Goal: Task Accomplishment & Management: Use online tool/utility

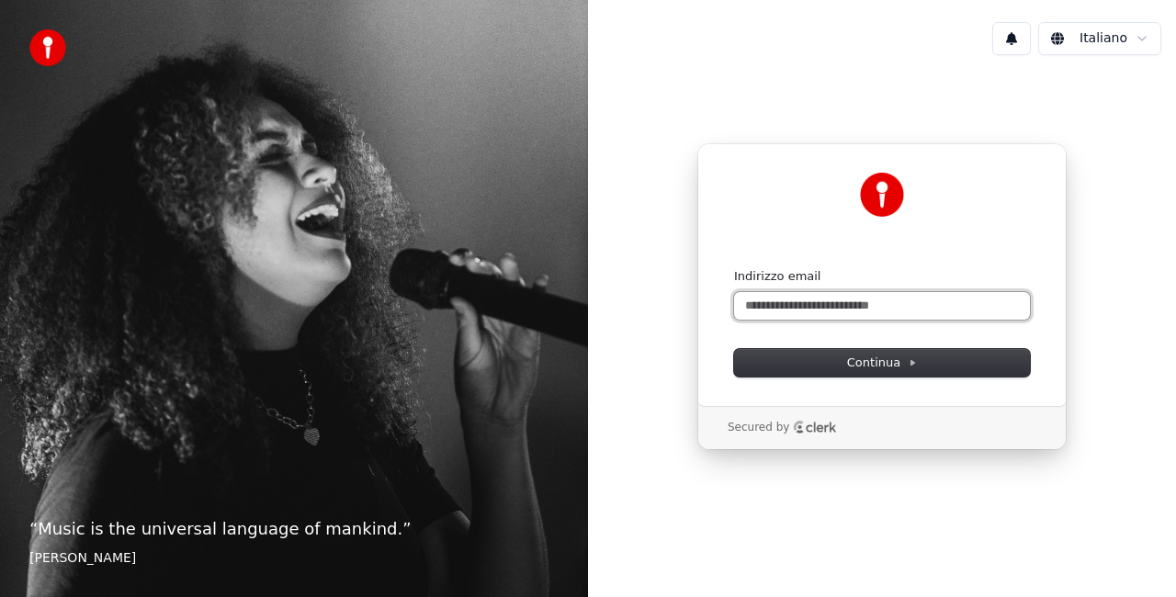
click at [801, 308] on input "Indirizzo email" at bounding box center [882, 306] width 296 height 28
click at [861, 307] on input "Indirizzo email" at bounding box center [882, 306] width 296 height 28
click at [862, 305] on input "Indirizzo email" at bounding box center [882, 306] width 296 height 28
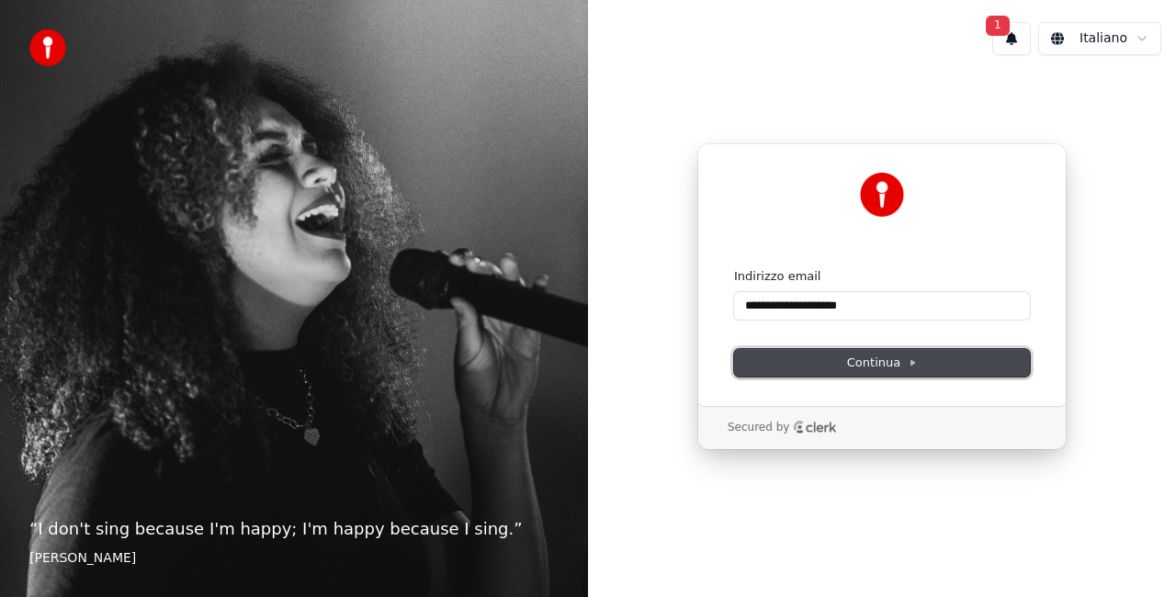
click at [876, 368] on span "Continua" at bounding box center [882, 363] width 70 height 17
type input "**********"
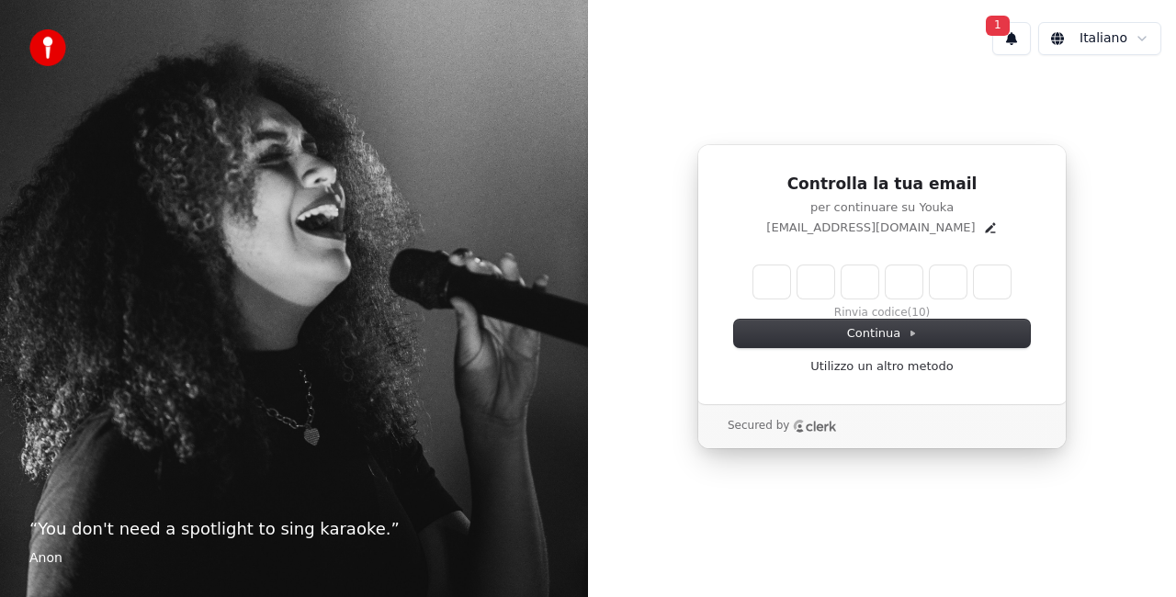
click at [762, 288] on input "Enter verification code" at bounding box center [881, 282] width 257 height 33
type input "******"
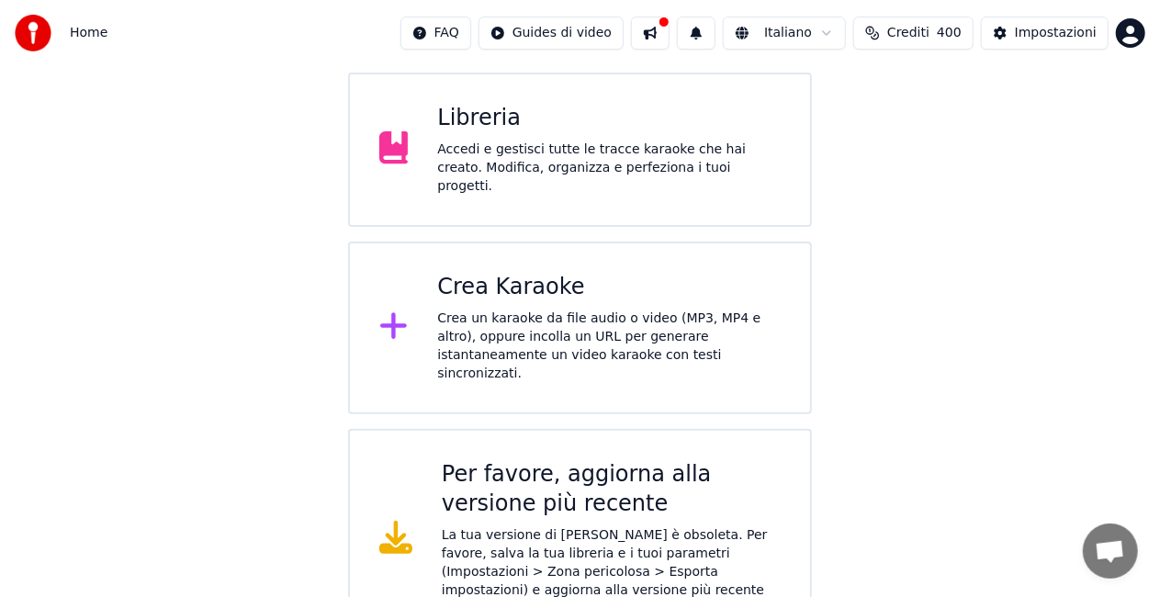
scroll to position [171, 0]
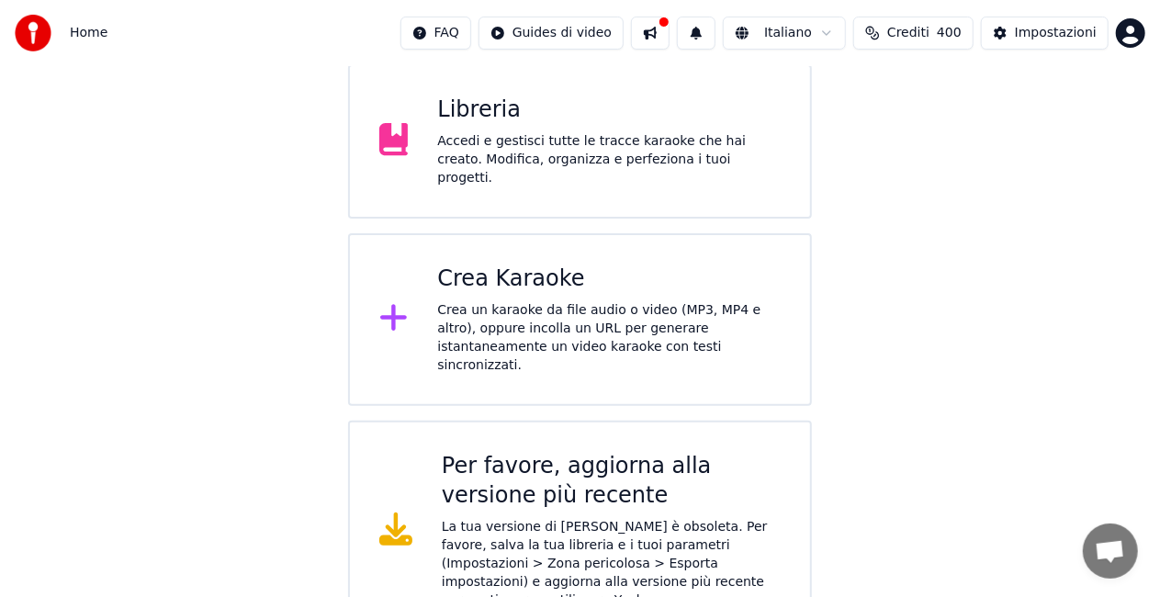
click at [512, 452] on div "Per favore, aggiorna alla versione più recente" at bounding box center [611, 481] width 339 height 59
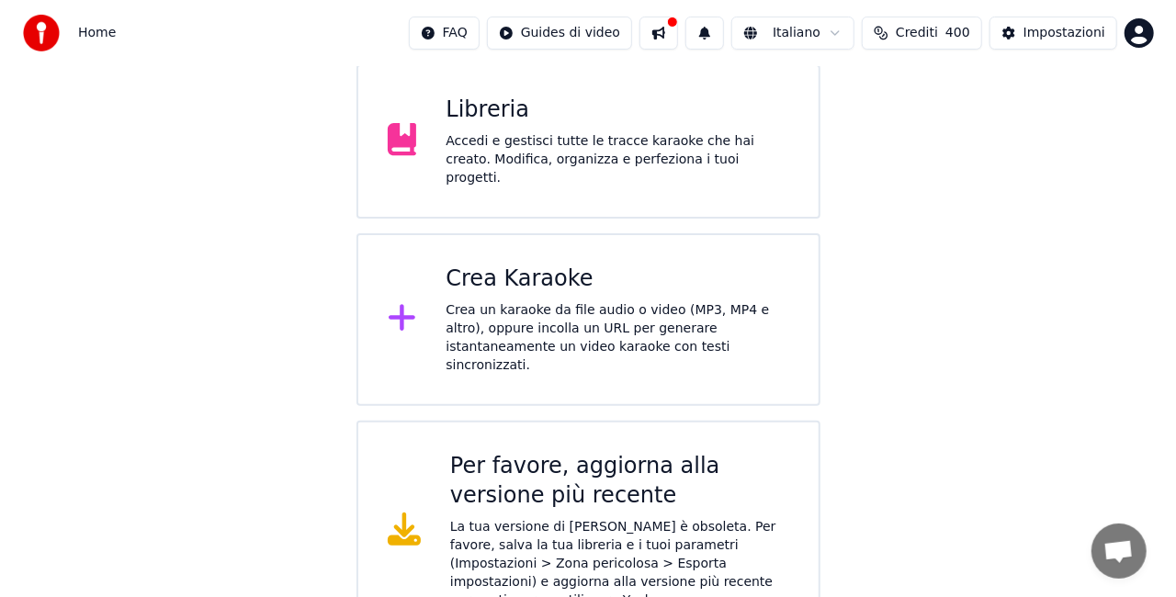
scroll to position [0, 0]
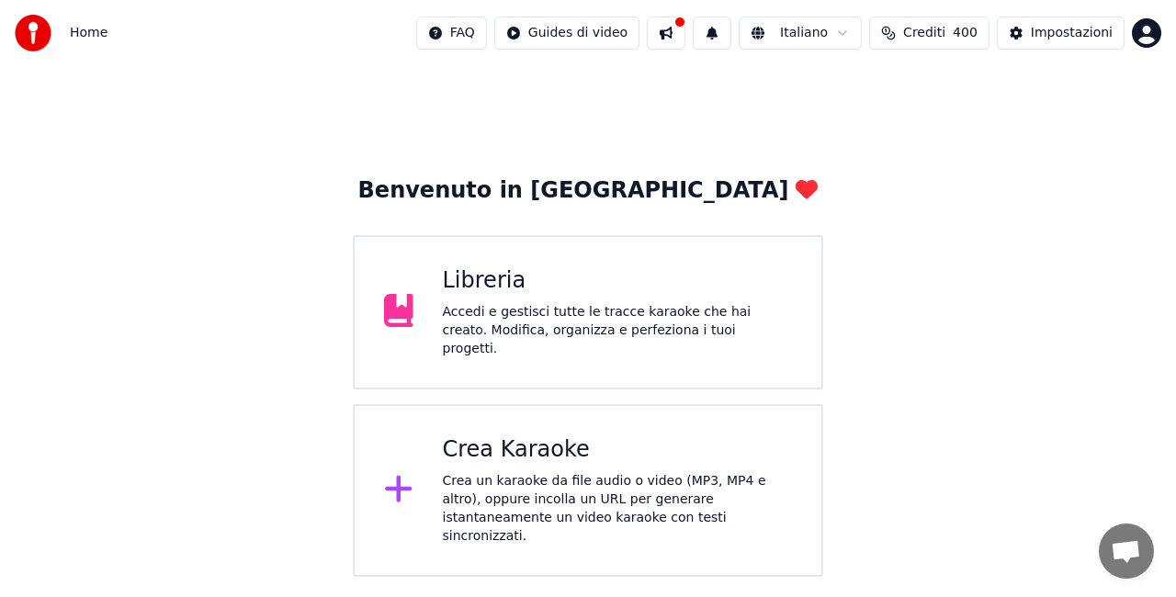
click at [527, 483] on div "Crea un karaoke da file audio o video (MP3, MP4 e altro), oppure incolla un URL…" at bounding box center [618, 509] width 350 height 74
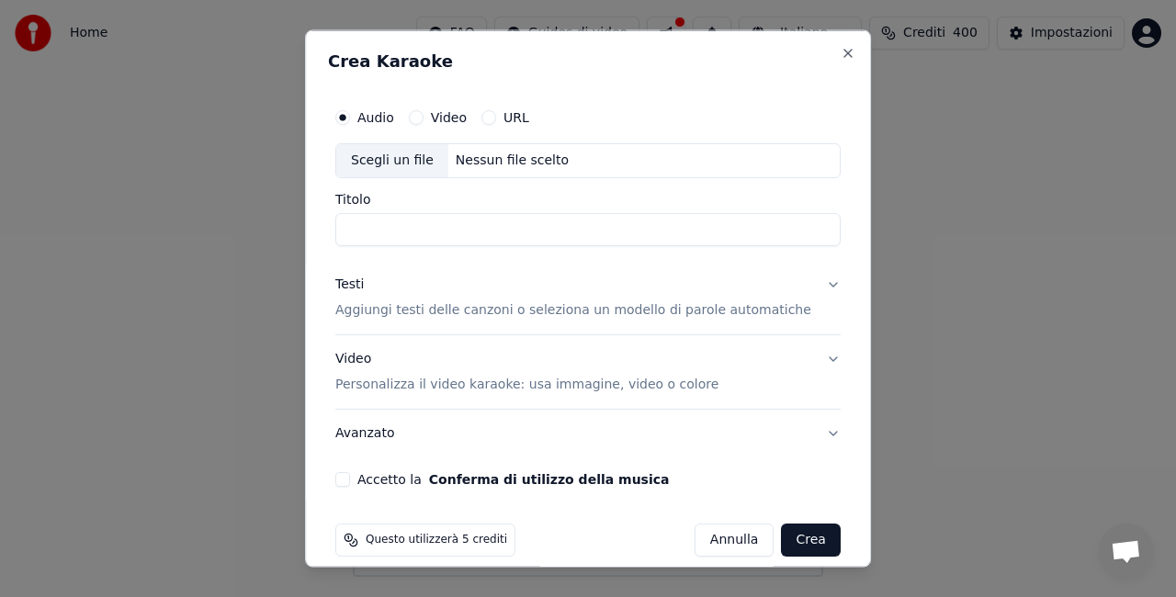
click at [393, 164] on div "Scegli un file" at bounding box center [392, 160] width 112 height 33
type input "**********"
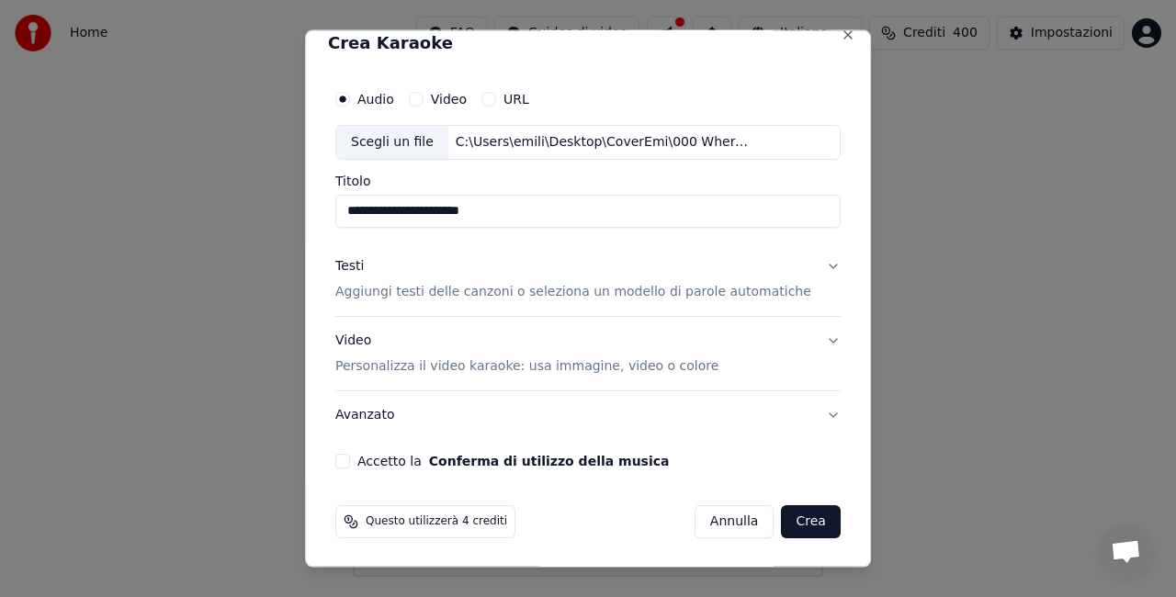
scroll to position [18, 0]
click at [782, 522] on button "Crea" at bounding box center [811, 520] width 59 height 33
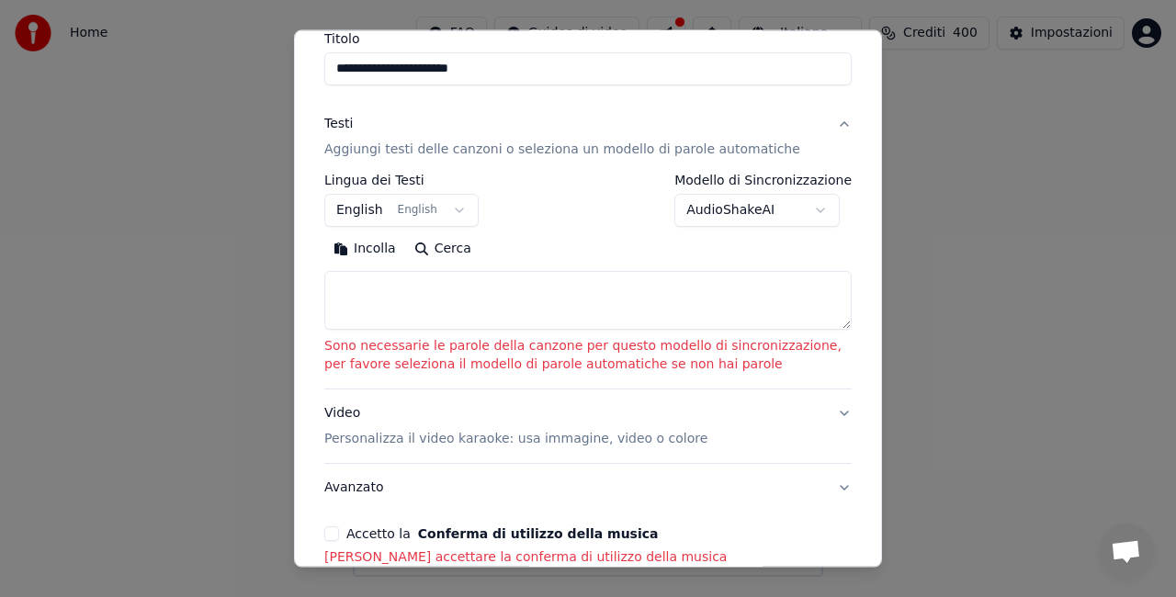
scroll to position [0, 0]
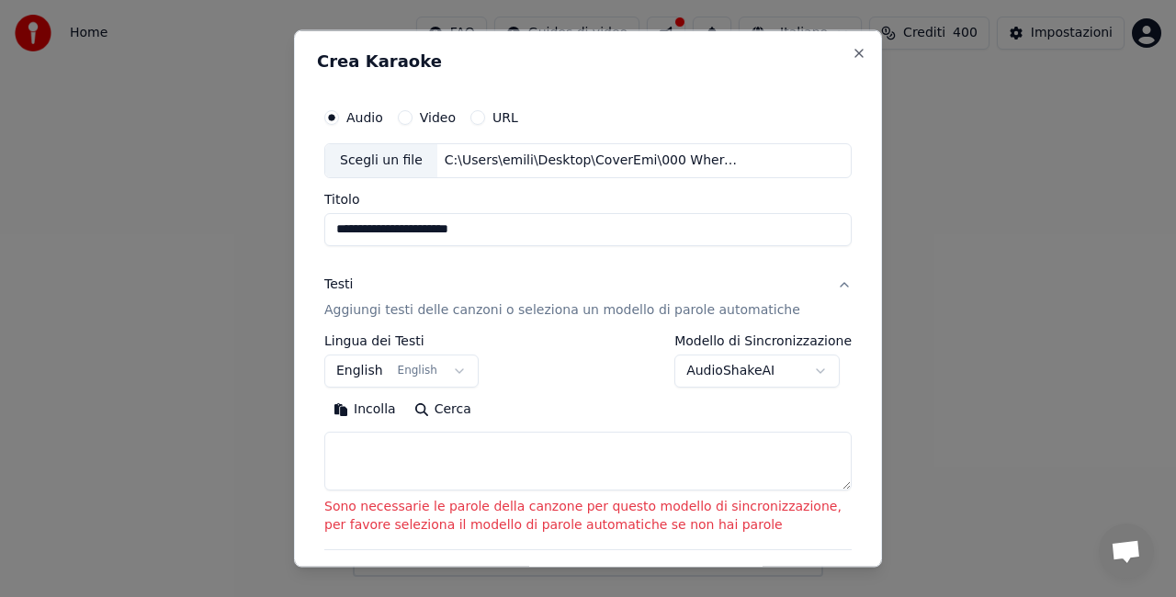
click at [424, 124] on label "Video" at bounding box center [438, 117] width 36 height 13
click at [413, 124] on button "Video" at bounding box center [405, 117] width 15 height 15
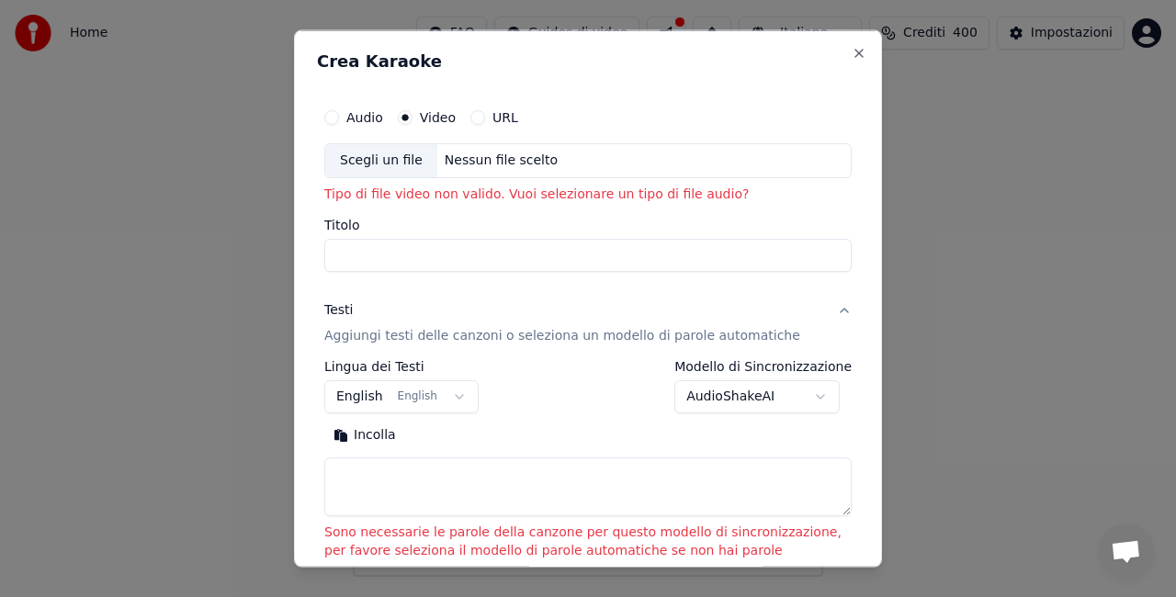
click at [363, 121] on label "Audio" at bounding box center [364, 117] width 37 height 13
click at [339, 121] on button "Audio" at bounding box center [331, 117] width 15 height 15
click at [351, 119] on label "Audio" at bounding box center [364, 117] width 37 height 13
click at [339, 119] on button "Audio" at bounding box center [331, 117] width 15 height 15
click at [374, 156] on div "Scegli un file" at bounding box center [381, 160] width 112 height 33
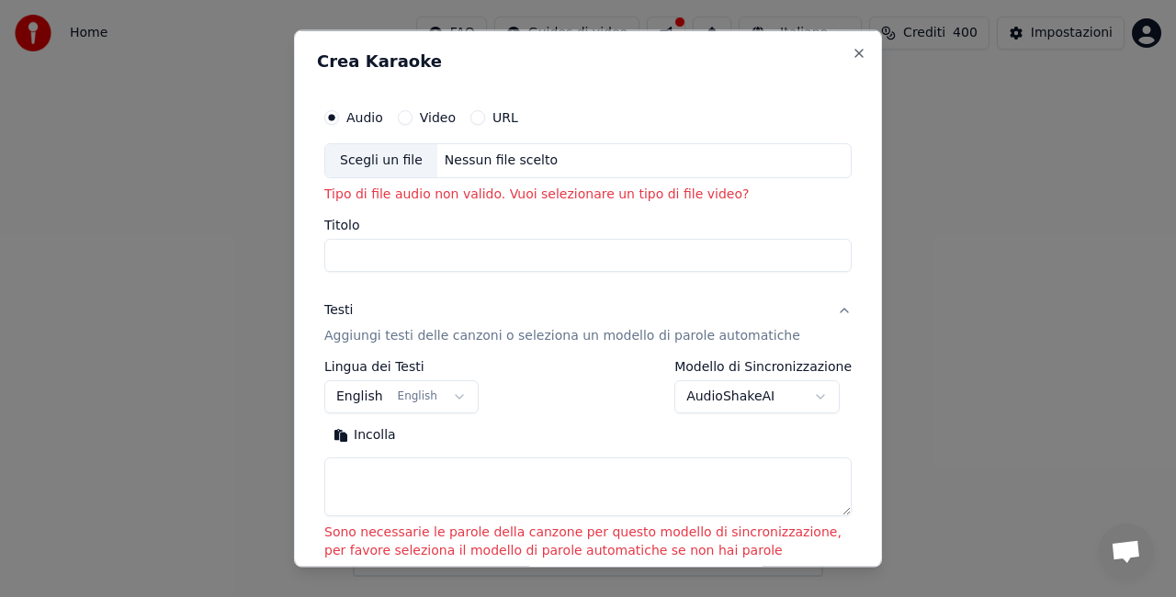
type input "**********"
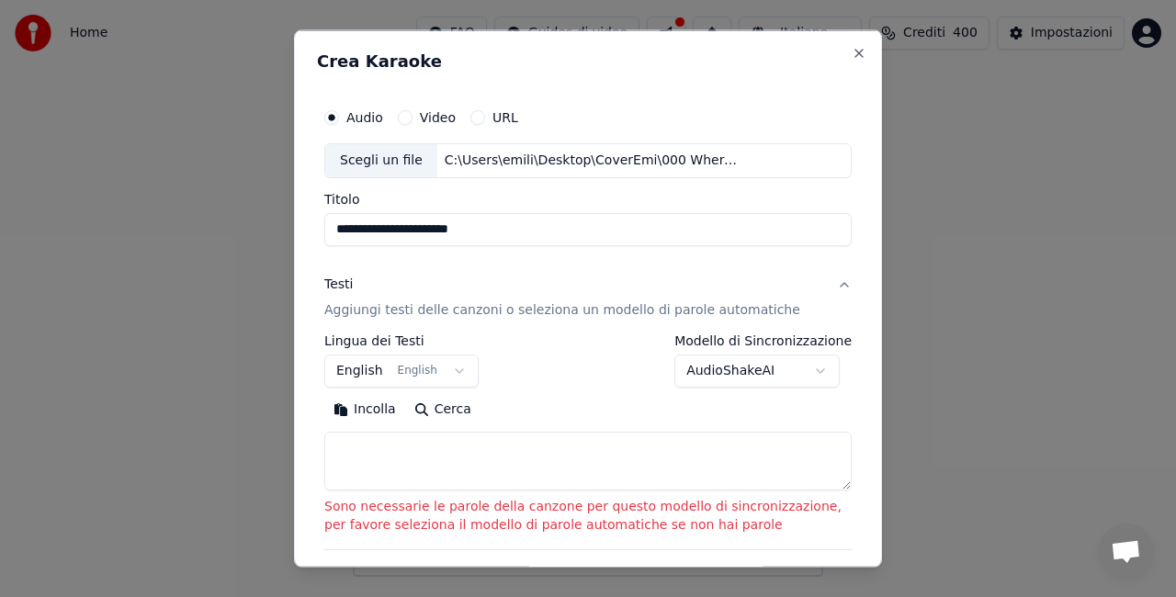
click at [574, 311] on p "Aggiungi testi delle canzoni o seleziona un modello di parole automatiche" at bounding box center [562, 309] width 476 height 18
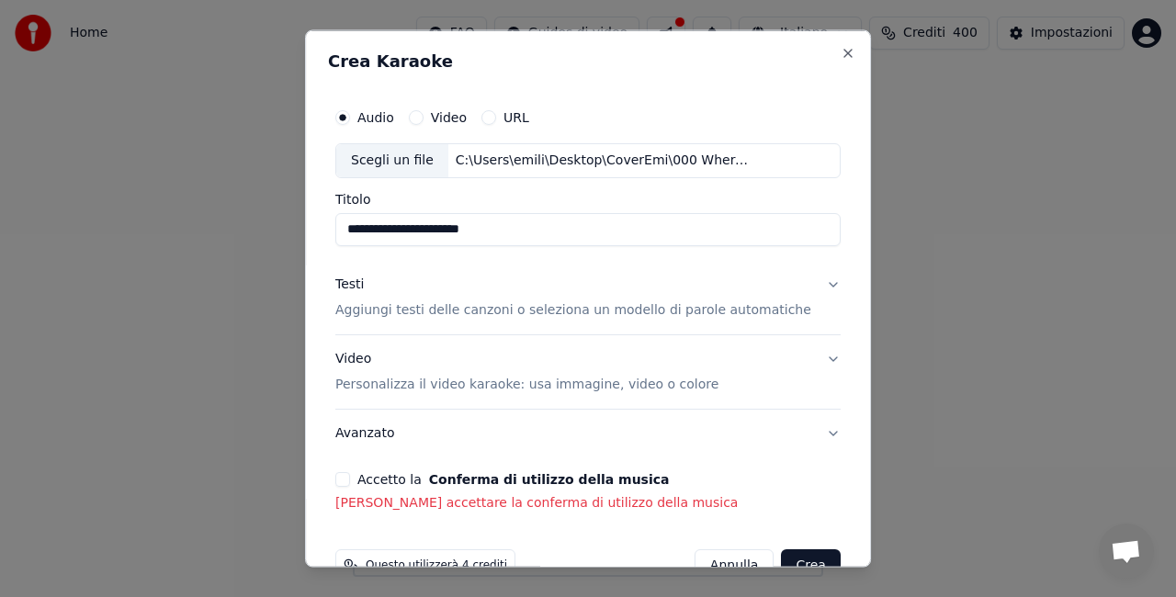
click at [803, 283] on button "Testi Aggiungi testi delle canzoni o seleziona un modello di parole automatiche" at bounding box center [587, 297] width 505 height 74
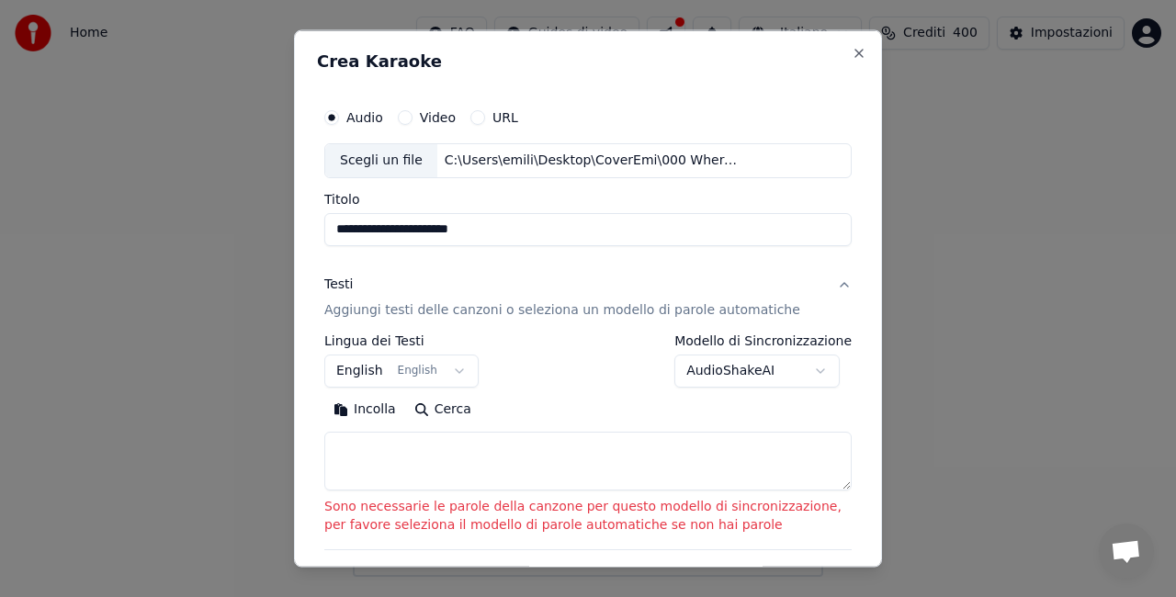
click at [825, 285] on button "Testi Aggiungi testi delle canzoni o seleziona un modello di parole automatiche" at bounding box center [587, 297] width 527 height 74
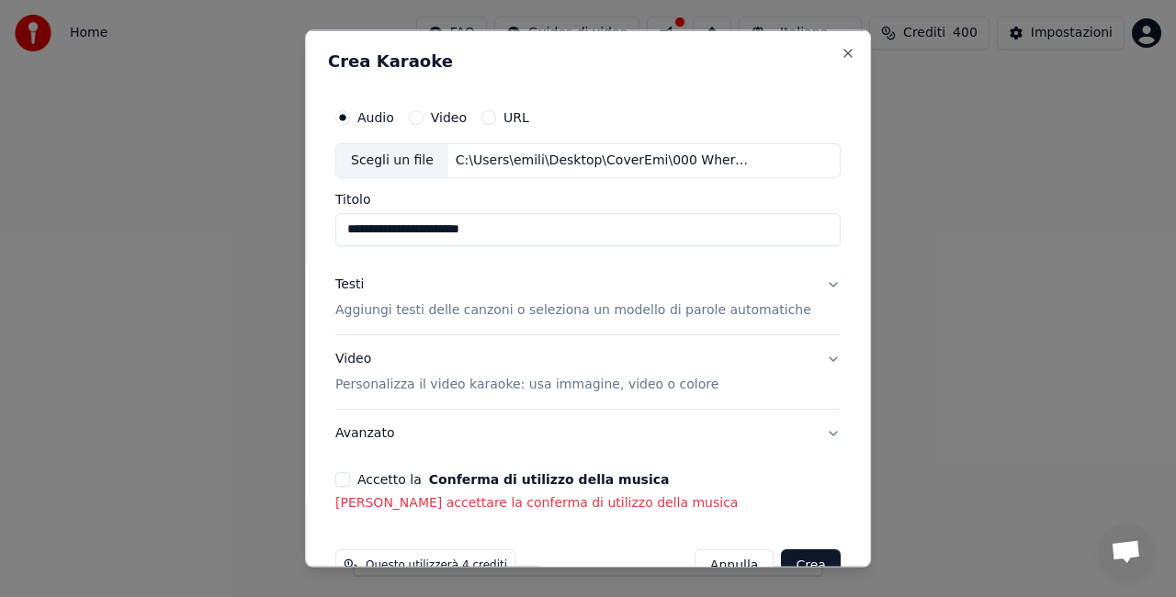
click at [803, 356] on button "Video Personalizza il video karaoke: usa immagine, video o colore" at bounding box center [587, 371] width 505 height 74
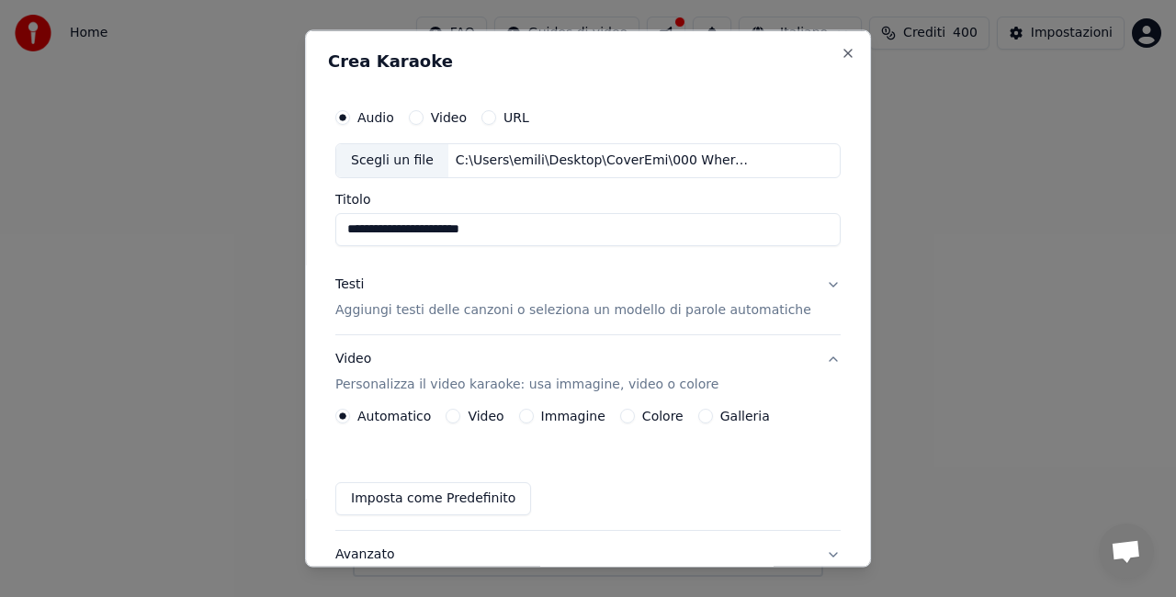
click at [805, 356] on button "Video Personalizza il video karaoke: usa immagine, video o colore" at bounding box center [587, 371] width 505 height 74
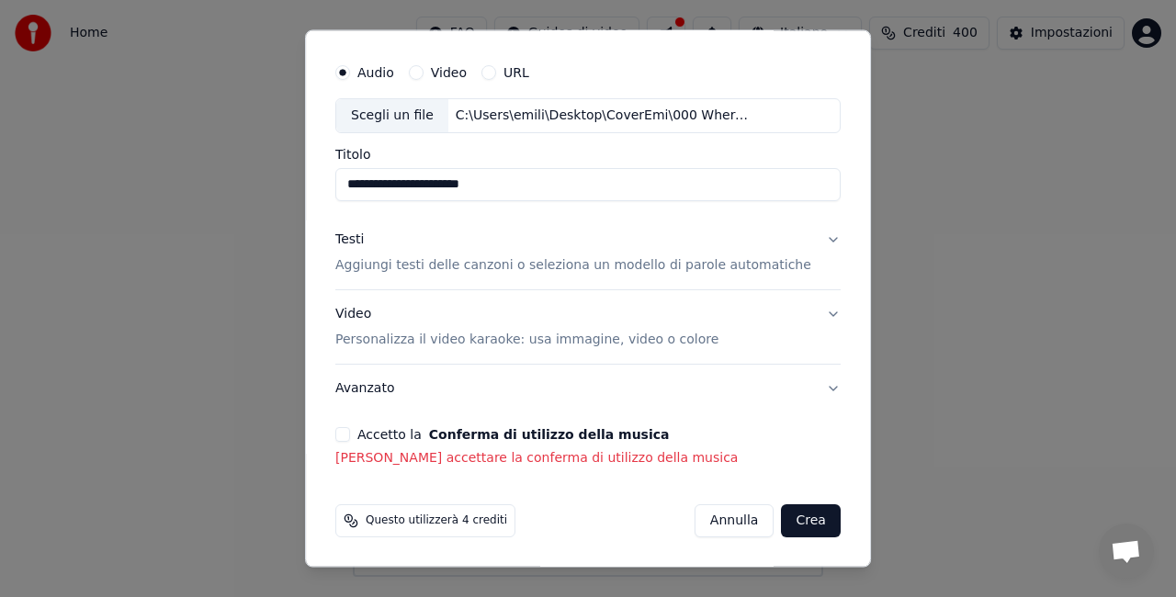
scroll to position [44, 0]
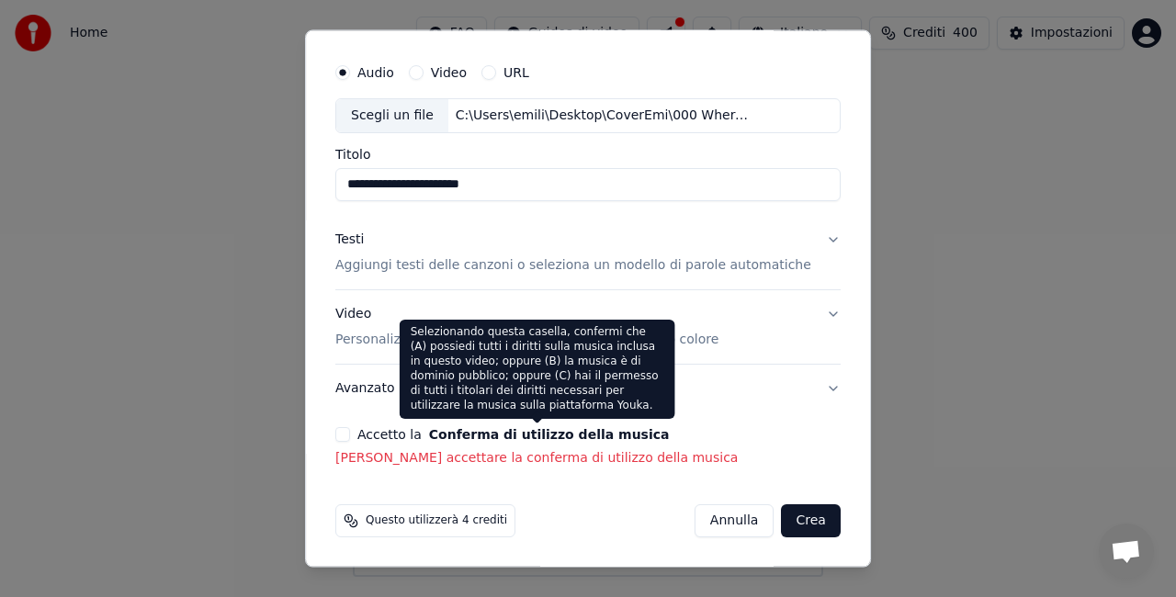
click at [481, 435] on button "Conferma di utilizzo della musica" at bounding box center [549, 434] width 241 height 13
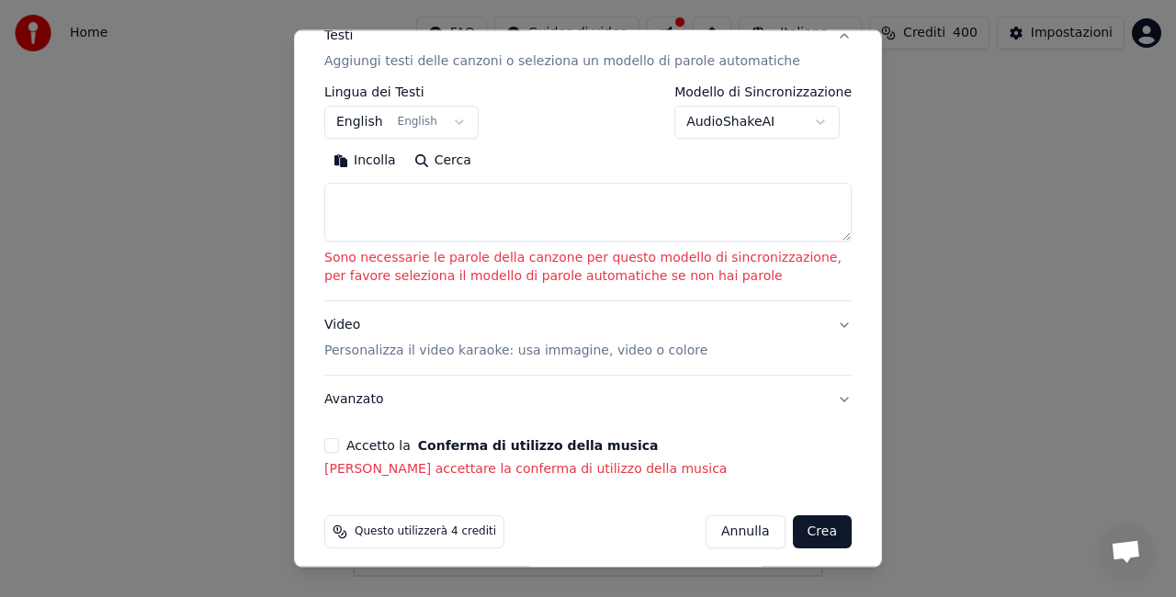
scroll to position [259, 0]
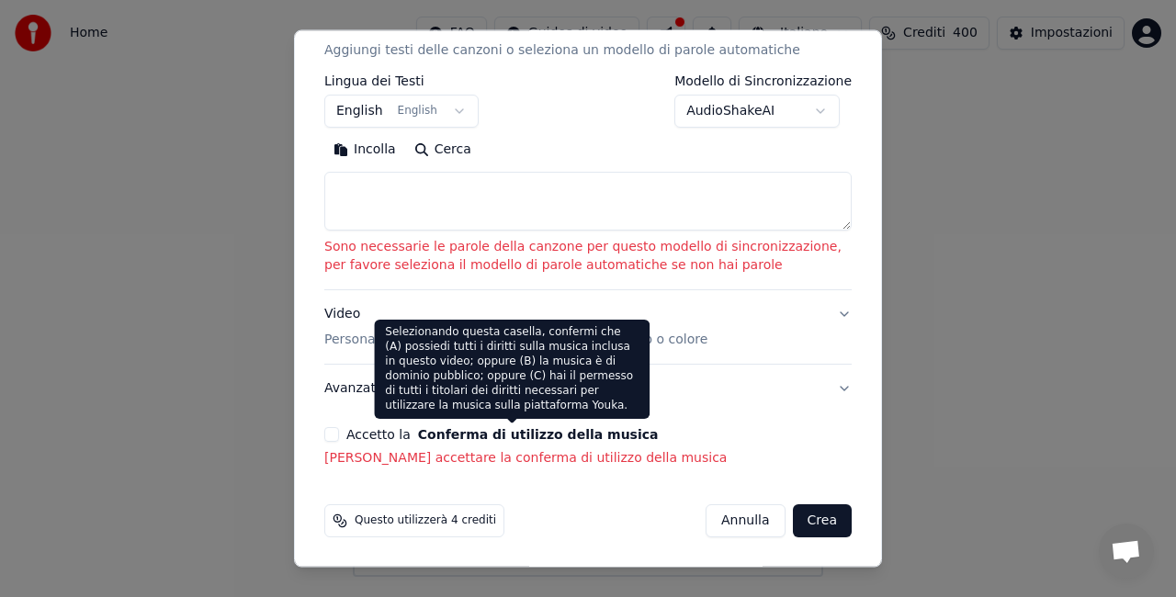
click at [518, 434] on button "Conferma di utilizzo della musica" at bounding box center [538, 434] width 241 height 13
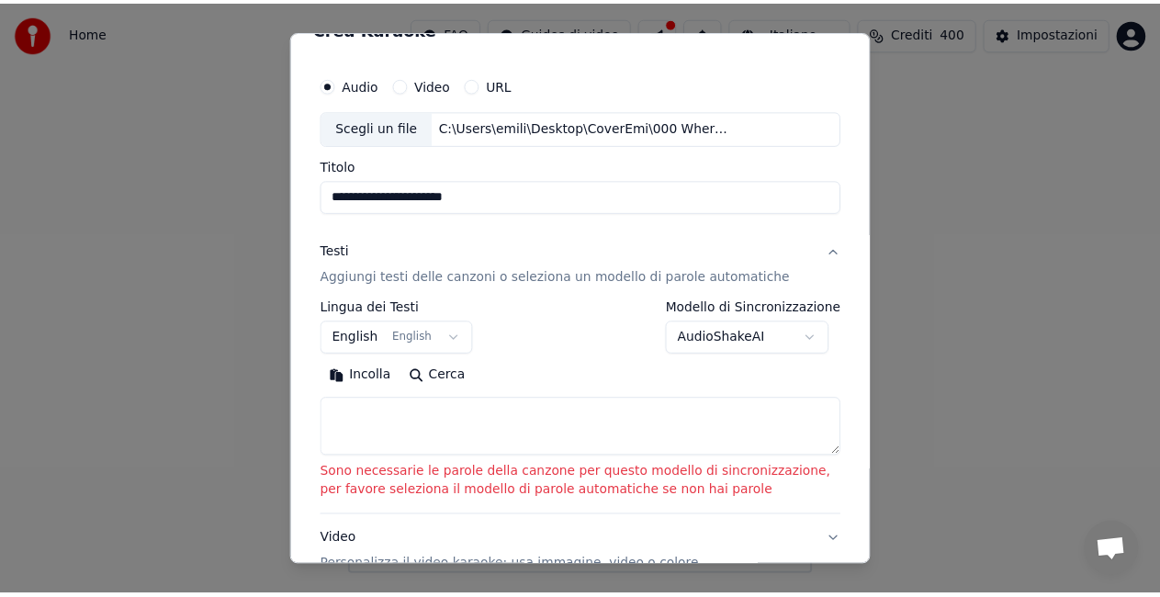
scroll to position [0, 0]
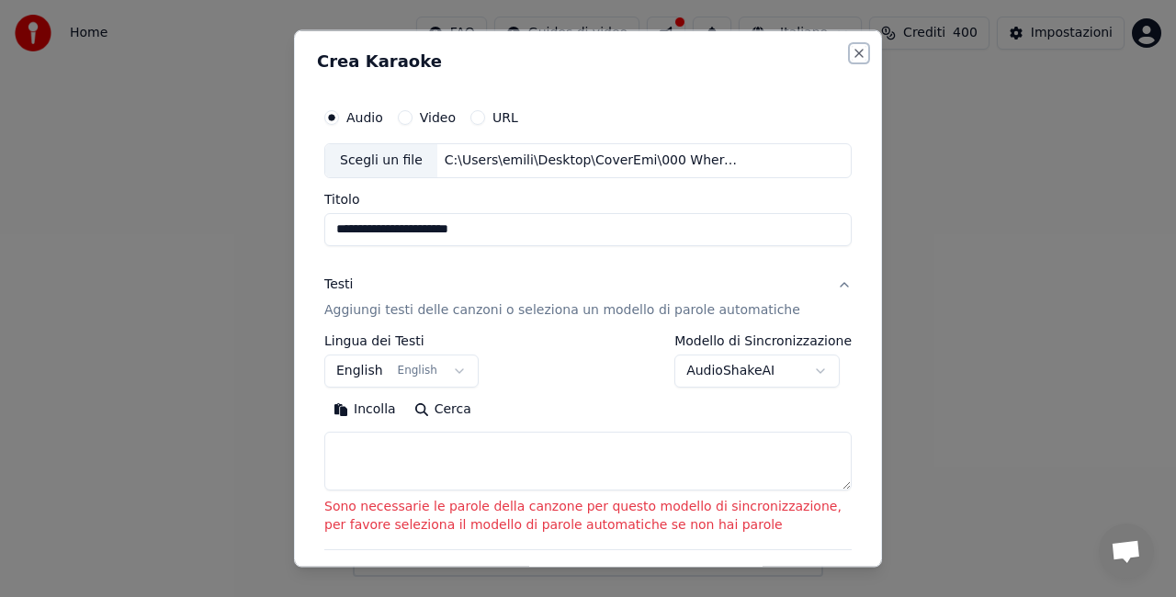
click at [852, 55] on button "Close" at bounding box center [859, 53] width 15 height 15
select select
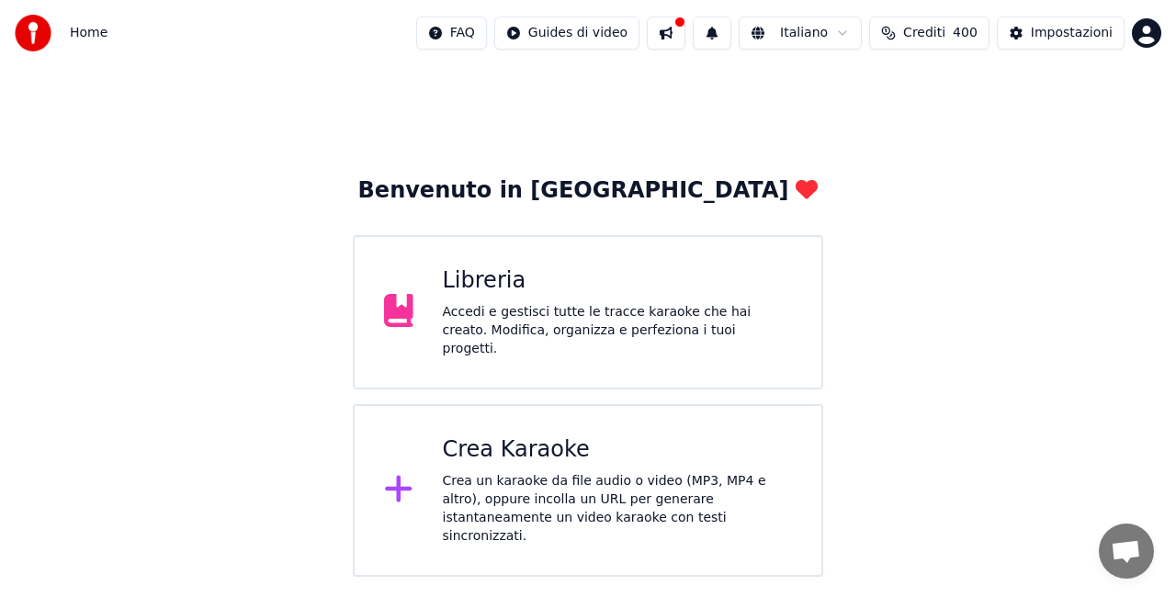
click at [658, 40] on button at bounding box center [666, 33] width 39 height 33
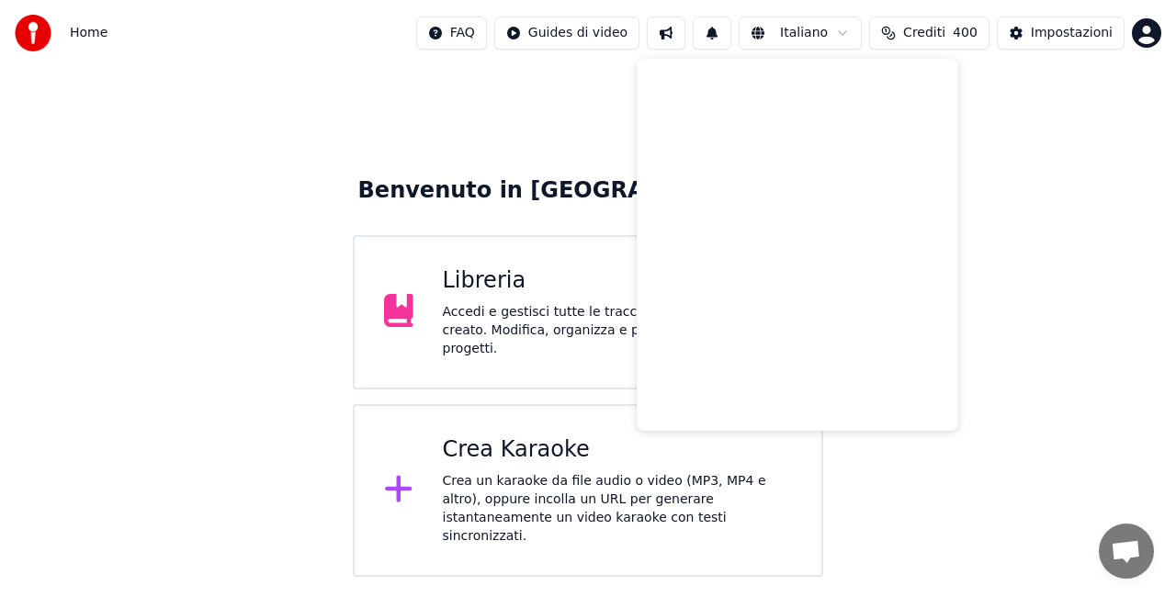
click at [90, 35] on span "Home" at bounding box center [89, 33] width 38 height 18
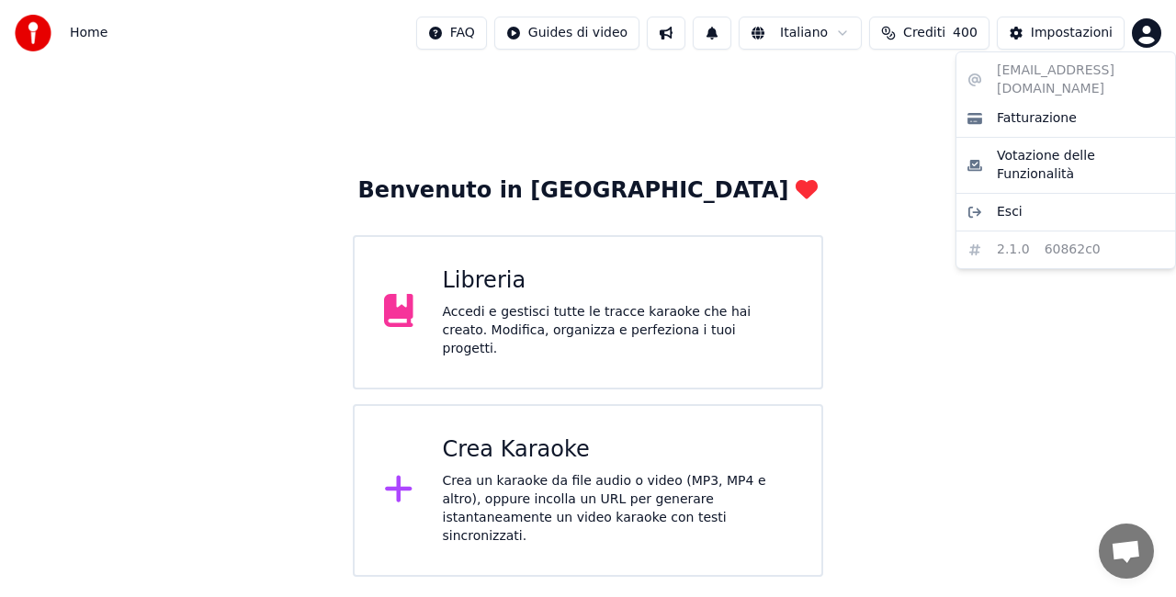
click at [1150, 37] on html "Home FAQ Guides di video Italiano Crediti 400 Impostazioni Benvenuto in Youka L…" at bounding box center [588, 288] width 1176 height 577
click at [1077, 77] on div "emifoltran@libero.it Fatturazione Votazione delle Funzionalità Esci 2.1.0 60862…" at bounding box center [1066, 160] width 221 height 218
click at [566, 41] on html "Home FAQ Guides di video Italiano Crediti 400 Impostazioni Benvenuto in Youka L…" at bounding box center [588, 288] width 1176 height 577
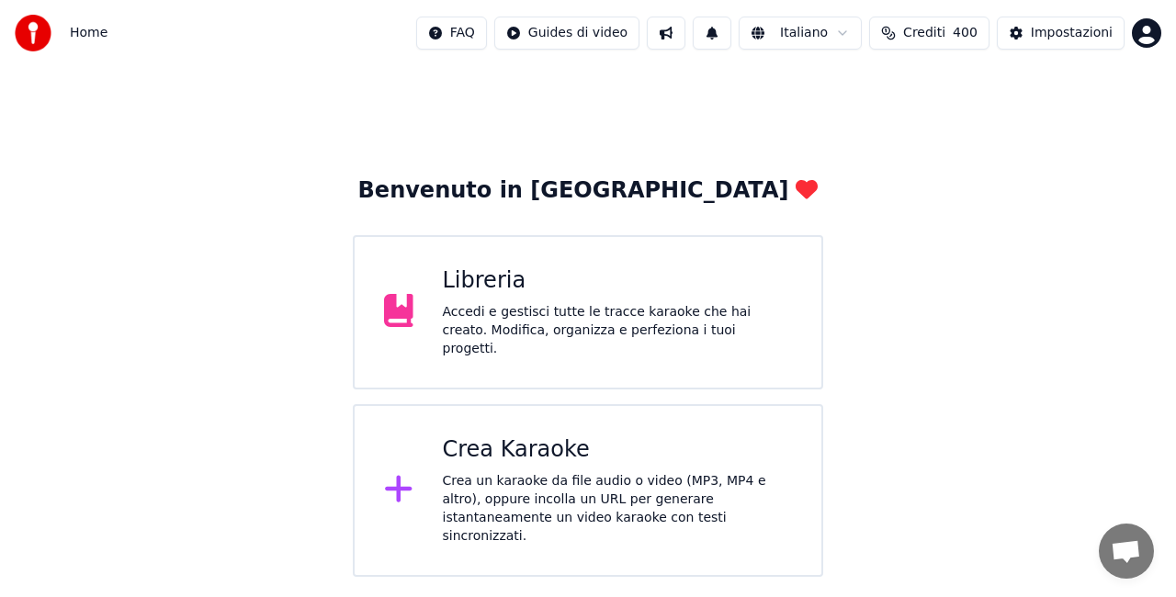
click at [658, 35] on button at bounding box center [666, 33] width 39 height 33
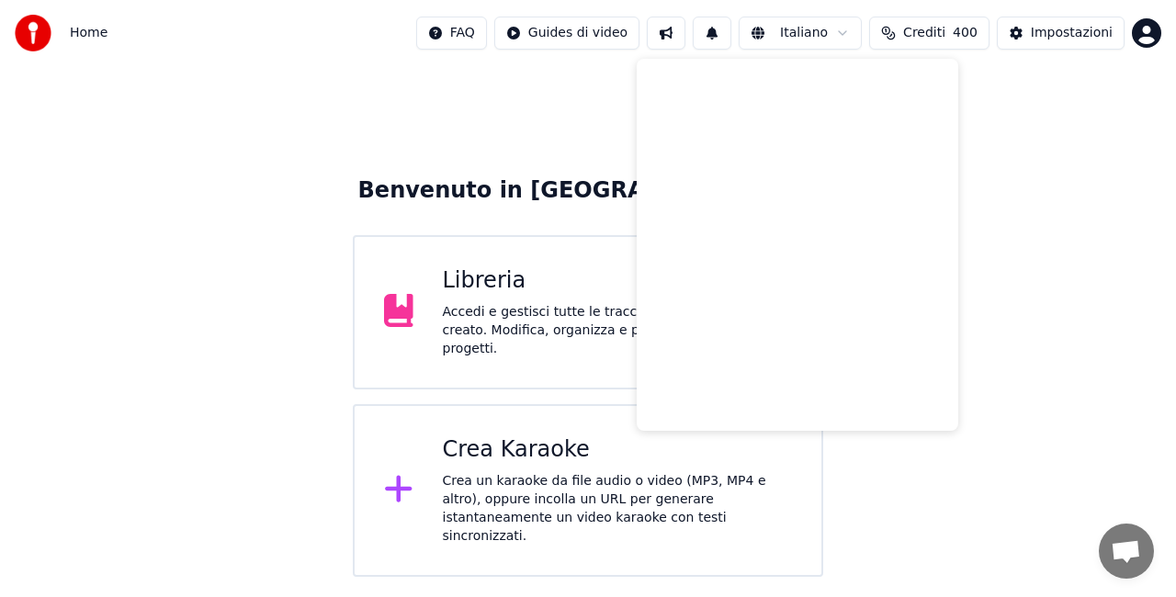
click at [717, 35] on button at bounding box center [712, 33] width 39 height 33
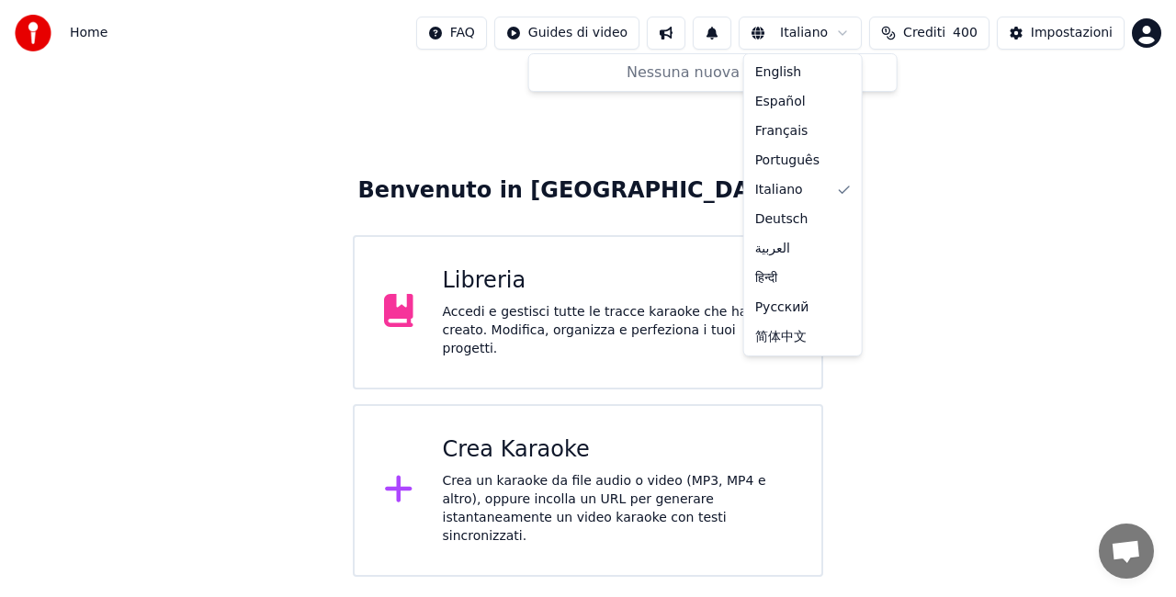
click at [828, 31] on html "Home FAQ Guides di video Italiano Crediti 400 Impostazioni Benvenuto in Youka L…" at bounding box center [588, 288] width 1176 height 577
click at [794, 36] on html "Home FAQ Guides di video Italiano Crediti 400 Impostazioni Benvenuto in Youka L…" at bounding box center [588, 288] width 1176 height 577
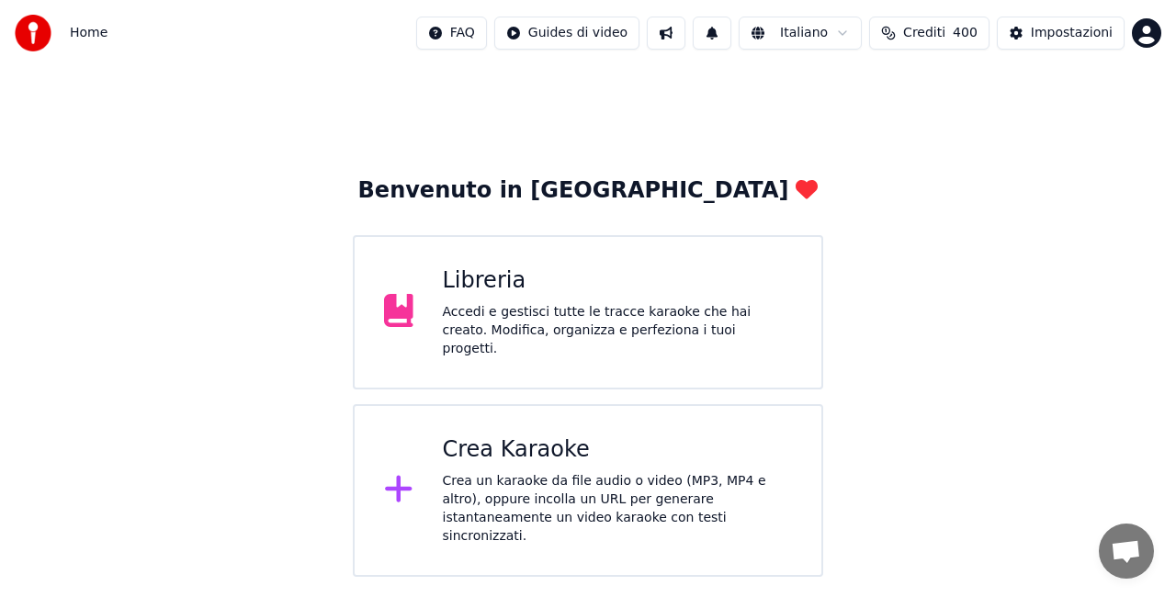
click at [936, 32] on span "Crediti" at bounding box center [924, 33] width 42 height 18
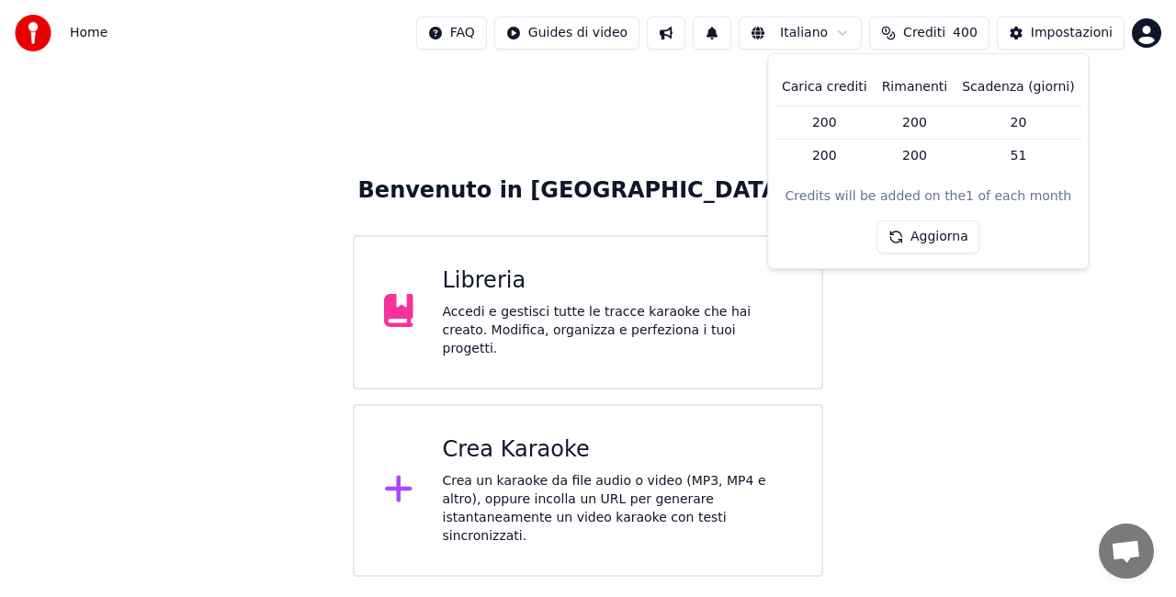
click at [922, 28] on span "Crediti" at bounding box center [924, 33] width 42 height 18
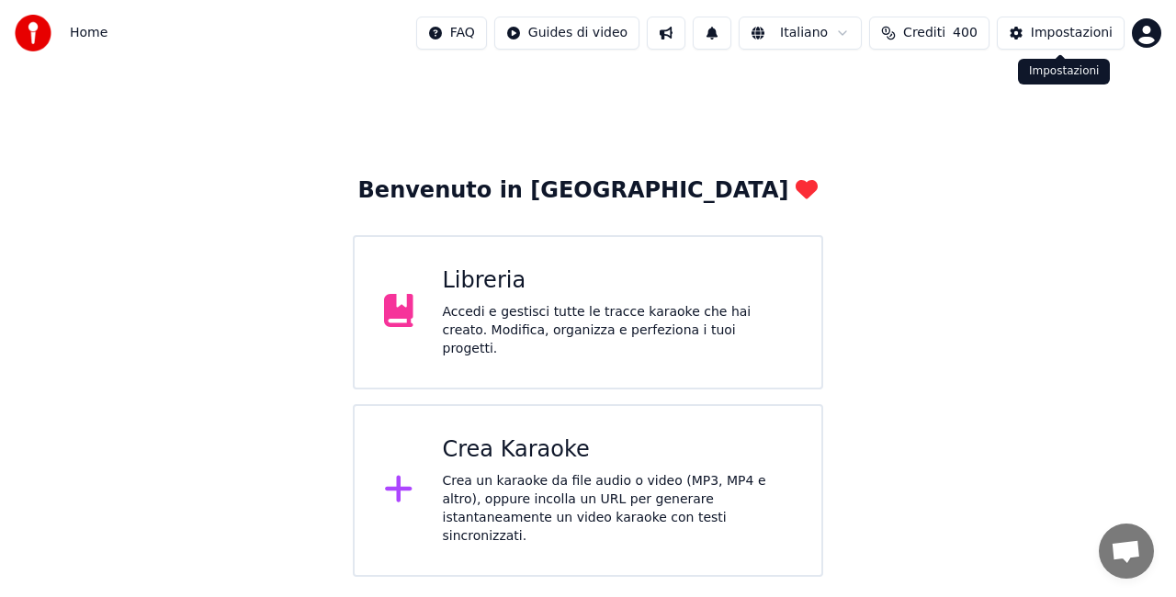
click at [1027, 27] on button "Impostazioni" at bounding box center [1061, 33] width 128 height 33
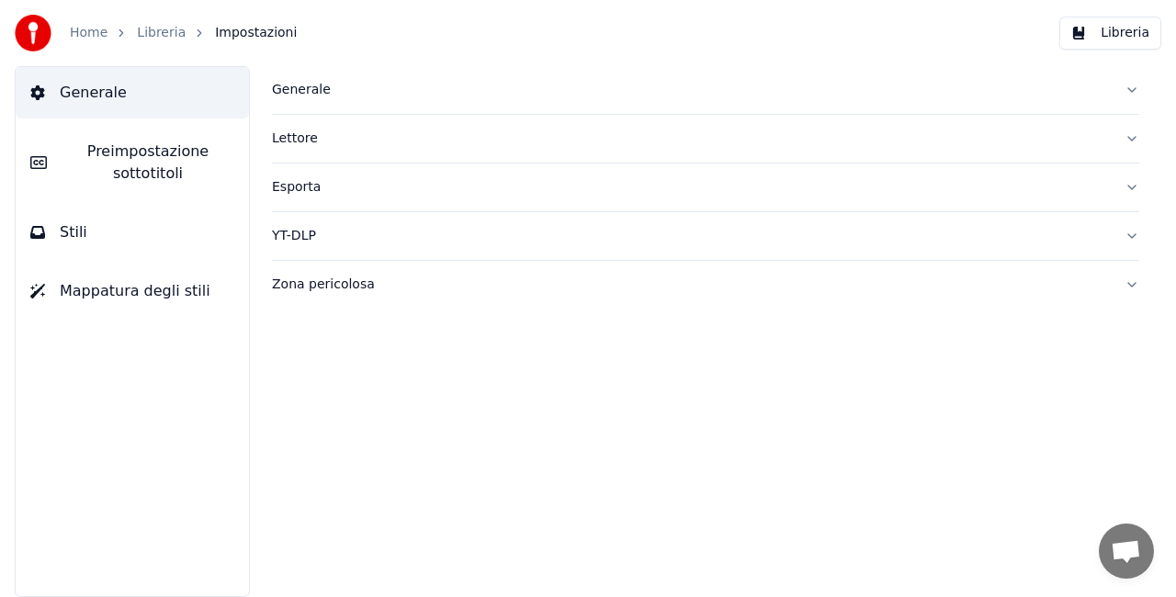
click at [290, 88] on div "Generale" at bounding box center [691, 90] width 838 height 18
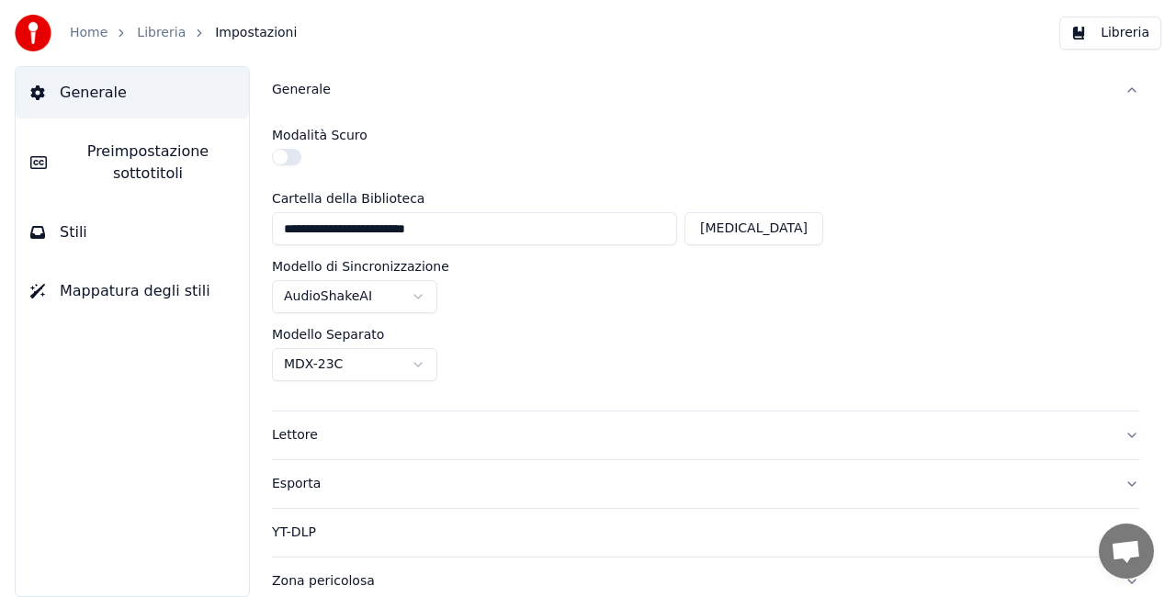
click at [81, 33] on link "Home" at bounding box center [89, 33] width 38 height 18
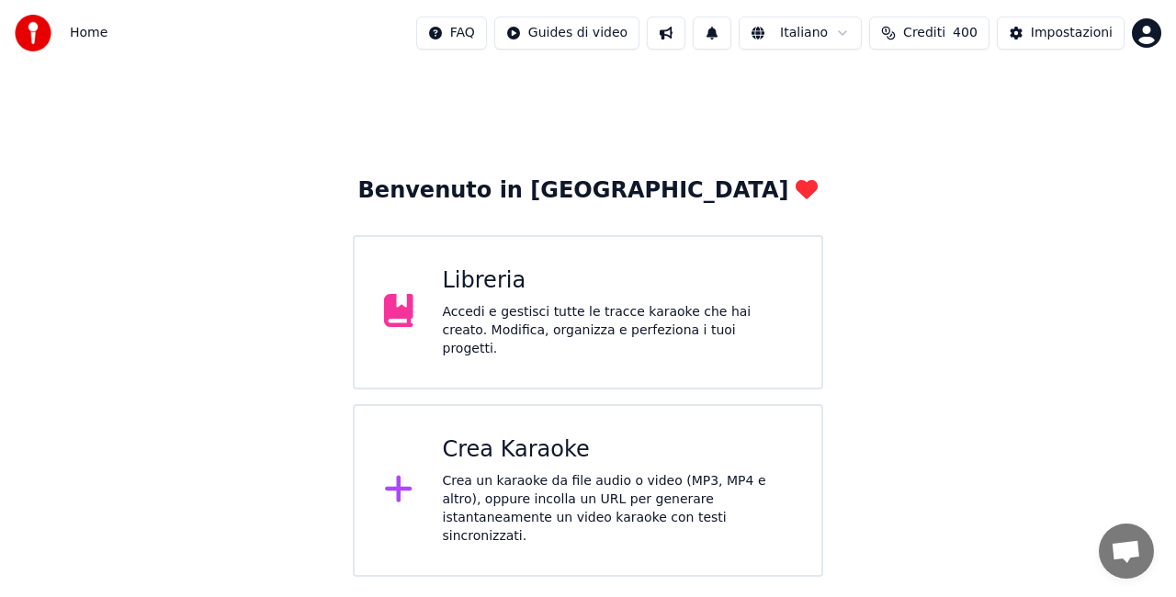
click at [588, 336] on div "Accedi e gestisci tutte le tracce karaoke che hai creato. Modifica, organizza e…" at bounding box center [618, 330] width 350 height 55
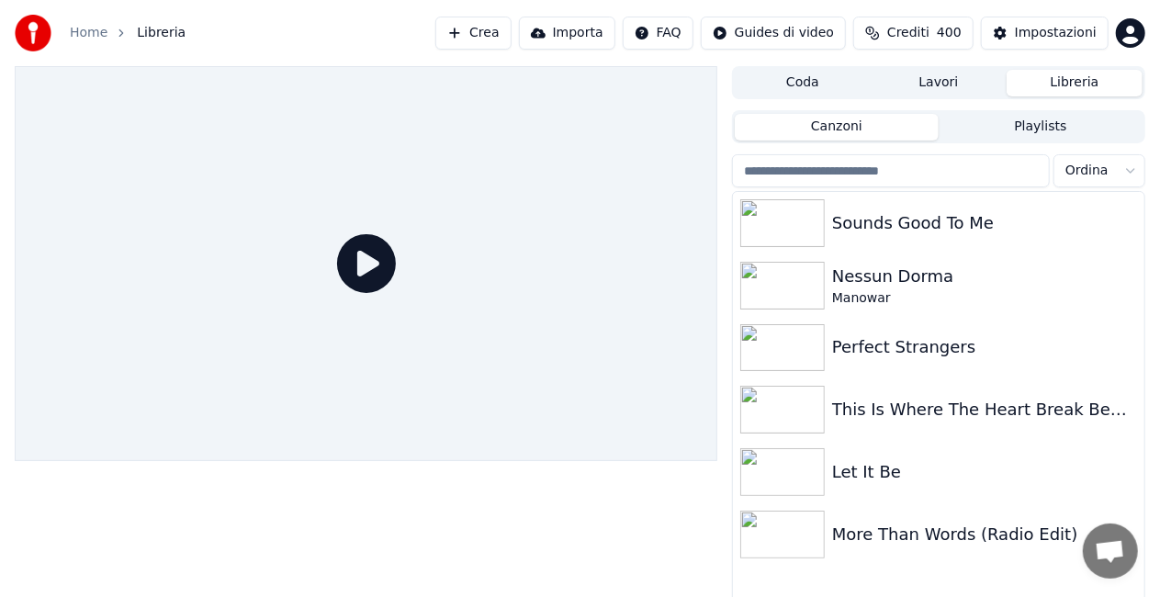
click at [893, 175] on input "search" at bounding box center [891, 170] width 318 height 33
click at [952, 80] on button "Lavori" at bounding box center [939, 83] width 136 height 27
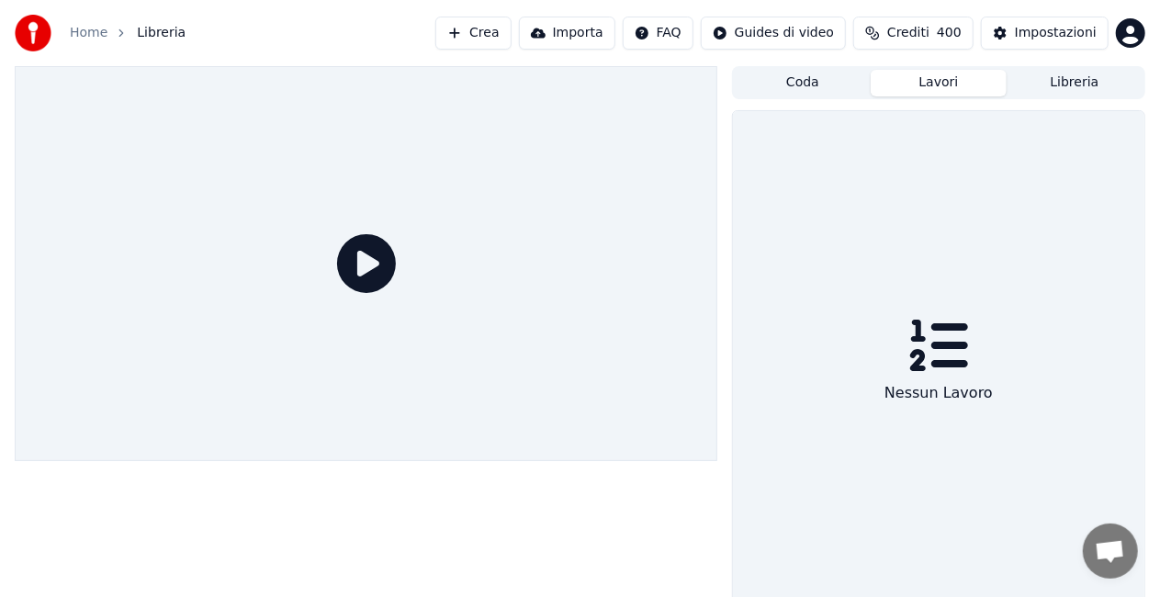
click at [792, 85] on button "Coda" at bounding box center [803, 83] width 136 height 27
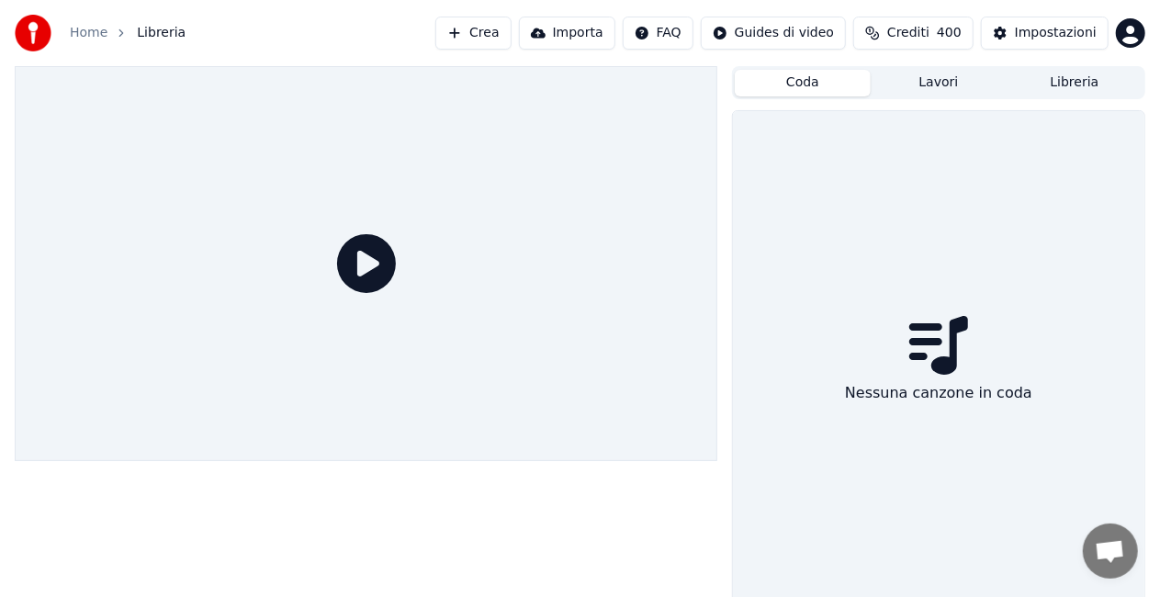
click at [1048, 84] on button "Libreria" at bounding box center [1075, 83] width 136 height 27
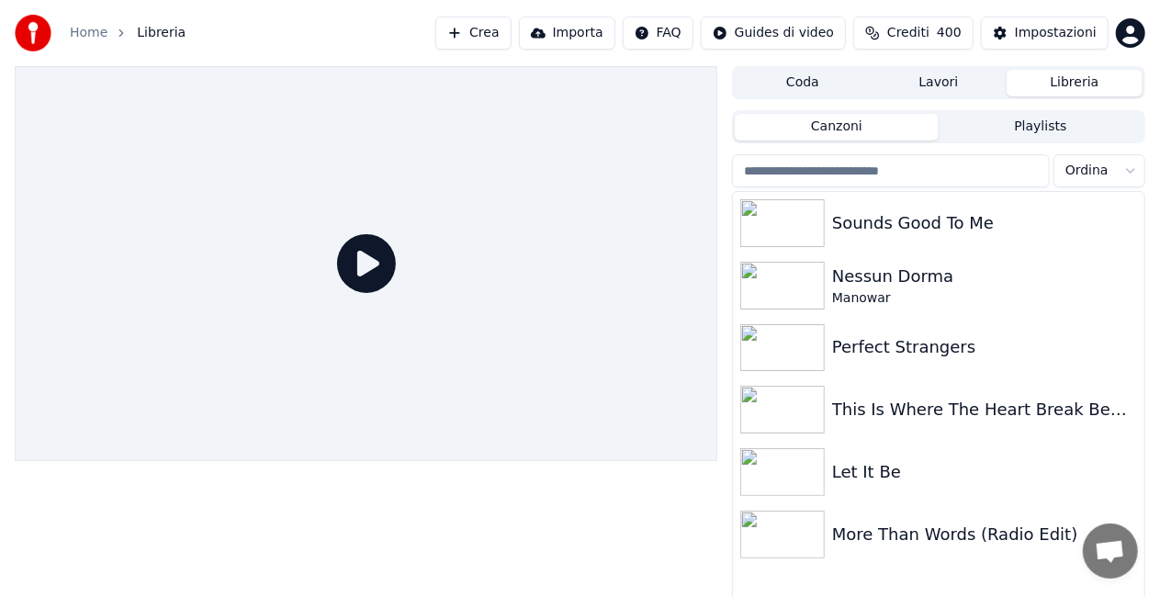
click at [444, 35] on button "Crea" at bounding box center [472, 33] width 75 height 33
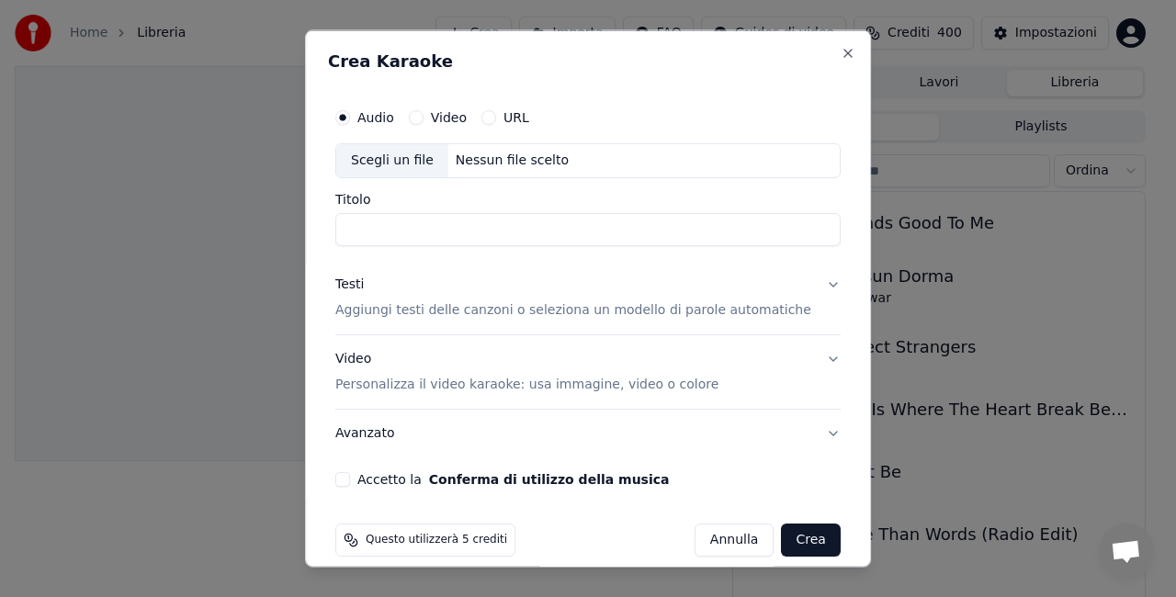
click at [415, 161] on div "Scegli un file" at bounding box center [392, 160] width 112 height 33
type input "**********"
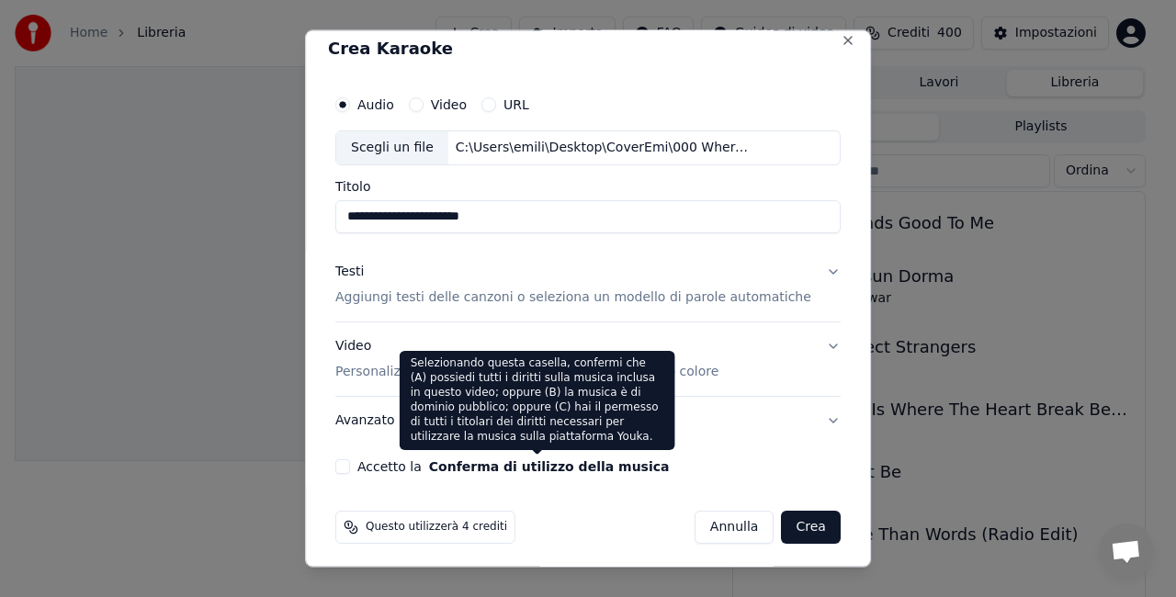
scroll to position [18, 0]
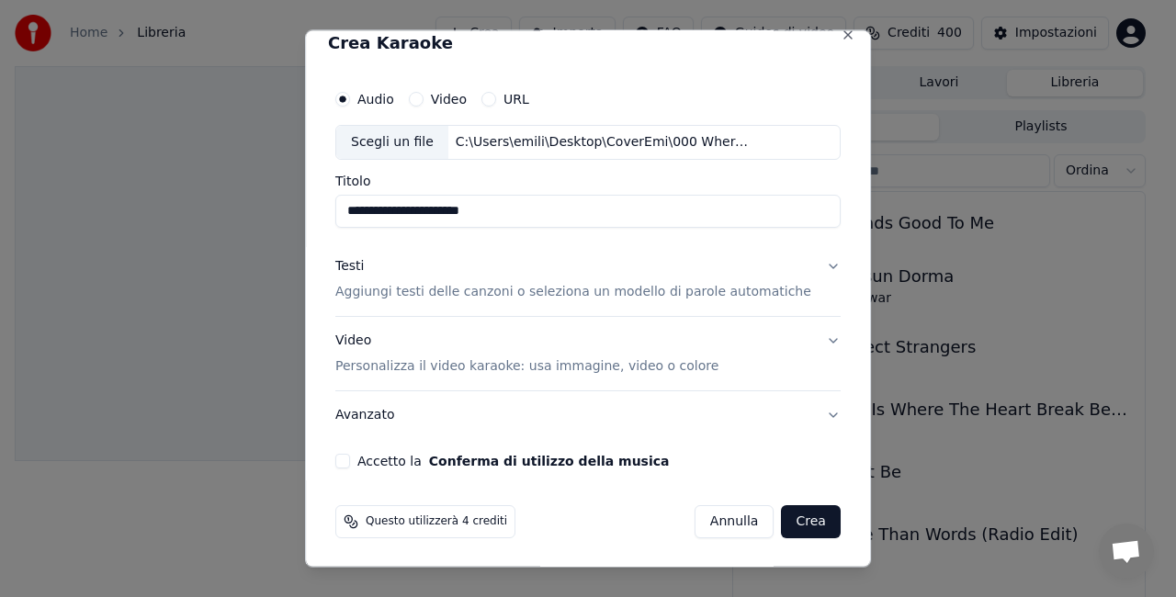
click at [782, 521] on button "Crea" at bounding box center [811, 520] width 59 height 33
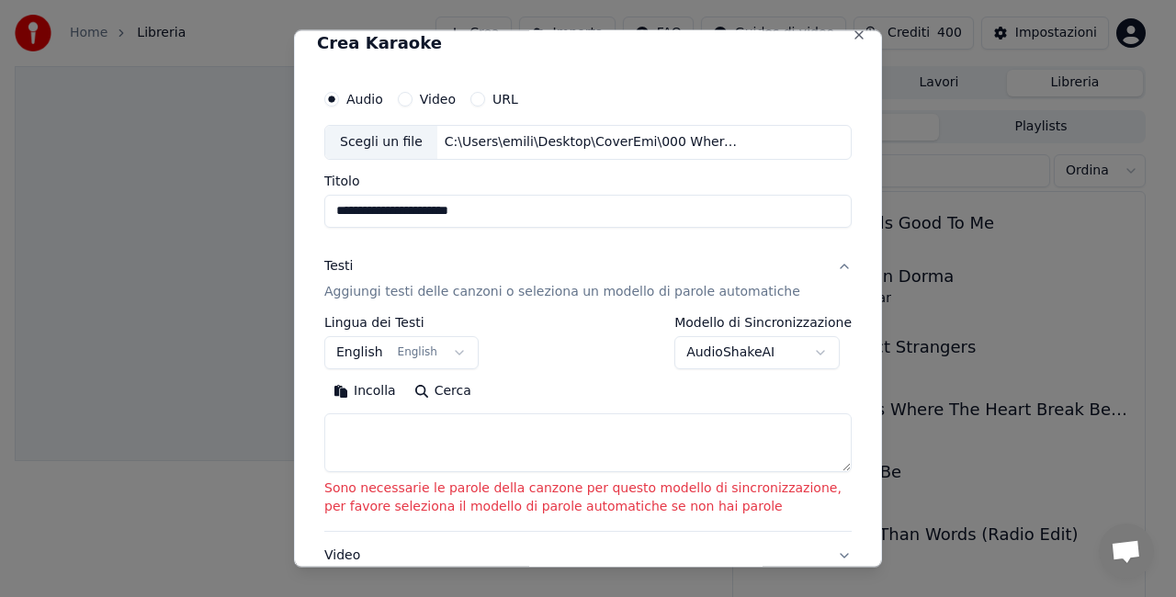
click at [358, 296] on p "Aggiungi testi delle canzoni o seleziona un modello di parole automatiche" at bounding box center [562, 291] width 476 height 18
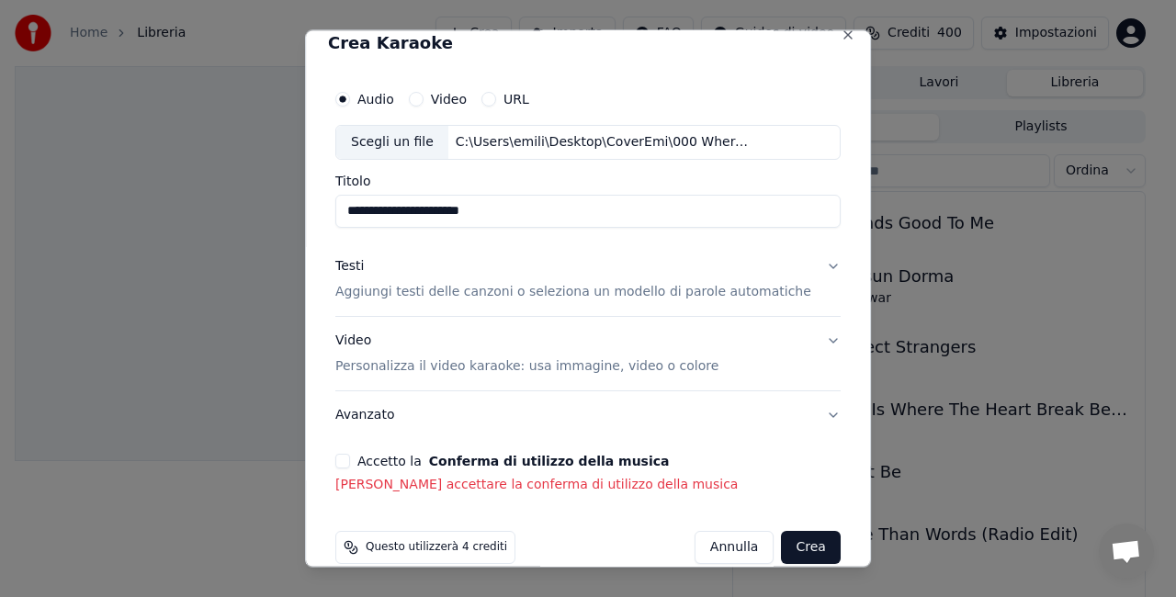
click at [691, 291] on p "Aggiungi testi delle canzoni o seleziona un modello di parole automatiche" at bounding box center [573, 291] width 476 height 18
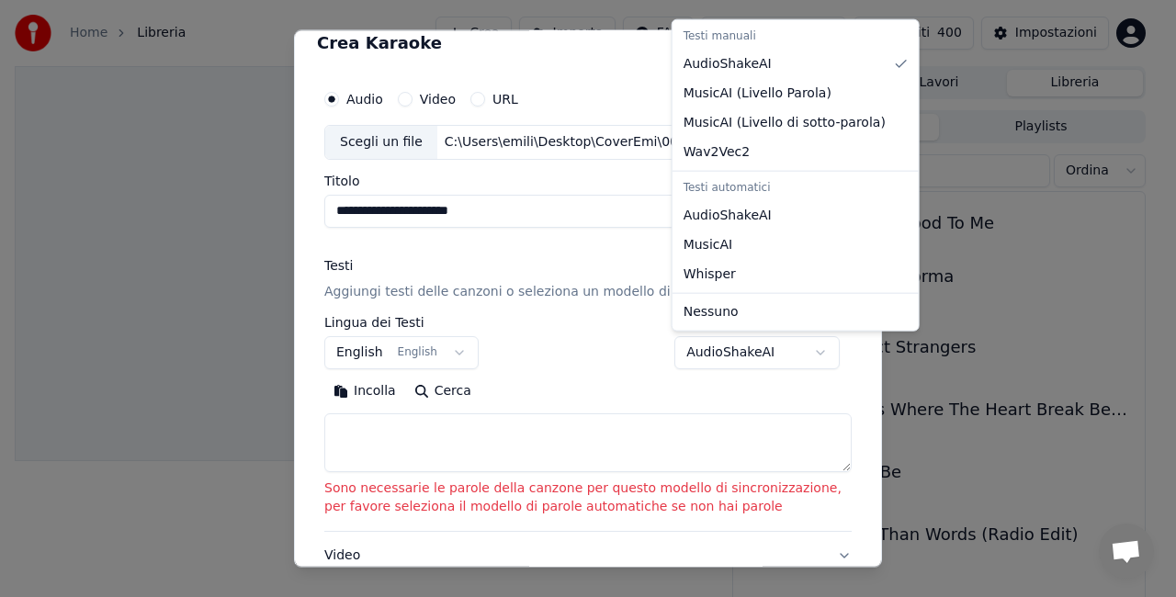
click at [814, 358] on body "**********" at bounding box center [580, 298] width 1160 height 597
select select "****"
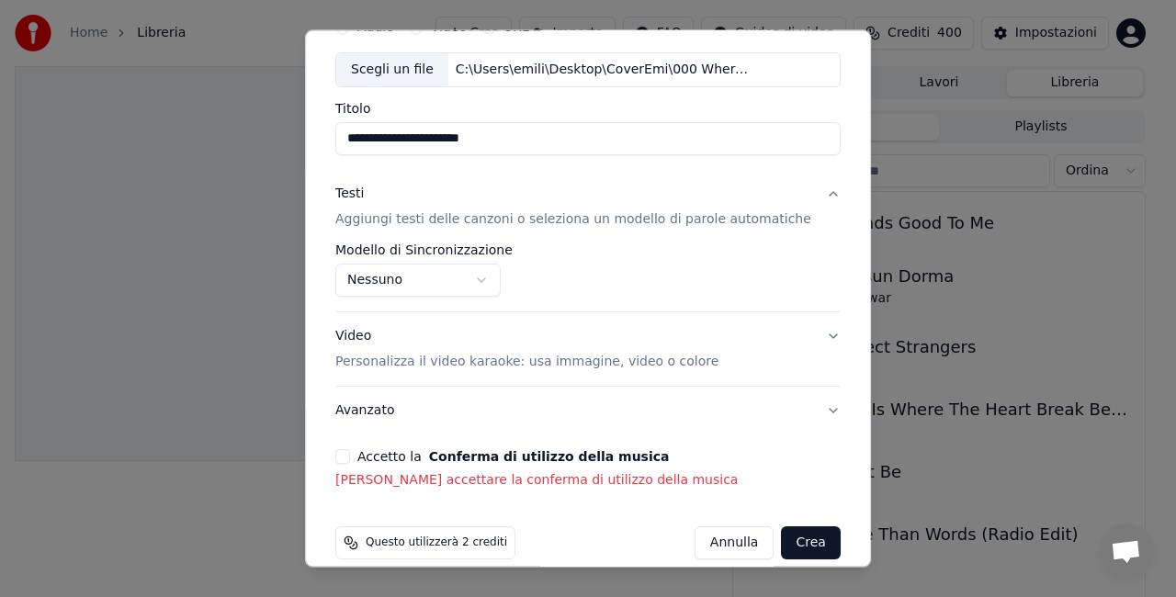
scroll to position [110, 0]
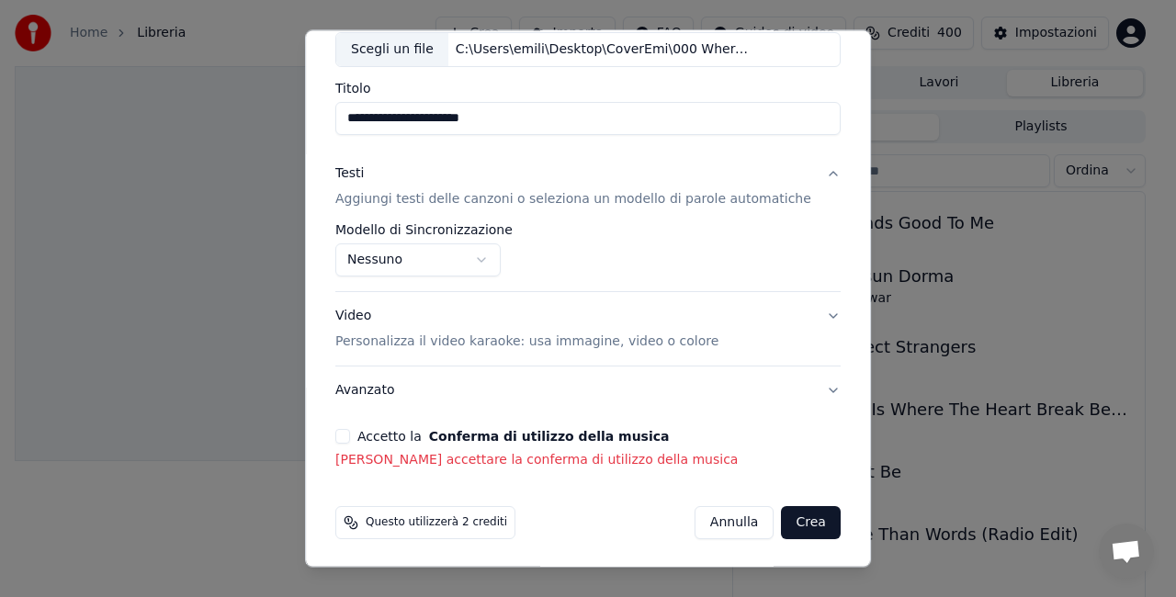
click at [805, 390] on button "Avanzato" at bounding box center [587, 391] width 505 height 48
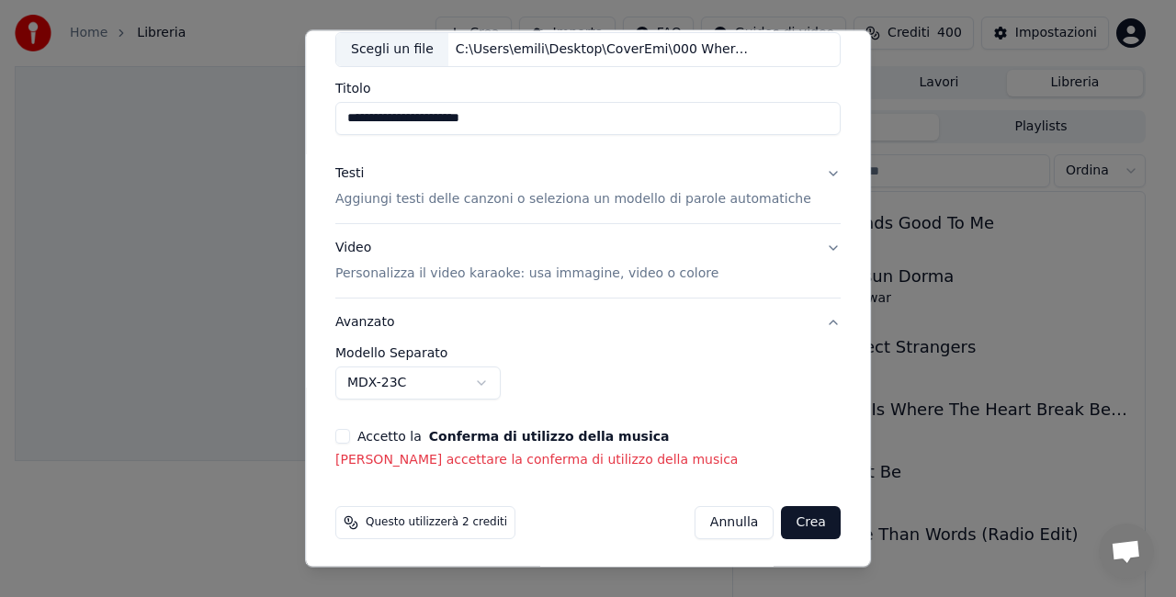
click at [808, 389] on div "**********" at bounding box center [587, 372] width 505 height 53
click at [627, 273] on p "Personalizza il video karaoke: usa immagine, video o colore" at bounding box center [526, 274] width 383 height 18
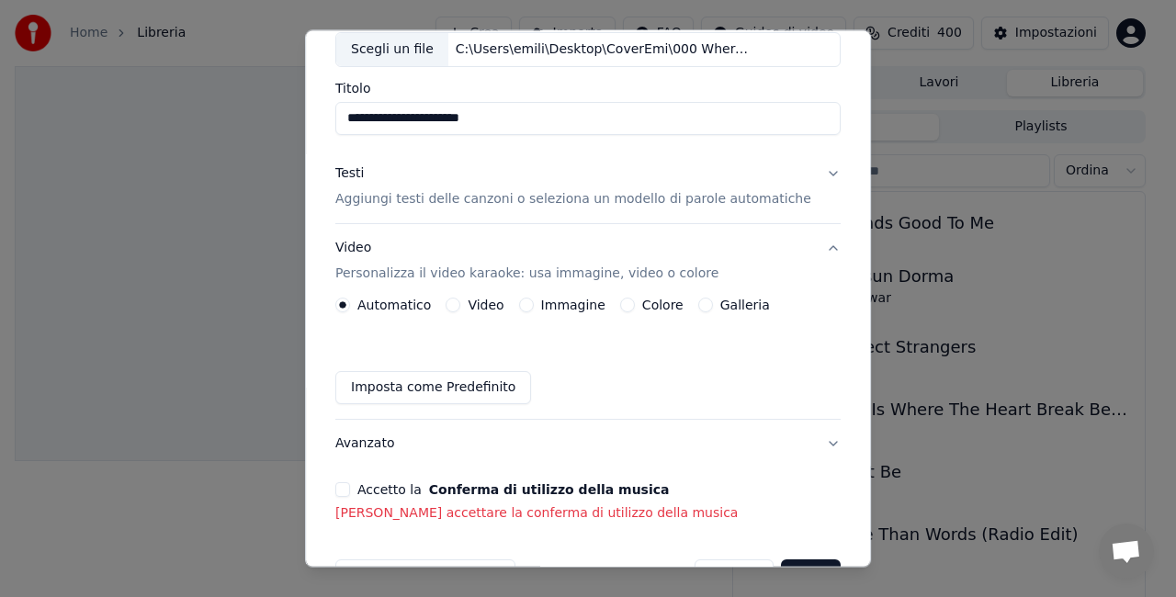
click at [406, 305] on label "Automatico" at bounding box center [394, 305] width 74 height 13
click at [350, 305] on button "Automatico" at bounding box center [342, 305] width 15 height 15
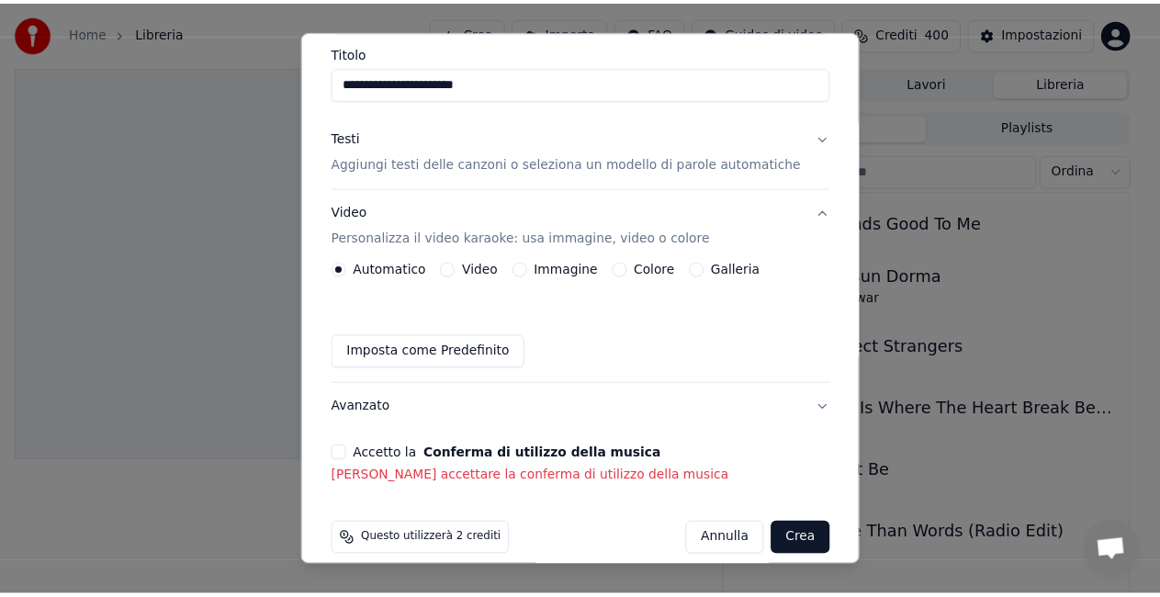
scroll to position [165, 0]
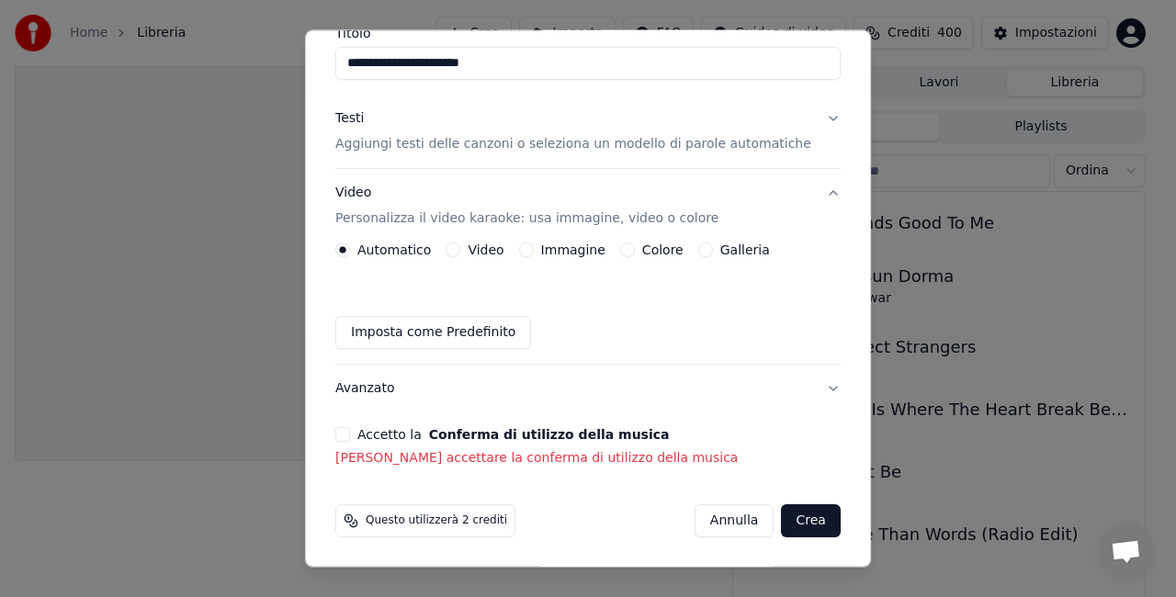
click at [393, 527] on span "Questo utilizzerà 2 crediti" at bounding box center [436, 521] width 141 height 15
click at [487, 465] on p "Devi accettare la conferma di utilizzo della musica" at bounding box center [587, 458] width 505 height 18
click at [487, 462] on p "Devi accettare la conferma di utilizzo della musica" at bounding box center [587, 458] width 505 height 18
click at [777, 437] on div "Accetto la Conferma di utilizzo della musica" at bounding box center [587, 434] width 505 height 15
click at [810, 435] on div "Accetto la Conferma di utilizzo della musica" at bounding box center [587, 434] width 505 height 15
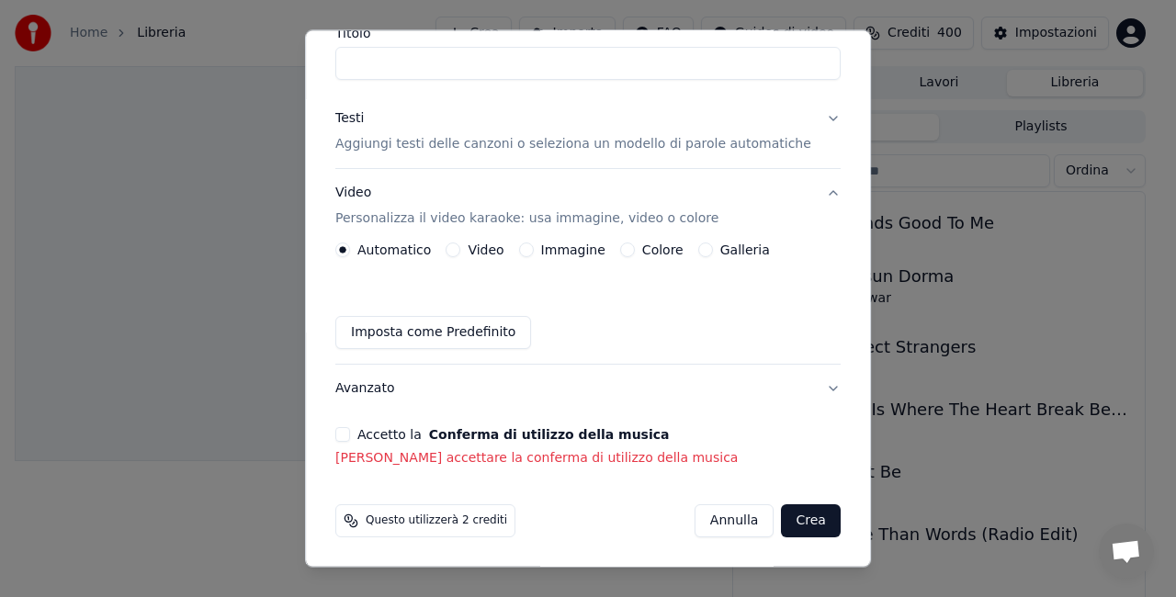
drag, startPoint x: 281, startPoint y: 455, endPoint x: 293, endPoint y: 456, distance: 12.0
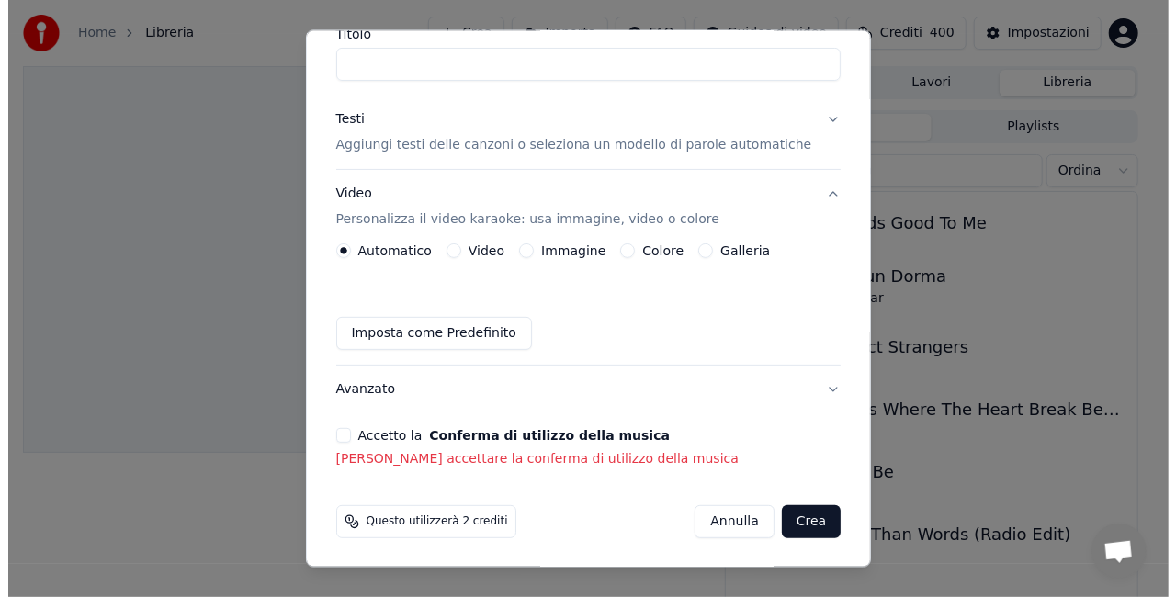
scroll to position [140, 0]
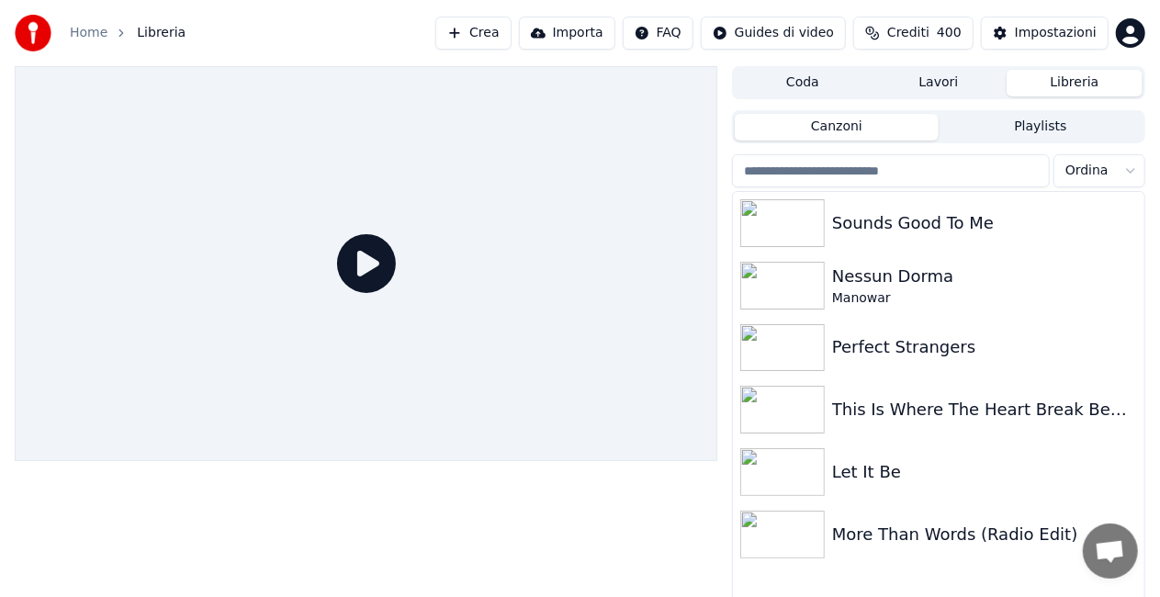
click at [461, 32] on button "Crea" at bounding box center [472, 33] width 75 height 33
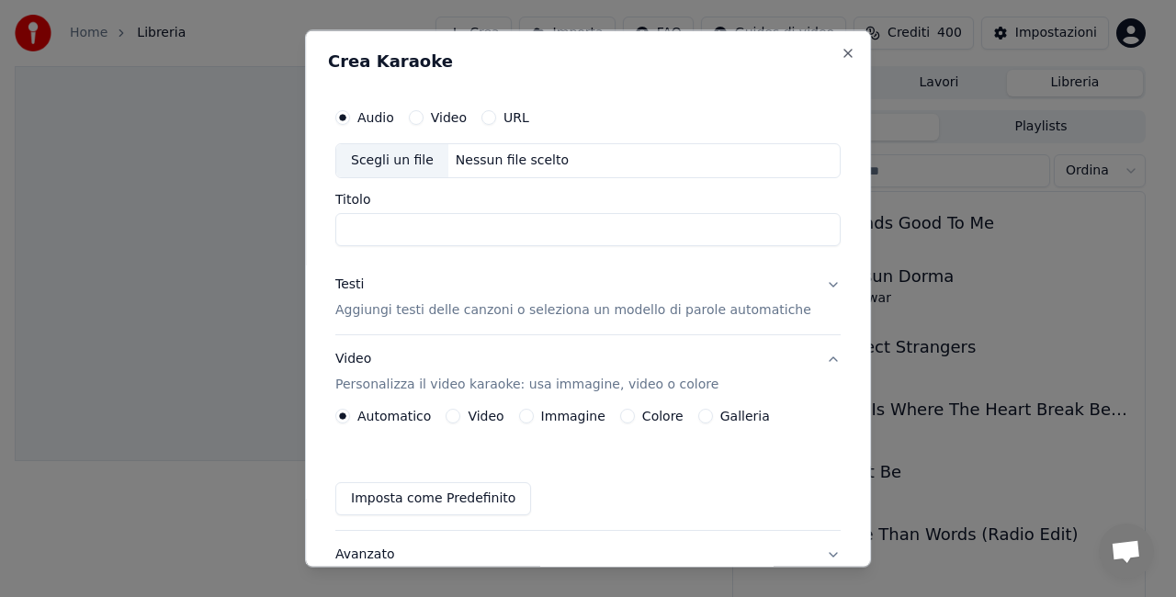
click at [413, 164] on div "Scegli un file" at bounding box center [392, 160] width 112 height 33
type input "**********"
click at [458, 118] on label "Video" at bounding box center [449, 117] width 36 height 13
click at [424, 118] on button "Video" at bounding box center [416, 117] width 15 height 15
click at [379, 160] on div "Scegli un file" at bounding box center [392, 160] width 112 height 33
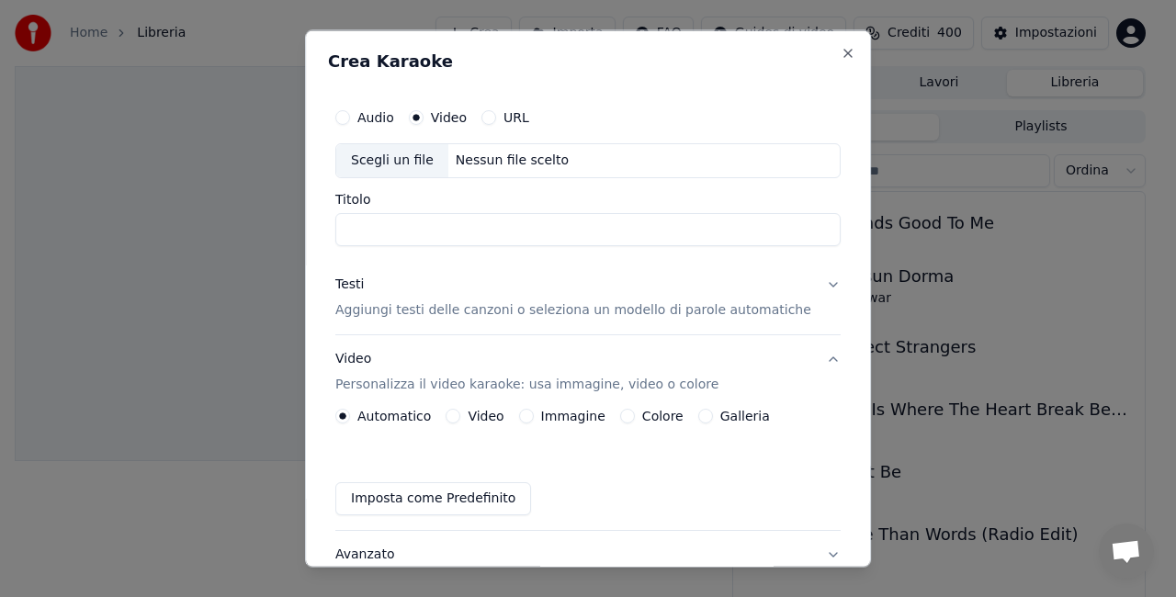
click at [382, 111] on label "Audio" at bounding box center [375, 117] width 37 height 13
click at [350, 110] on button "Audio" at bounding box center [342, 117] width 15 height 15
click at [403, 165] on div "Scegli un file" at bounding box center [392, 160] width 112 height 33
type input "**********"
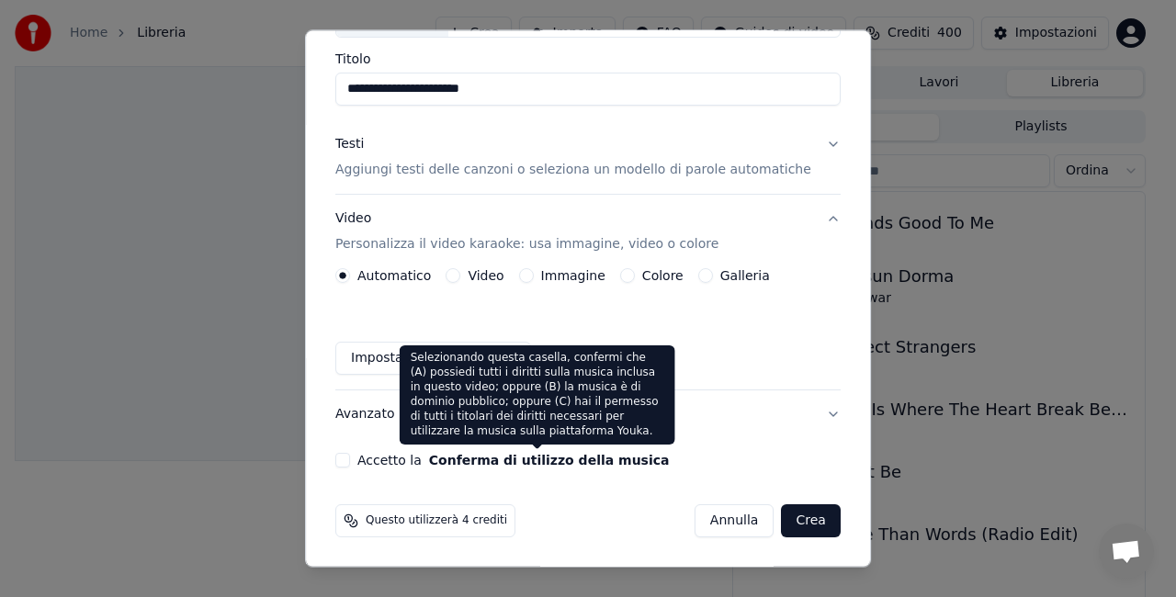
click at [467, 403] on div "Selezionando questa casella, confermi che (A) possiedi tutti i diritti sulla mu…" at bounding box center [538, 394] width 276 height 99
click at [428, 388] on div "Selezionando questa casella, confermi che (A) possiedi tutti i diritti sulla mu…" at bounding box center [538, 394] width 276 height 99
click at [453, 462] on button "Conferma di utilizzo della musica" at bounding box center [549, 460] width 241 height 13
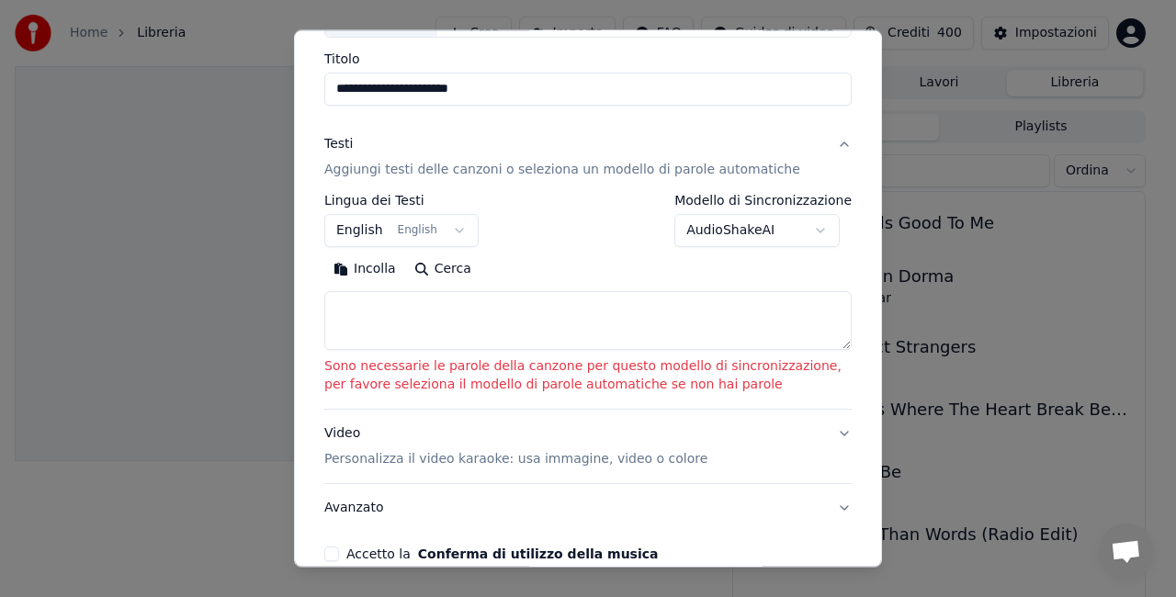
click at [471, 331] on textarea at bounding box center [587, 320] width 527 height 59
click at [820, 227] on body "**********" at bounding box center [580, 298] width 1160 height 597
click at [605, 402] on body "**********" at bounding box center [580, 298] width 1160 height 597
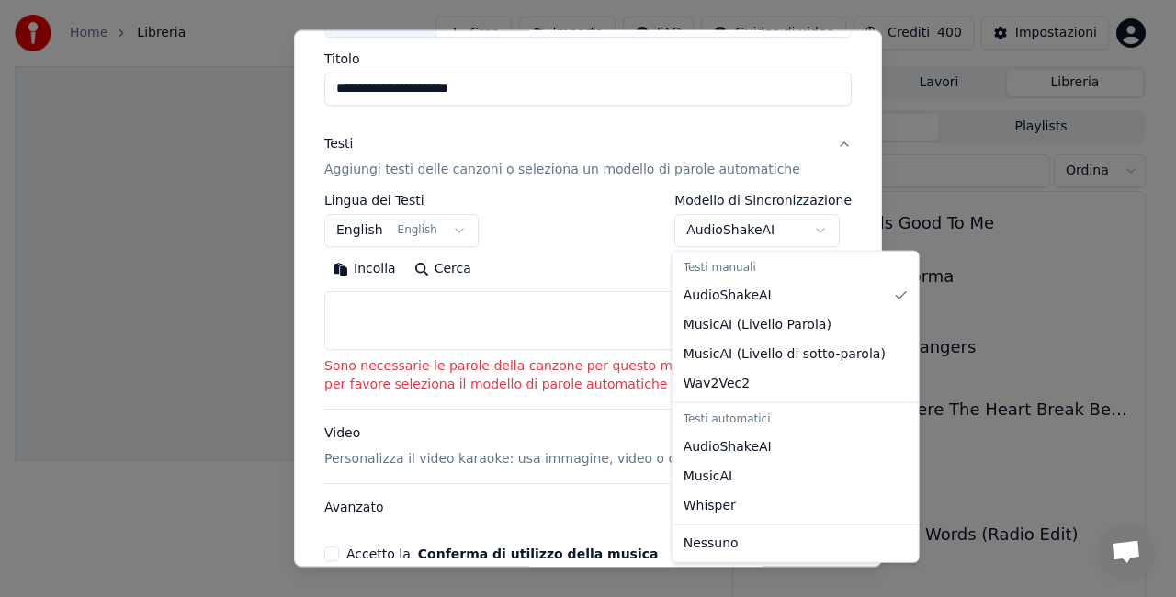
click at [819, 228] on body "**********" at bounding box center [580, 298] width 1160 height 597
click at [763, 232] on body "**********" at bounding box center [580, 298] width 1160 height 597
click at [735, 232] on body "**********" at bounding box center [580, 298] width 1160 height 597
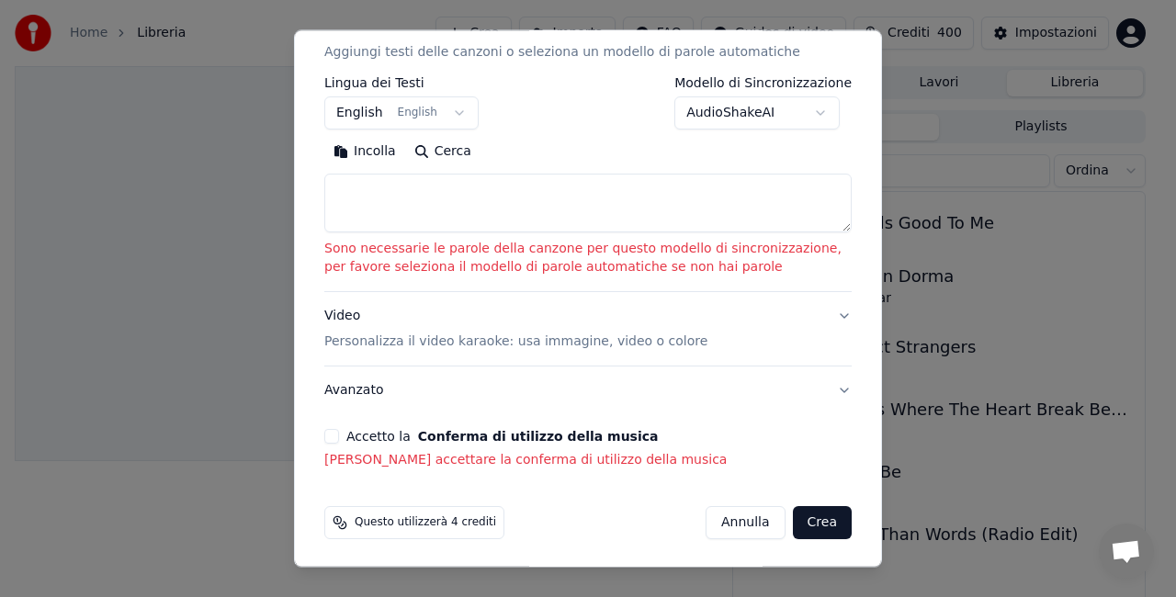
scroll to position [259, 0]
click at [831, 386] on button "Avanzato" at bounding box center [587, 389] width 527 height 48
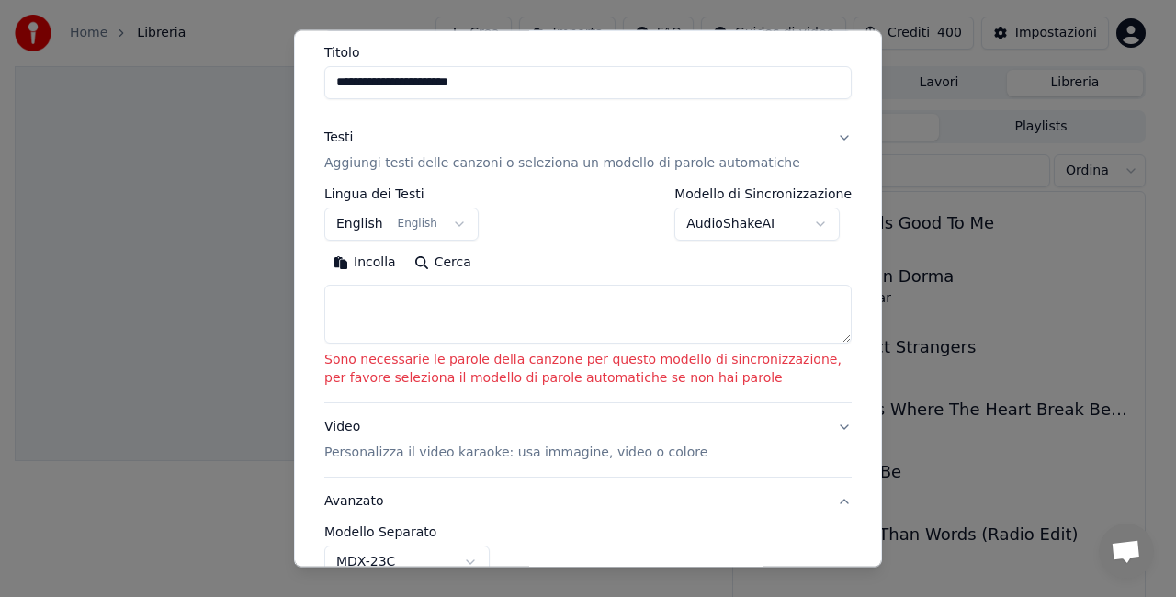
scroll to position [112, 0]
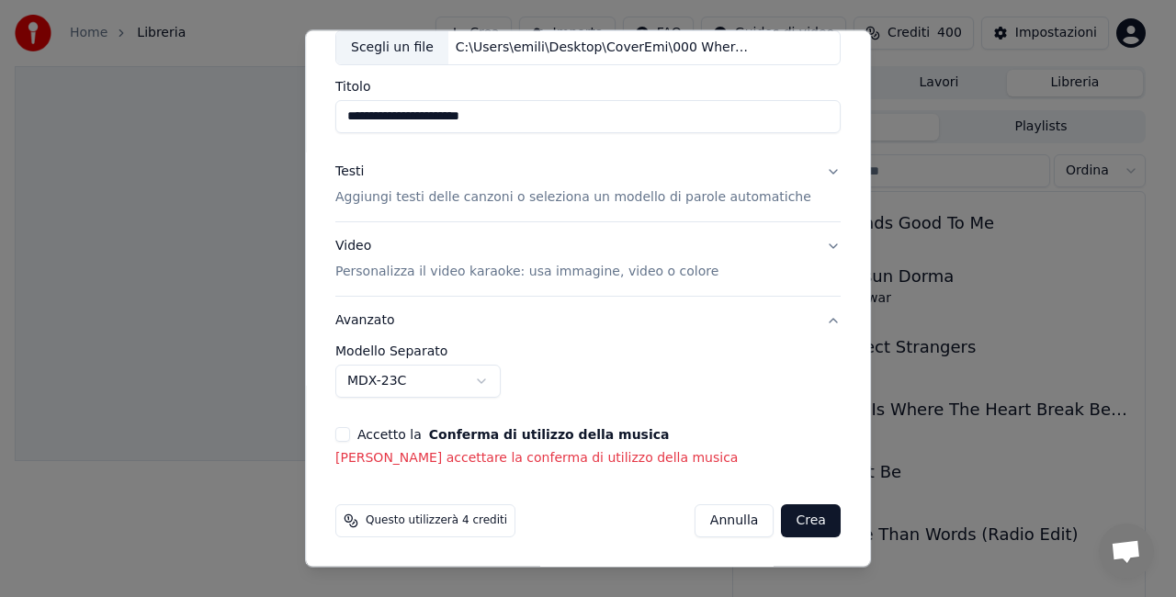
click at [807, 246] on button "Video Personalizza il video karaoke: usa immagine, video o colore" at bounding box center [587, 259] width 505 height 74
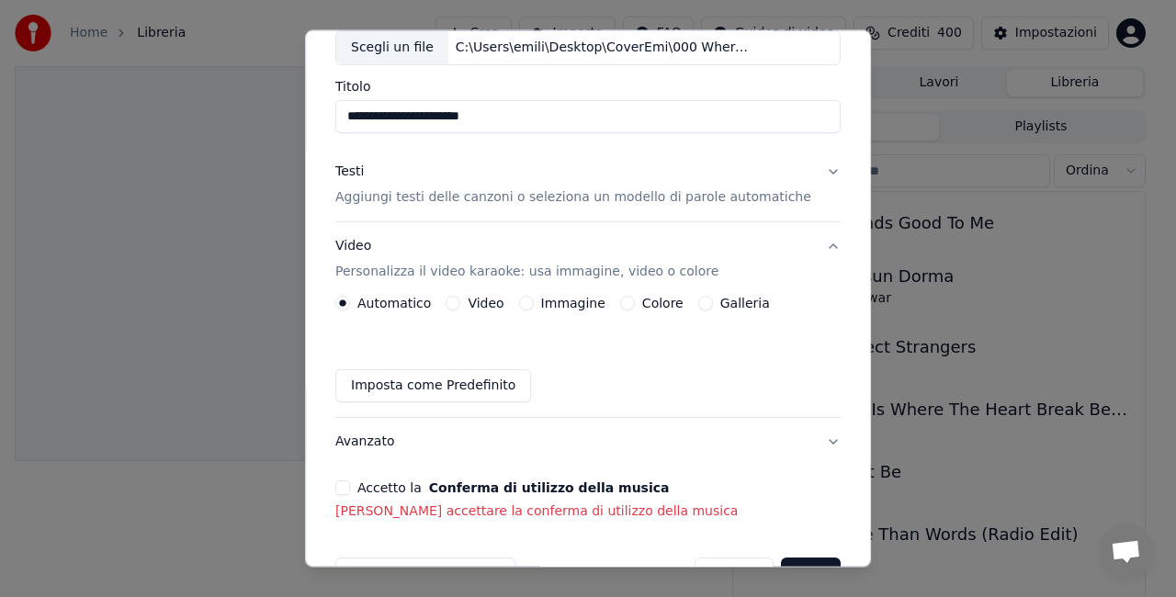
click at [385, 302] on label "Automatico" at bounding box center [394, 303] width 74 height 13
click at [350, 302] on button "Automatico" at bounding box center [342, 303] width 15 height 15
click at [805, 175] on button "Testi Aggiungi testi delle canzoni o seleziona un modello di parole automatiche" at bounding box center [587, 185] width 505 height 74
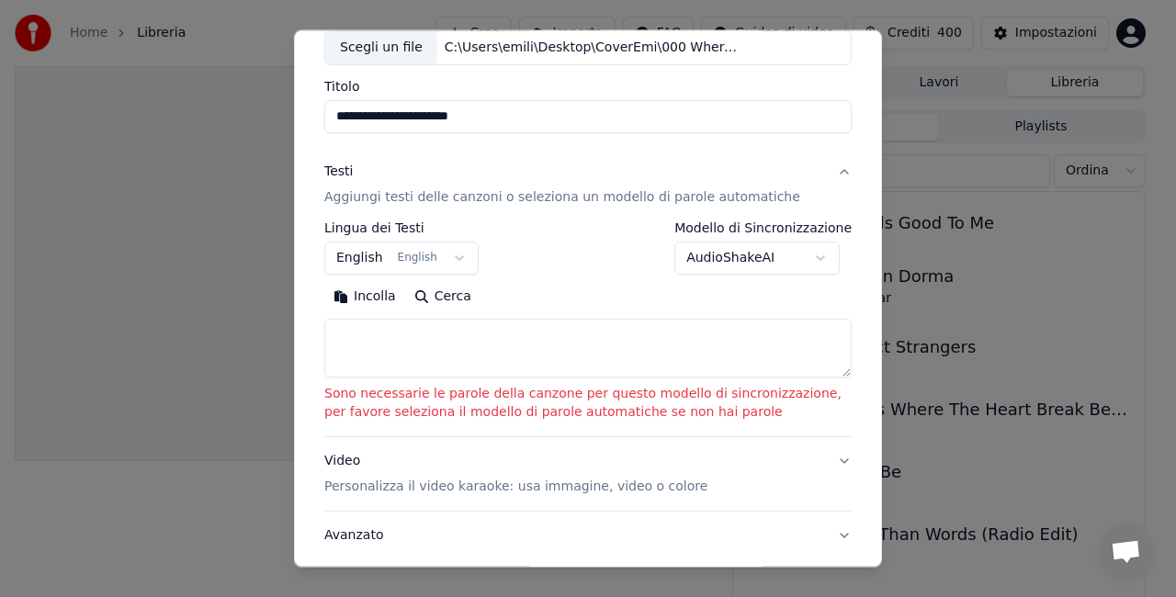
click at [815, 259] on body "**********" at bounding box center [580, 298] width 1160 height 597
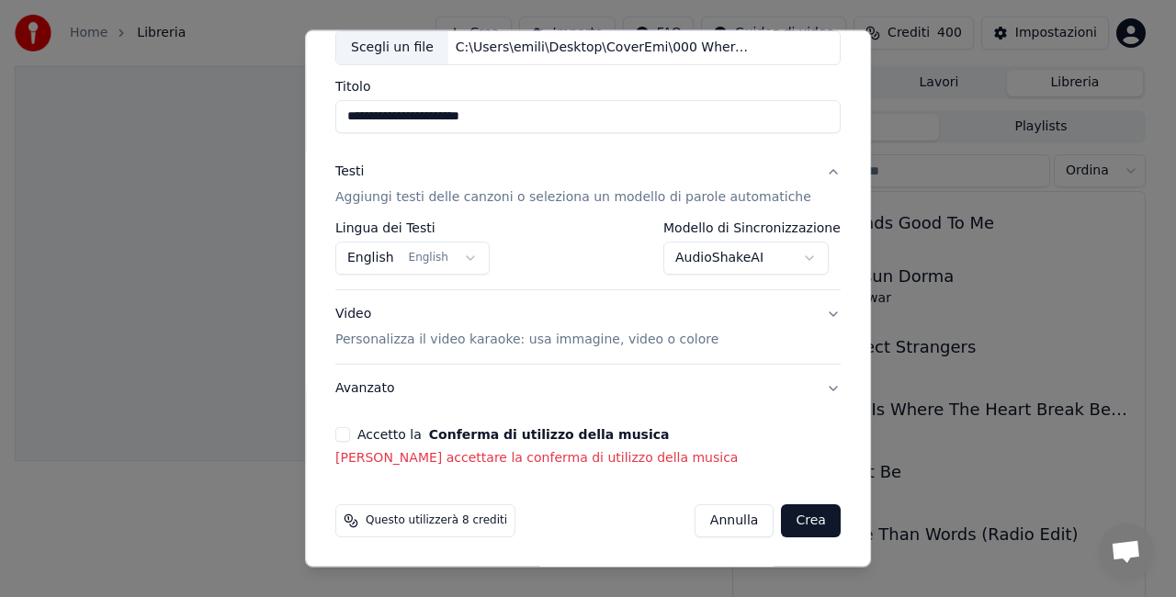
click at [357, 462] on p "Devi accettare la conferma di utilizzo della musica" at bounding box center [587, 458] width 505 height 18
click at [782, 526] on button "Crea" at bounding box center [811, 520] width 59 height 33
click at [805, 531] on button "Crea" at bounding box center [811, 520] width 59 height 33
select select "**********"
select select
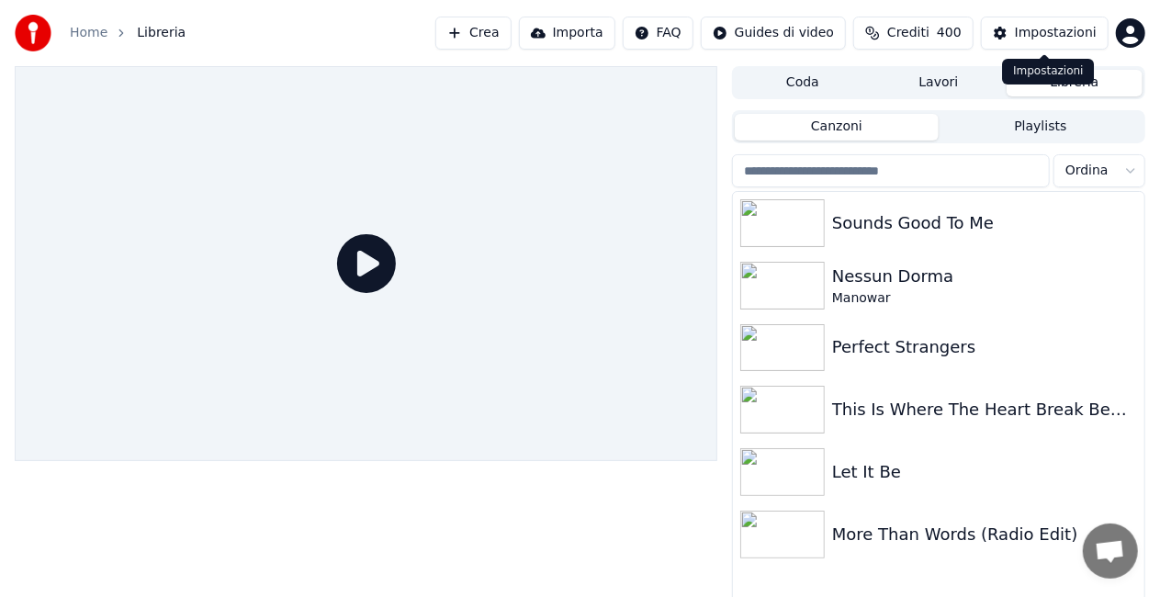
click at [1014, 28] on button "Impostazioni" at bounding box center [1045, 33] width 128 height 33
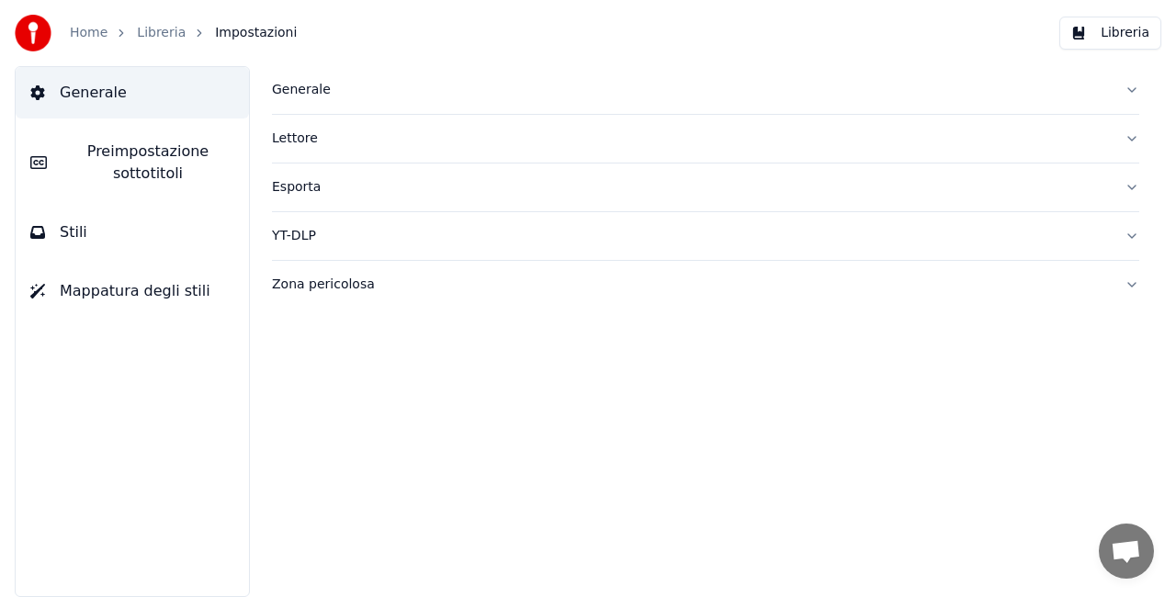
click at [312, 292] on div "Zona pericolosa" at bounding box center [691, 285] width 838 height 18
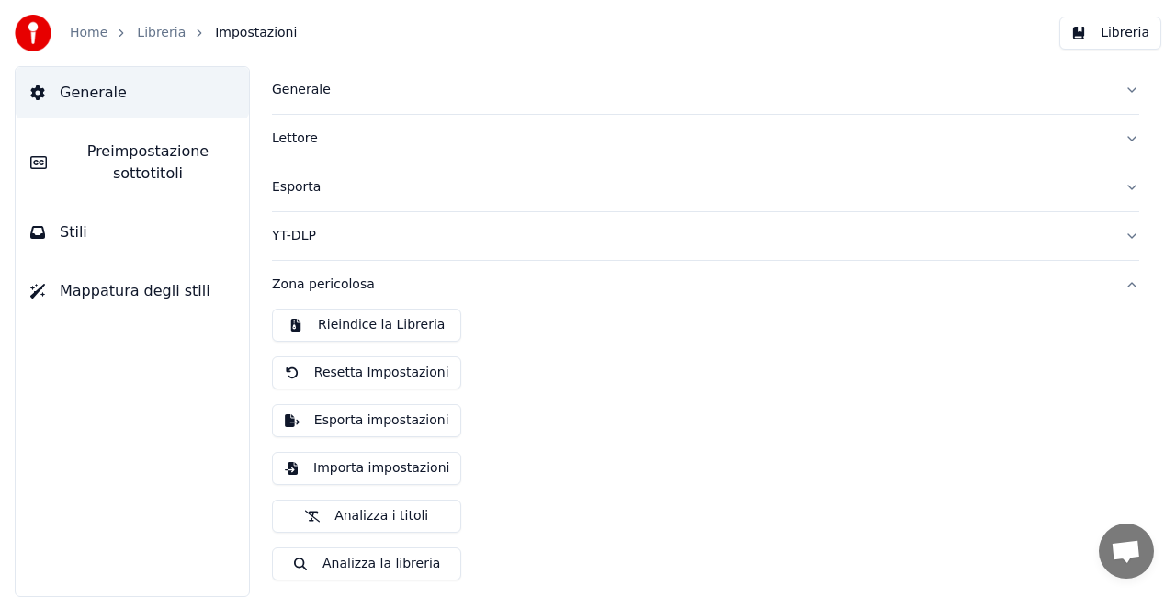
click at [160, 32] on link "Libreria" at bounding box center [161, 33] width 49 height 18
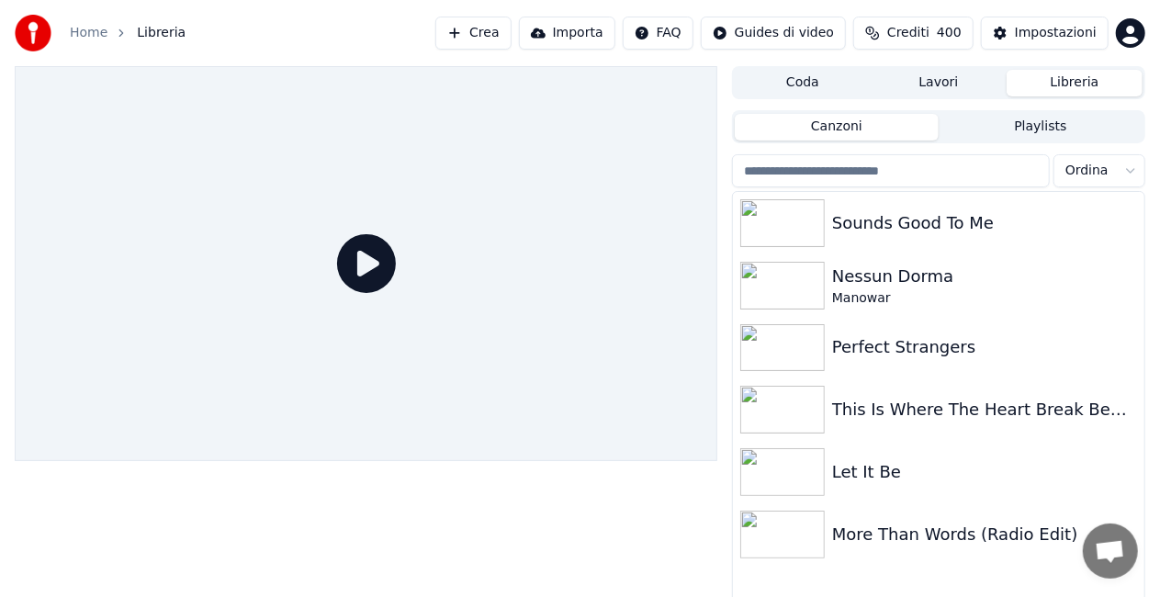
click at [570, 35] on button "Importa" at bounding box center [567, 33] width 96 height 33
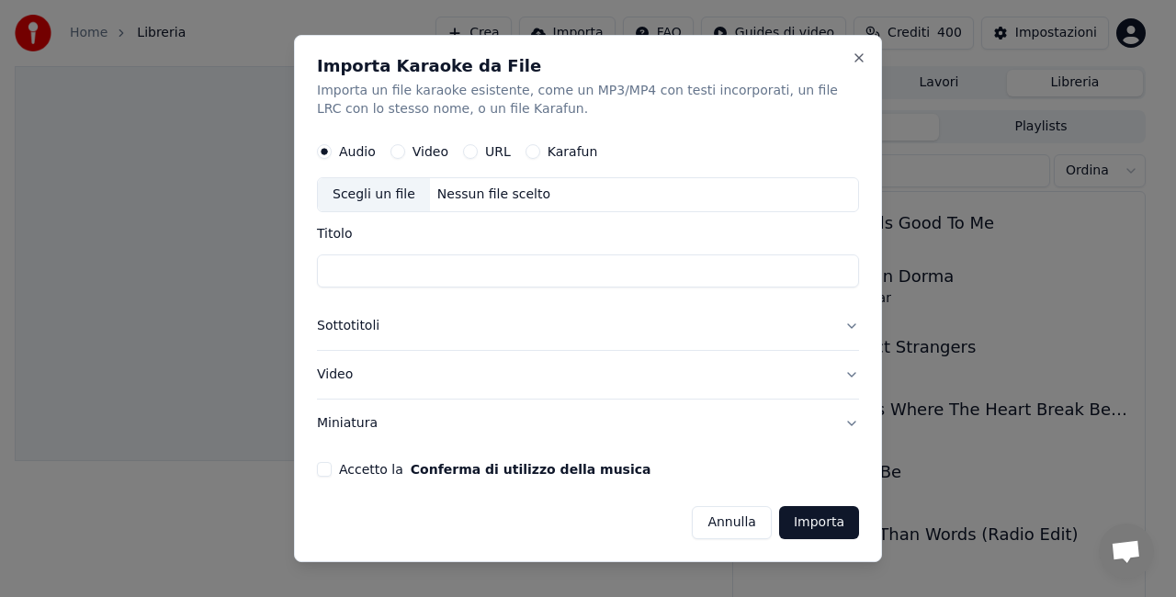
click at [492, 153] on label "URL" at bounding box center [498, 151] width 26 height 13
click at [478, 153] on button "URL" at bounding box center [470, 151] width 15 height 15
drag, startPoint x: 863, startPoint y: 58, endPoint x: 883, endPoint y: 51, distance: 21.2
click at [863, 59] on button "Close" at bounding box center [859, 57] width 15 height 15
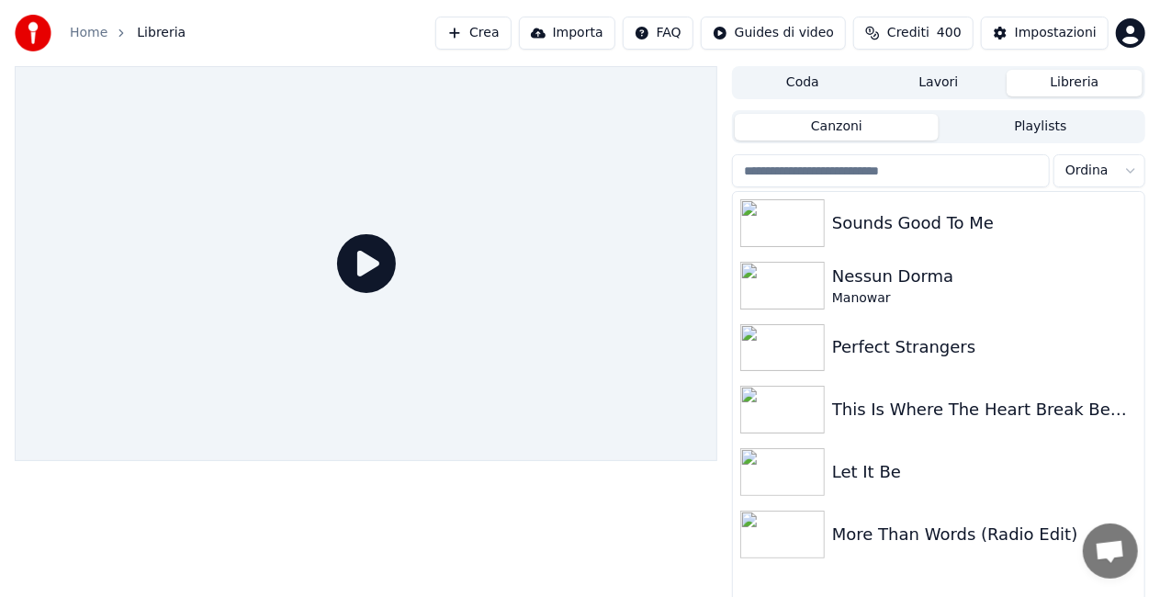
click at [568, 39] on button "Importa" at bounding box center [567, 33] width 96 height 33
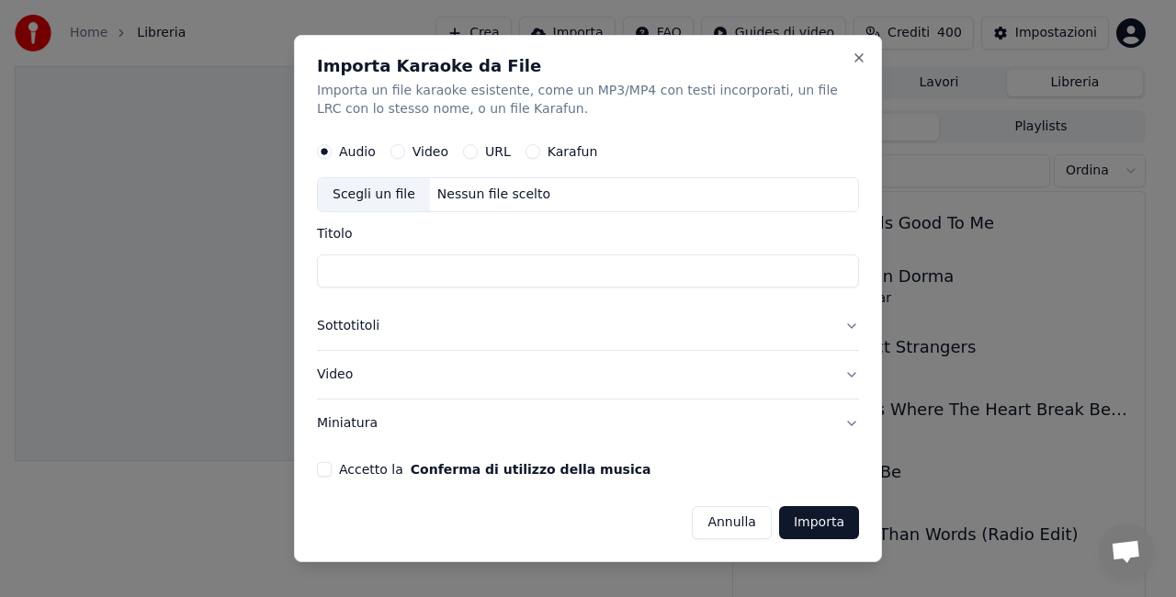
click at [485, 152] on label "URL" at bounding box center [498, 151] width 26 height 13
click at [478, 152] on button "URL" at bounding box center [470, 151] width 15 height 15
paste input "**********"
type input "**********"
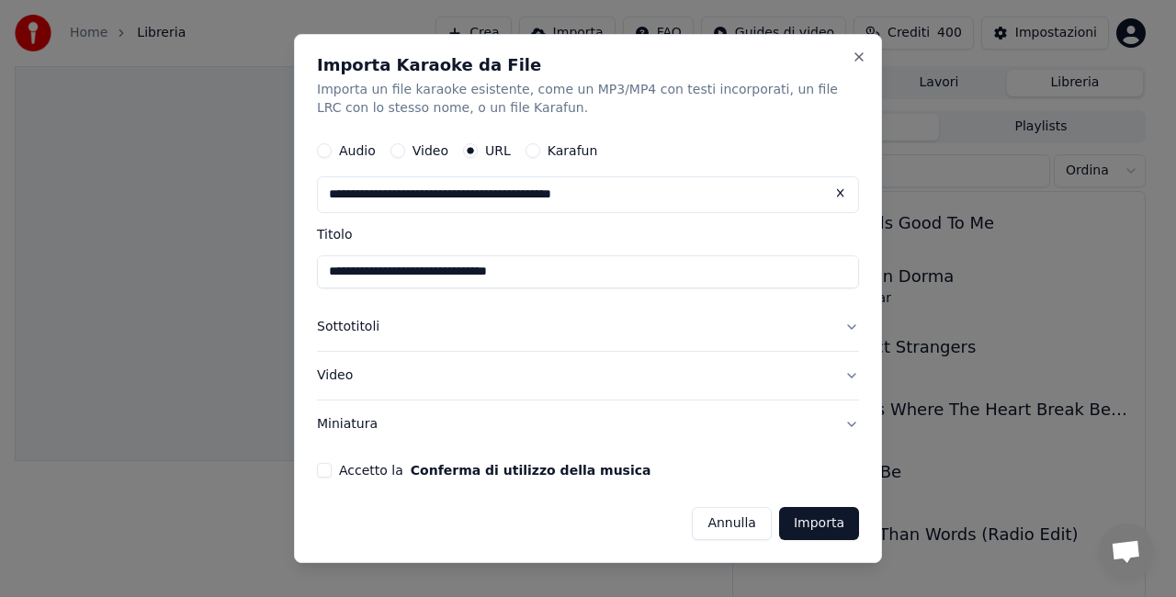
type input "**********"
click at [813, 529] on button "Importa" at bounding box center [819, 523] width 80 height 33
type input "**********"
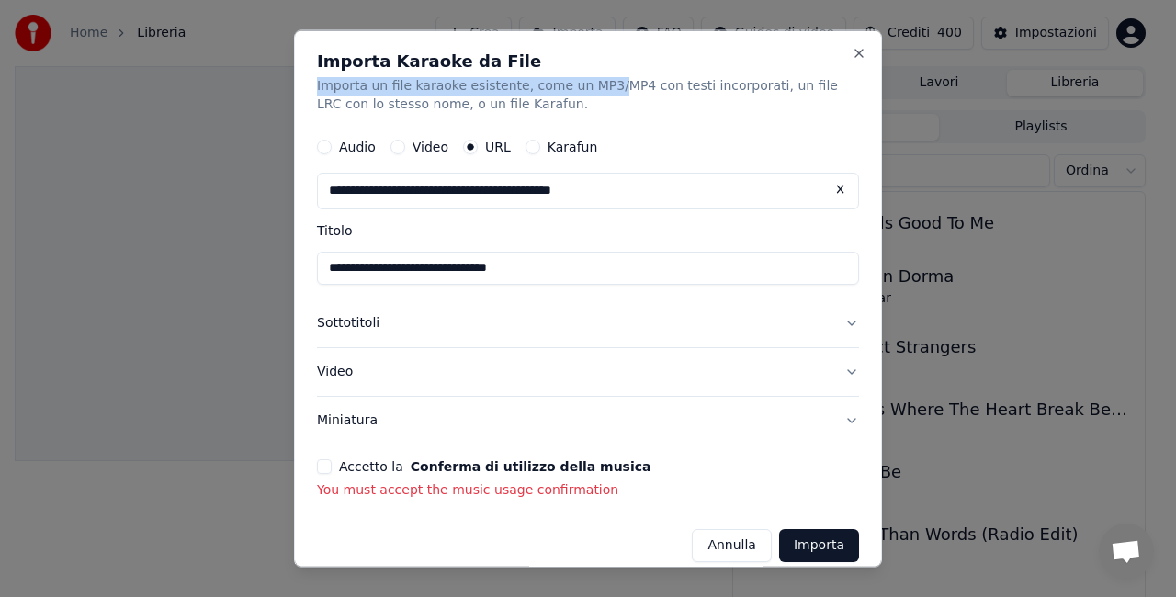
drag, startPoint x: 625, startPoint y: 49, endPoint x: 587, endPoint y: 66, distance: 41.5
click at [590, 81] on div "**********" at bounding box center [588, 298] width 588 height 537
drag, startPoint x: 445, startPoint y: 44, endPoint x: 366, endPoint y: 62, distance: 81.1
click at [368, 62] on div "**********" at bounding box center [588, 298] width 588 height 537
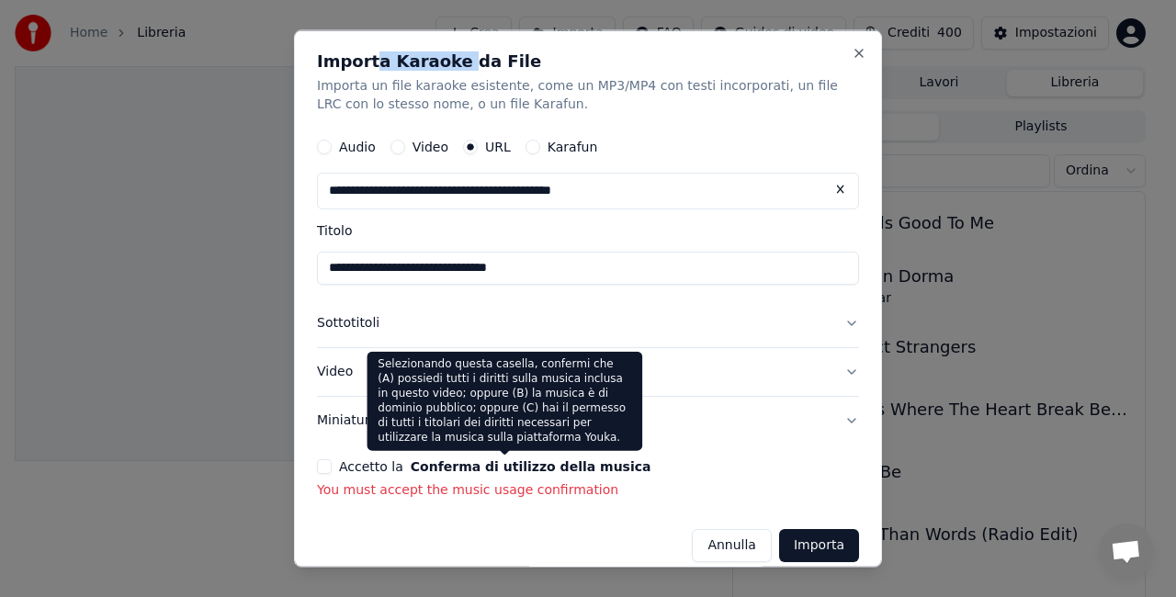
click at [481, 463] on button "Conferma di utilizzo della musica" at bounding box center [531, 465] width 241 height 13
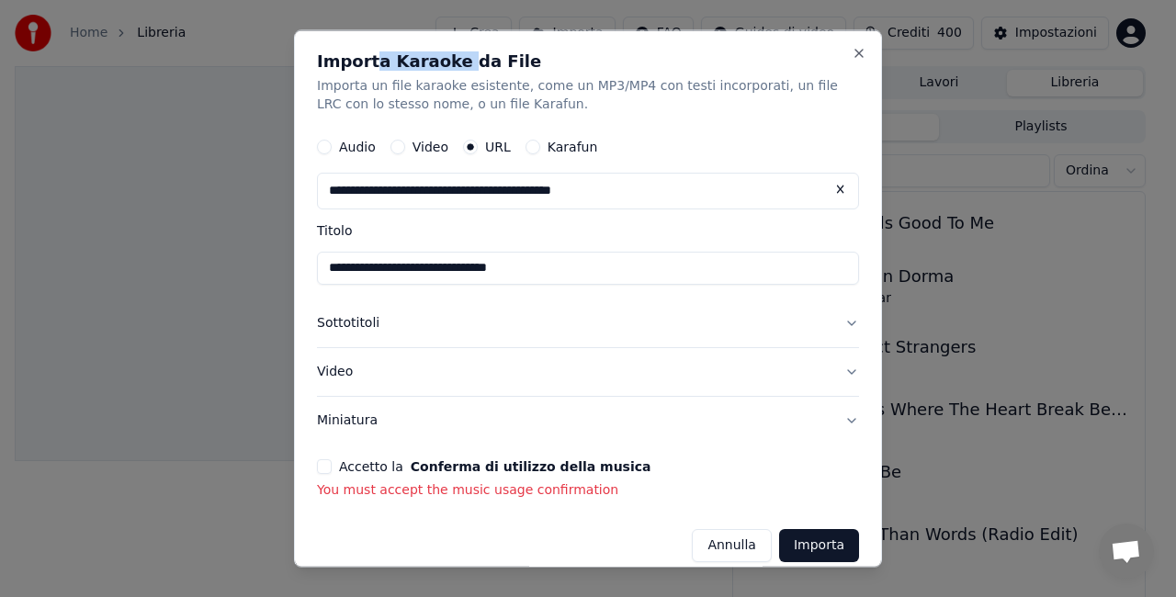
click at [481, 463] on button "Conferma di utilizzo della musica" at bounding box center [531, 465] width 241 height 13
click at [491, 472] on button "Conferma di utilizzo della musica" at bounding box center [531, 465] width 241 height 13
click at [492, 472] on button "Conferma di utilizzo della musica" at bounding box center [531, 465] width 241 height 13
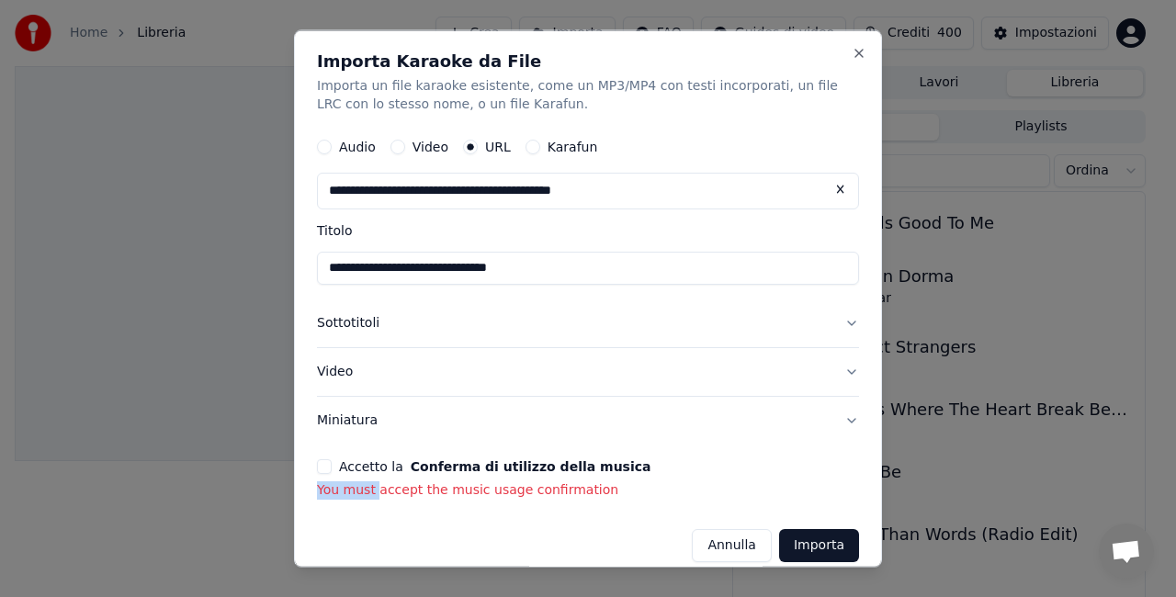
click at [374, 478] on div "Accetto la Conferma di utilizzo della musica You must accept the music usage co…" at bounding box center [588, 478] width 542 height 40
click at [343, 479] on div "Accetto la Conferma di utilizzo della musica You must accept the music usage co…" at bounding box center [588, 478] width 542 height 40
click at [363, 498] on p "You must accept the music usage confirmation" at bounding box center [588, 490] width 542 height 18
click at [390, 492] on p "You must accept the music usage confirmation" at bounding box center [588, 490] width 542 height 18
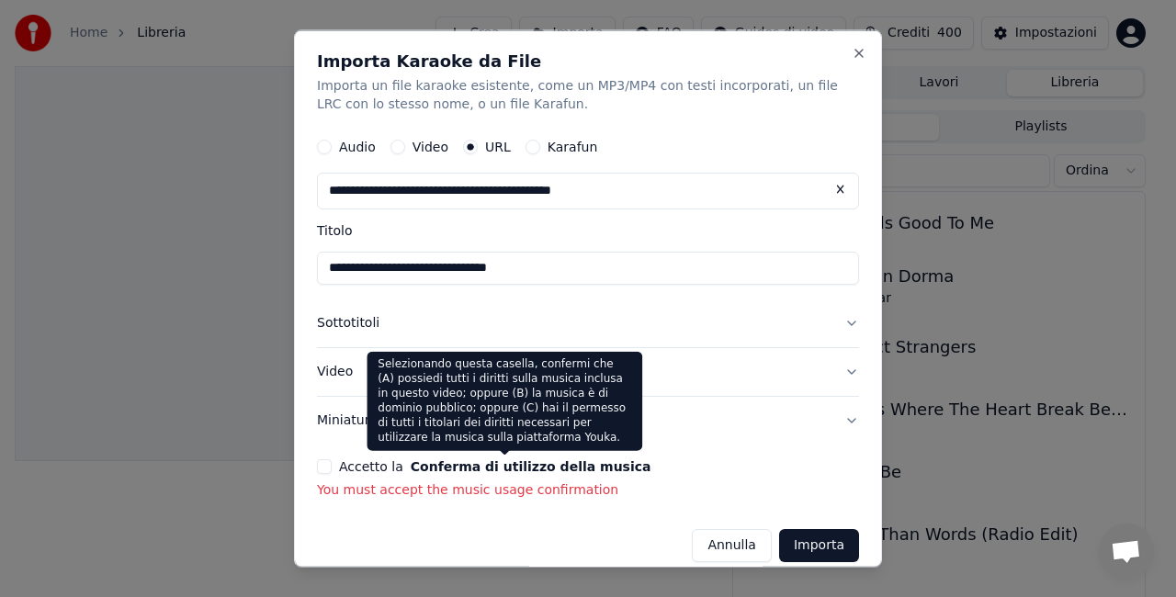
click at [420, 465] on button "Conferma di utilizzo della musica" at bounding box center [531, 465] width 241 height 13
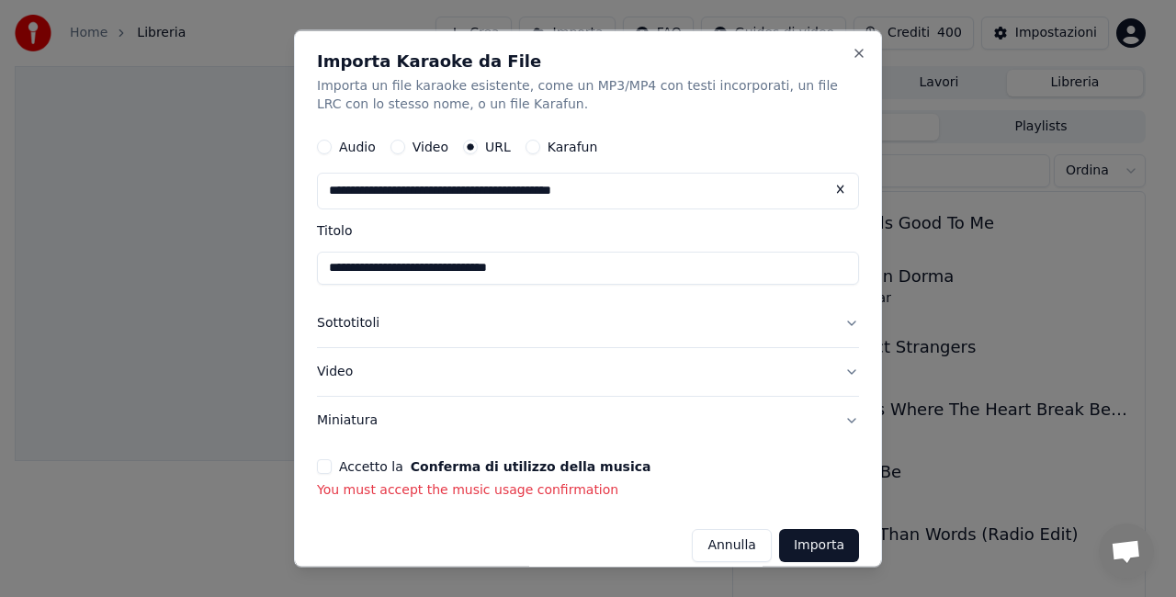
drag, startPoint x: 565, startPoint y: 465, endPoint x: 592, endPoint y: 464, distance: 26.7
click at [583, 465] on button "Conferma di utilizzo della musica" at bounding box center [531, 465] width 241 height 13
drag, startPoint x: 639, startPoint y: 461, endPoint x: 652, endPoint y: 460, distance: 13.8
click at [644, 461] on div "Accetto la Conferma di utilizzo della musica" at bounding box center [588, 465] width 542 height 15
drag, startPoint x: 669, startPoint y: 459, endPoint x: 703, endPoint y: 459, distance: 34.0
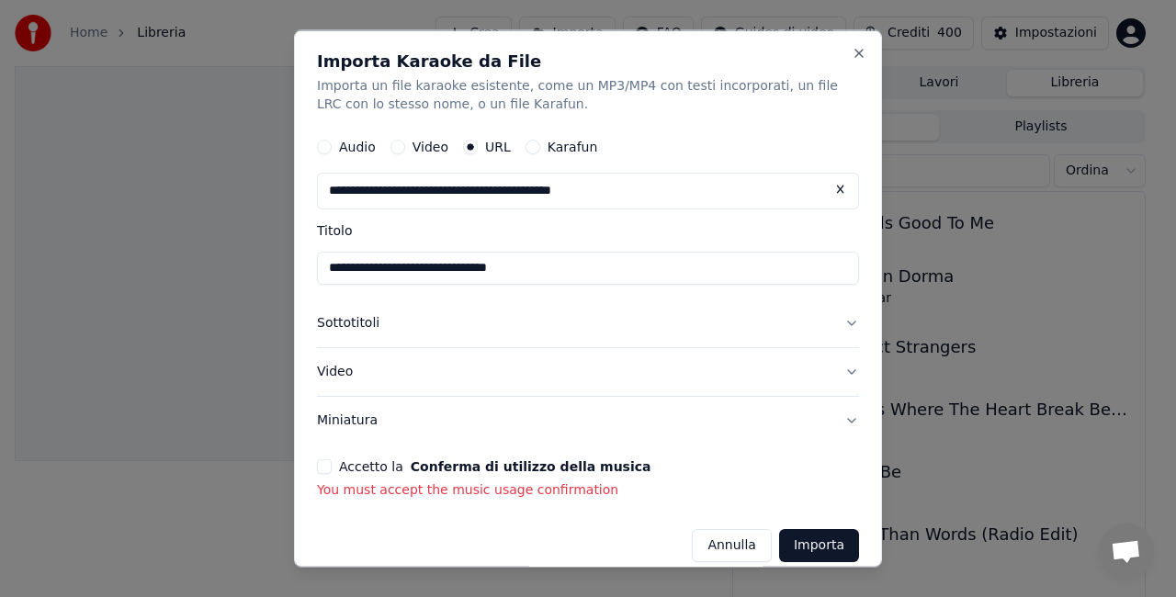
click at [673, 459] on div "Accetto la Conferma di utilizzo della musica" at bounding box center [588, 465] width 542 height 15
drag, startPoint x: 703, startPoint y: 459, endPoint x: 752, endPoint y: 460, distance: 49.6
click at [715, 459] on div "Accetto la Conferma di utilizzo della musica" at bounding box center [588, 465] width 542 height 15
click at [775, 461] on div "Accetto la Conferma di utilizzo della musica" at bounding box center [588, 465] width 542 height 15
click at [817, 463] on div "Accetto la Conferma di utilizzo della musica" at bounding box center [588, 465] width 542 height 15
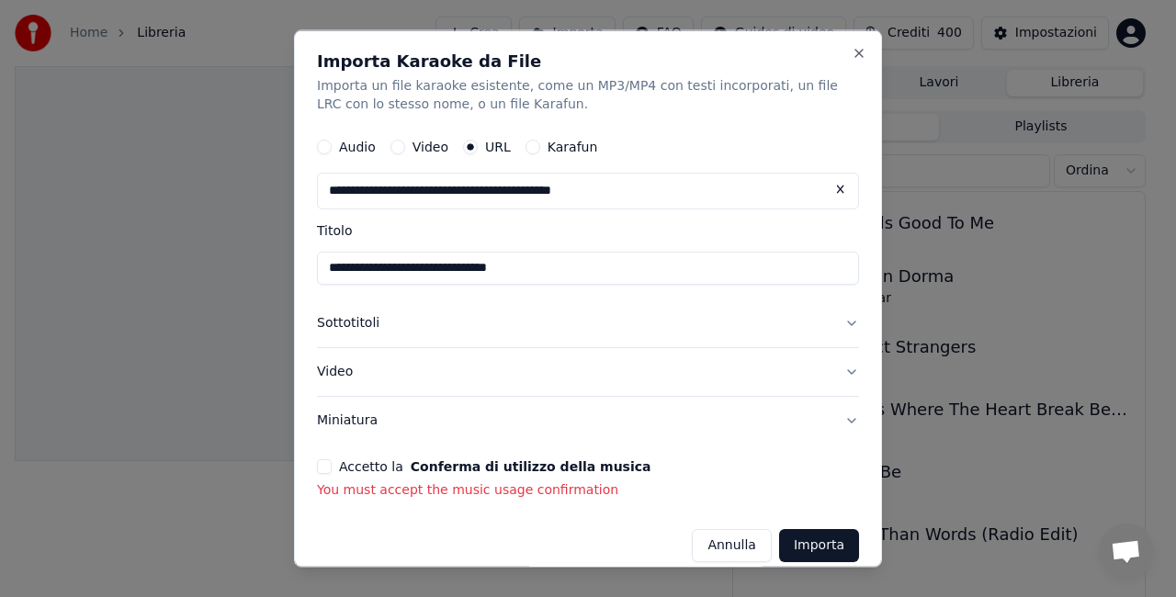
click at [842, 469] on div "Accetto la Conferma di utilizzo della musica" at bounding box center [588, 465] width 542 height 15
click at [844, 488] on div "**********" at bounding box center [588, 298] width 588 height 537
click at [852, 53] on button "Close" at bounding box center [859, 53] width 15 height 15
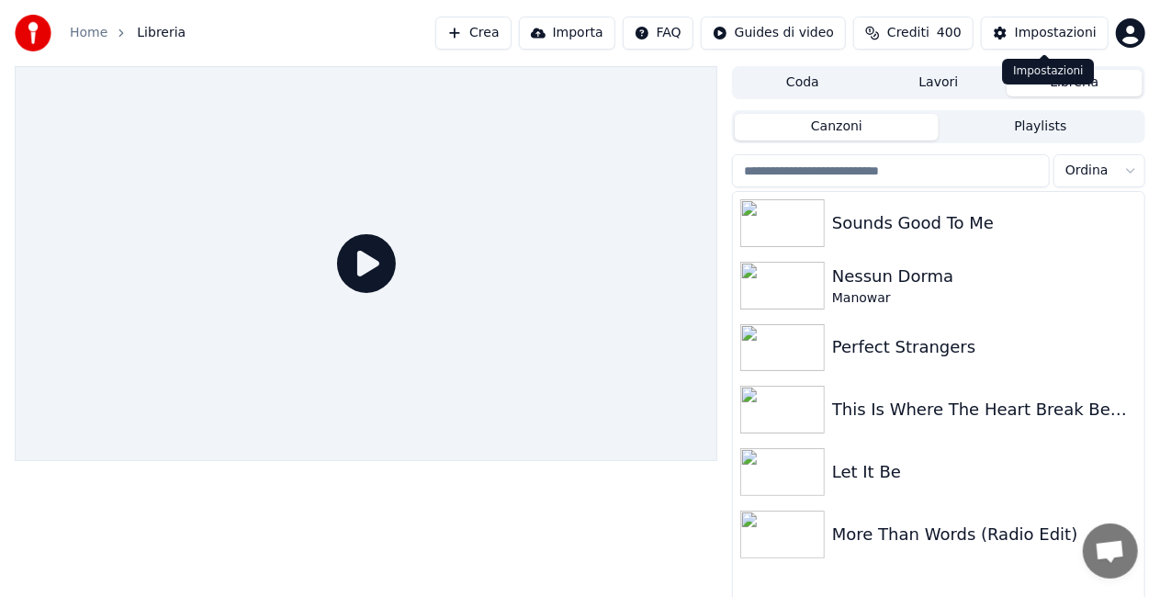
click at [1022, 39] on div "Impostazioni" at bounding box center [1056, 33] width 82 height 18
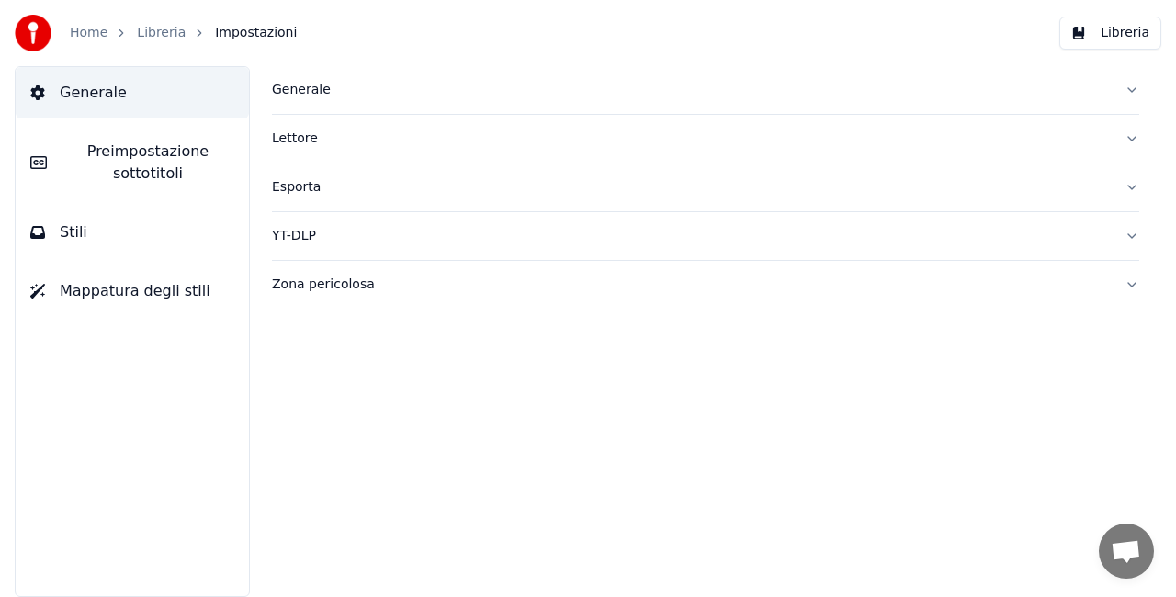
click at [316, 90] on div "Generale" at bounding box center [691, 90] width 838 height 18
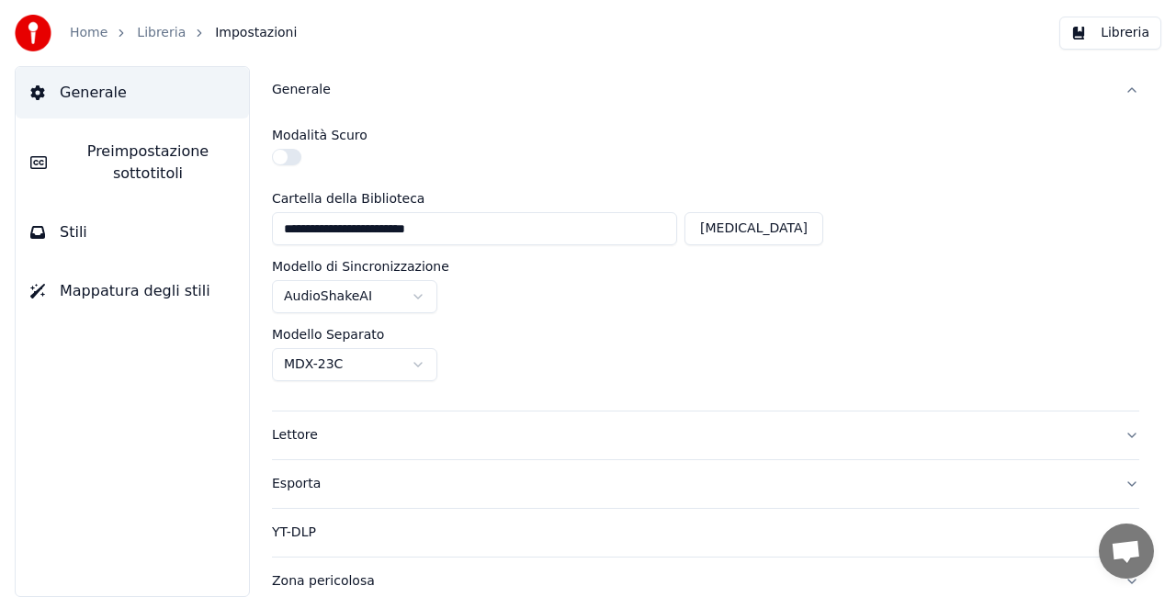
click at [286, 156] on button "button" at bounding box center [286, 157] width 29 height 17
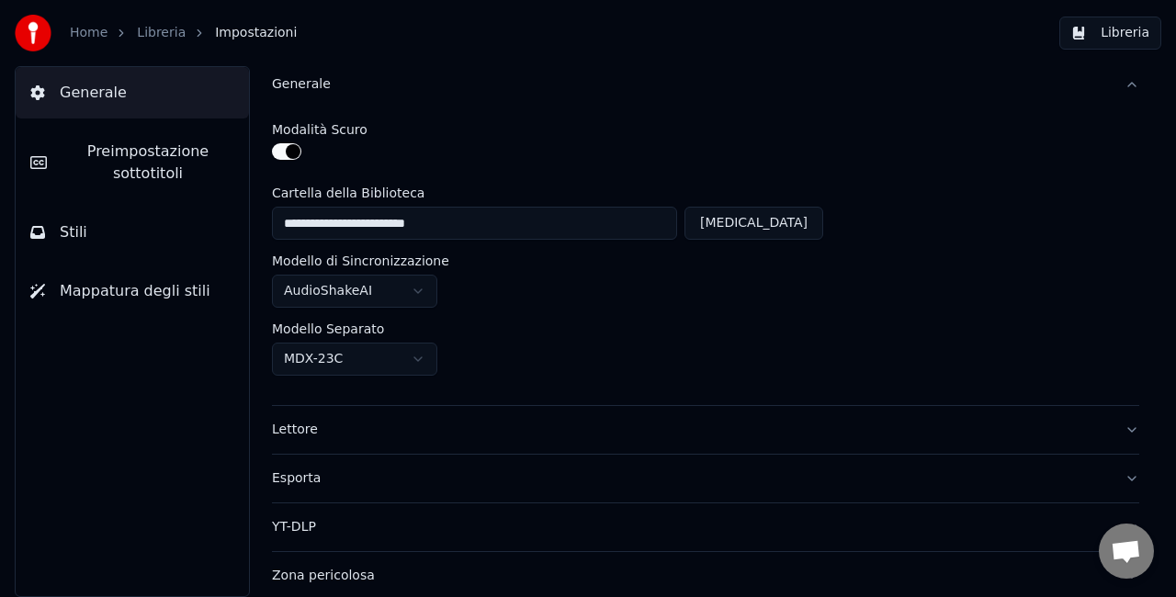
scroll to position [7, 0]
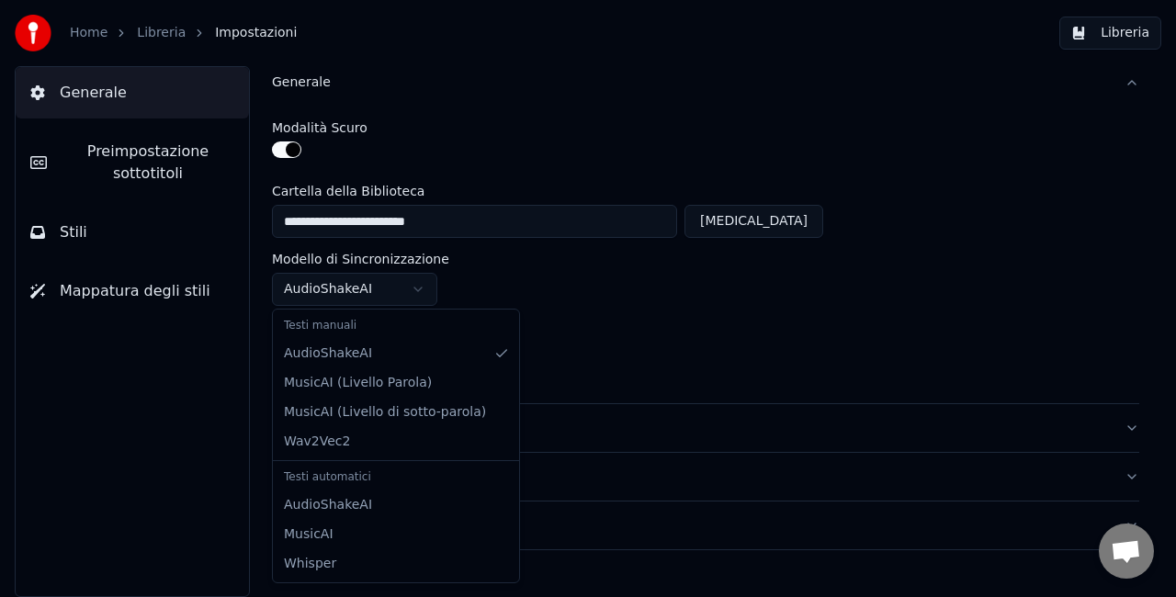
click at [419, 289] on html "**********" at bounding box center [588, 298] width 1176 height 597
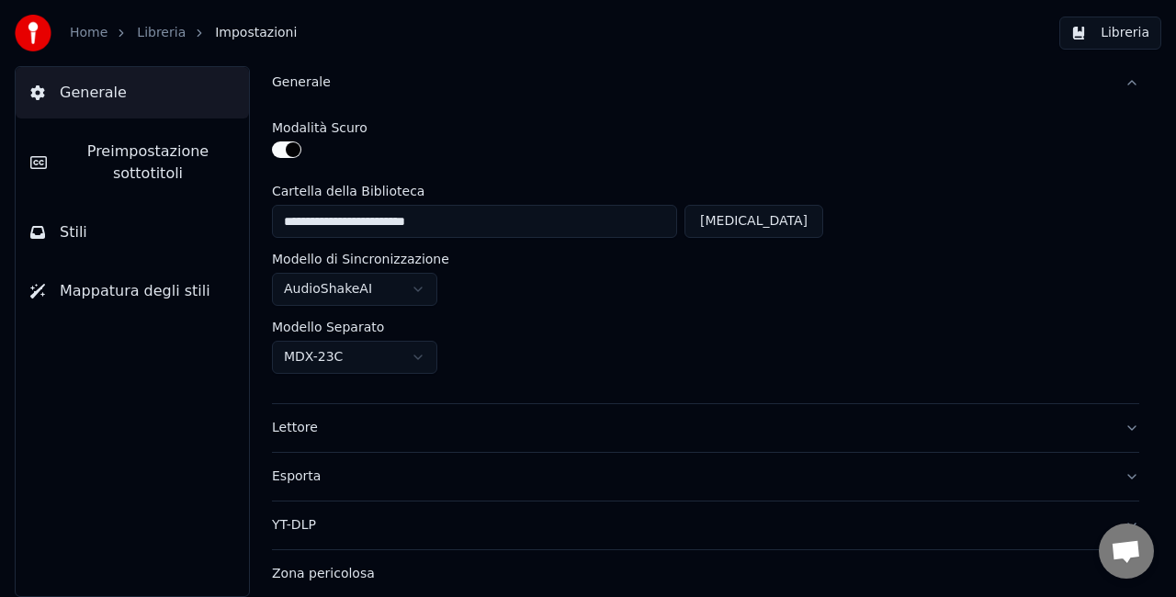
click at [285, 525] on div "YT-DLP" at bounding box center [691, 525] width 838 height 18
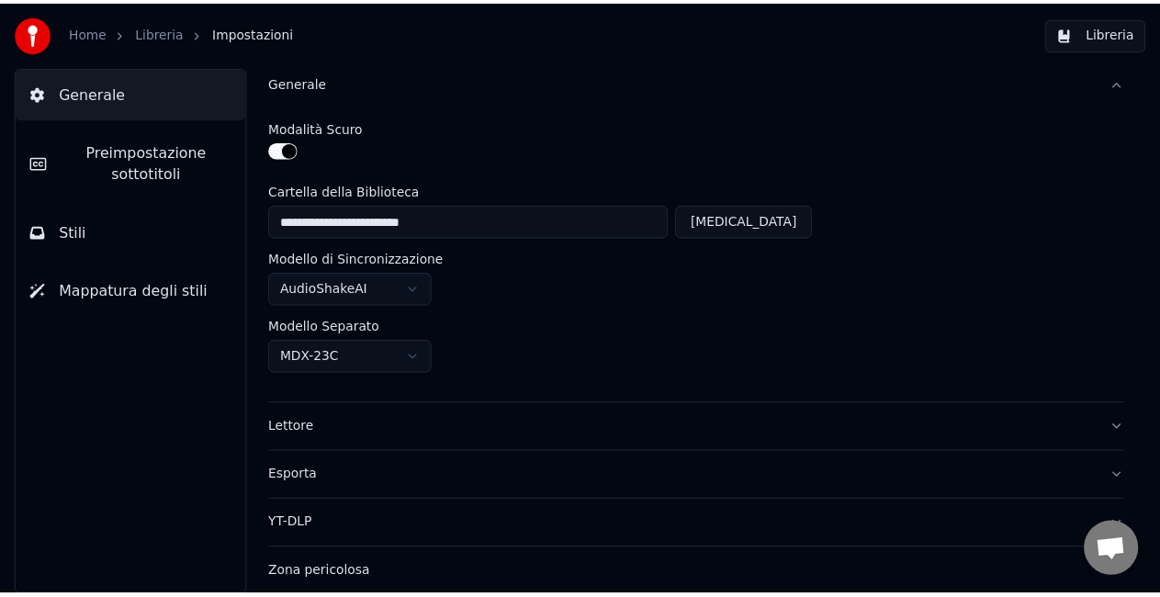
scroll to position [0, 0]
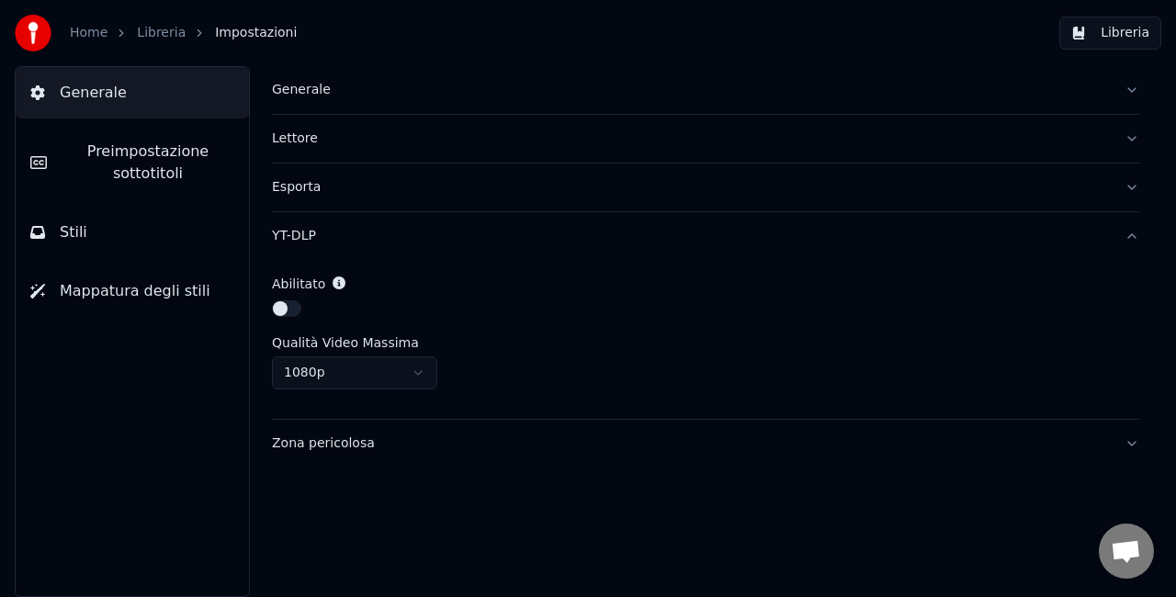
click at [421, 375] on html "Home Libreria Impostazioni Libreria Generale Preimpostazione sottotitoli Stili …" at bounding box center [588, 298] width 1176 height 597
click at [287, 306] on button "button" at bounding box center [286, 308] width 29 height 17
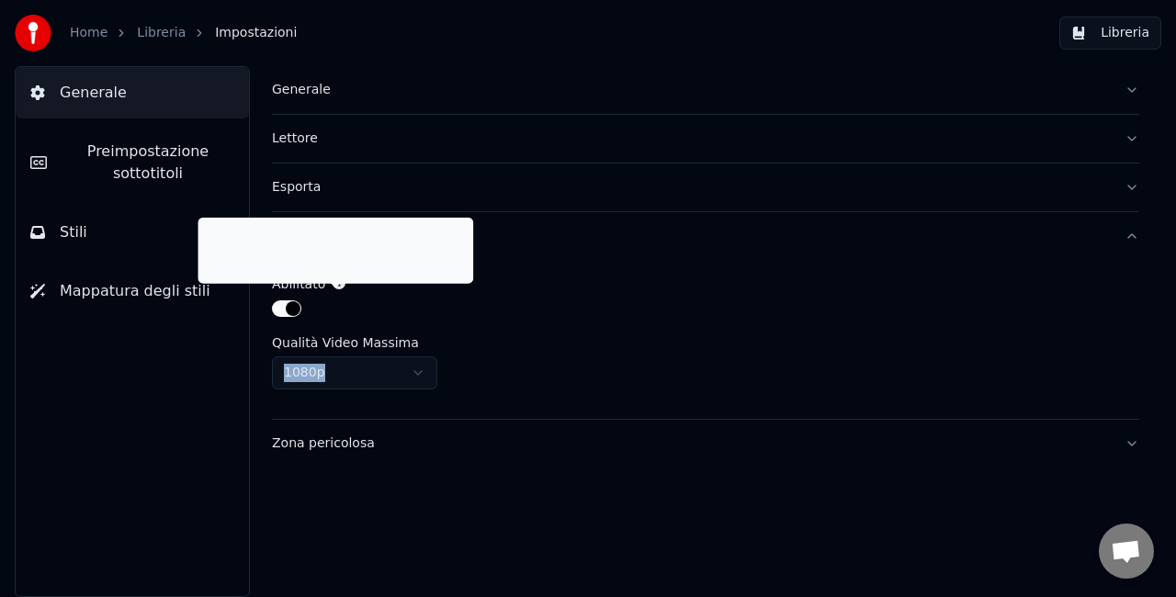
click at [334, 284] on icon at bounding box center [339, 283] width 13 height 13
click at [335, 285] on icon at bounding box center [339, 283] width 13 height 13
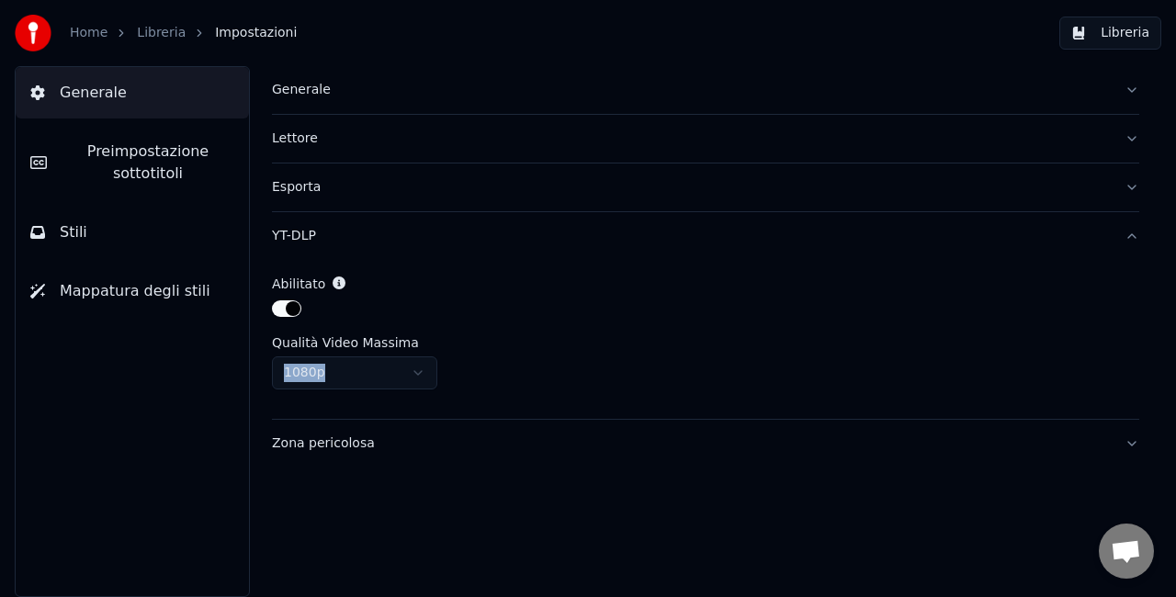
click at [335, 285] on icon at bounding box center [339, 283] width 13 height 13
click at [307, 281] on label "Abilitato" at bounding box center [298, 283] width 53 height 13
click at [100, 35] on link "Home" at bounding box center [89, 33] width 38 height 18
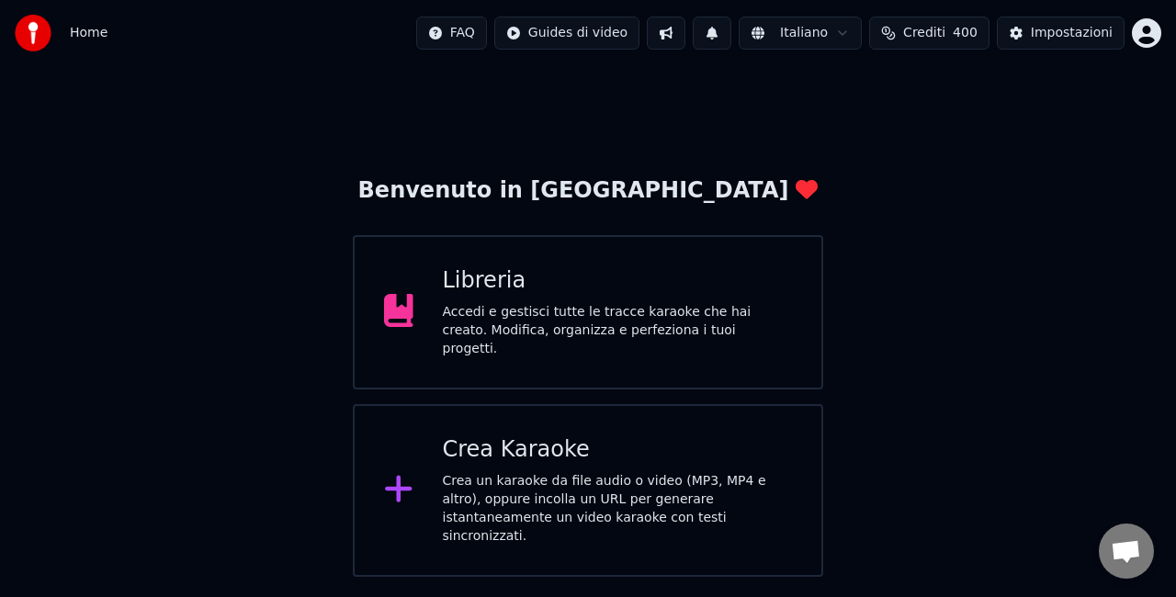
click at [459, 473] on div "Crea un karaoke da file audio o video (MP3, MP4 e altro), oppure incolla un URL…" at bounding box center [618, 509] width 350 height 74
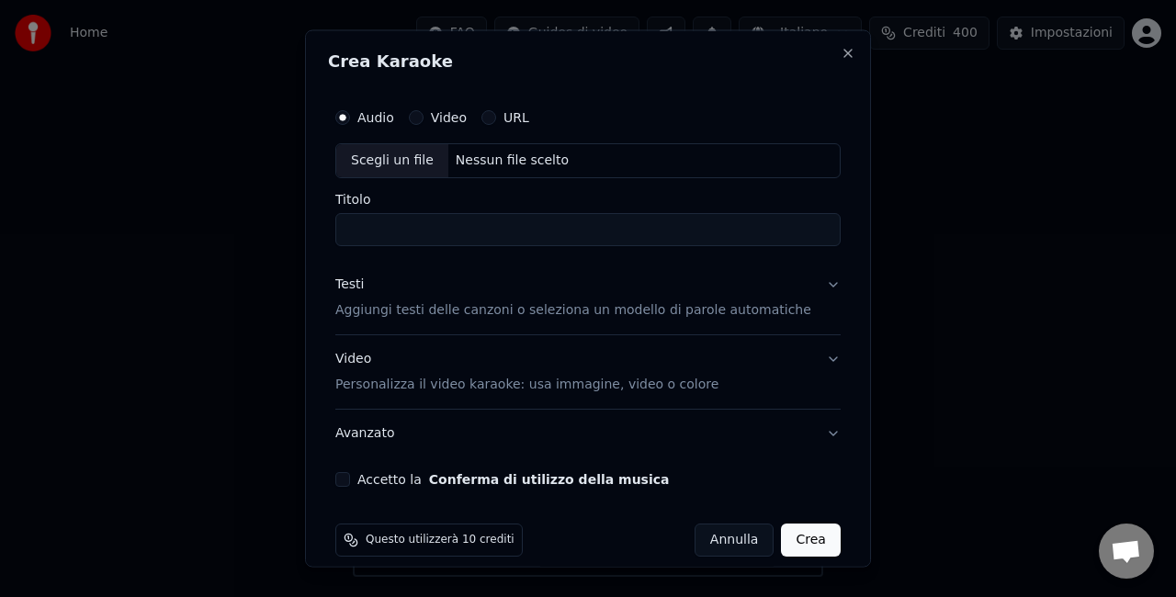
click at [350, 480] on button "Accetto la Conferma di utilizzo della musica" at bounding box center [342, 478] width 15 height 15
paste input "**********"
type input "*"
click at [405, 157] on div "Scegli un file" at bounding box center [392, 160] width 112 height 33
type input "**********"
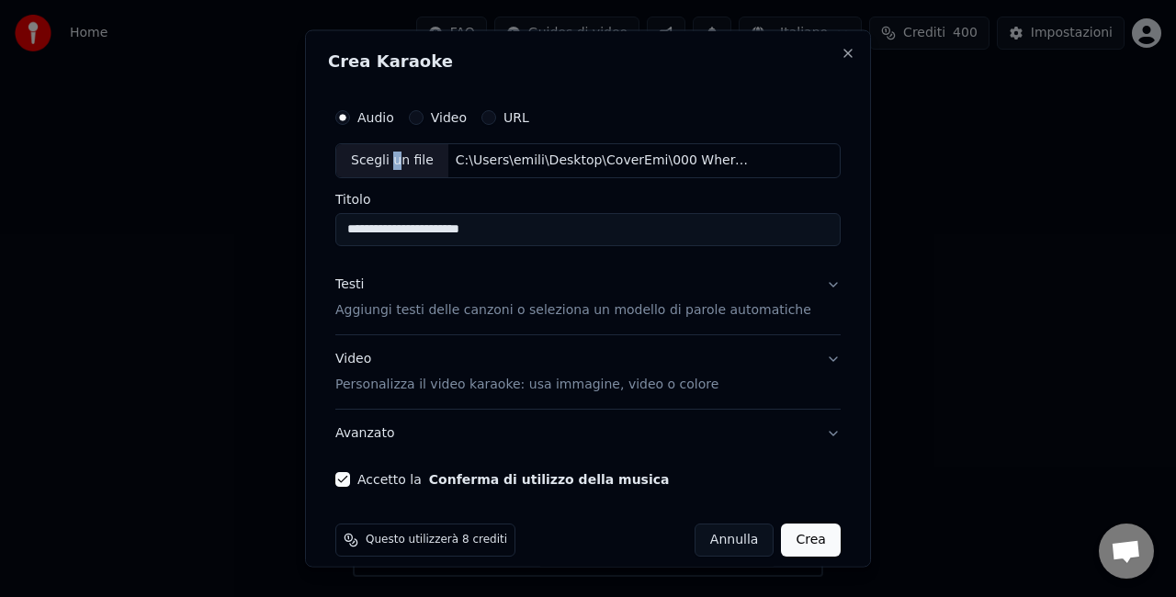
click at [797, 541] on button "Crea" at bounding box center [811, 539] width 59 height 33
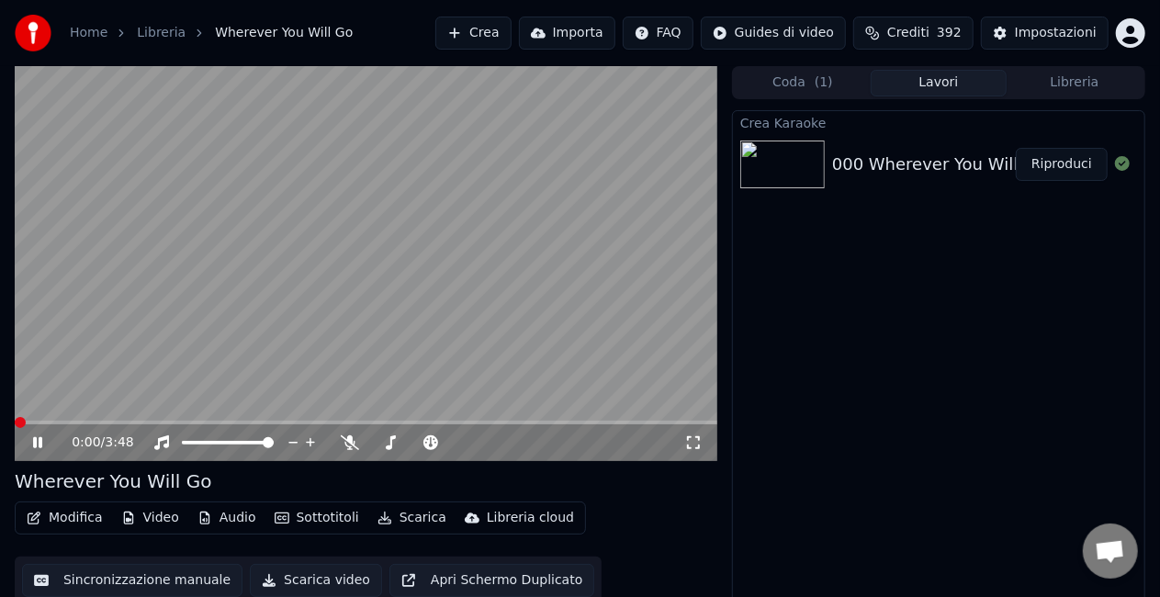
click at [231, 523] on button "Audio" at bounding box center [227, 518] width 74 height 26
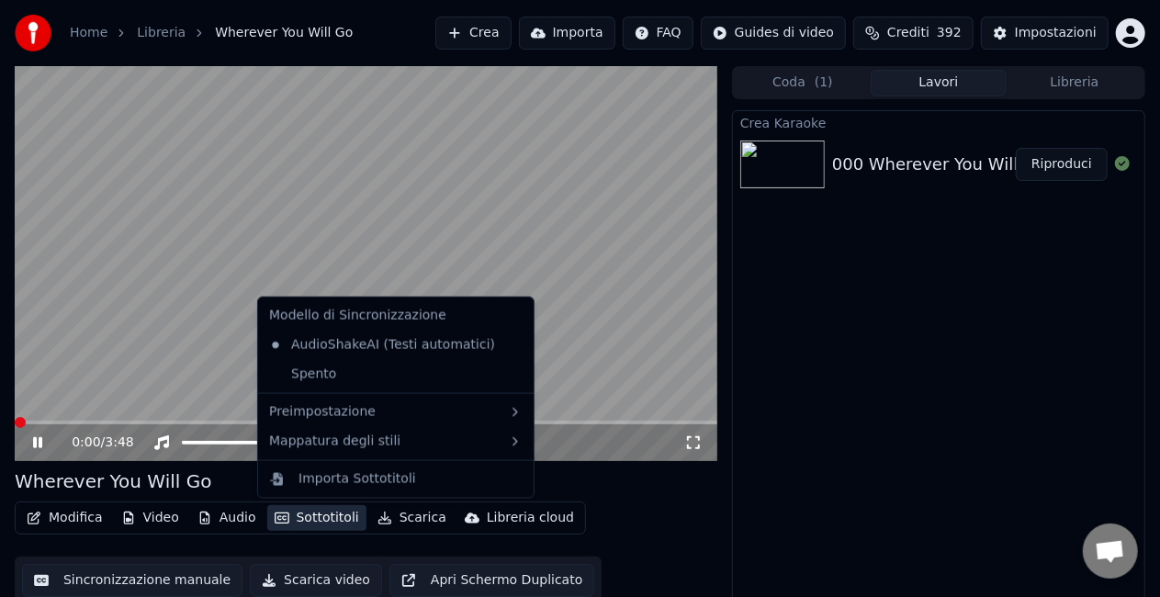
click at [680, 402] on video at bounding box center [366, 263] width 703 height 395
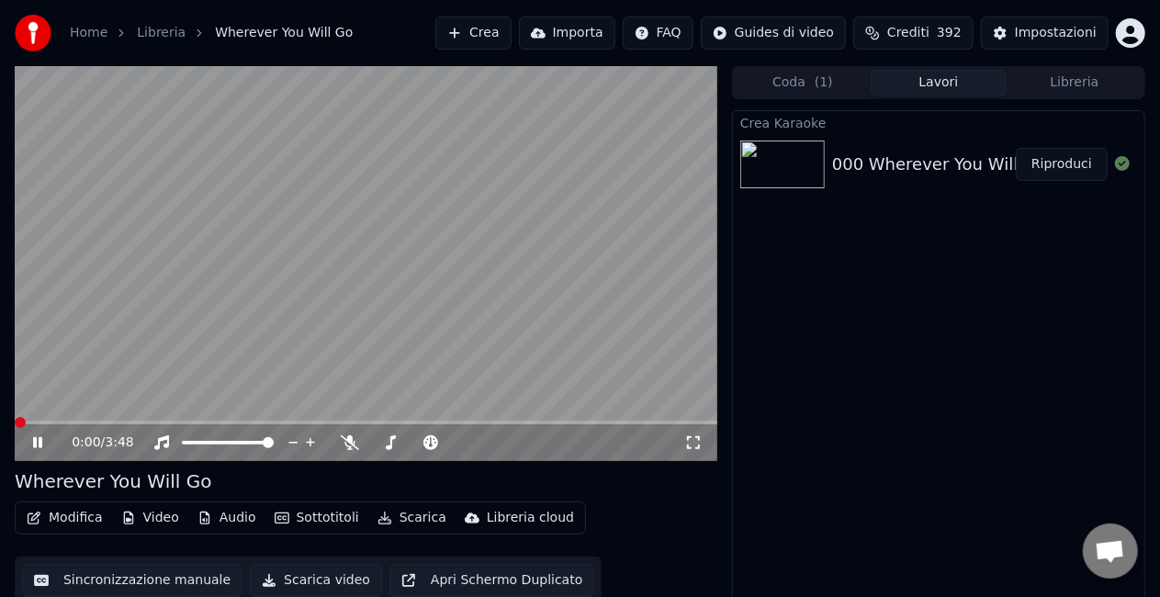
click at [1064, 164] on button "Riproduci" at bounding box center [1062, 164] width 92 height 33
click at [182, 448] on span at bounding box center [187, 442] width 11 height 11
click at [161, 447] on icon at bounding box center [162, 442] width 18 height 15
click at [311, 446] on icon at bounding box center [310, 442] width 9 height 9
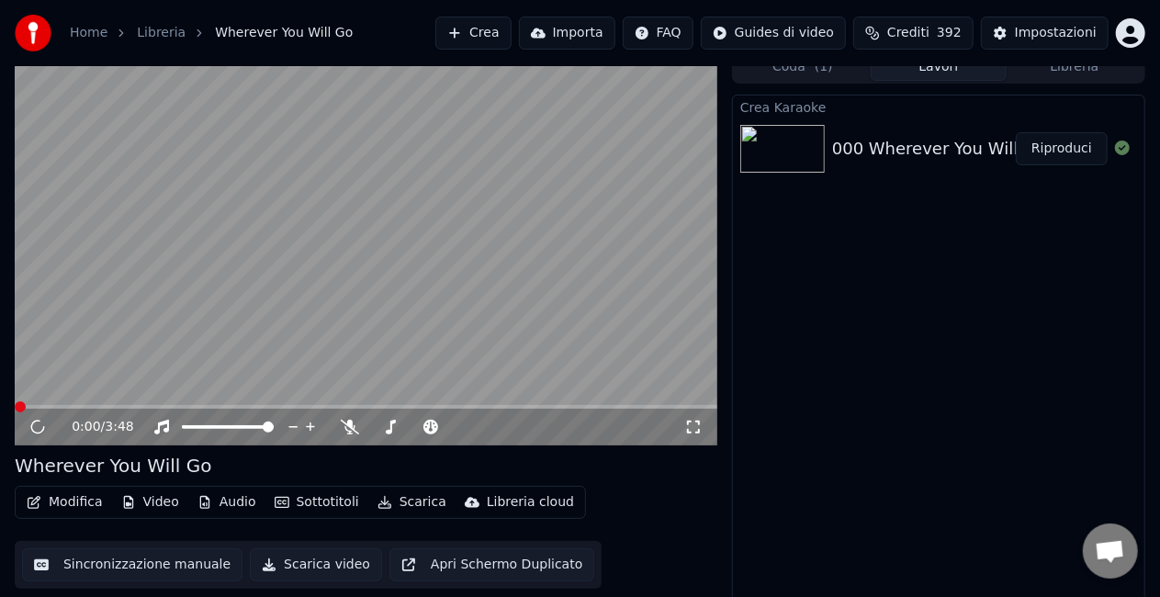
scroll to position [20, 0]
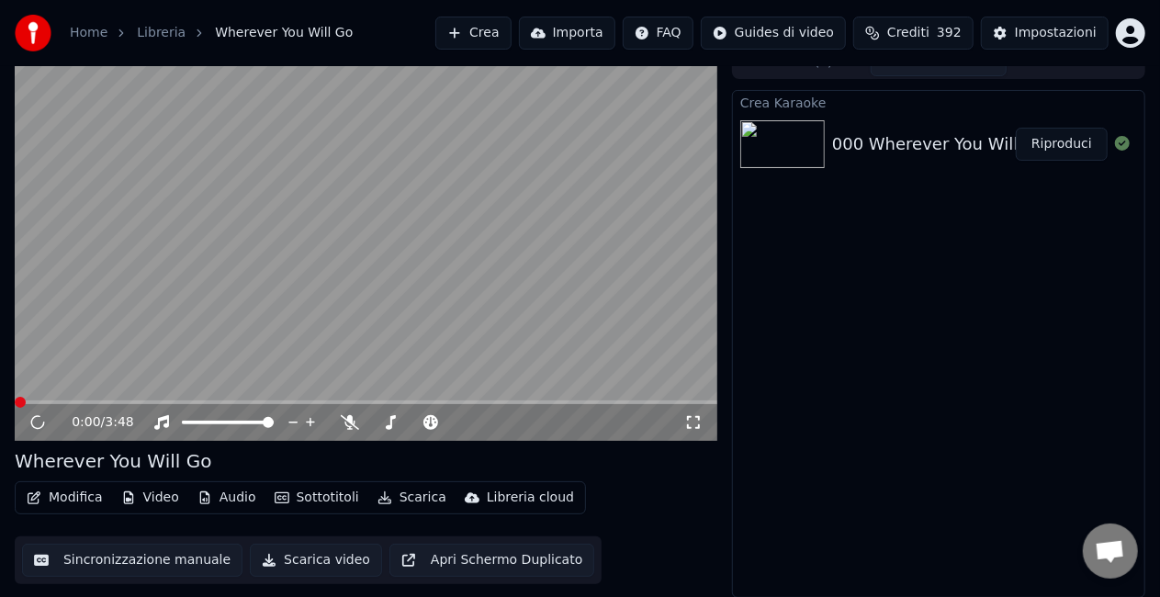
click at [228, 500] on button "Audio" at bounding box center [227, 498] width 74 height 26
click at [160, 33] on link "Libreria" at bounding box center [161, 33] width 49 height 18
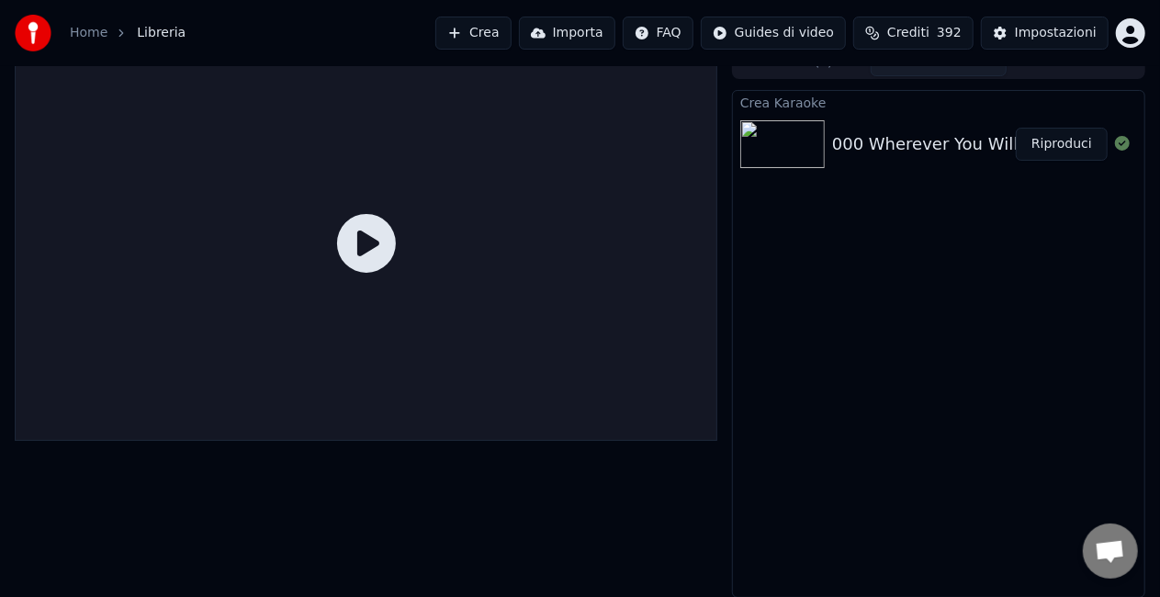
click at [945, 149] on div "000 Wherever You Will Go" at bounding box center [939, 144] width 214 height 26
click at [945, 141] on div "000 Wherever You Will Go" at bounding box center [939, 144] width 214 height 26
click at [948, 141] on div "000 Wherever You Will Go" at bounding box center [939, 144] width 214 height 26
click at [156, 33] on span "Libreria" at bounding box center [161, 33] width 49 height 18
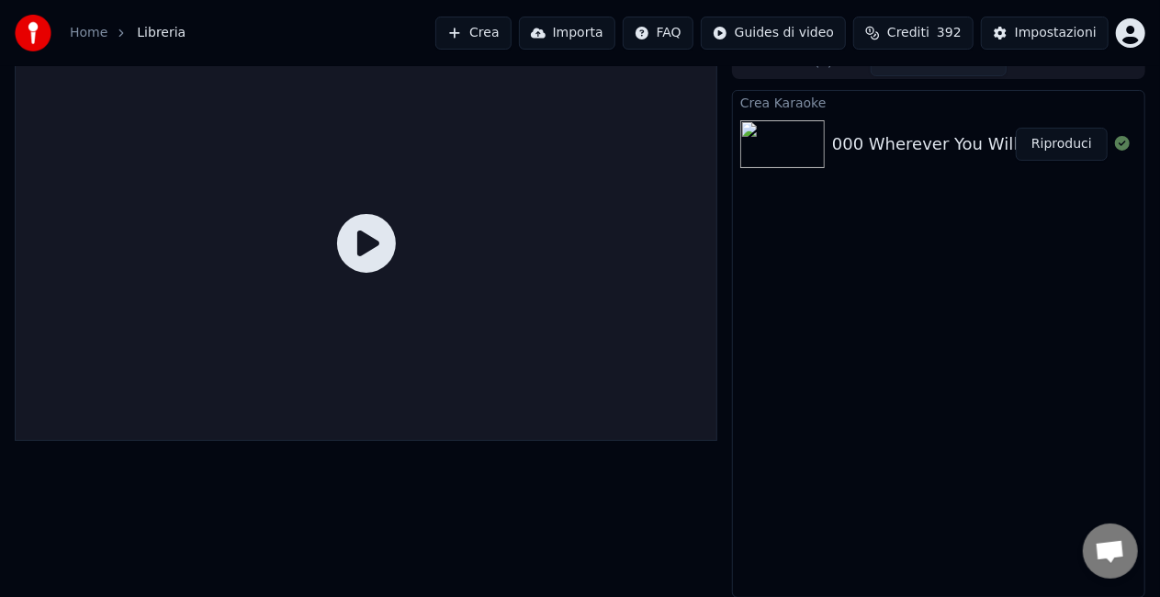
click at [85, 32] on link "Home" at bounding box center [89, 33] width 38 height 18
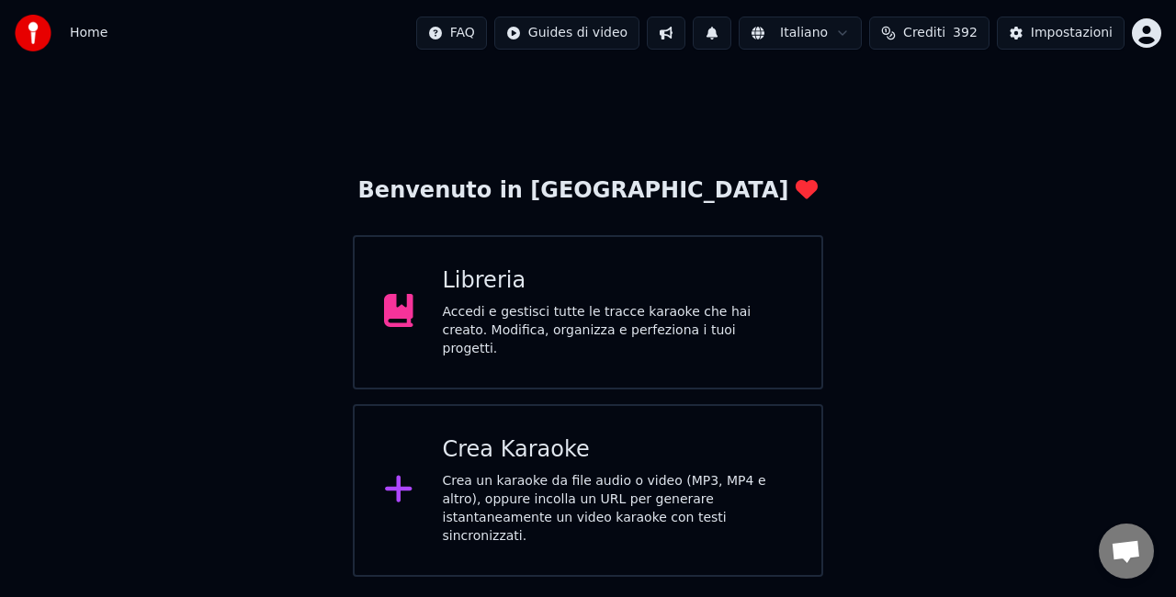
click at [97, 36] on span "Home" at bounding box center [89, 33] width 38 height 18
click at [100, 37] on span "Home" at bounding box center [89, 33] width 38 height 18
click at [476, 301] on div "Libreria Accedi e gestisci tutte le tracce karaoke che hai creato. Modifica, or…" at bounding box center [618, 312] width 350 height 92
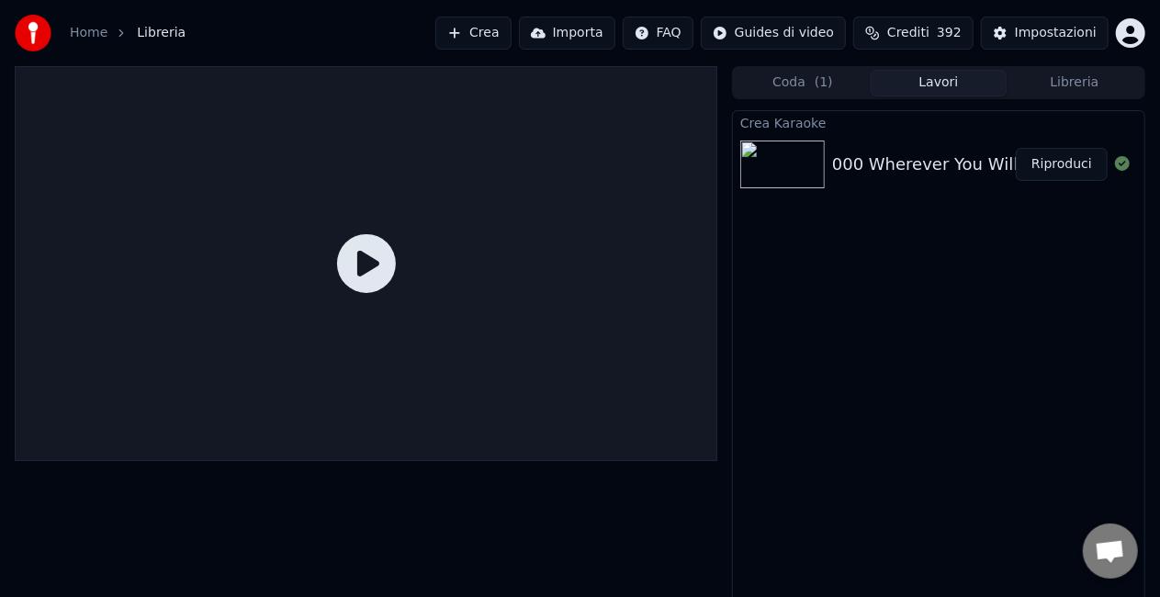
click at [888, 166] on div "000 Wherever You Will Go" at bounding box center [939, 165] width 214 height 26
click at [799, 87] on button "Coda ( 1 )" at bounding box center [803, 83] width 136 height 27
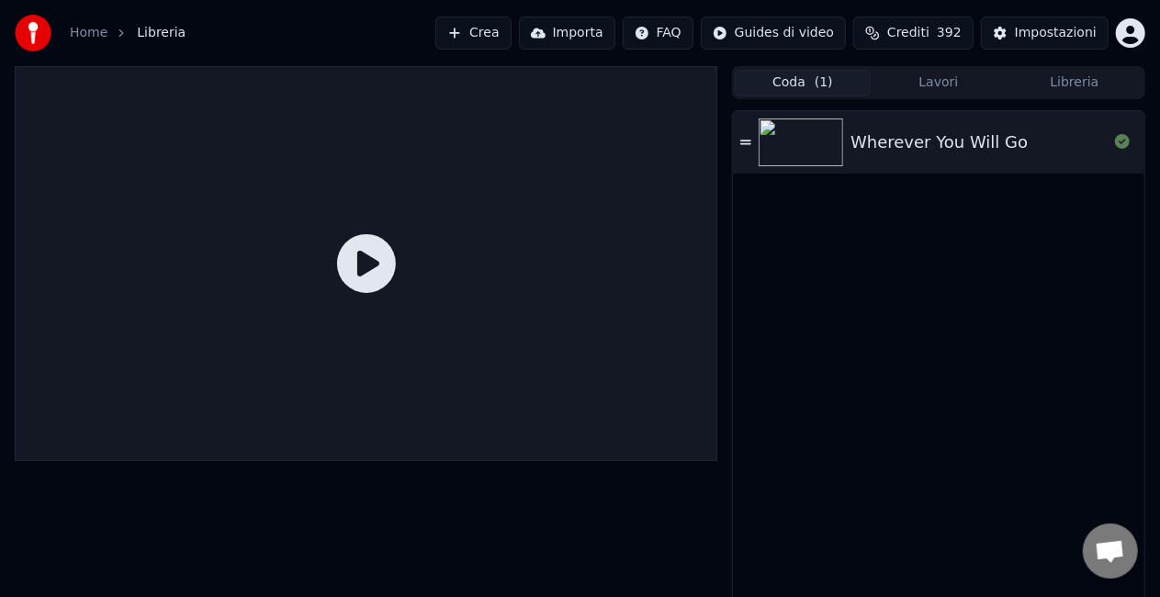
click at [903, 141] on div "Wherever You Will Go" at bounding box center [939, 143] width 177 height 26
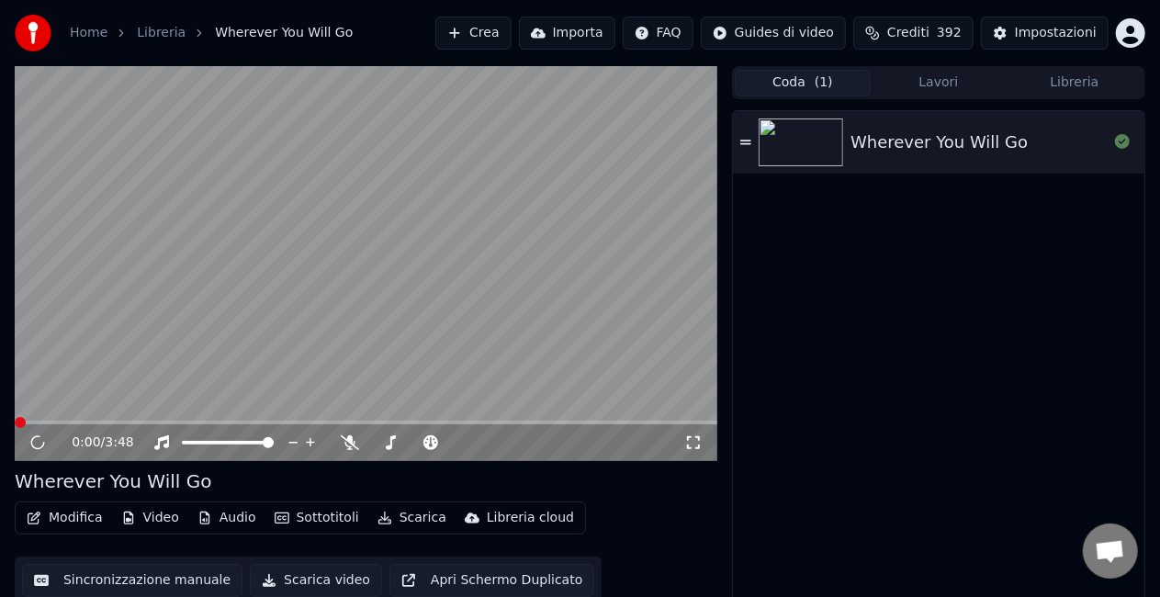
click at [910, 132] on div "Wherever You Will Go" at bounding box center [939, 143] width 177 height 26
click at [1121, 145] on icon at bounding box center [1122, 141] width 15 height 15
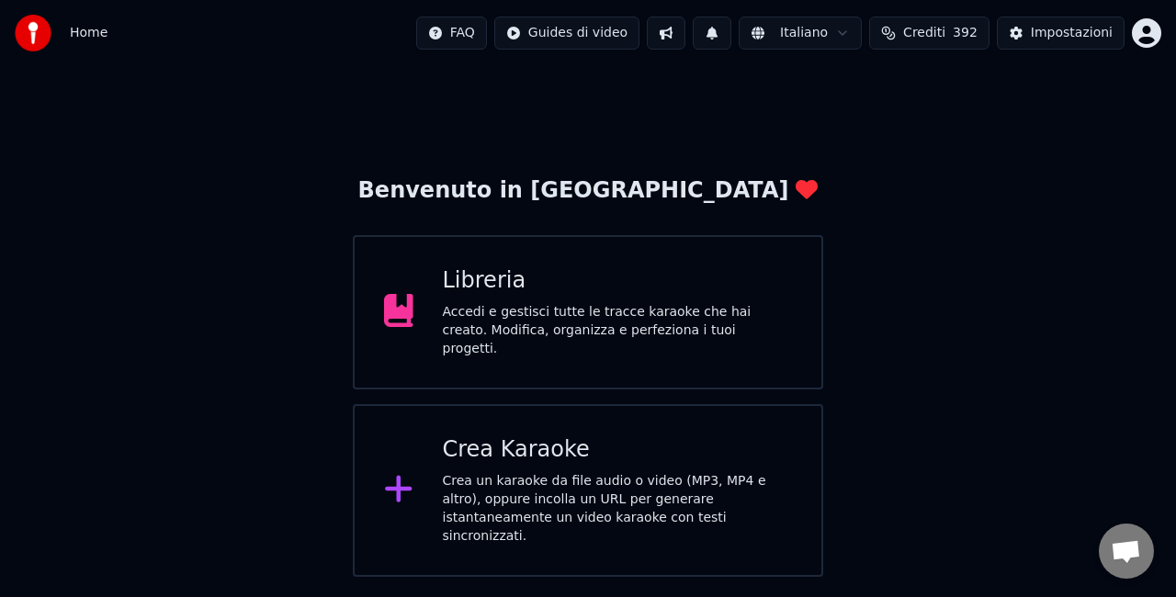
click at [469, 287] on div "Libreria" at bounding box center [618, 280] width 350 height 29
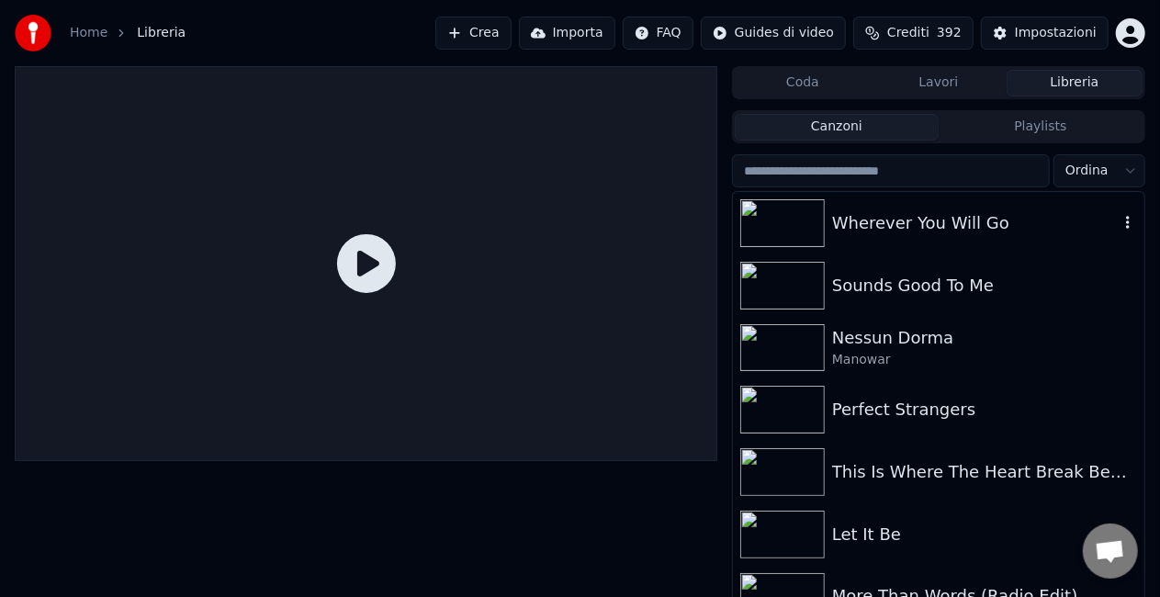
click at [909, 232] on div "Wherever You Will Go" at bounding box center [975, 223] width 287 height 26
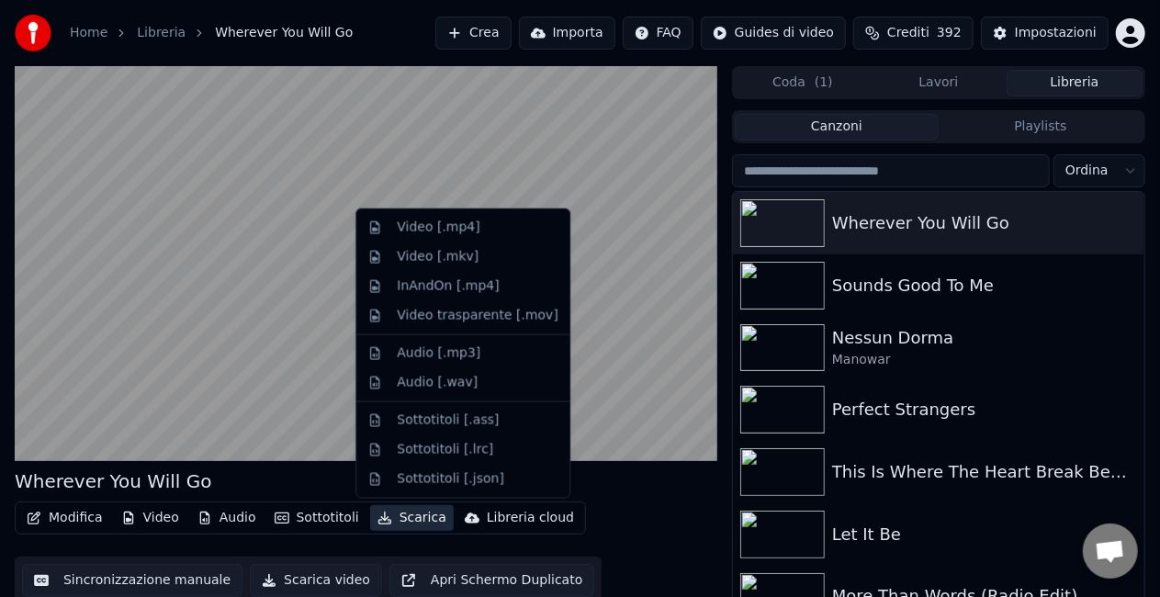
click at [415, 520] on button "Scarica" at bounding box center [412, 518] width 84 height 26
click at [409, 351] on div "Audio [.mp3]" at bounding box center [439, 354] width 84 height 18
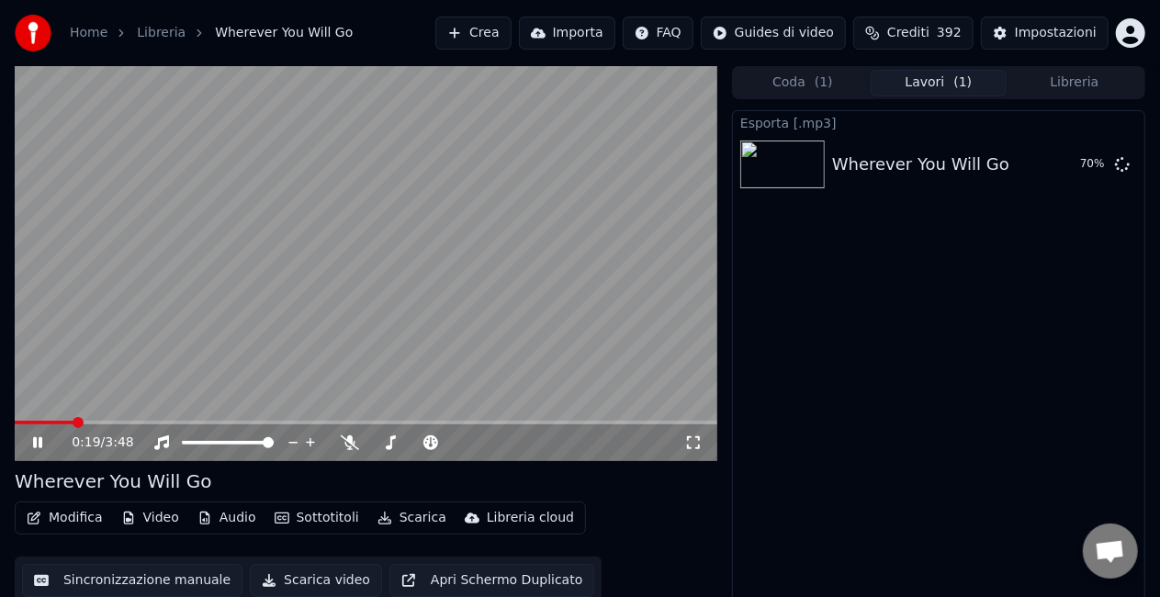
click at [40, 443] on icon at bounding box center [50, 442] width 42 height 15
click at [1062, 158] on button "Mostra" at bounding box center [1070, 164] width 75 height 33
click at [456, 32] on button "Crea" at bounding box center [472, 33] width 75 height 33
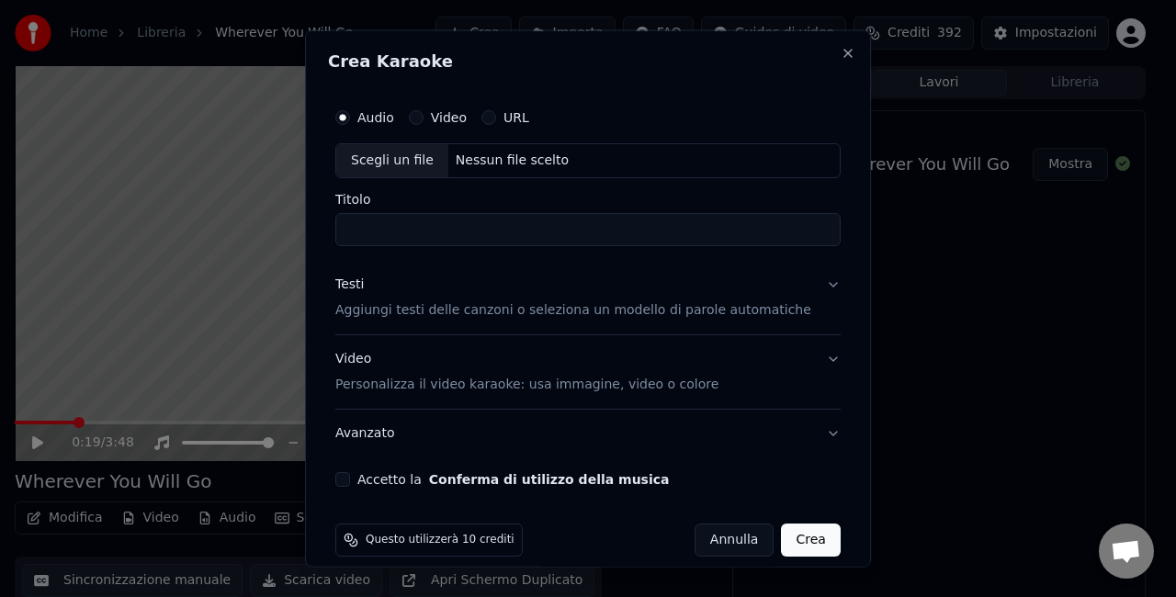
click at [401, 164] on div "Scegli un file" at bounding box center [392, 160] width 112 height 33
type input "**********"
click at [350, 479] on button "Accetto la Conferma di utilizzo della musica" at bounding box center [342, 478] width 15 height 15
click at [794, 547] on button "Crea" at bounding box center [811, 539] width 59 height 33
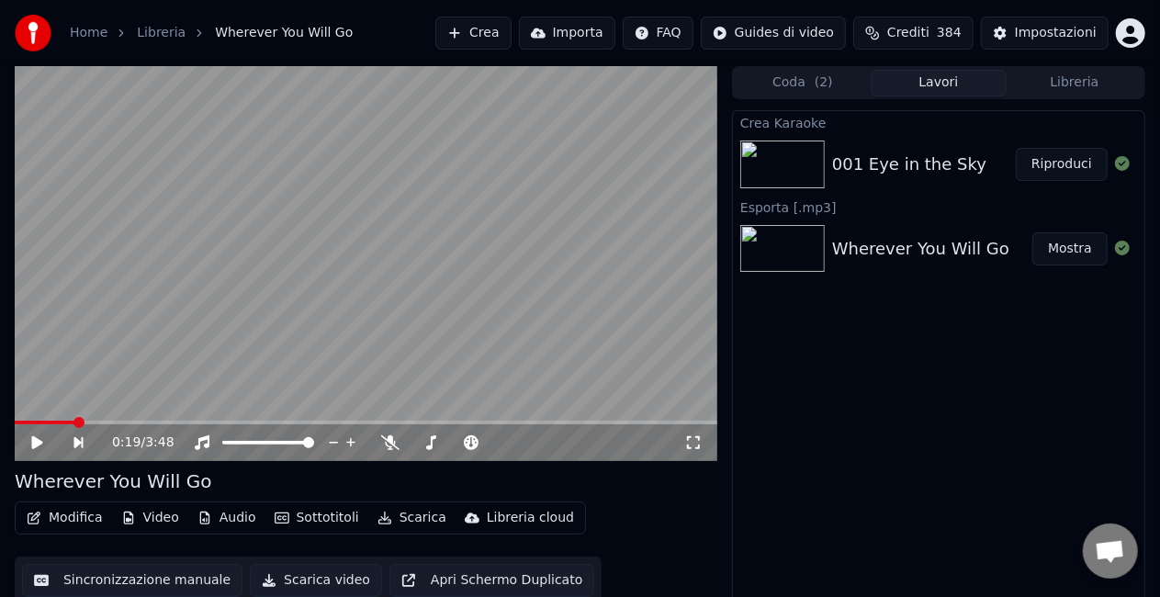
click at [399, 520] on button "Scarica" at bounding box center [412, 518] width 84 height 26
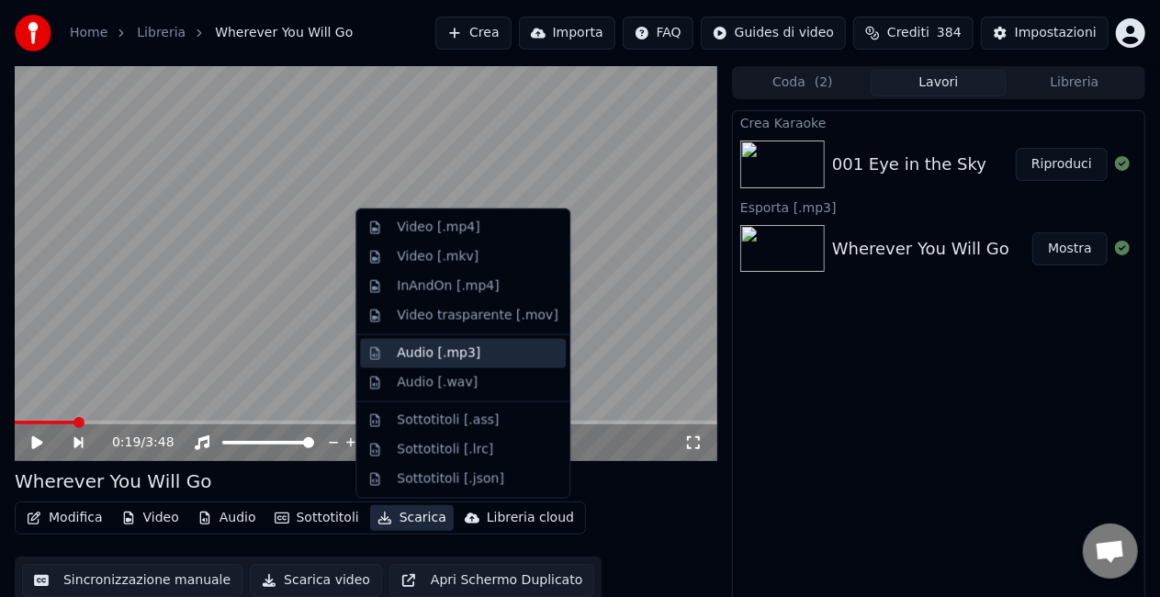
click at [407, 358] on div "Audio [.mp3]" at bounding box center [439, 354] width 84 height 18
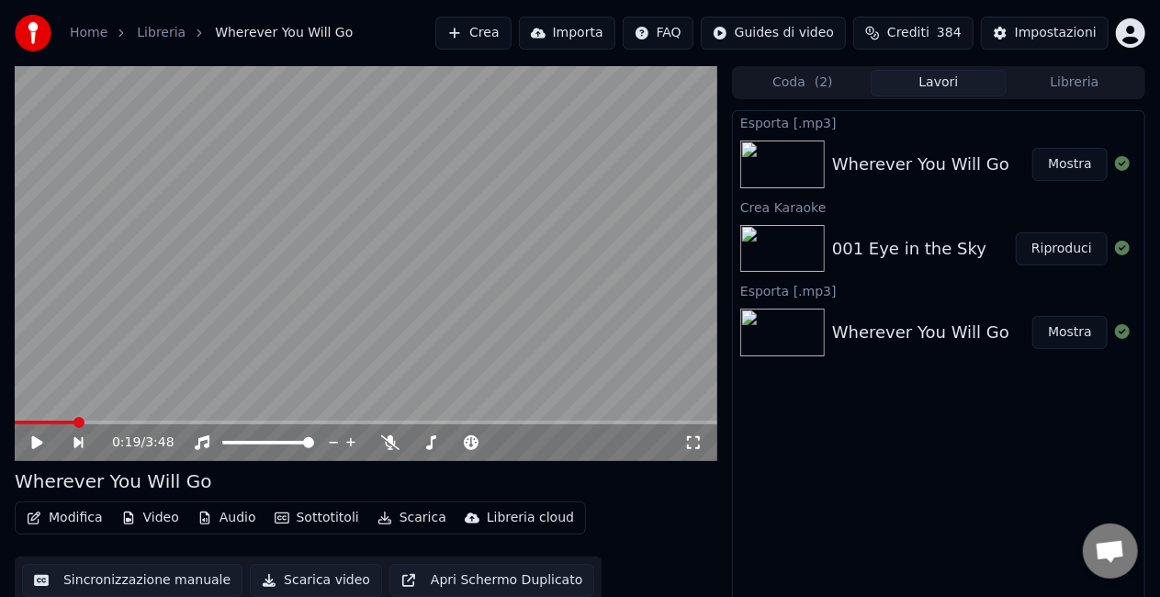
click at [885, 250] on div "001 Eye in the Sky" at bounding box center [909, 249] width 154 height 26
click at [910, 249] on div "001 Eye in the Sky" at bounding box center [909, 249] width 154 height 26
click at [1066, 254] on button "Riproduci" at bounding box center [1062, 248] width 92 height 33
click at [415, 519] on button "Scarica" at bounding box center [412, 518] width 84 height 26
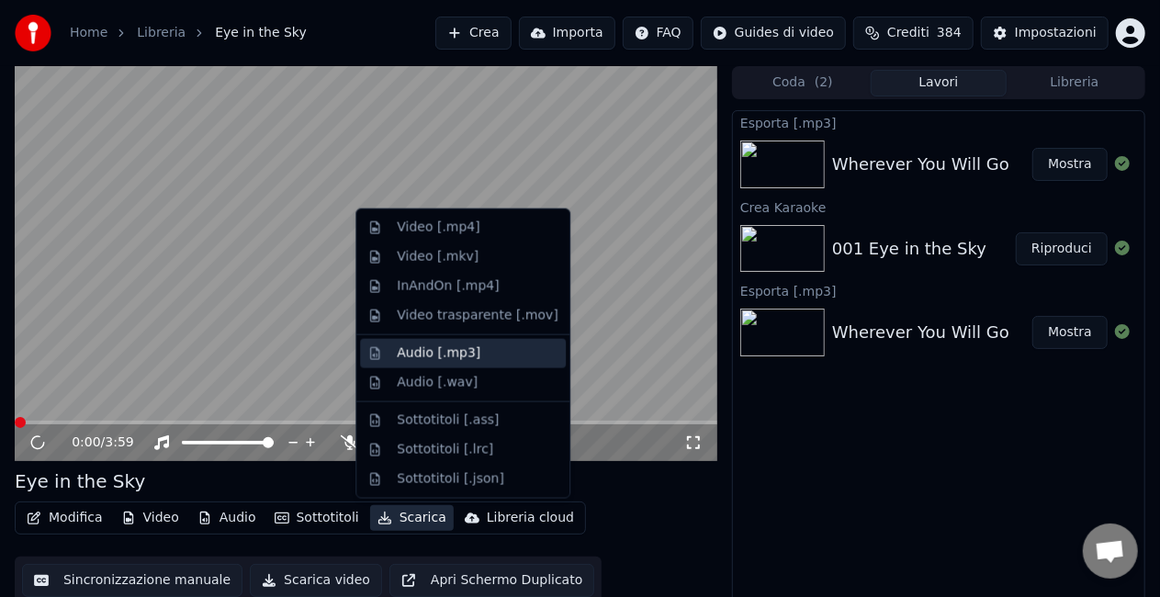
click at [415, 358] on div "Audio [.mp3]" at bounding box center [439, 354] width 84 height 18
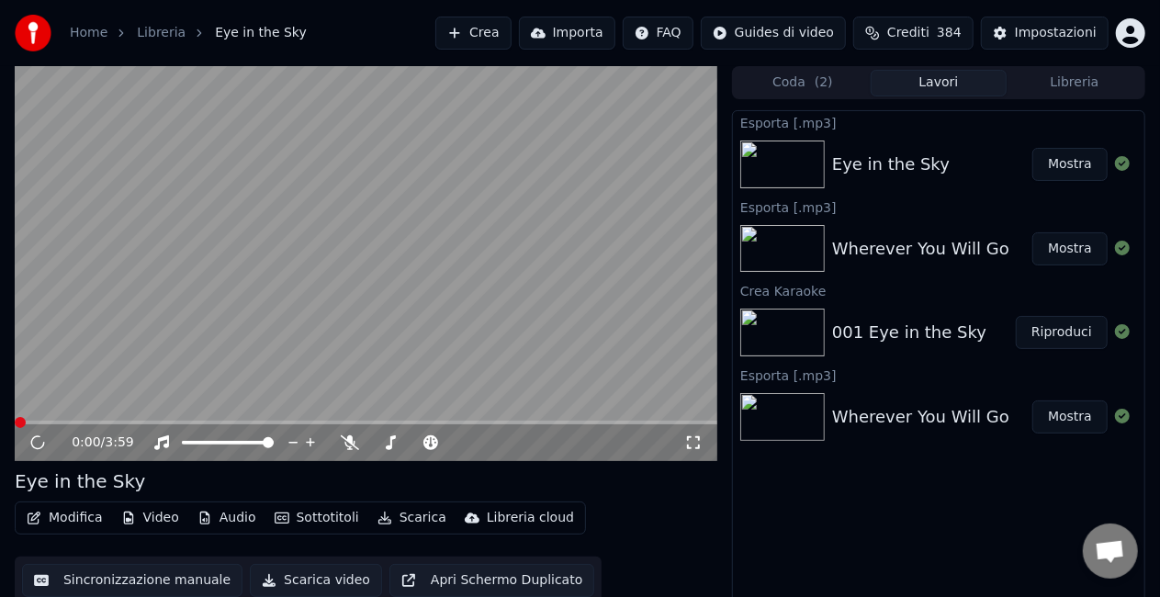
click at [1080, 168] on button "Mostra" at bounding box center [1070, 164] width 75 height 33
click at [227, 516] on button "Audio" at bounding box center [227, 518] width 74 height 26
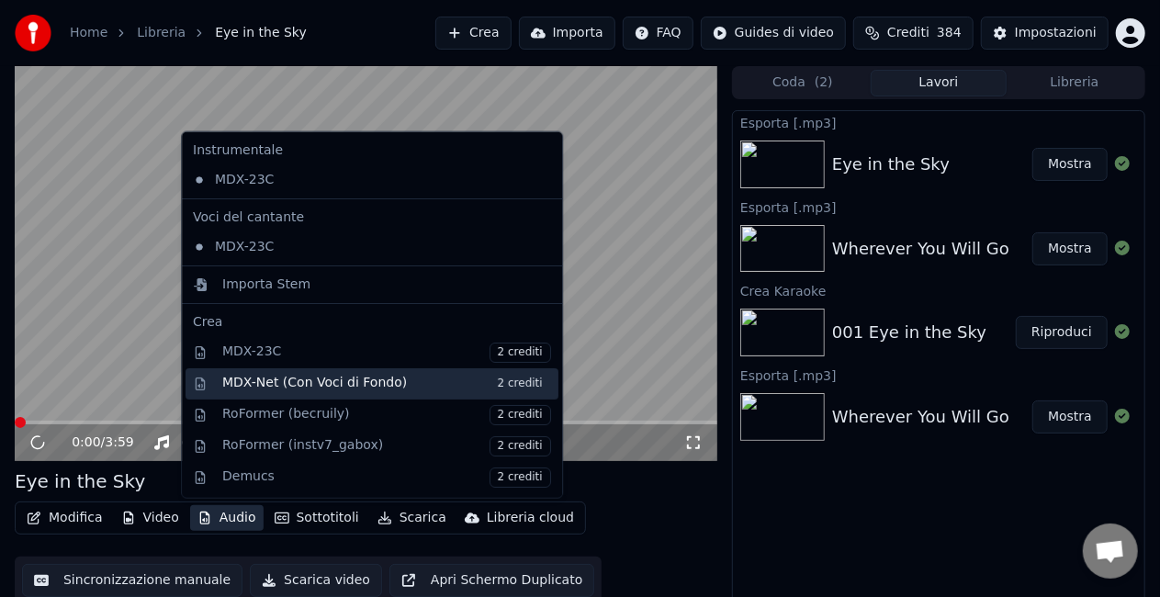
click at [270, 386] on div "MDX-Net (Con Voci di Fondo) 2 crediti" at bounding box center [386, 384] width 329 height 20
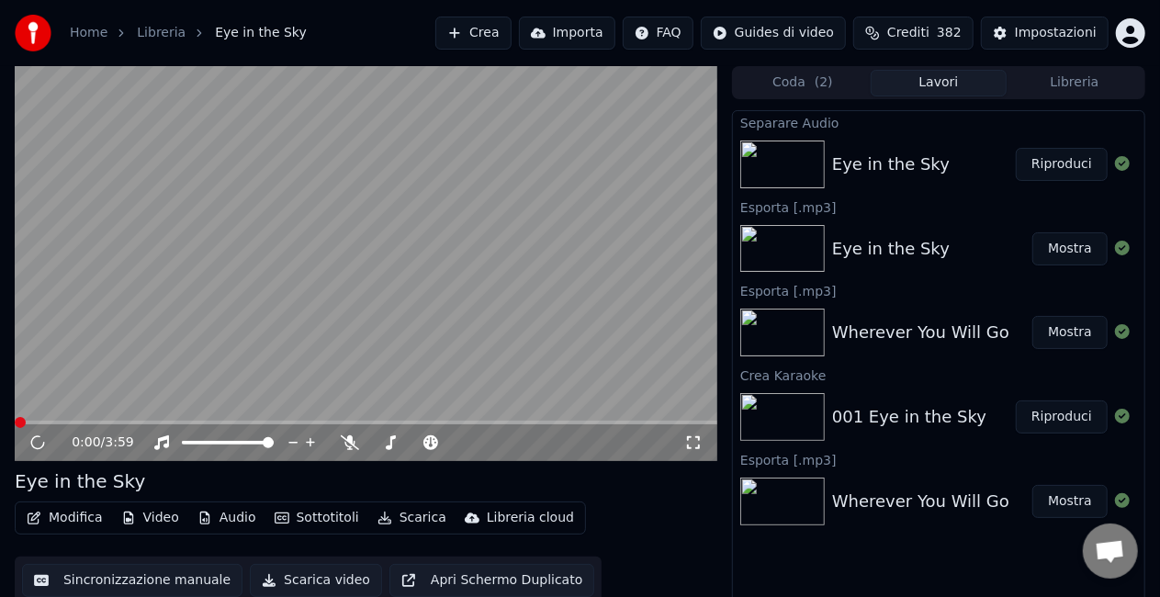
click at [871, 173] on div "Eye in the Sky" at bounding box center [891, 165] width 118 height 26
click at [1060, 165] on button "Riproduci" at bounding box center [1062, 164] width 92 height 33
click at [1069, 85] on button "Libreria" at bounding box center [1075, 83] width 136 height 27
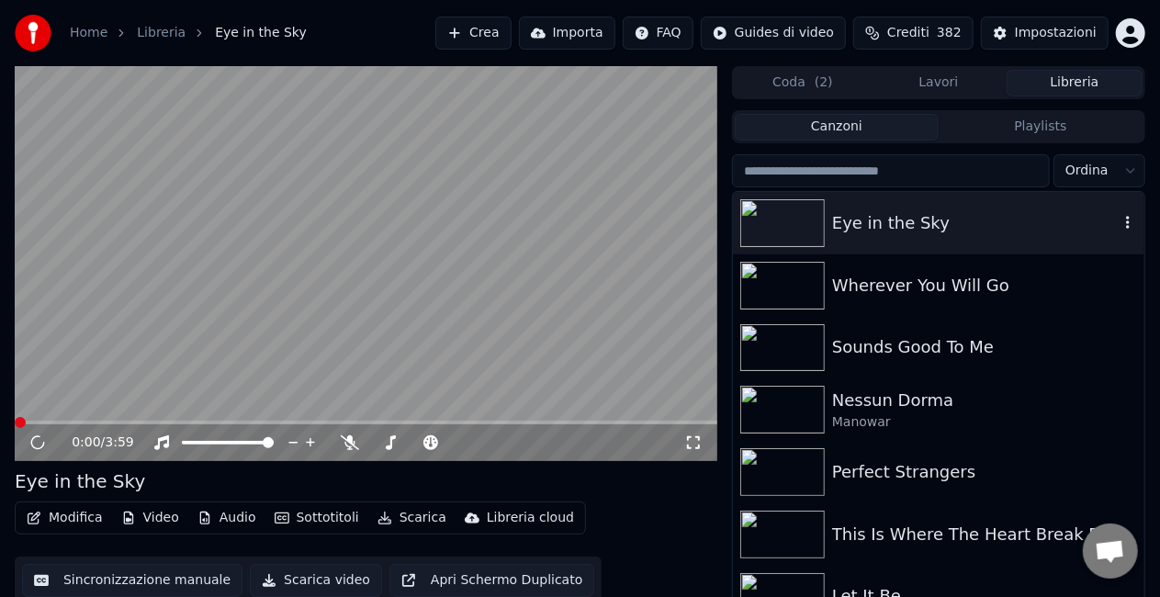
click at [870, 235] on div "Eye in the Sky" at bounding box center [975, 223] width 287 height 26
click at [870, 234] on div "Eye in the Sky" at bounding box center [975, 223] width 287 height 26
click at [184, 444] on span at bounding box center [228, 443] width 92 height 4
click at [274, 445] on span at bounding box center [268, 442] width 11 height 11
click at [433, 272] on video at bounding box center [366, 263] width 703 height 395
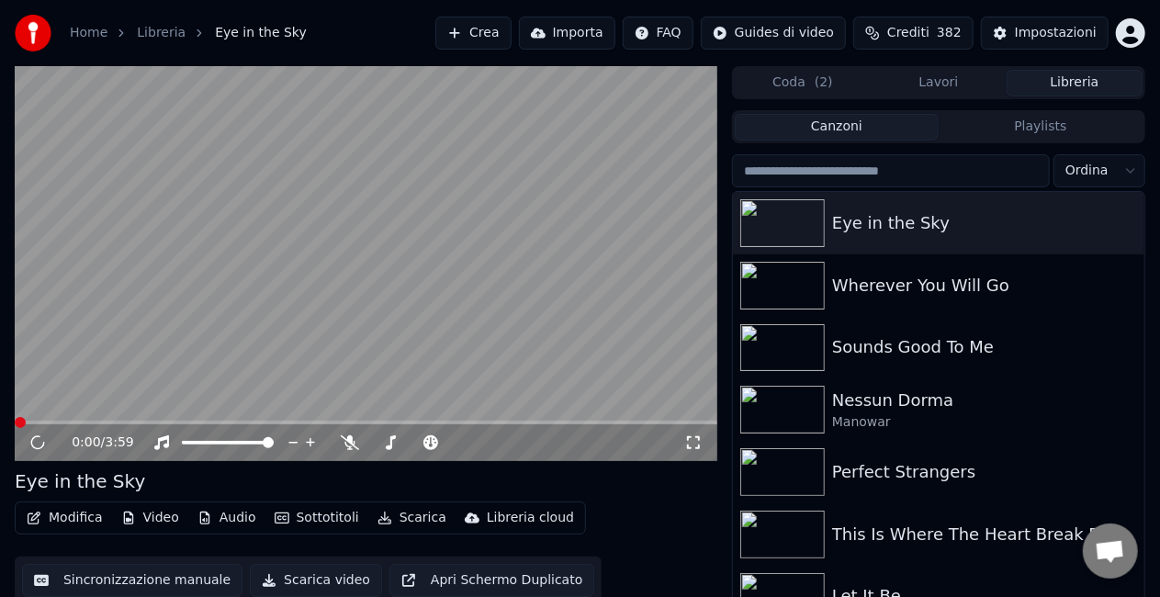
click at [435, 271] on video at bounding box center [366, 263] width 703 height 395
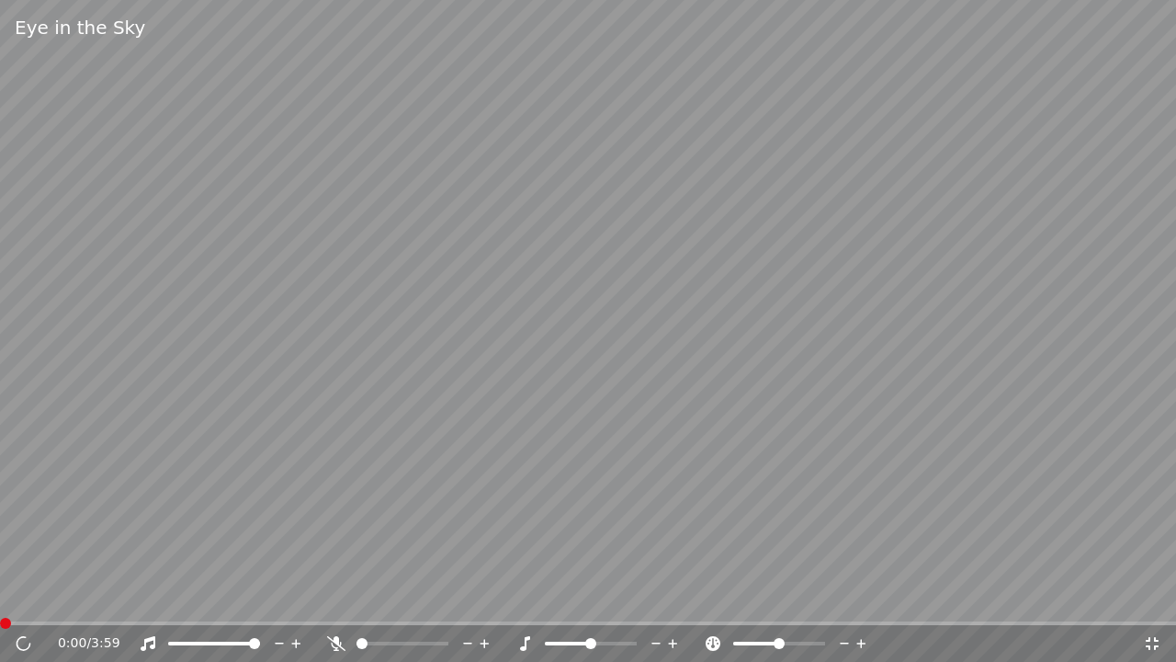
click at [866, 596] on icon at bounding box center [861, 643] width 17 height 18
click at [860, 596] on icon at bounding box center [861, 643] width 17 height 18
click at [32, 596] on div "0:00 / 3:59" at bounding box center [588, 643] width 1176 height 37
click at [221, 596] on span at bounding box center [214, 643] width 92 height 4
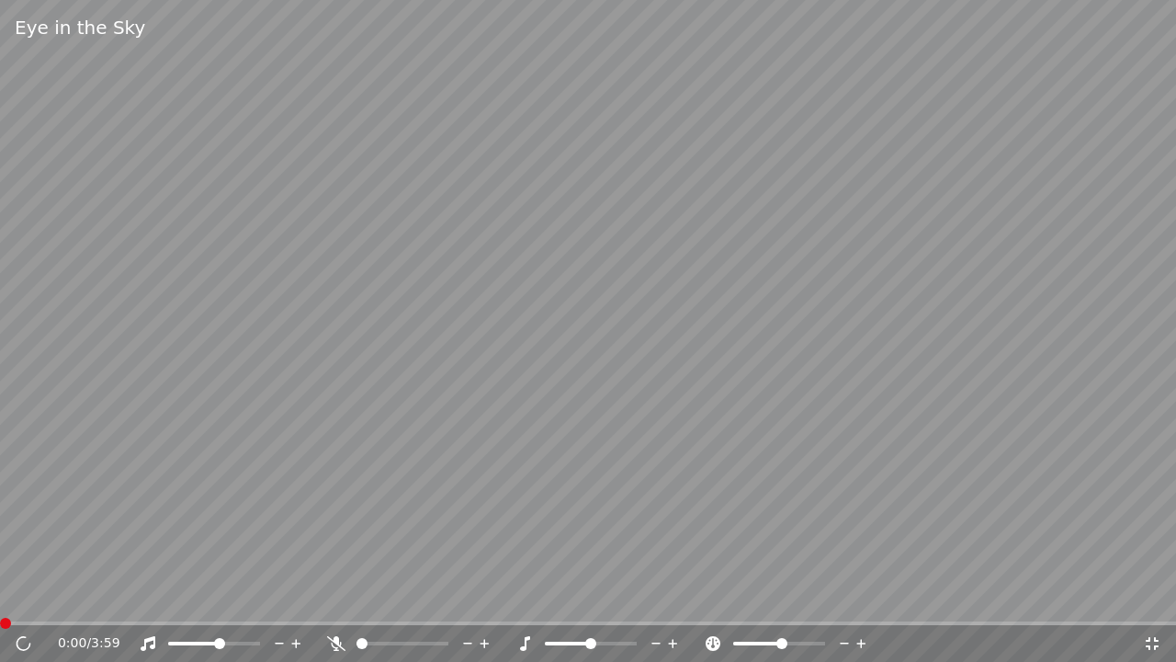
click at [260, 596] on span at bounding box center [214, 643] width 92 height 4
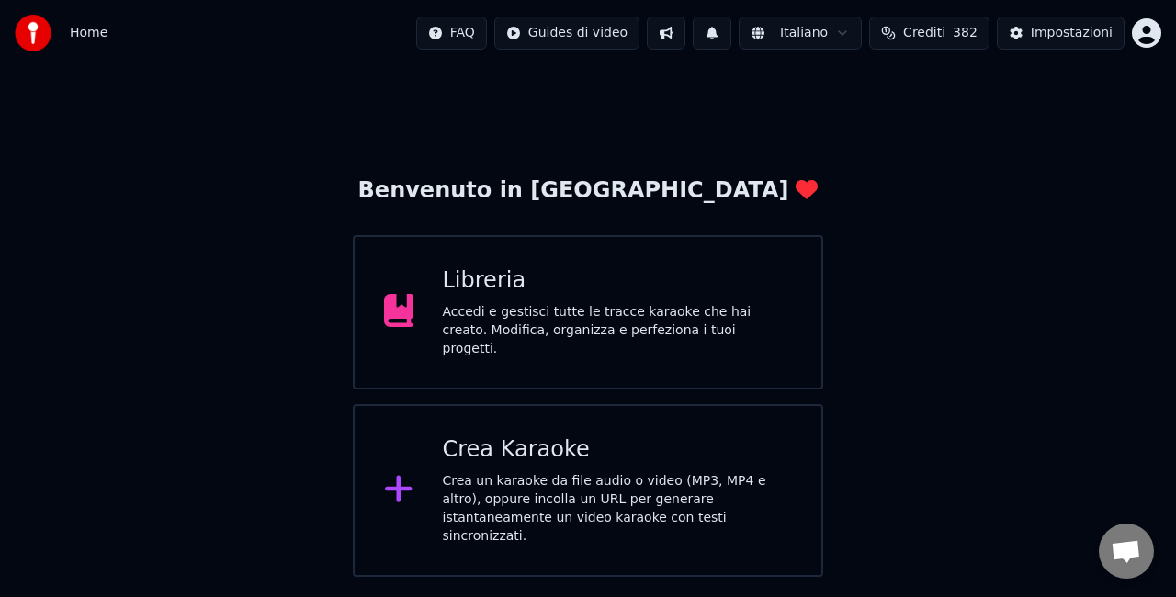
click at [460, 321] on div "Accedi e gestisci tutte le tracce karaoke che hai creato. Modifica, organizza e…" at bounding box center [618, 330] width 350 height 55
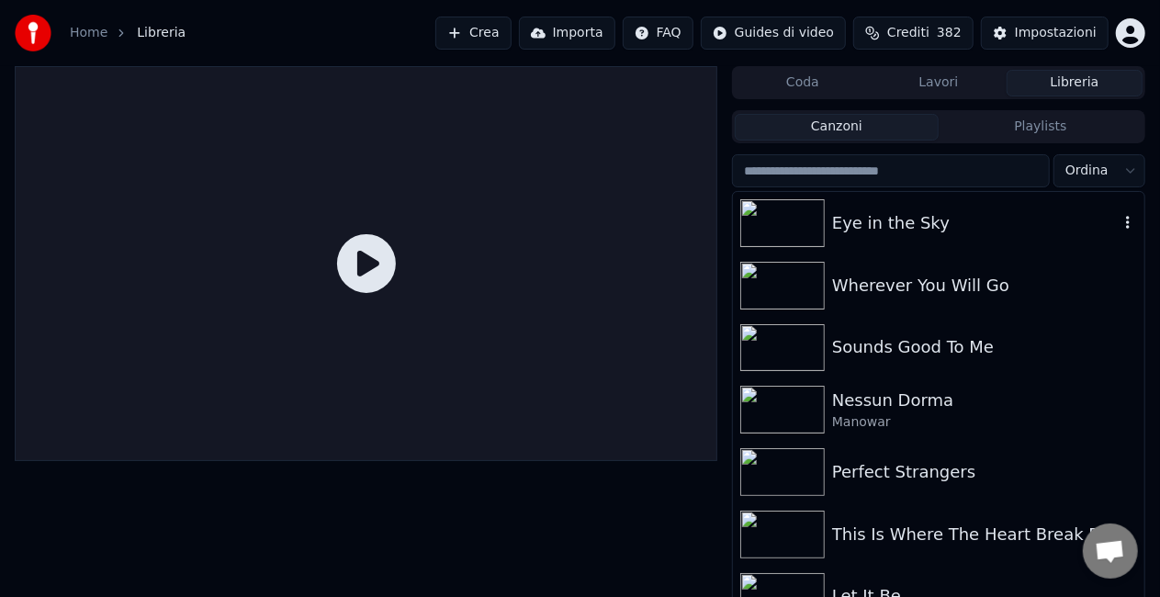
click at [878, 224] on div "Eye in the Sky" at bounding box center [975, 223] width 287 height 26
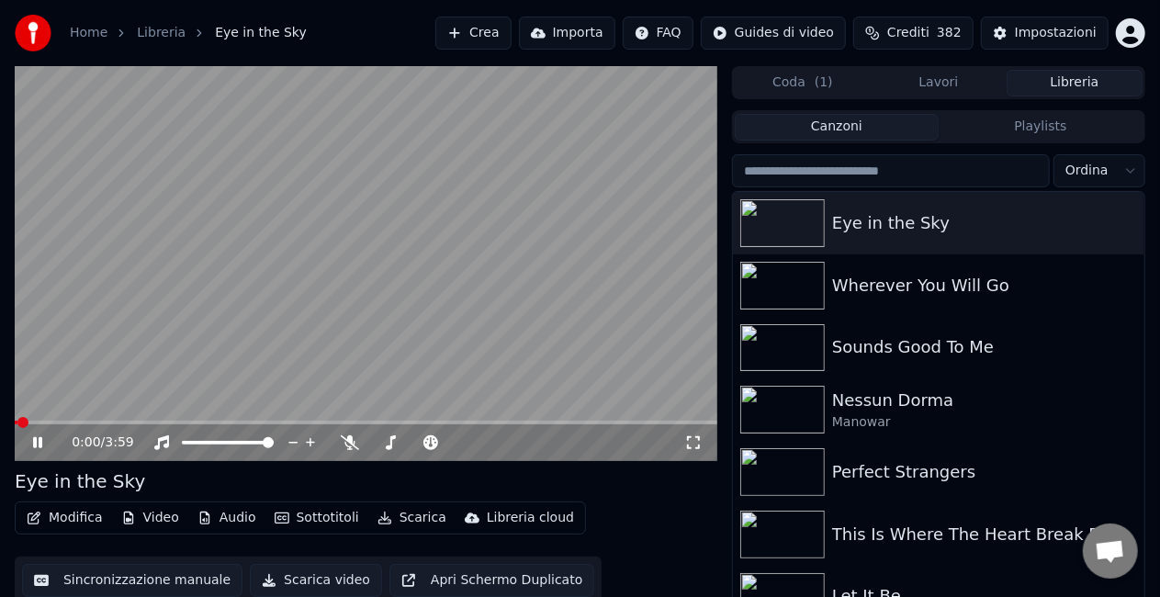
click at [409, 524] on button "Scarica" at bounding box center [412, 518] width 84 height 26
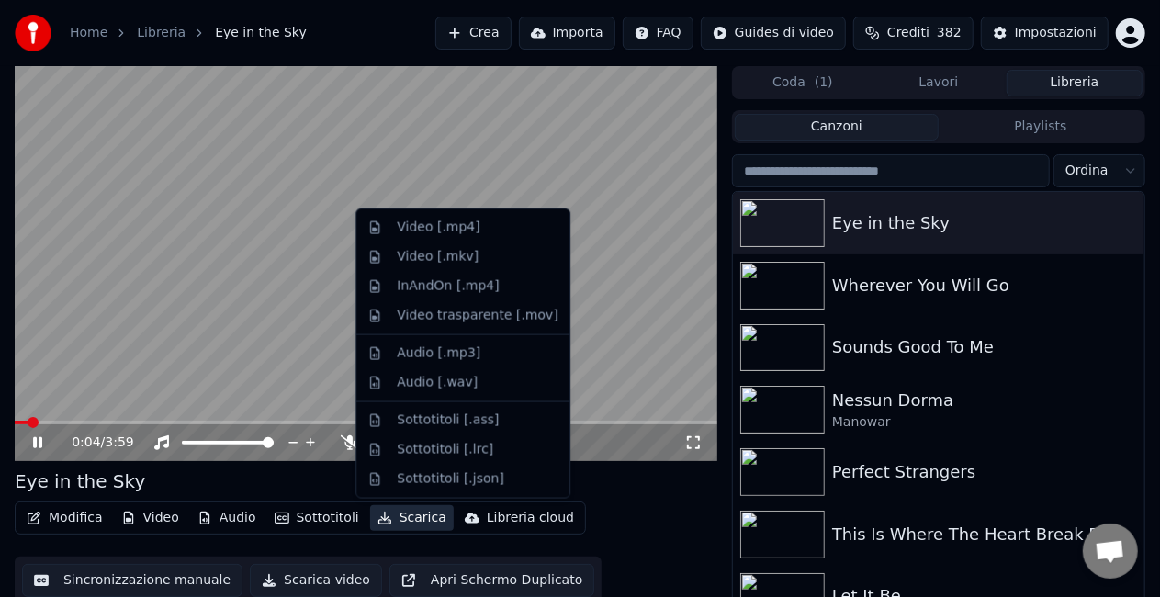
click at [296, 315] on video at bounding box center [366, 263] width 703 height 395
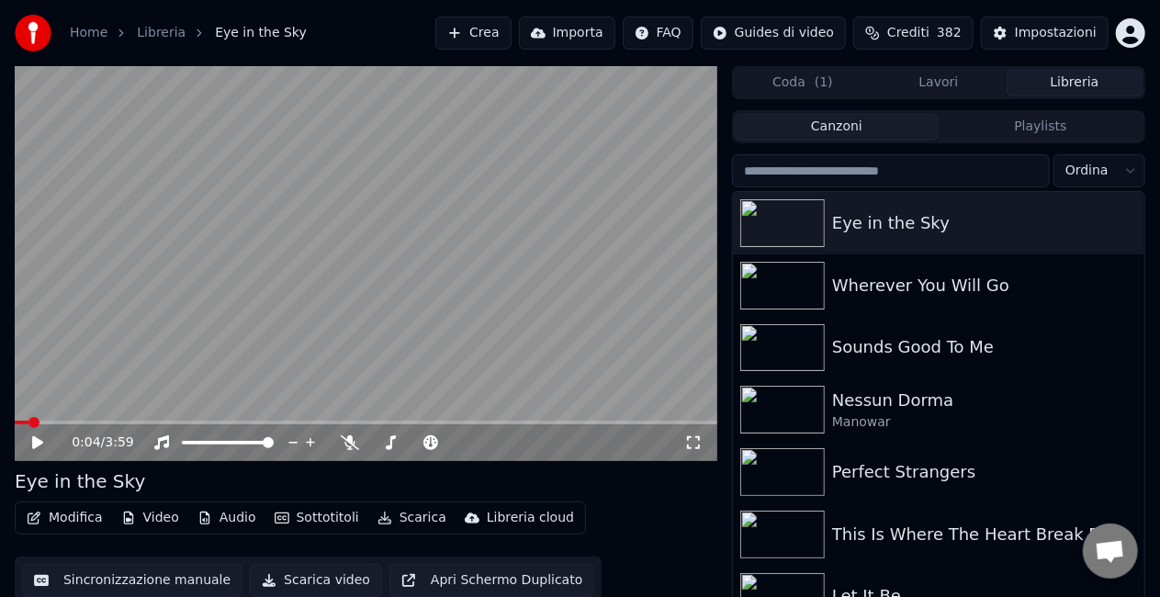
click at [39, 439] on icon at bounding box center [50, 442] width 42 height 15
click at [257, 417] on span at bounding box center [259, 422] width 11 height 11
click at [436, 428] on span at bounding box center [430, 422] width 11 height 11
click at [40, 441] on icon at bounding box center [37, 442] width 9 height 11
click at [399, 520] on button "Scarica" at bounding box center [412, 518] width 84 height 26
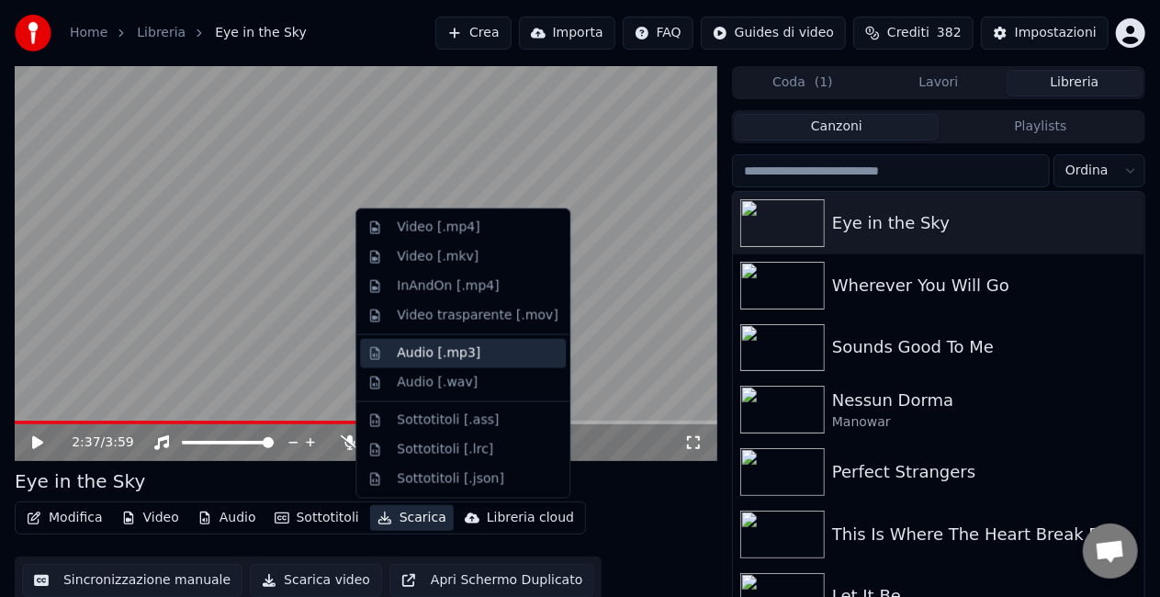
click at [412, 356] on div "Audio [.mp3]" at bounding box center [439, 354] width 84 height 18
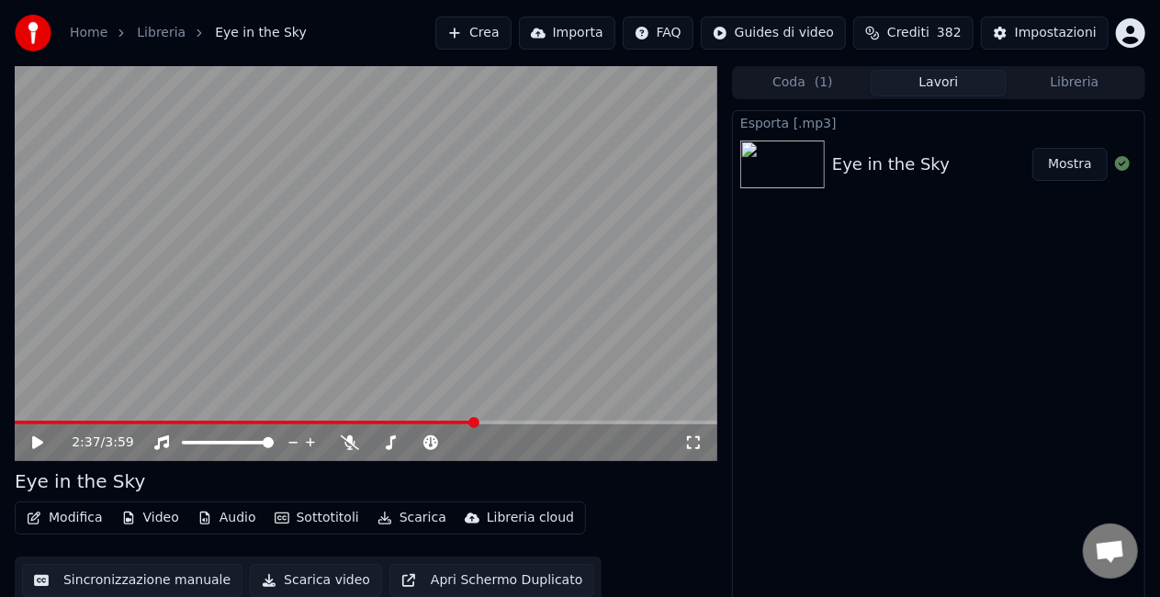
click at [1069, 164] on button "Mostra" at bounding box center [1070, 164] width 75 height 33
click at [465, 35] on button "Crea" at bounding box center [472, 33] width 75 height 33
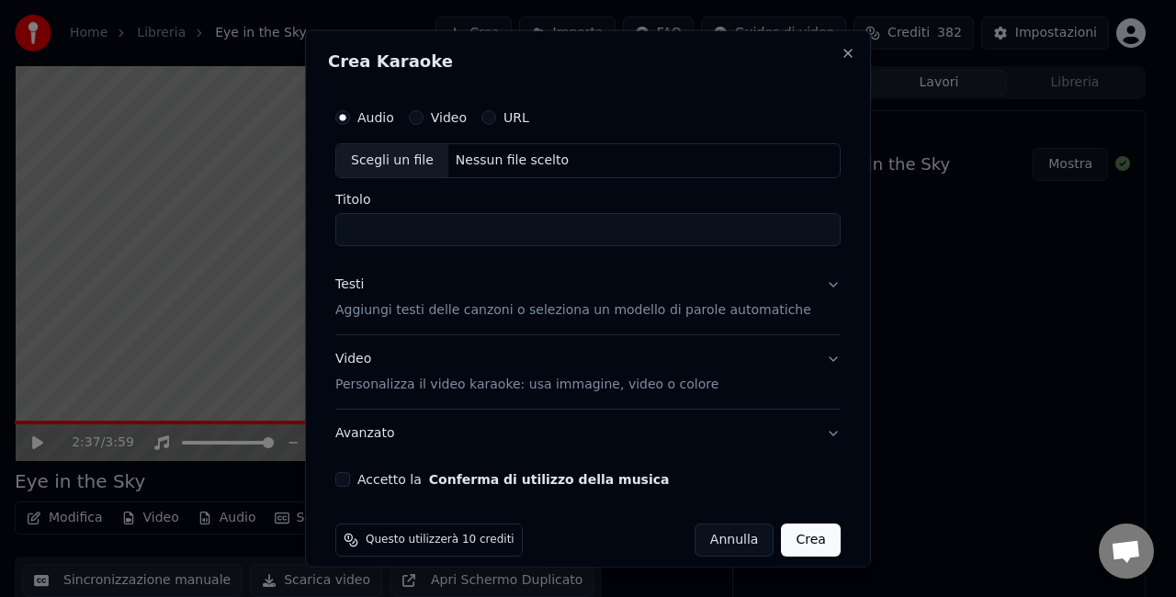
click at [379, 163] on div "Scegli un file" at bounding box center [392, 160] width 112 height 33
type input "**********"
click at [350, 481] on button "Accetto la Conferma di utilizzo della musica" at bounding box center [342, 478] width 15 height 15
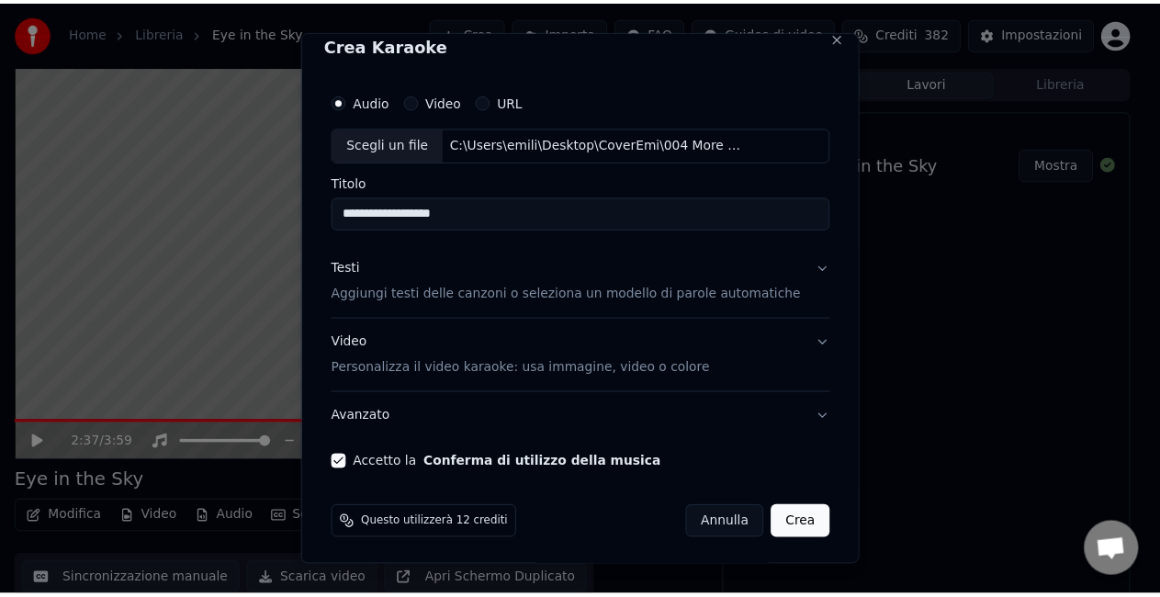
scroll to position [18, 0]
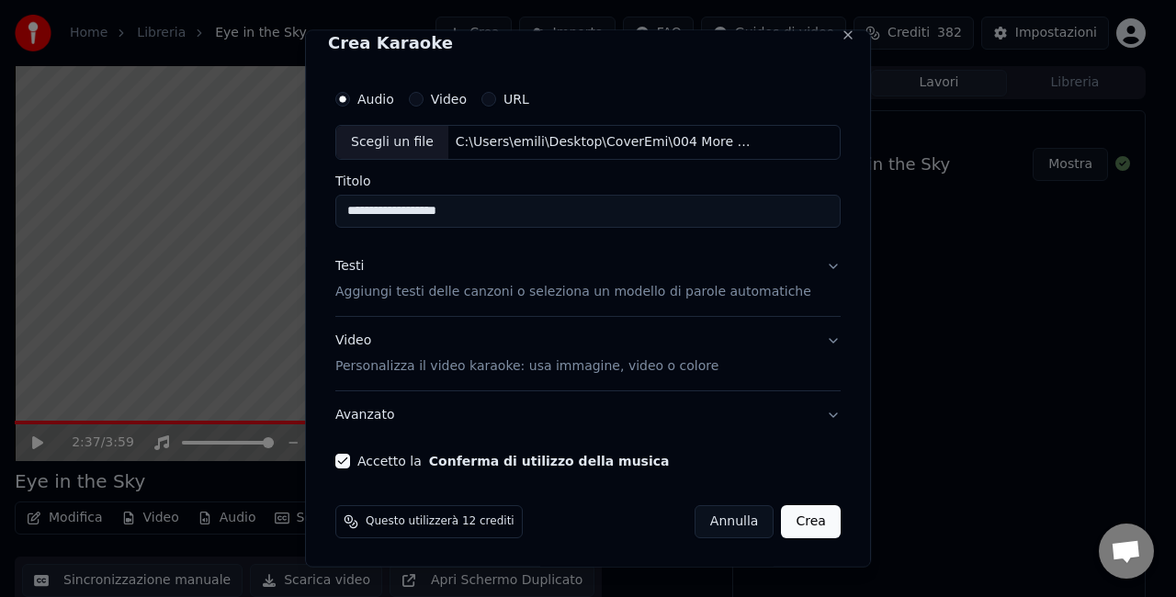
click at [790, 523] on button "Crea" at bounding box center [811, 520] width 59 height 33
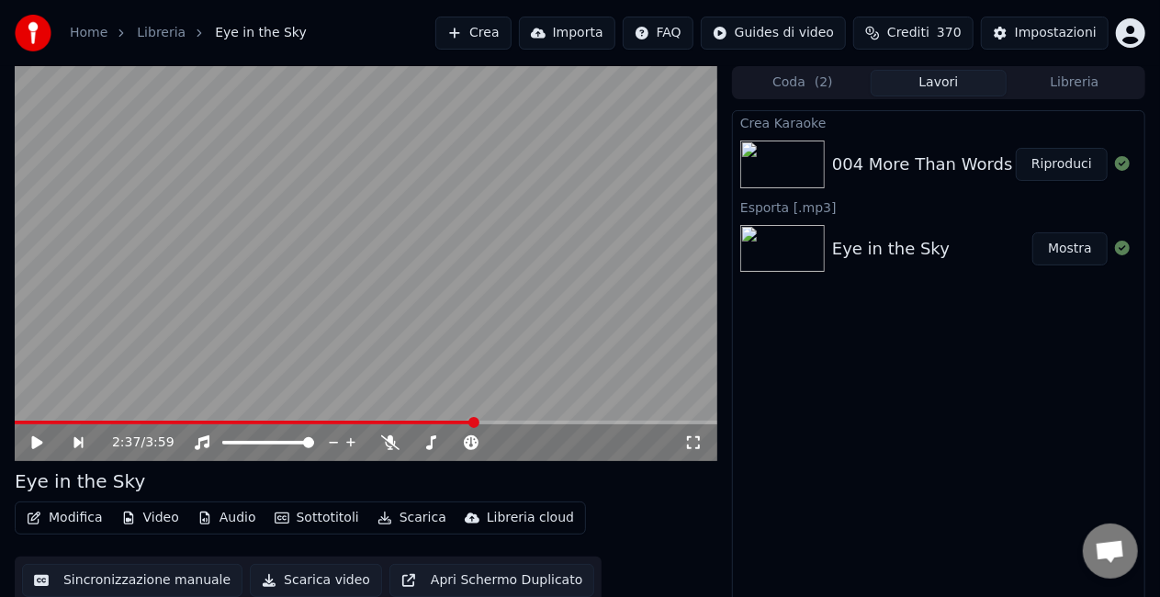
click at [227, 517] on button "Audio" at bounding box center [227, 518] width 74 height 26
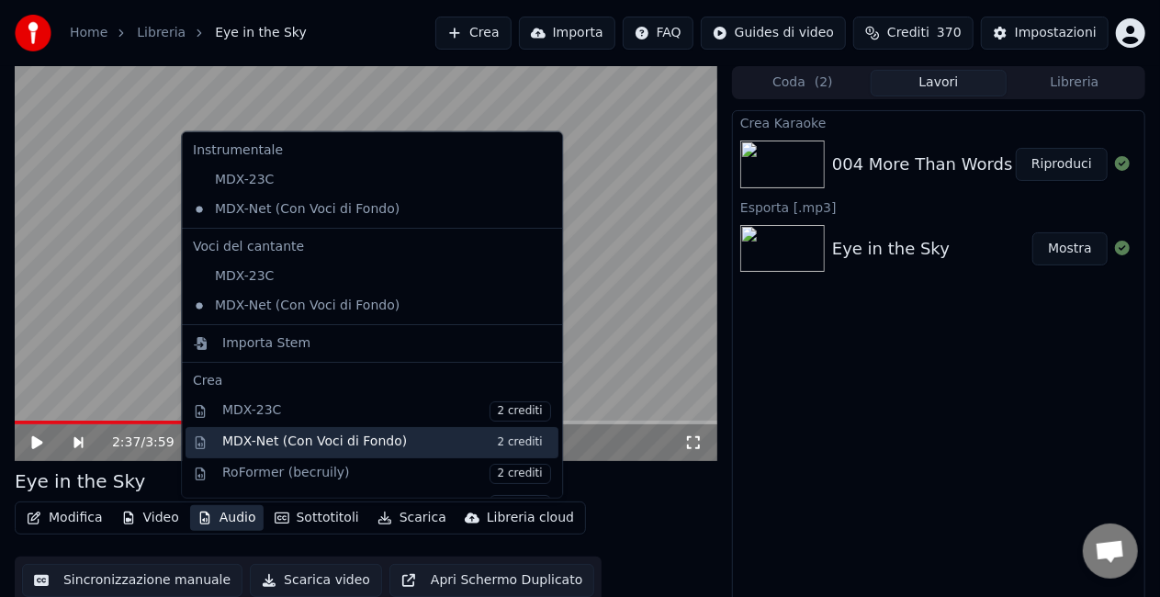
click at [490, 450] on span "2 crediti" at bounding box center [521, 443] width 62 height 20
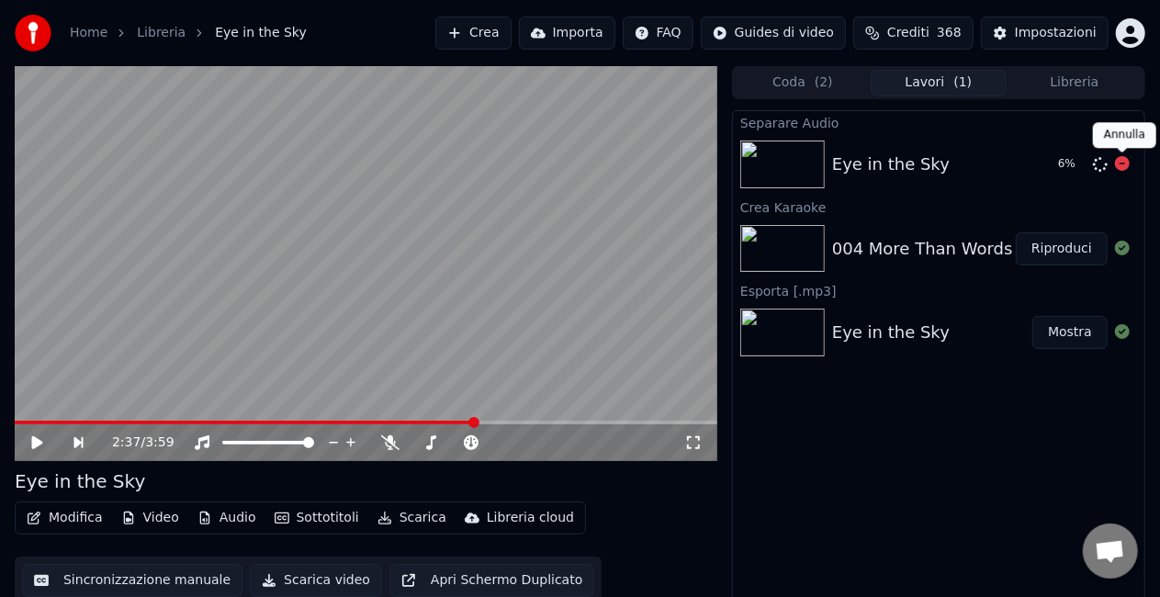
click at [1123, 162] on icon at bounding box center [1122, 163] width 15 height 15
click at [923, 253] on div "004 More Than Words" at bounding box center [922, 249] width 181 height 26
click at [1039, 264] on button "Riproduci" at bounding box center [1062, 248] width 92 height 33
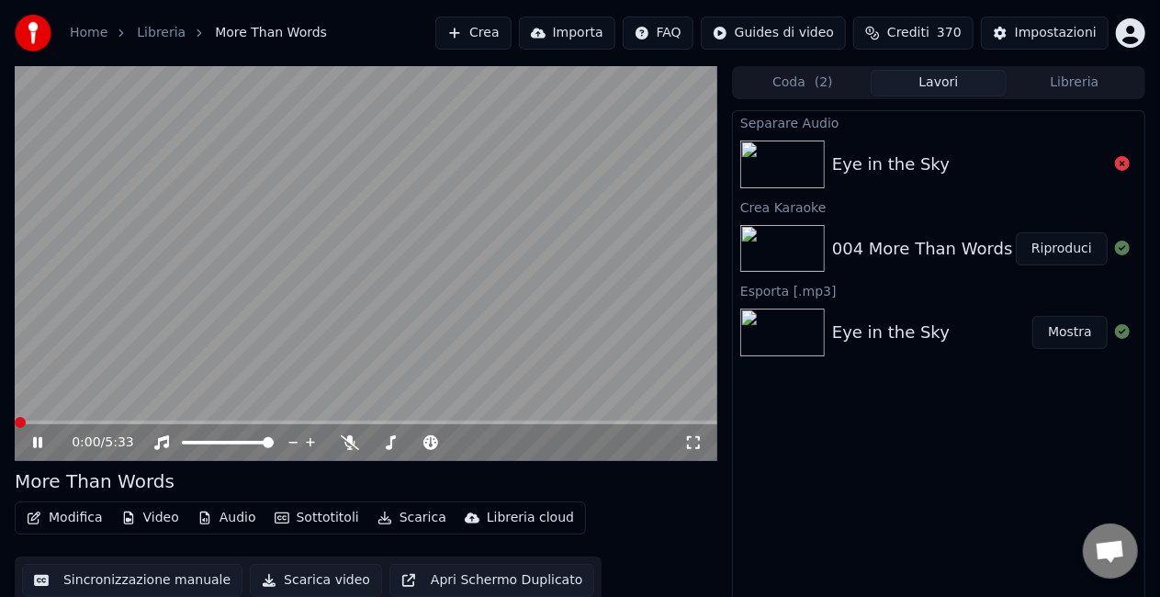
click at [36, 442] on icon at bounding box center [37, 442] width 9 height 11
click at [225, 523] on button "Audio" at bounding box center [227, 518] width 74 height 26
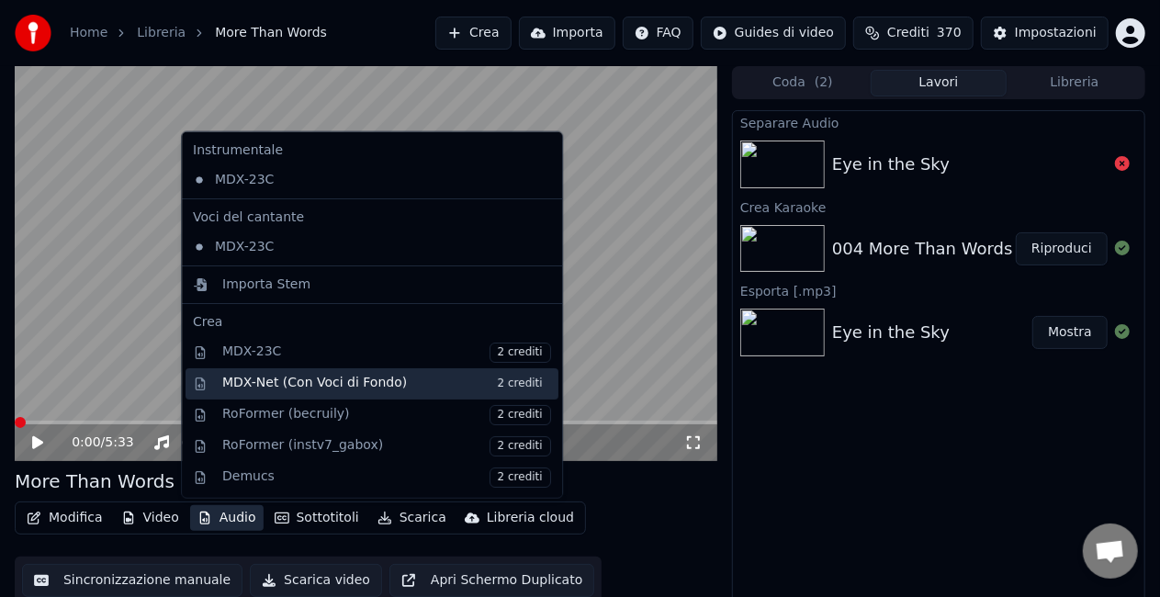
click at [490, 382] on span "2 crediti" at bounding box center [521, 384] width 62 height 20
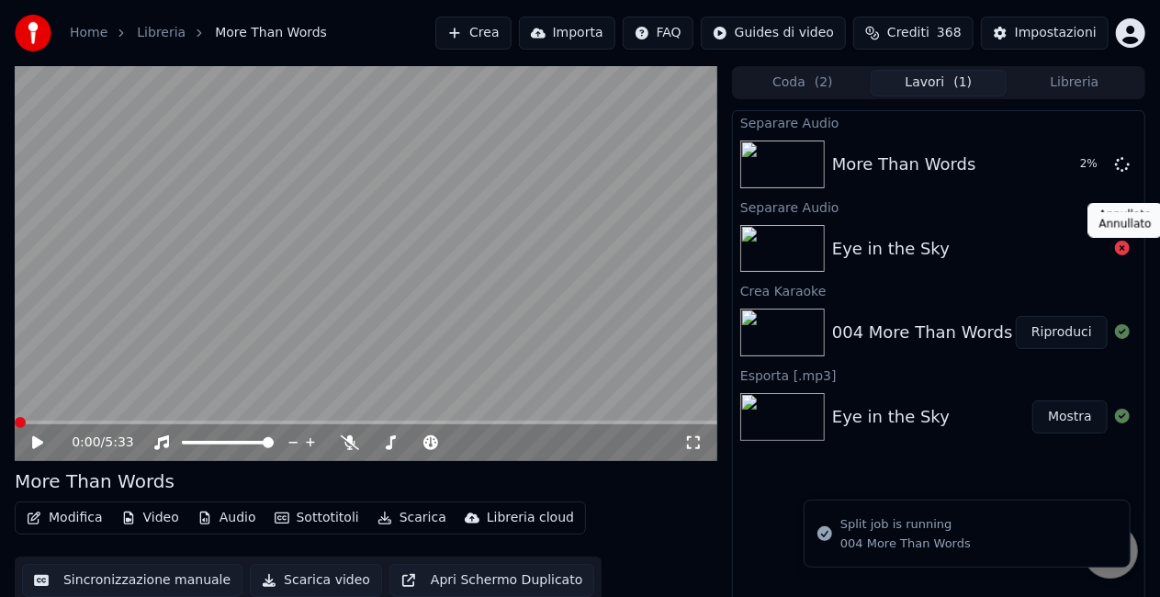
click at [1126, 247] on icon at bounding box center [1122, 248] width 15 height 15
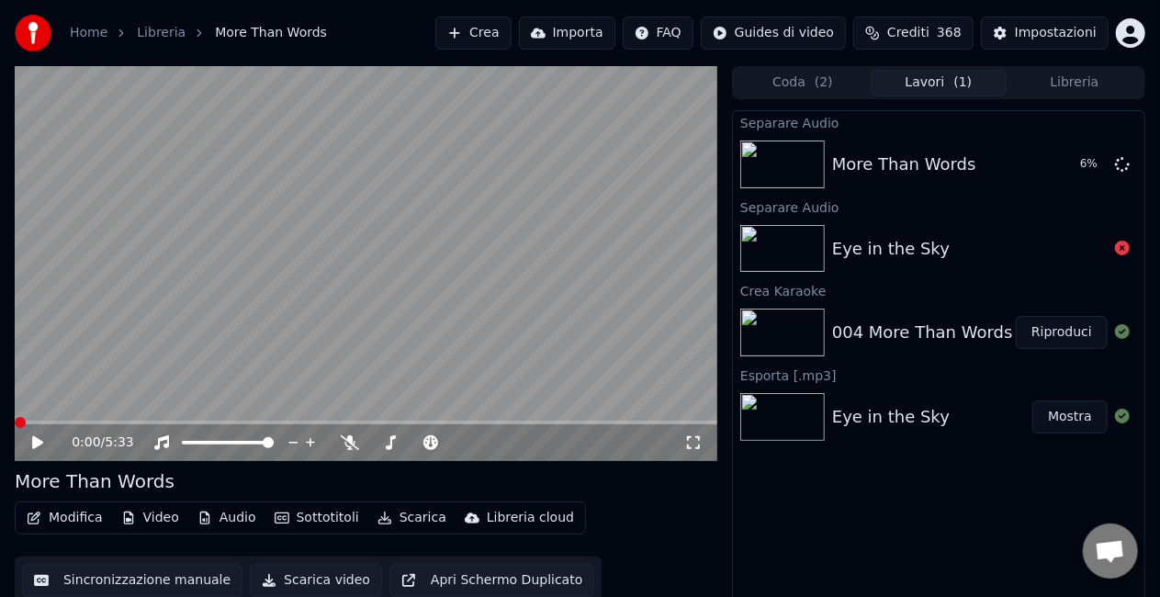
click at [803, 250] on img at bounding box center [783, 249] width 85 height 48
click at [1059, 168] on button "Riproduci" at bounding box center [1062, 164] width 92 height 33
click at [403, 518] on button "Scarica" at bounding box center [412, 518] width 84 height 26
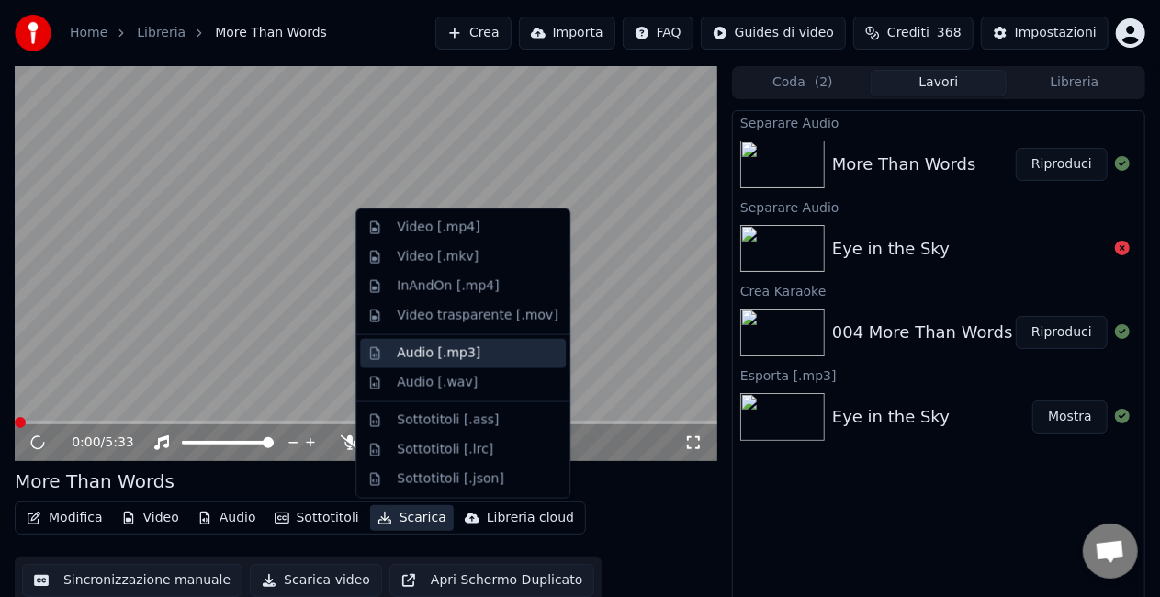
click at [425, 358] on div "Audio [.mp3]" at bounding box center [439, 354] width 84 height 18
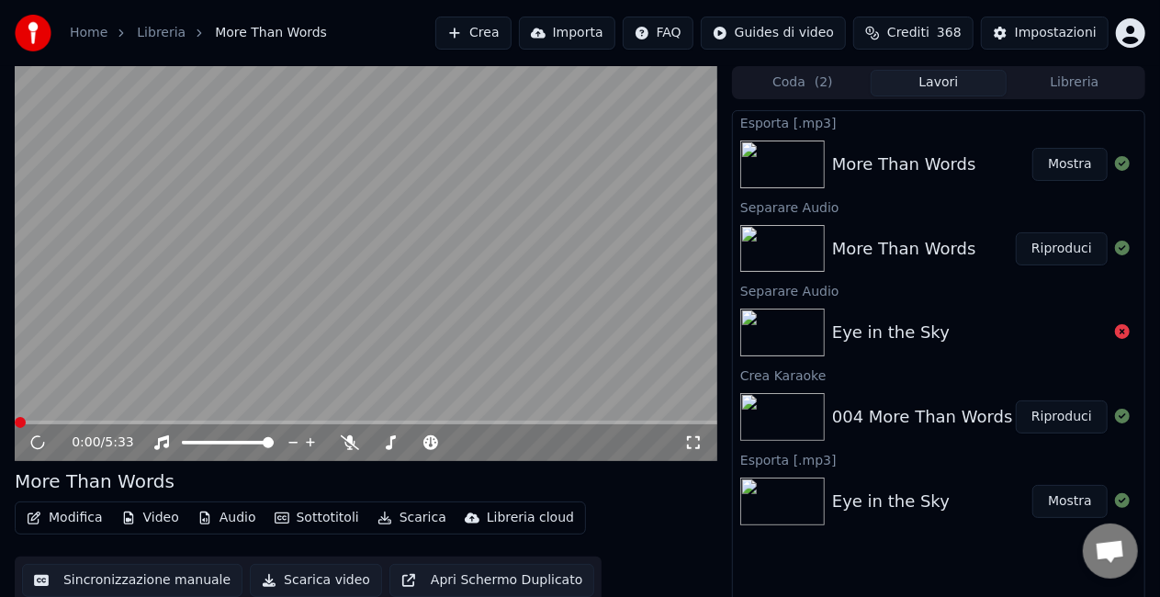
click at [1047, 173] on button "Mostra" at bounding box center [1070, 164] width 75 height 33
click at [1079, 170] on button "Mostra" at bounding box center [1070, 164] width 75 height 33
click at [120, 380] on video at bounding box center [366, 263] width 703 height 395
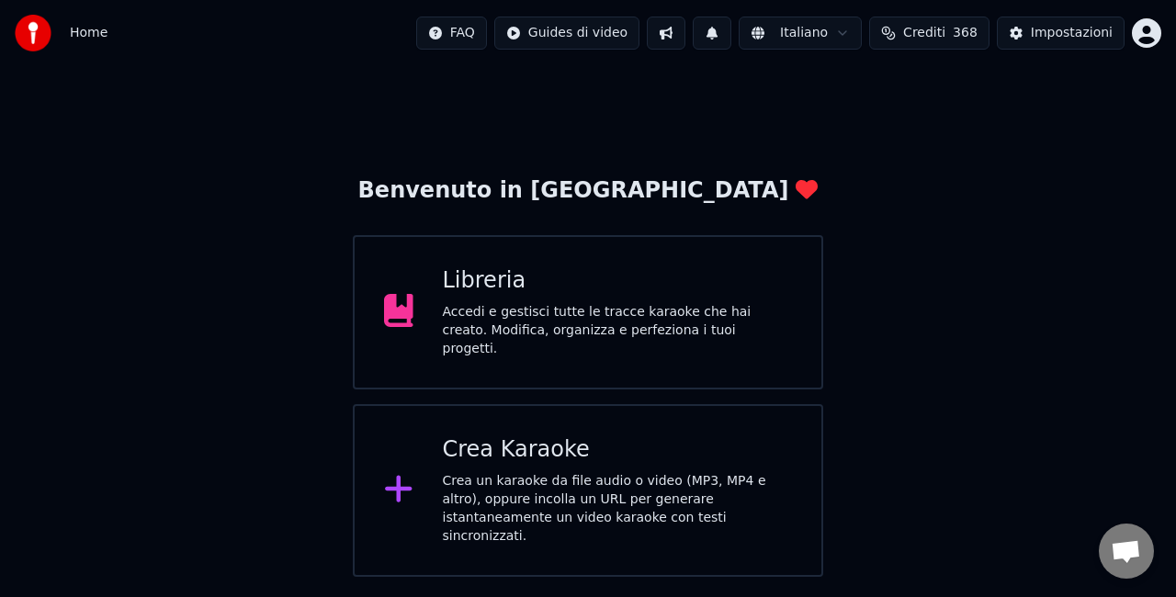
click at [440, 292] on div "Libreria Accedi e gestisci tutte le tracce karaoke che hai creato. Modifica, or…" at bounding box center [588, 312] width 470 height 154
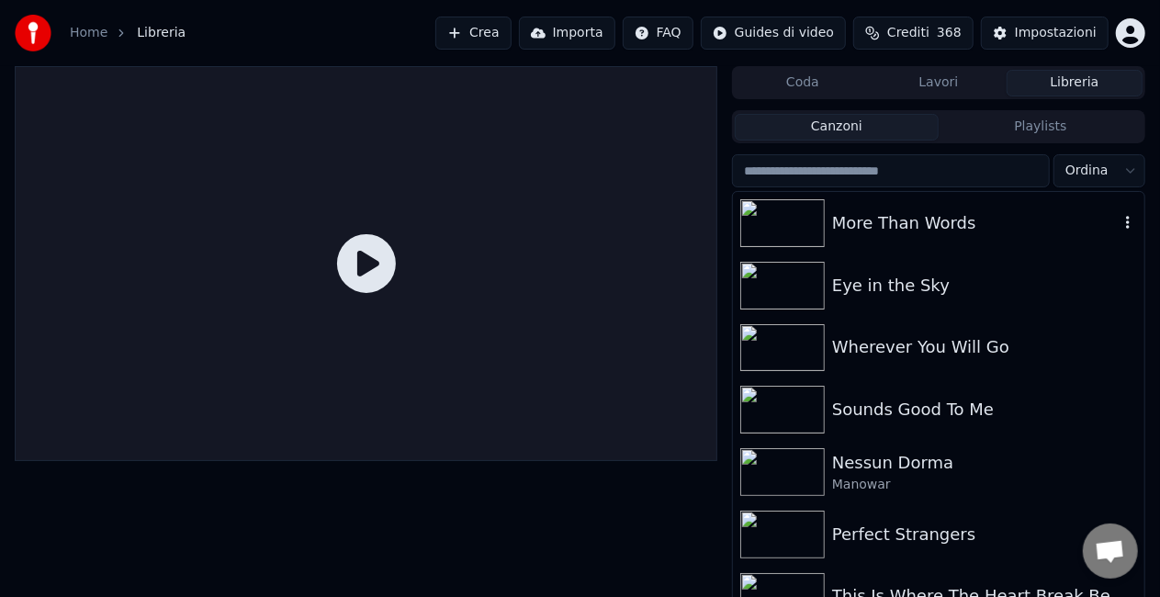
click at [925, 226] on div "More Than Words" at bounding box center [975, 223] width 287 height 26
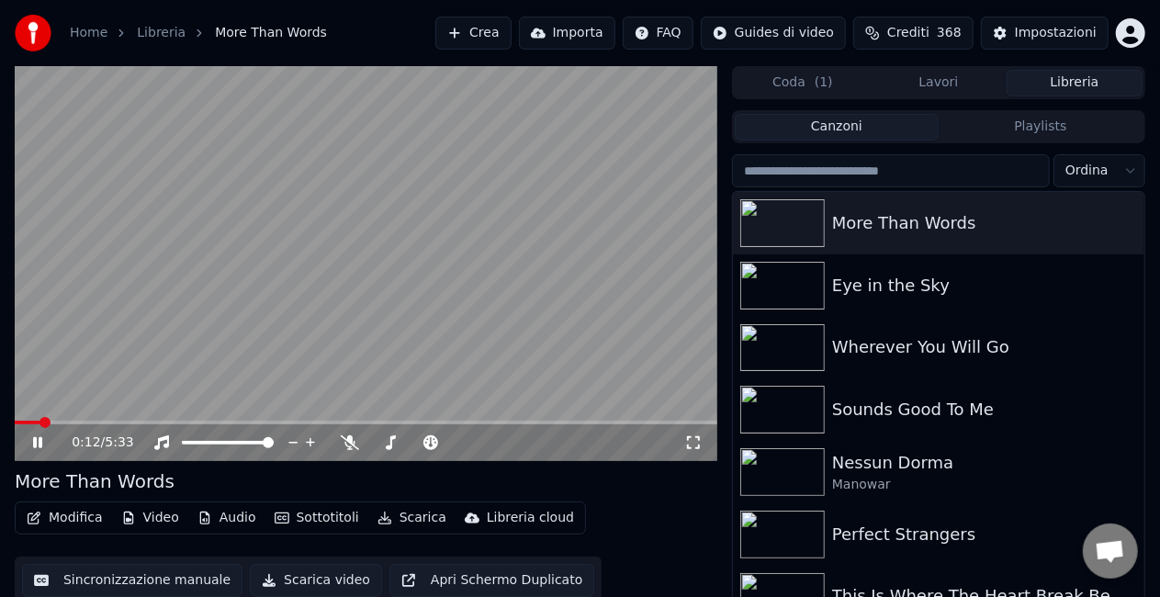
click at [51, 421] on span at bounding box center [45, 422] width 11 height 11
click at [366, 422] on span at bounding box center [202, 423] width 375 height 4
click at [38, 441] on icon at bounding box center [50, 442] width 42 height 15
click at [876, 294] on div "Eye in the Sky" at bounding box center [975, 286] width 287 height 26
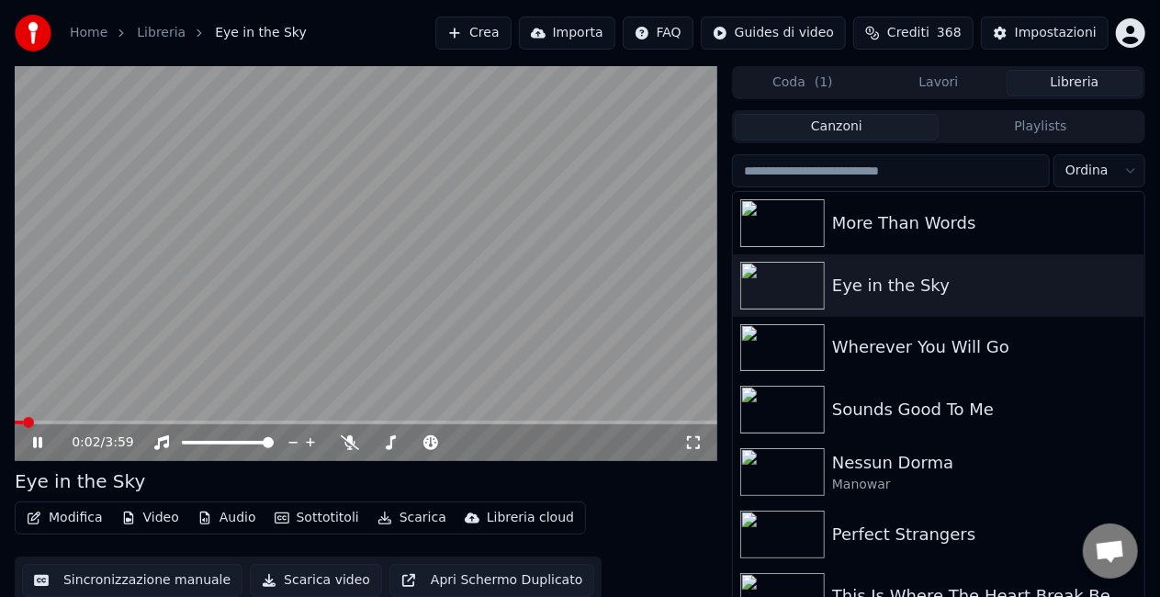
click at [43, 440] on icon at bounding box center [50, 442] width 42 height 15
click at [15, 428] on span at bounding box center [20, 422] width 11 height 11
click at [47, 444] on icon at bounding box center [50, 442] width 42 height 15
click at [37, 437] on icon at bounding box center [50, 442] width 42 height 15
click at [888, 356] on div "Wherever You Will Go" at bounding box center [975, 347] width 287 height 26
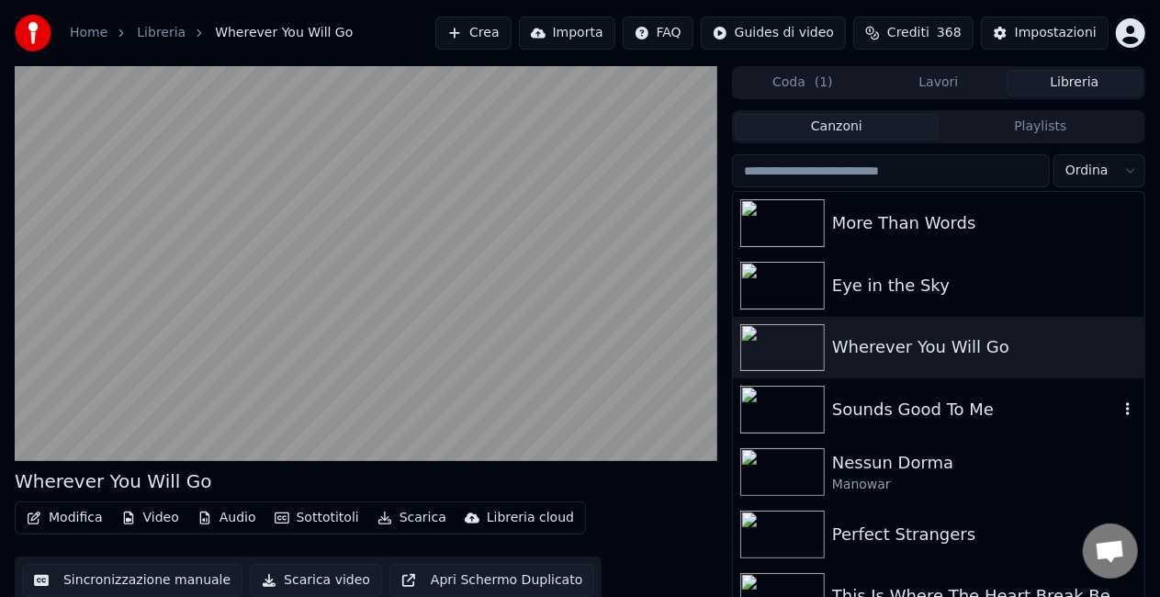
click at [858, 414] on div "Sounds Good To Me" at bounding box center [975, 410] width 287 height 26
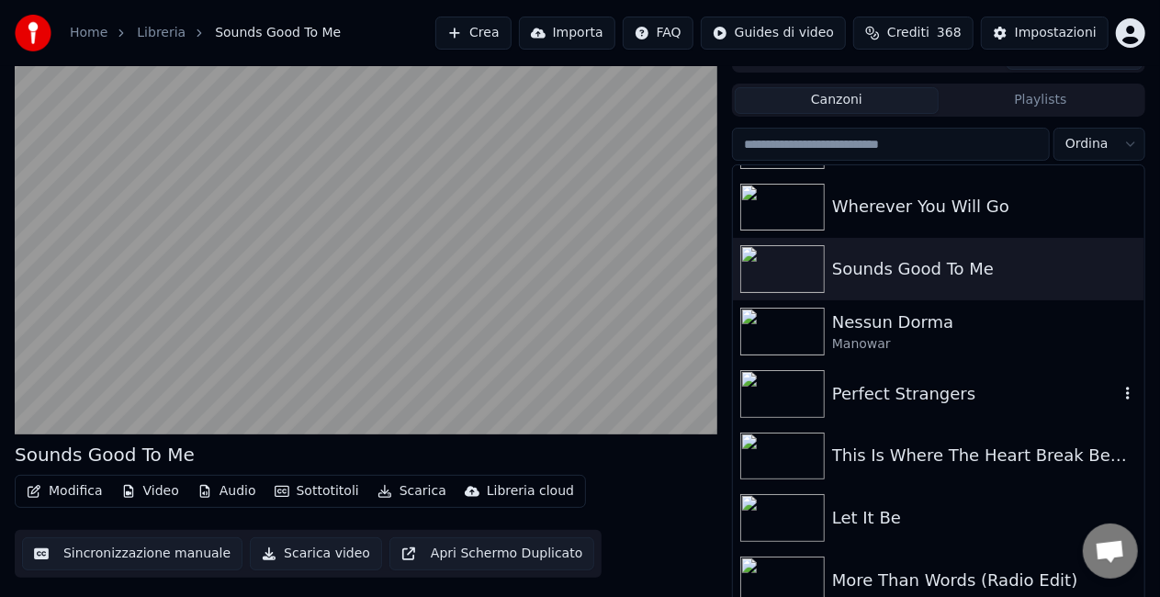
scroll to position [41, 0]
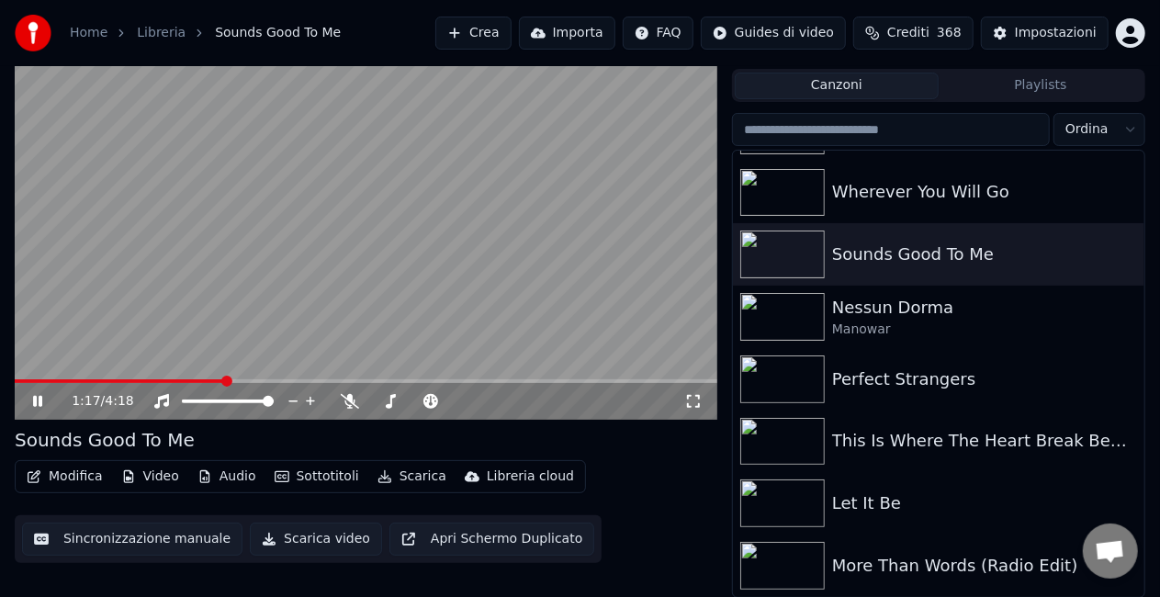
click at [40, 400] on icon at bounding box center [37, 401] width 9 height 11
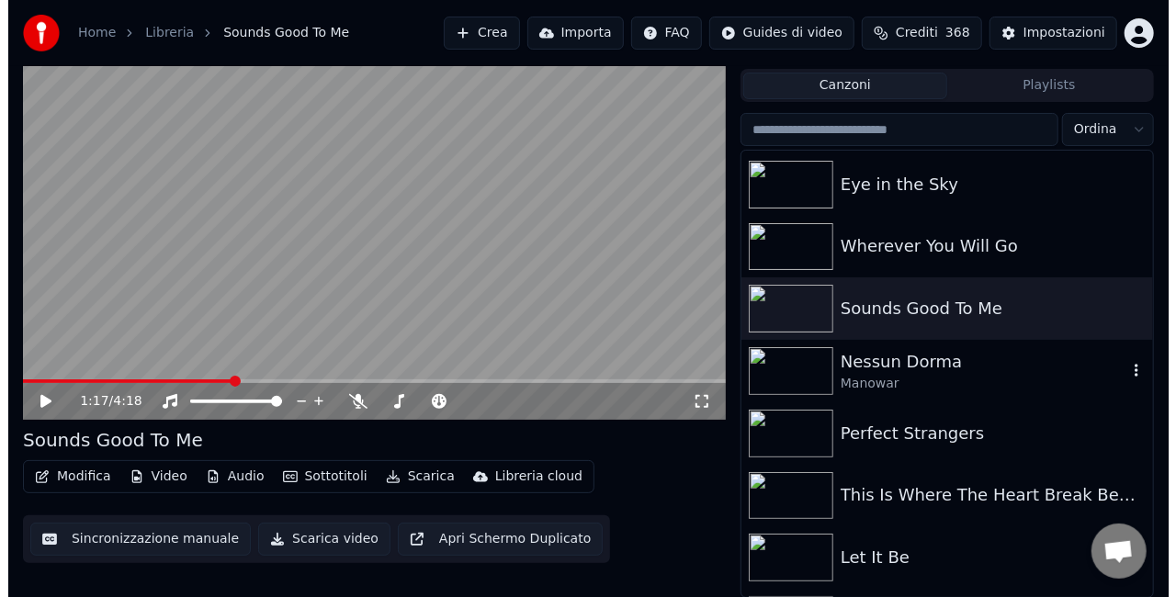
scroll to position [114, 0]
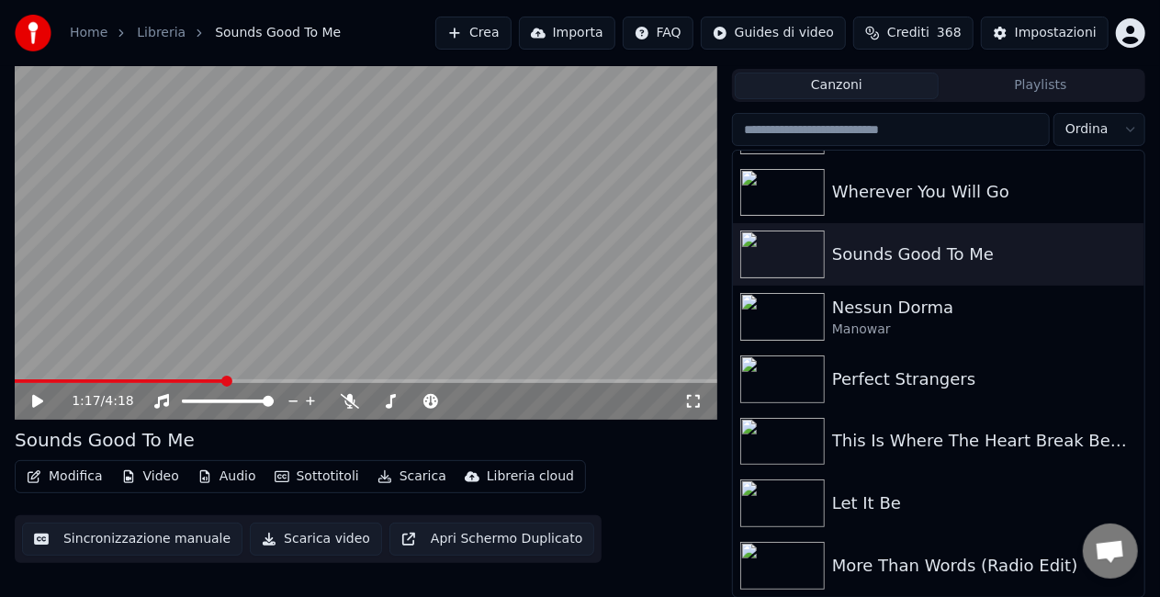
click at [448, 35] on button "Crea" at bounding box center [472, 33] width 75 height 33
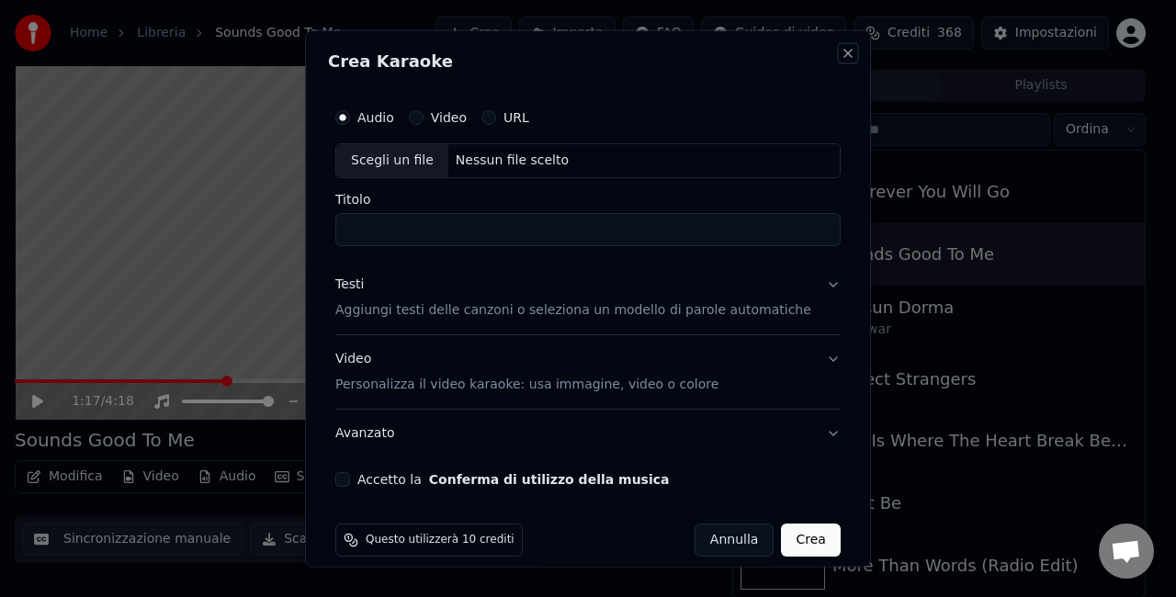
click at [841, 48] on button "Close" at bounding box center [848, 53] width 15 height 15
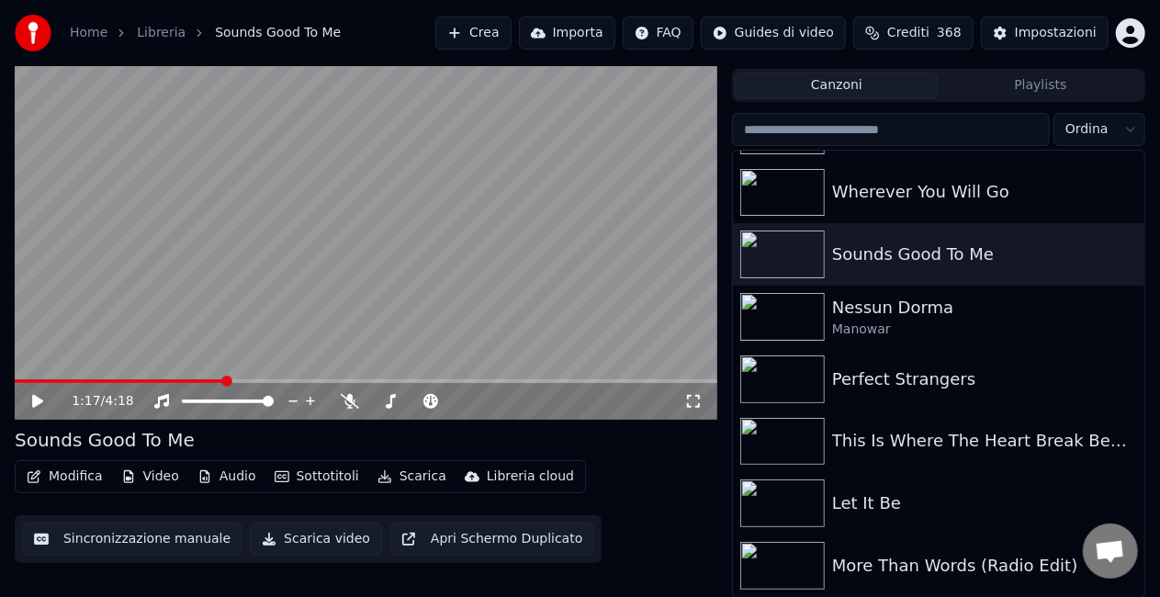
click at [447, 36] on button "Crea" at bounding box center [472, 33] width 75 height 33
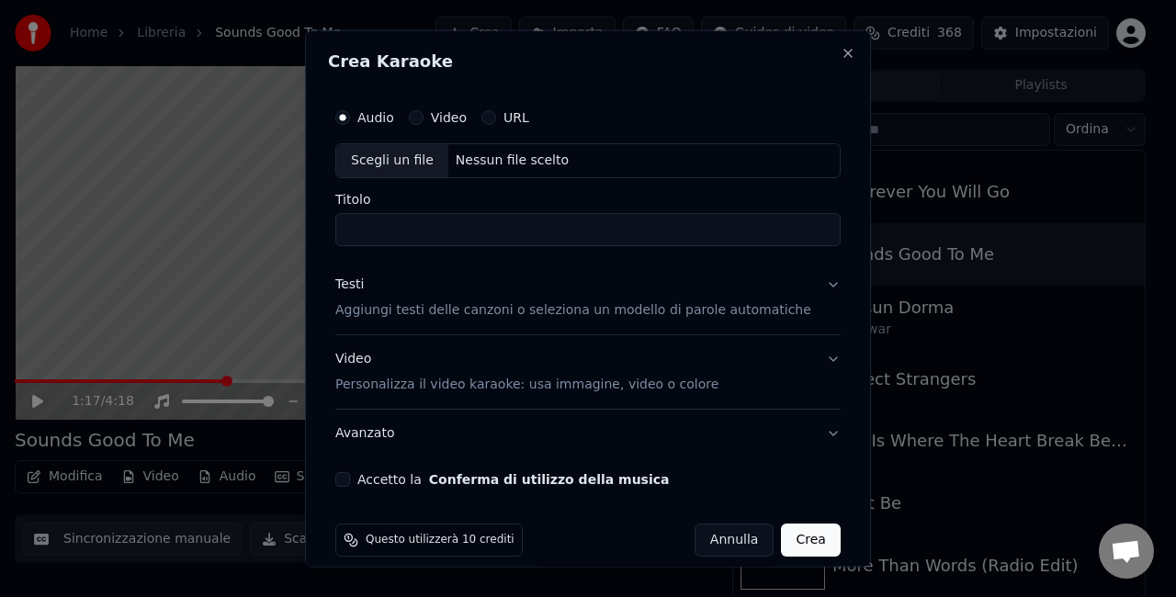
click at [402, 169] on div "Scegli un file" at bounding box center [392, 160] width 112 height 33
type input "**********"
click at [350, 476] on button "Accetto la Conferma di utilizzo della musica" at bounding box center [342, 478] width 15 height 15
click at [792, 540] on button "Crea" at bounding box center [811, 539] width 59 height 33
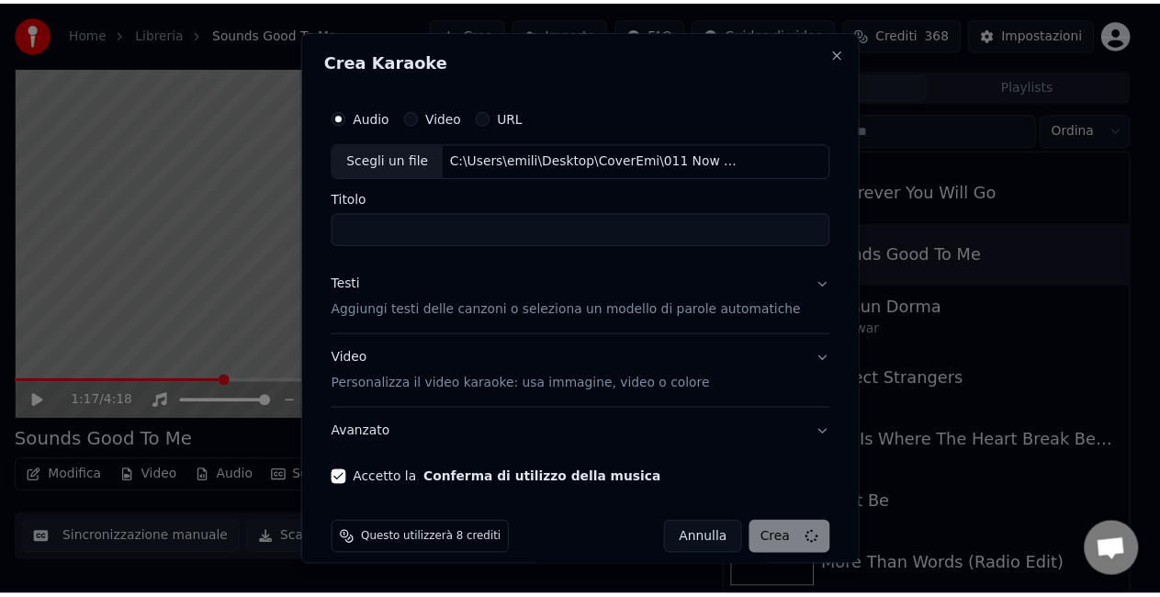
scroll to position [20, 0]
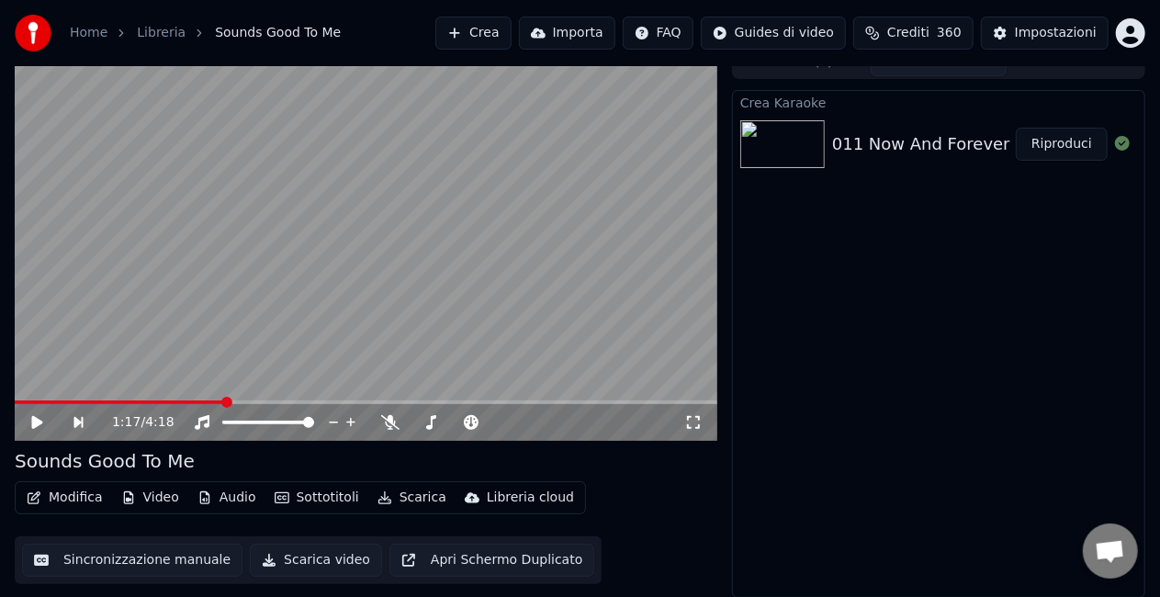
click at [402, 500] on button "Scarica" at bounding box center [412, 498] width 84 height 26
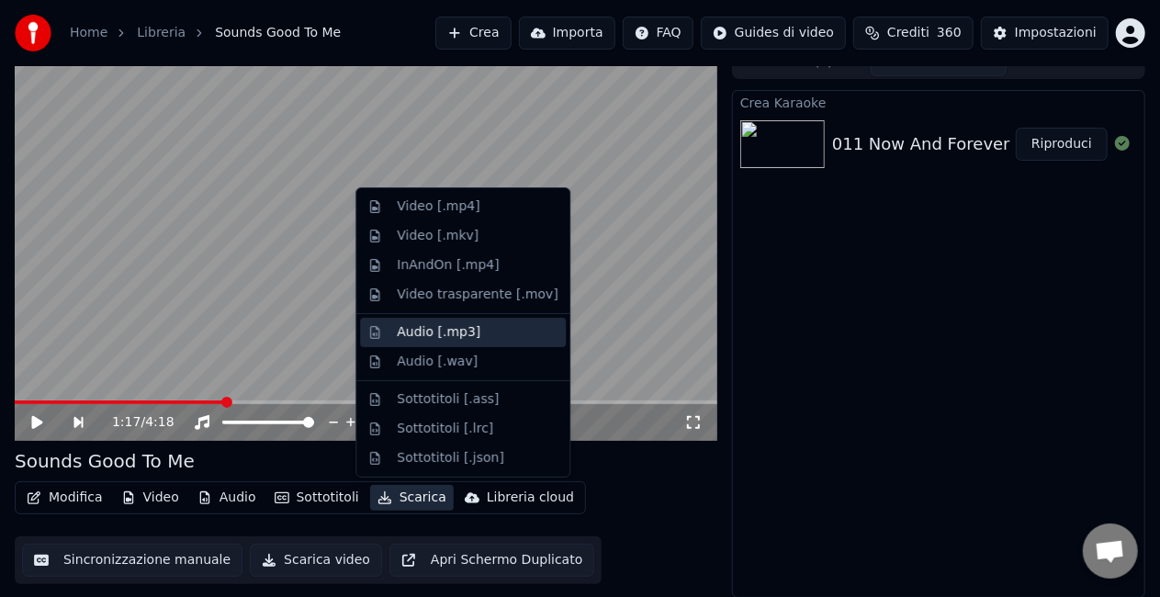
click at [394, 331] on div "Audio [.mp3]" at bounding box center [463, 332] width 206 height 29
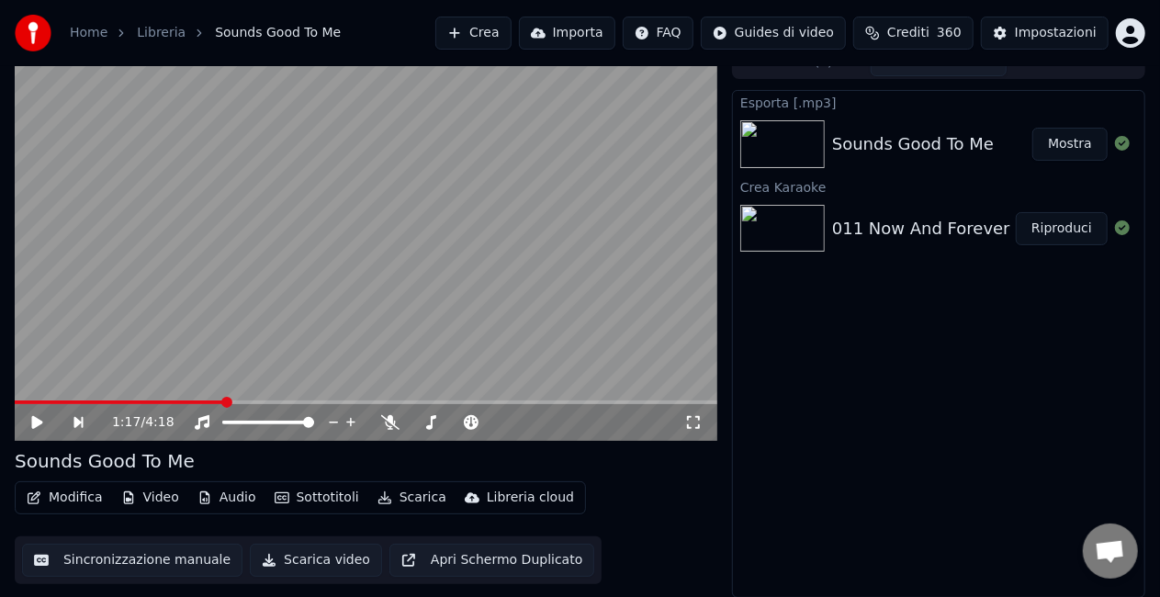
click at [900, 237] on div "011 Now And Forever" at bounding box center [921, 229] width 178 height 26
click at [1081, 227] on button "Riproduci" at bounding box center [1062, 228] width 92 height 33
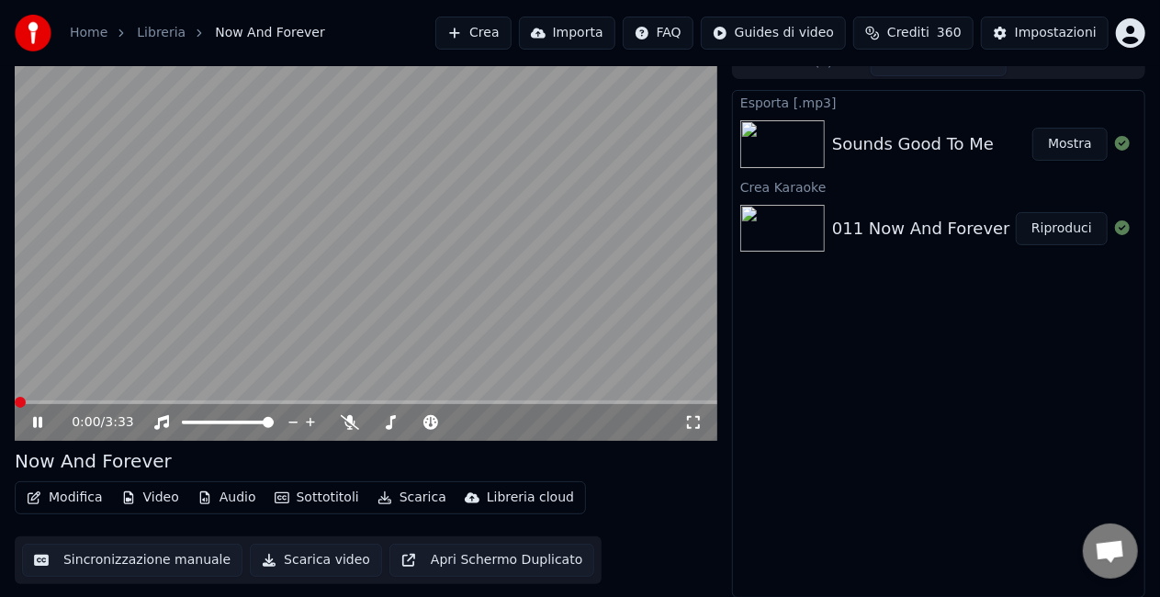
click at [37, 424] on icon at bounding box center [50, 422] width 42 height 15
click at [393, 496] on button "Scarica" at bounding box center [412, 498] width 84 height 26
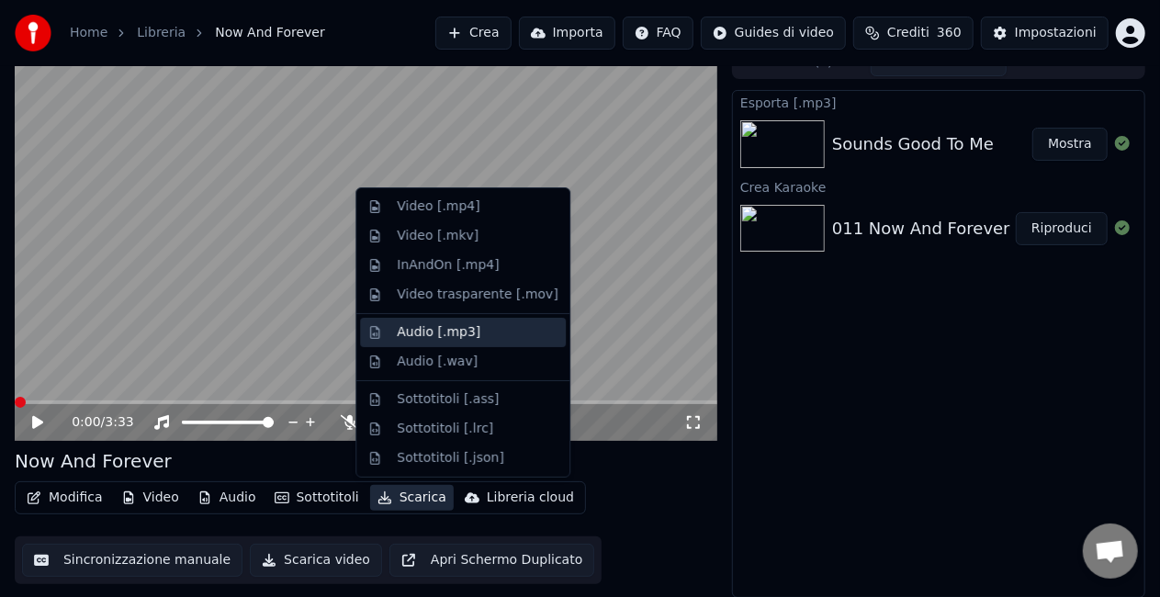
click at [405, 335] on div "Audio [.mp3]" at bounding box center [439, 332] width 84 height 18
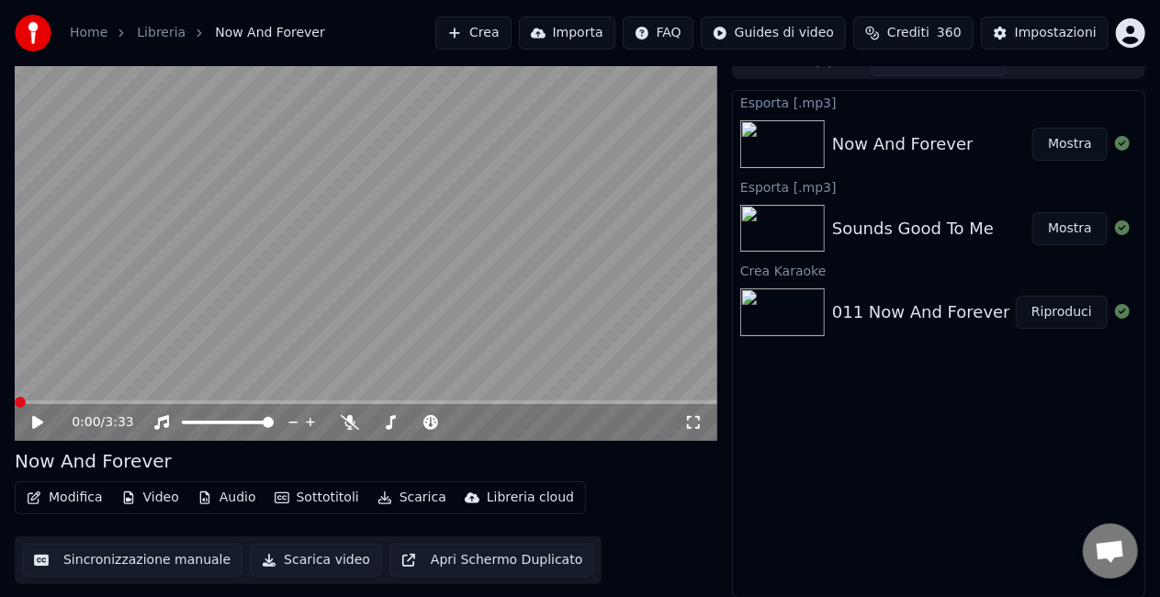
click at [37, 423] on icon at bounding box center [37, 422] width 11 height 13
drag, startPoint x: 41, startPoint y: 421, endPoint x: 234, endPoint y: 421, distance: 192.9
click at [42, 421] on icon at bounding box center [37, 422] width 9 height 11
click at [1051, 319] on button "Riproduci" at bounding box center [1062, 312] width 92 height 33
click at [40, 420] on icon at bounding box center [37, 422] width 9 height 11
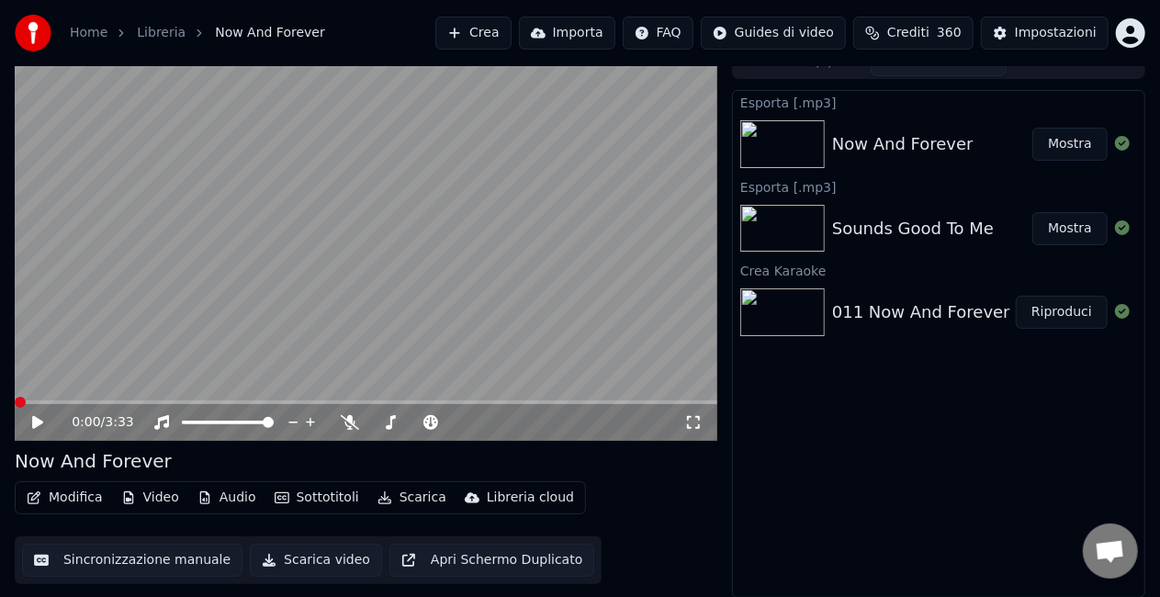
click at [393, 499] on button "Scarica" at bounding box center [412, 498] width 84 height 26
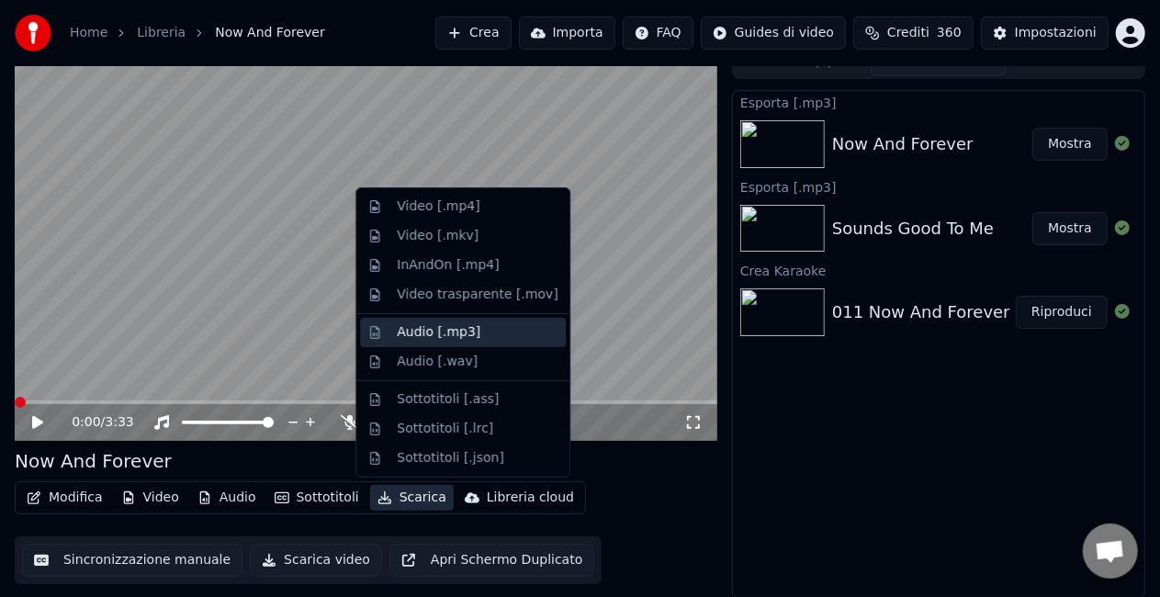
click at [426, 334] on div "Audio [.mp3]" at bounding box center [439, 332] width 84 height 18
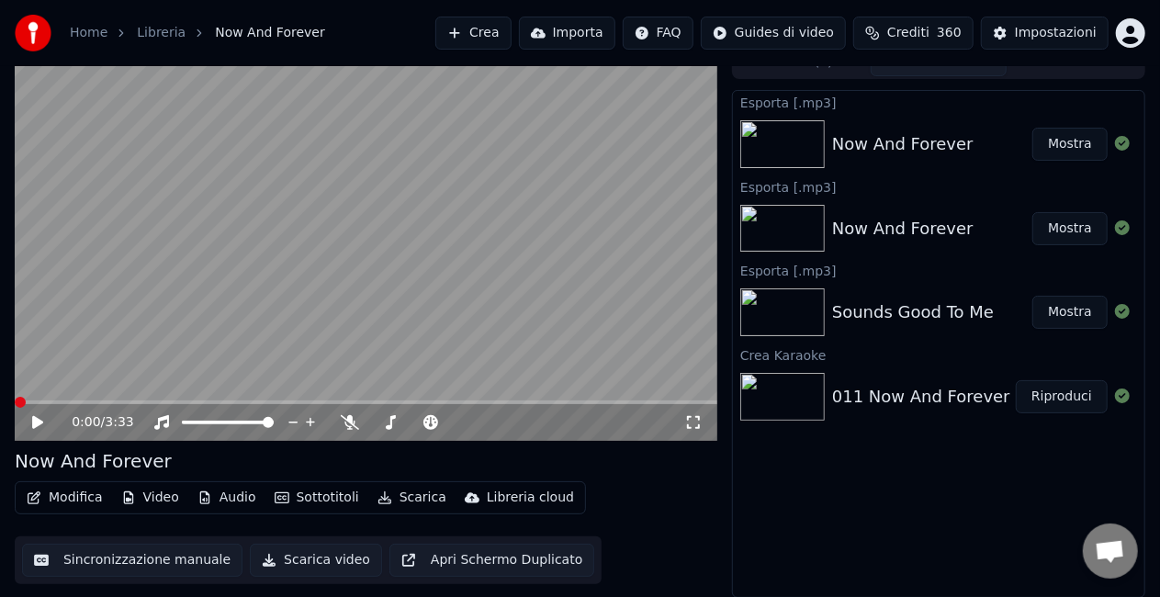
click at [1072, 147] on button "Mostra" at bounding box center [1070, 144] width 75 height 33
click at [215, 226] on video at bounding box center [366, 243] width 703 height 395
click at [41, 423] on icon at bounding box center [37, 422] width 9 height 11
click at [475, 37] on button "Crea" at bounding box center [472, 33] width 75 height 33
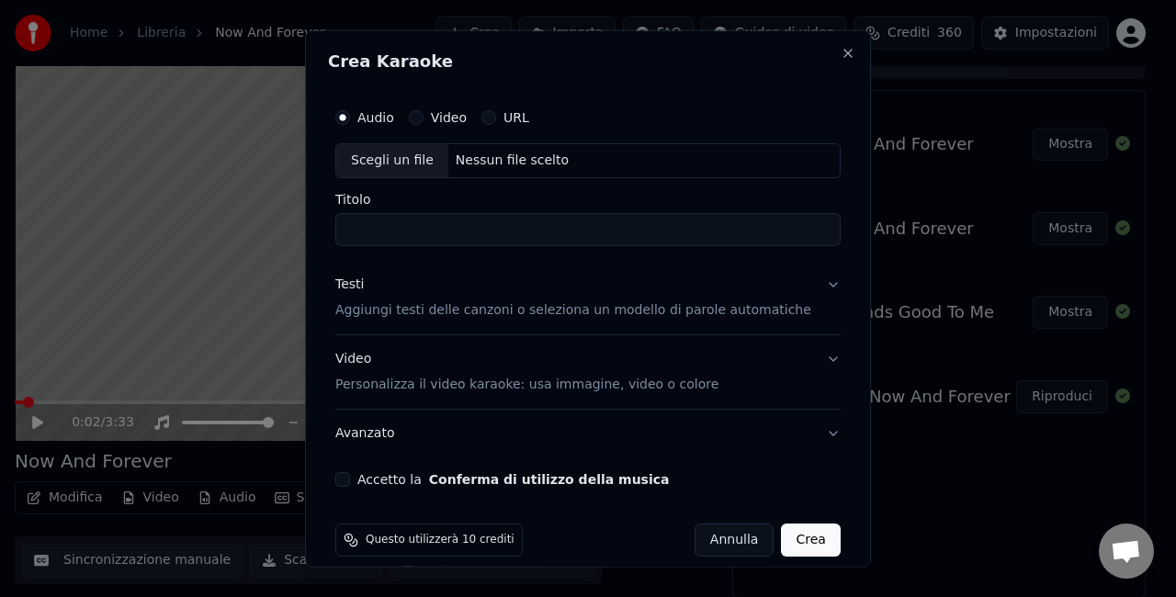
click at [377, 162] on div "Scegli un file" at bounding box center [392, 160] width 112 height 33
type input "**********"
click at [350, 477] on button "Accetto la Conferma di utilizzo della musica" at bounding box center [342, 478] width 15 height 15
click at [782, 530] on button "Crea" at bounding box center [811, 539] width 59 height 33
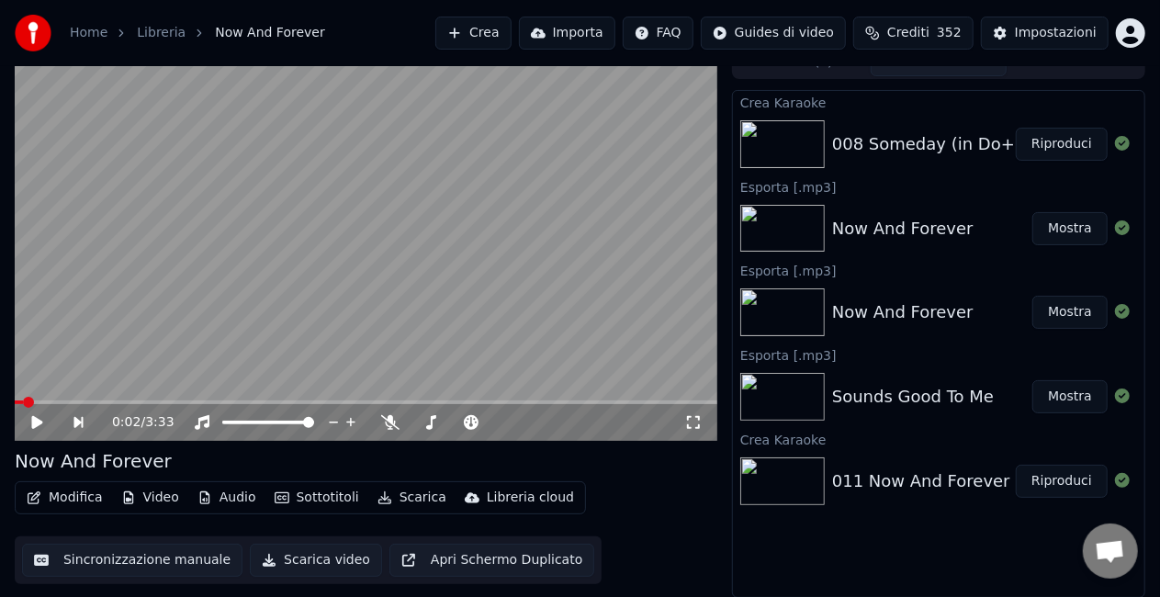
click at [769, 527] on div "Crea Karaoke 008 Someday (in Do+) Riproduci Esporta [.mp3] Now And Forever Most…" at bounding box center [938, 344] width 413 height 508
click at [910, 136] on div "008 Someday (in Do+)" at bounding box center [926, 144] width 189 height 26
click at [922, 153] on div "008 Someday (in Do+)" at bounding box center [926, 144] width 189 height 26
click at [921, 152] on div "008 Someday (in Do+)" at bounding box center [926, 144] width 189 height 26
click at [1074, 142] on button "Riproduci" at bounding box center [1062, 144] width 92 height 33
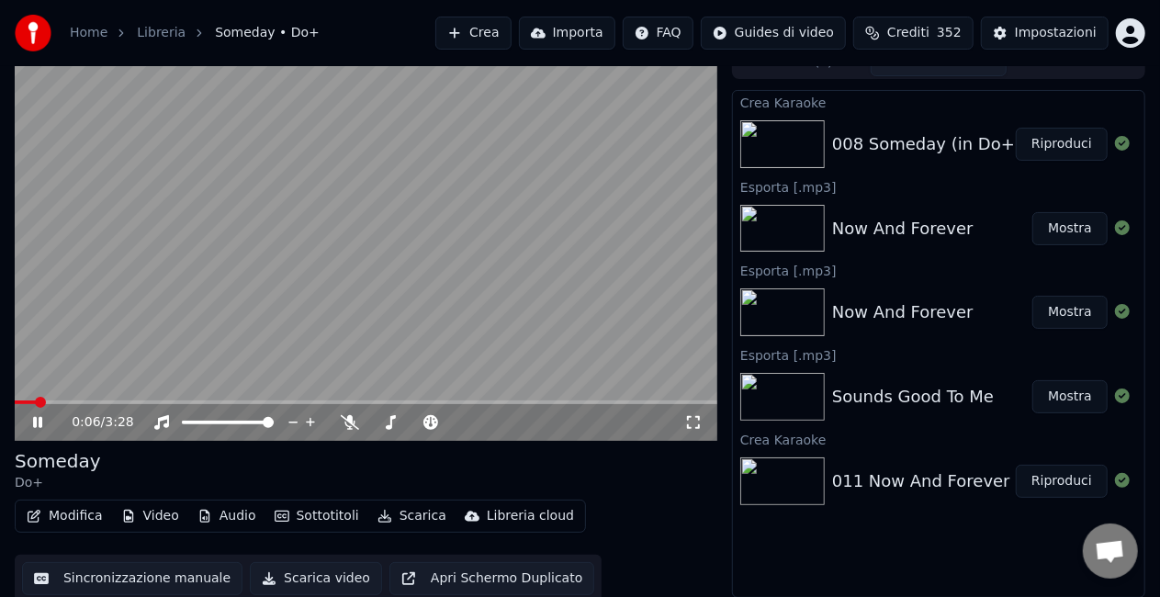
click at [39, 419] on icon at bounding box center [37, 422] width 9 height 11
click at [401, 518] on button "Scarica" at bounding box center [412, 516] width 84 height 26
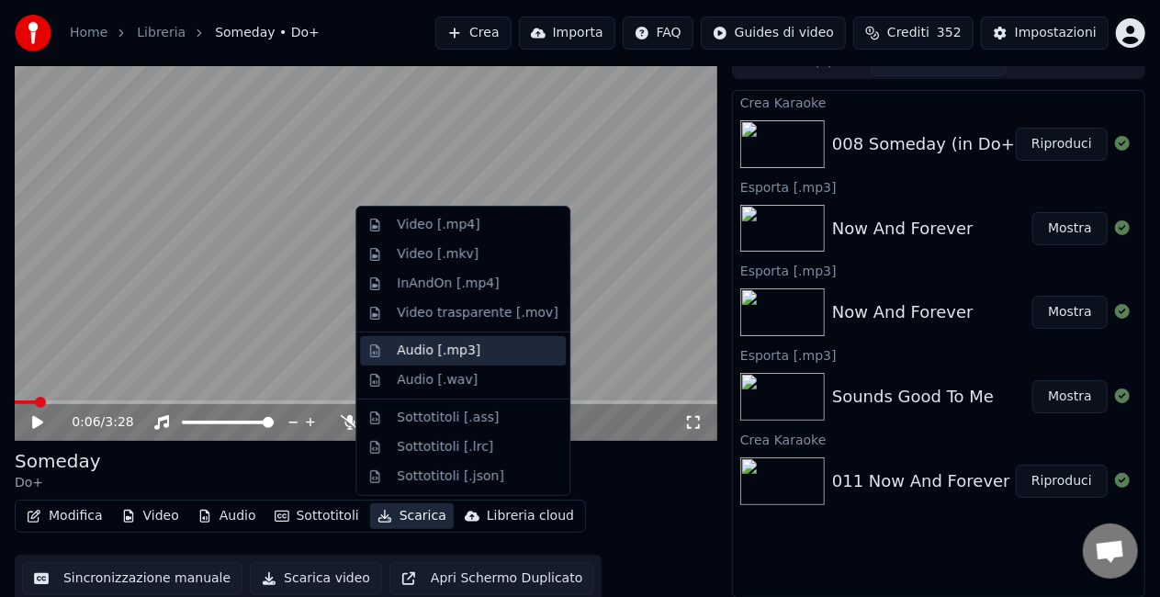
click at [417, 356] on div "Audio [.mp3]" at bounding box center [439, 351] width 84 height 18
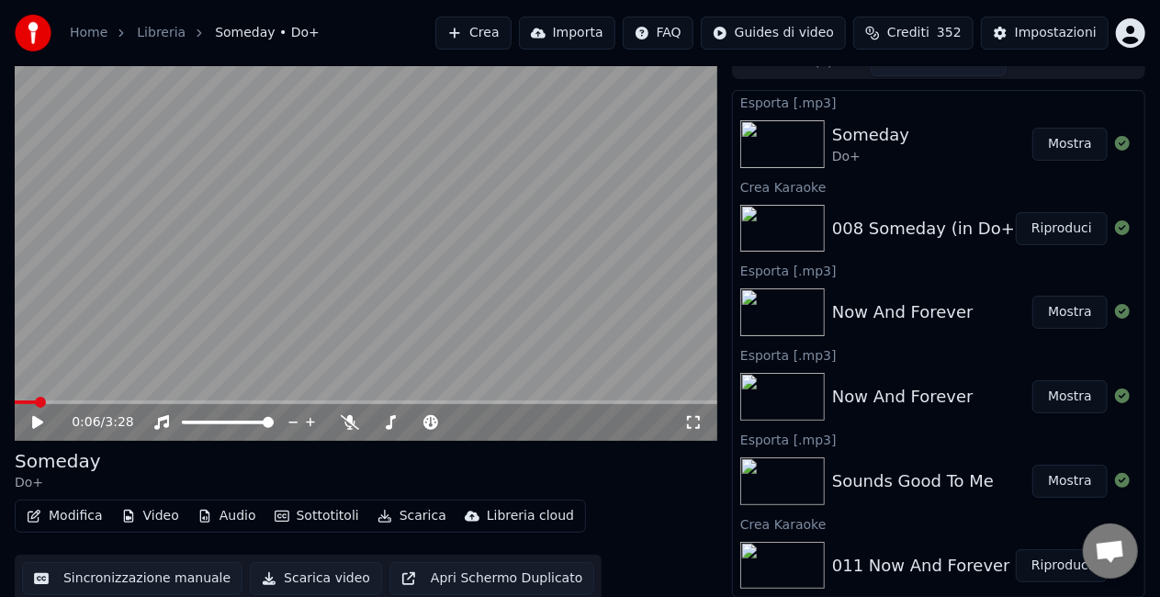
click at [1077, 141] on button "Mostra" at bounding box center [1070, 144] width 75 height 33
click at [470, 29] on button "Crea" at bounding box center [472, 33] width 75 height 33
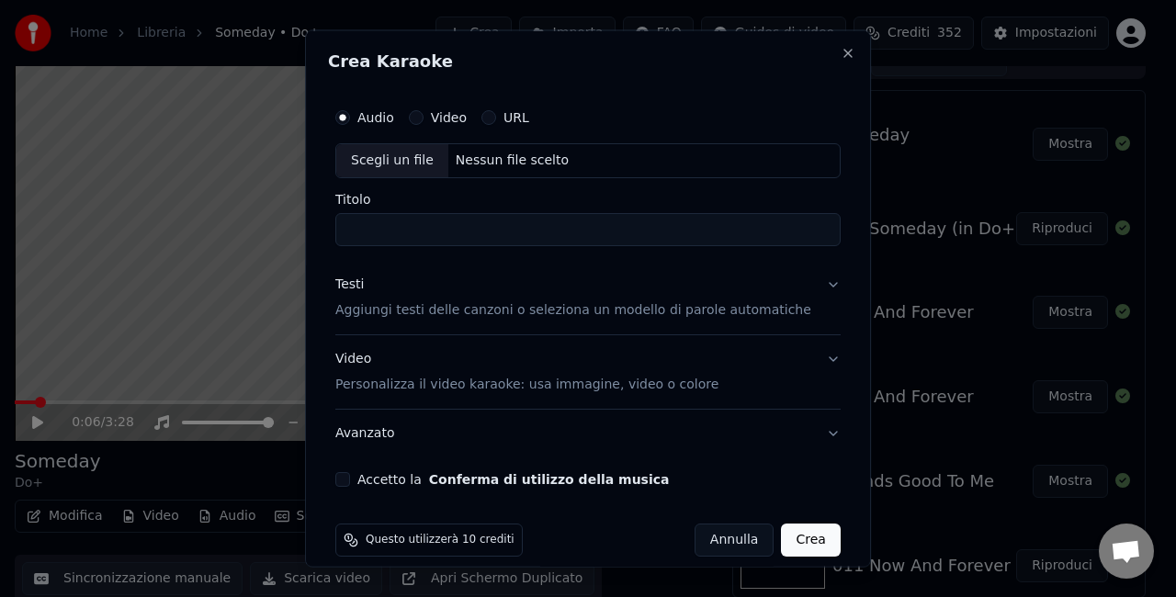
click at [388, 168] on div "Scegli un file" at bounding box center [392, 160] width 112 height 33
type input "**********"
click at [350, 481] on button "Accetto la Conferma di utilizzo della musica" at bounding box center [342, 478] width 15 height 15
click at [782, 542] on button "Crea" at bounding box center [811, 539] width 59 height 33
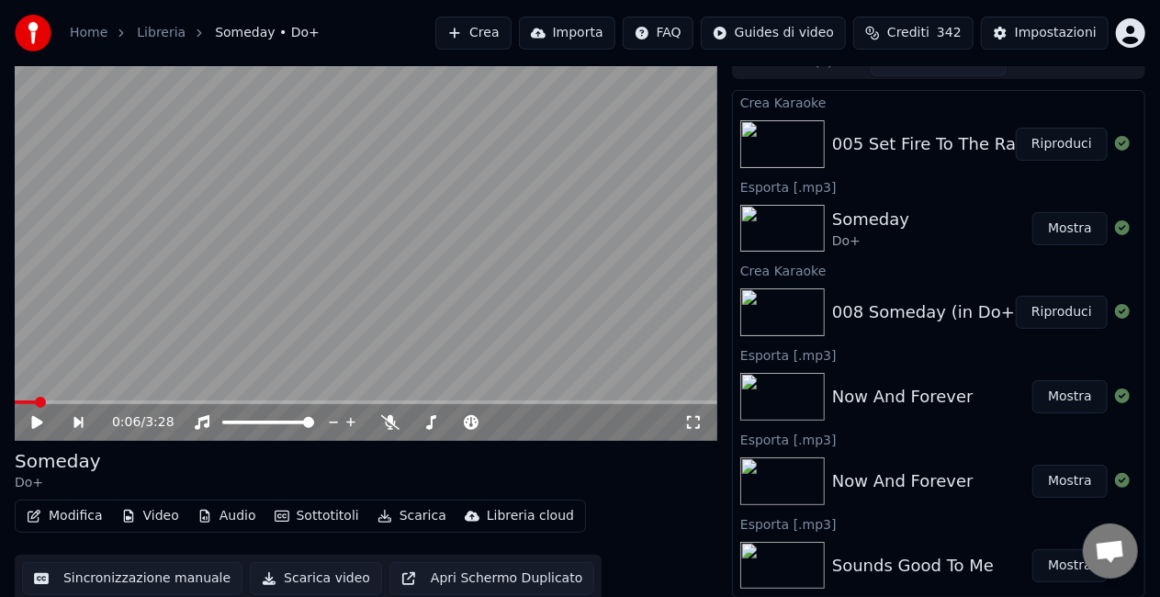
click at [950, 151] on div "005 Set Fire To The Rain" at bounding box center [931, 144] width 199 height 26
click at [1048, 153] on button "Riproduci" at bounding box center [1062, 144] width 92 height 33
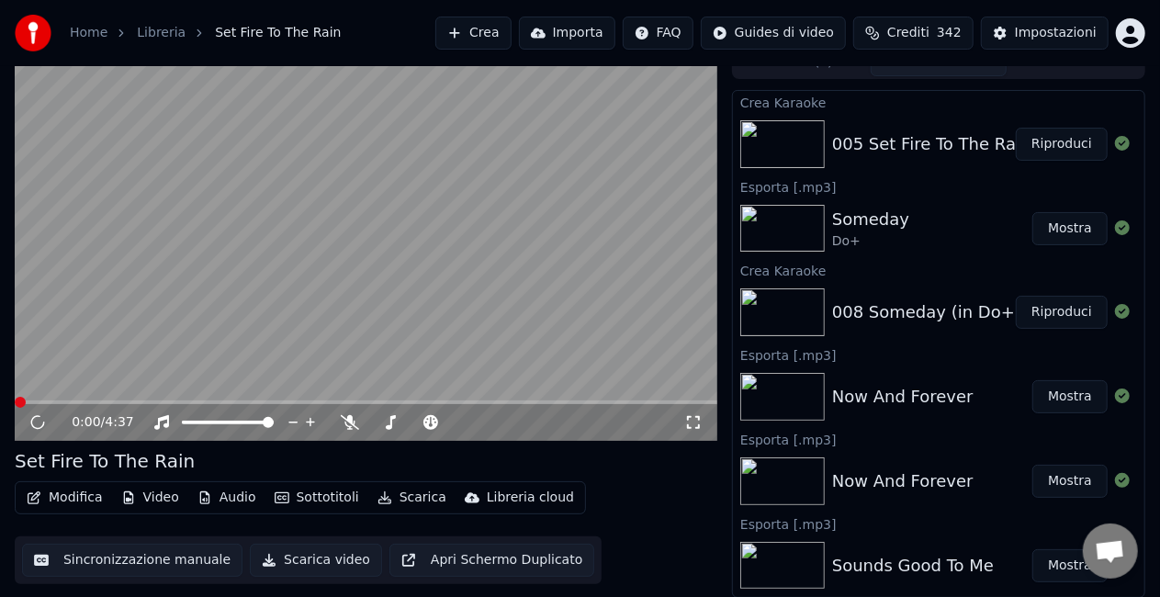
click at [399, 500] on button "Scarica" at bounding box center [412, 498] width 84 height 26
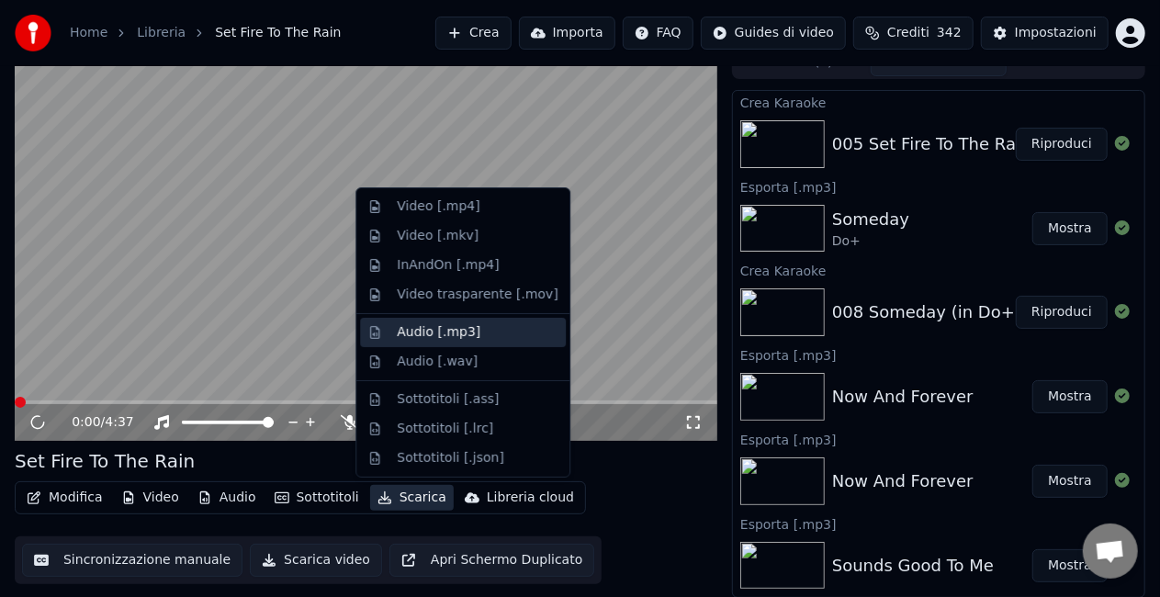
click at [412, 335] on div "Audio [.mp3]" at bounding box center [439, 332] width 84 height 18
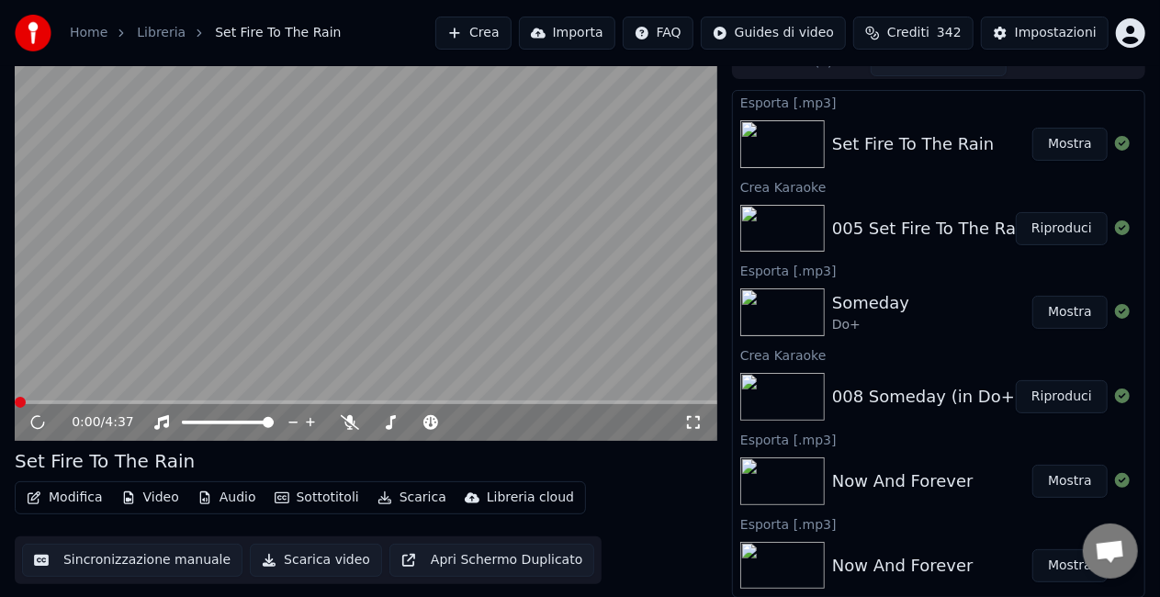
click at [1054, 153] on button "Mostra" at bounding box center [1070, 144] width 75 height 33
click at [143, 299] on video at bounding box center [366, 243] width 703 height 395
click at [37, 416] on icon at bounding box center [50, 422] width 42 height 15
click at [1061, 151] on button "Mostra" at bounding box center [1070, 144] width 75 height 33
click at [202, 327] on video at bounding box center [366, 243] width 703 height 395
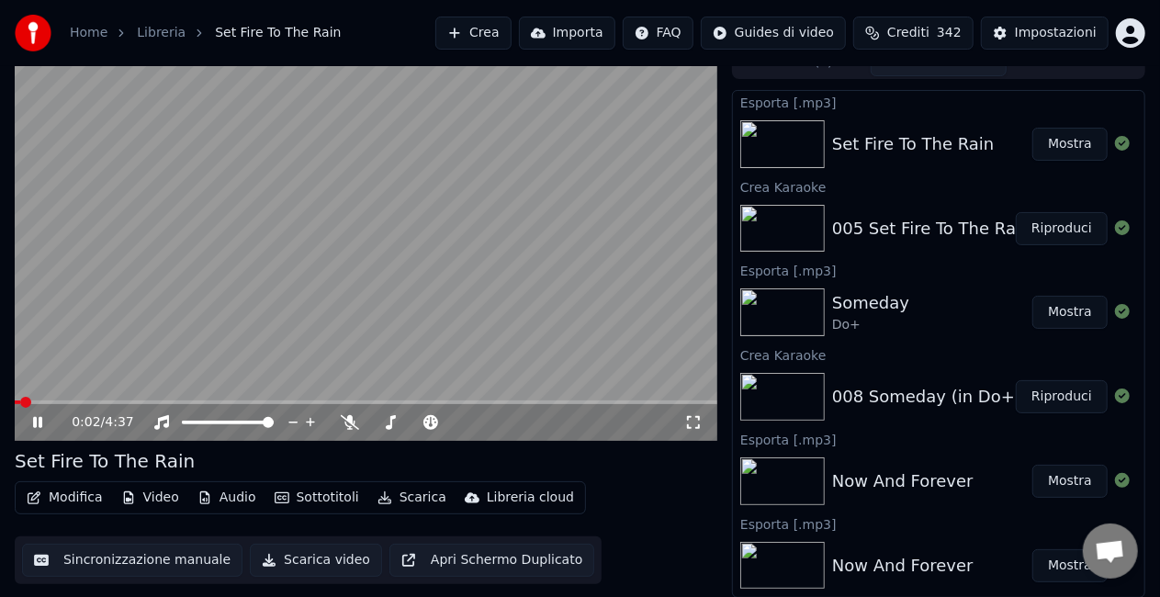
click at [865, 153] on div "Set Fire To The Rain" at bounding box center [913, 144] width 163 height 26
click at [37, 422] on icon at bounding box center [37, 422] width 9 height 11
click at [1033, 232] on button "Riproduci" at bounding box center [1062, 228] width 92 height 33
click at [34, 423] on icon at bounding box center [37, 422] width 9 height 11
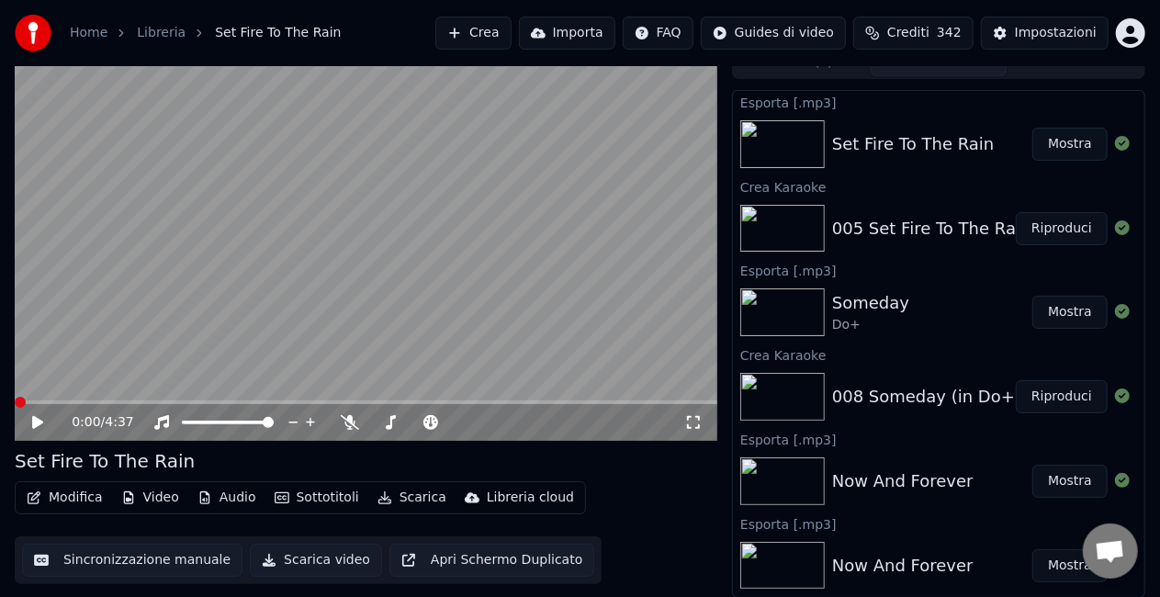
click at [899, 246] on div "005 Set Fire To The Rain Riproduci" at bounding box center [939, 229] width 412 height 62
click at [897, 245] on div "005 Set Fire To The Rain Riproduci" at bounding box center [939, 229] width 412 height 62
click at [895, 154] on div "Set Fire To The Rain" at bounding box center [913, 144] width 163 height 26
click at [1038, 158] on button "Mostra" at bounding box center [1070, 144] width 75 height 33
click at [101, 355] on video at bounding box center [366, 243] width 703 height 395
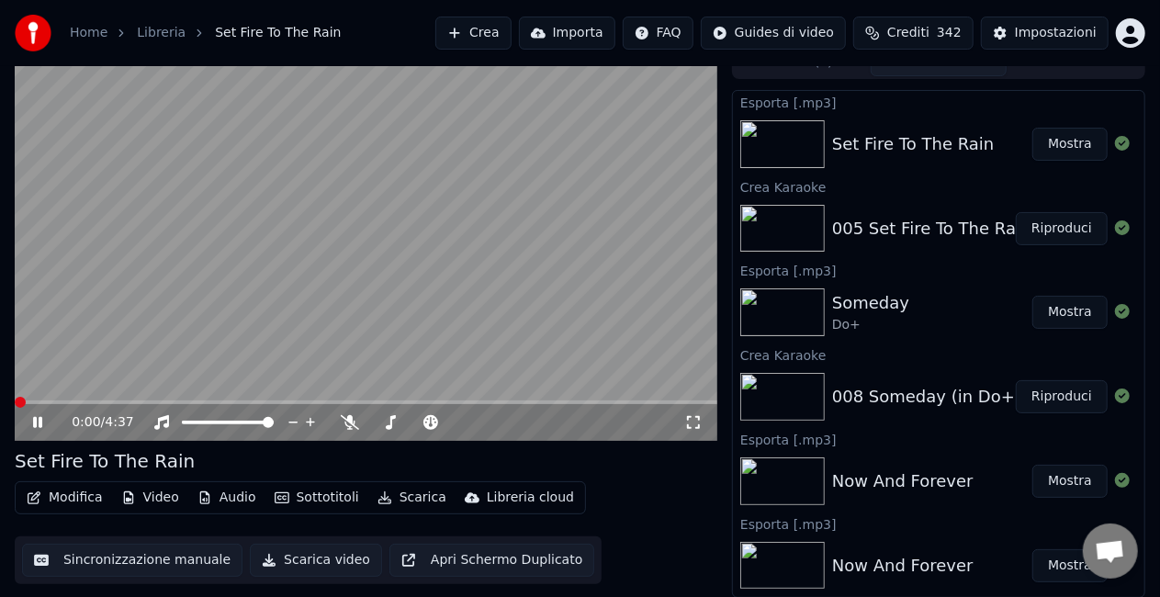
click at [37, 423] on icon at bounding box center [50, 422] width 42 height 15
click at [458, 40] on button "Crea" at bounding box center [472, 33] width 75 height 33
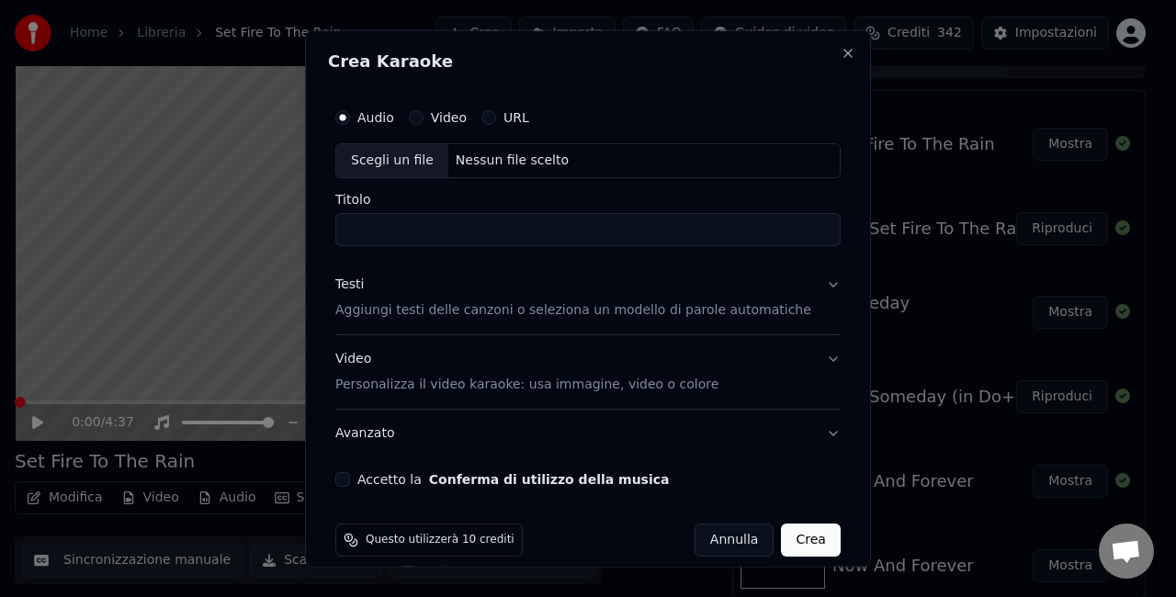
click at [384, 164] on div "Scegli un file" at bounding box center [392, 160] width 112 height 33
type input "**********"
click at [350, 480] on button "Accetto la Conferma di utilizzo della musica" at bounding box center [342, 478] width 15 height 15
click at [782, 542] on button "Crea" at bounding box center [811, 539] width 59 height 33
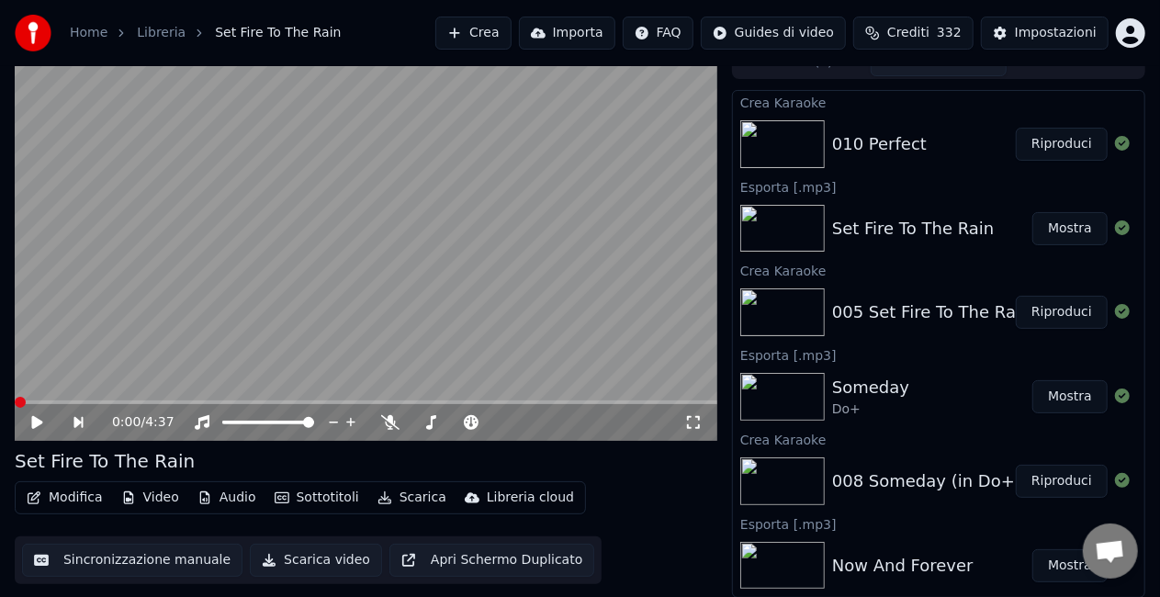
click at [775, 538] on div "Now And Forever Mostra" at bounding box center [939, 566] width 412 height 62
click at [882, 153] on div "010 Perfect" at bounding box center [879, 144] width 95 height 26
click at [1033, 147] on button "Riproduci" at bounding box center [1062, 144] width 92 height 33
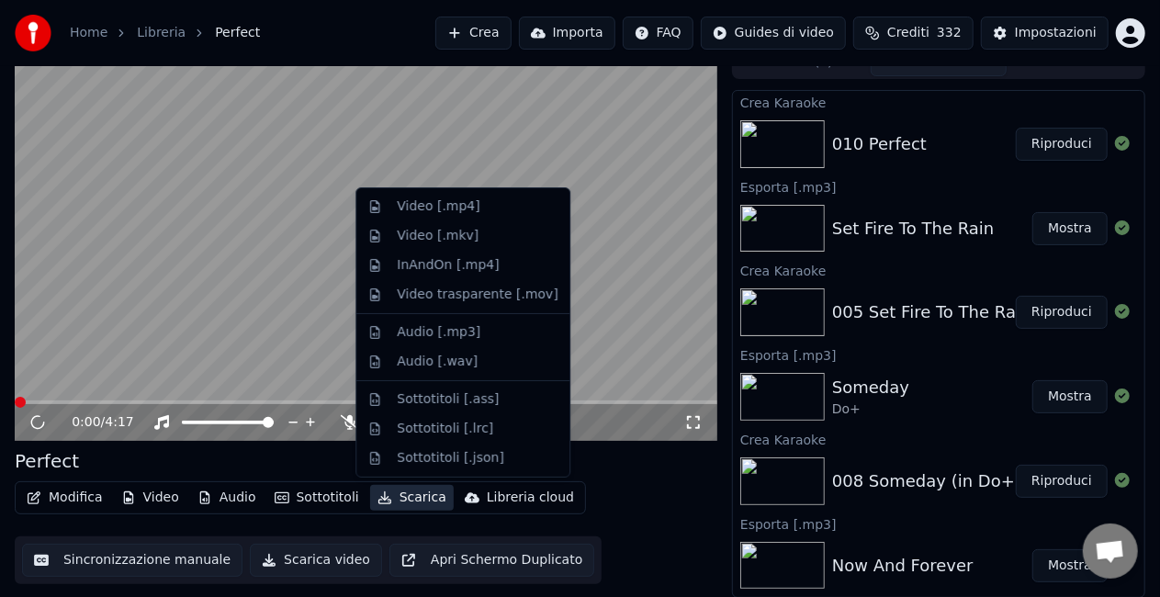
click at [399, 502] on button "Scarica" at bounding box center [412, 498] width 84 height 26
click at [406, 338] on div "Audio [.mp3]" at bounding box center [439, 332] width 84 height 18
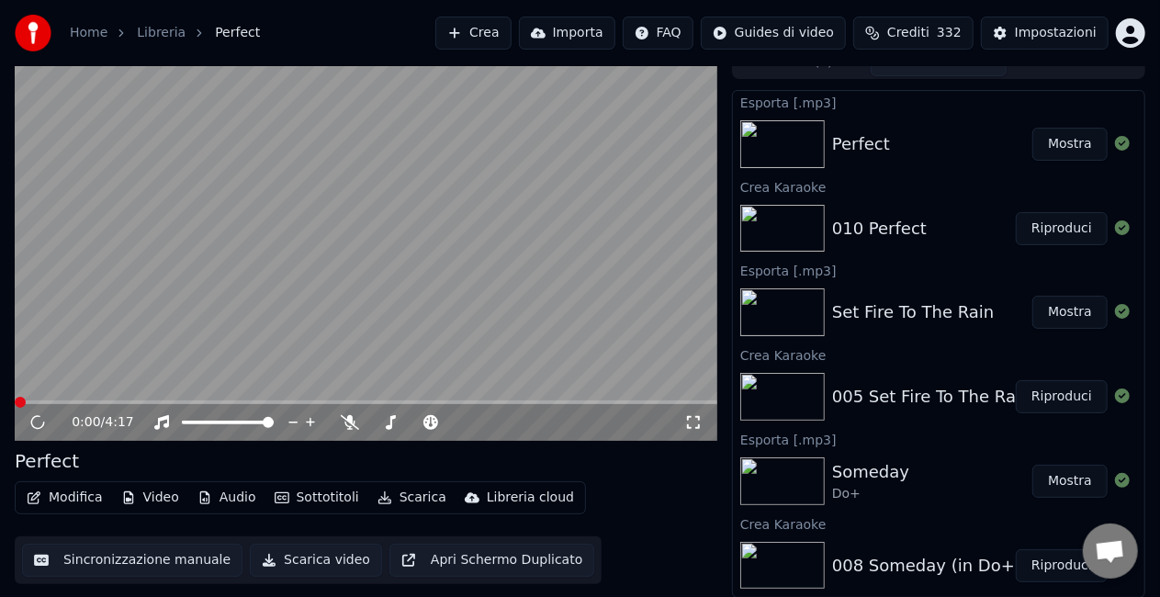
click at [1053, 151] on button "Mostra" at bounding box center [1070, 144] width 75 height 33
click at [202, 361] on video at bounding box center [366, 243] width 703 height 395
click at [472, 37] on button "Crea" at bounding box center [472, 33] width 75 height 33
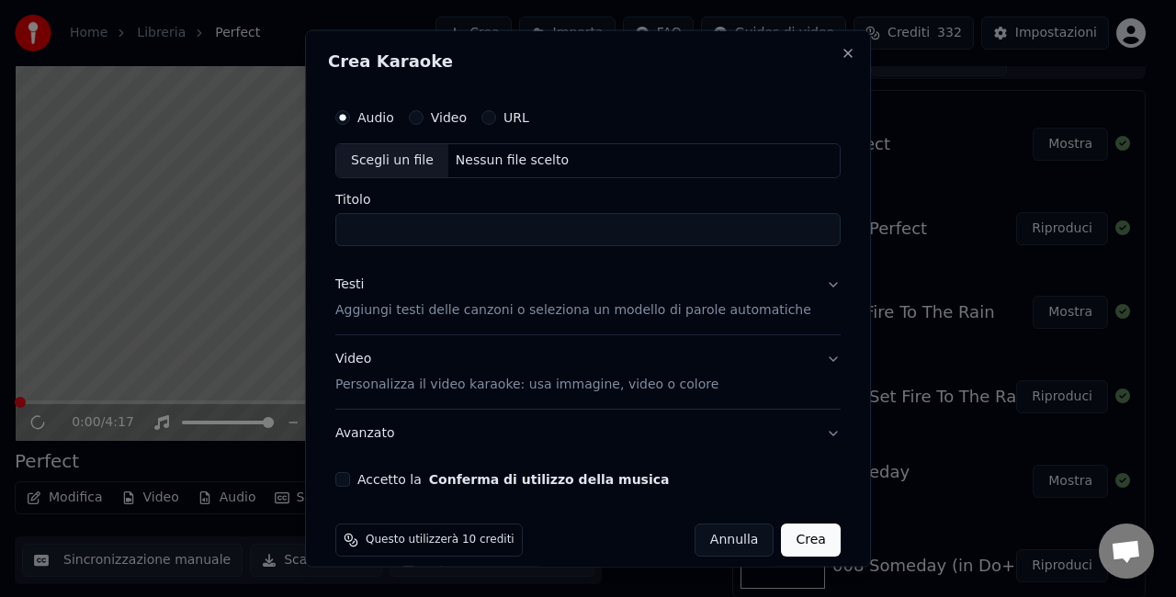
click at [393, 158] on div "Scegli un file" at bounding box center [392, 160] width 112 height 33
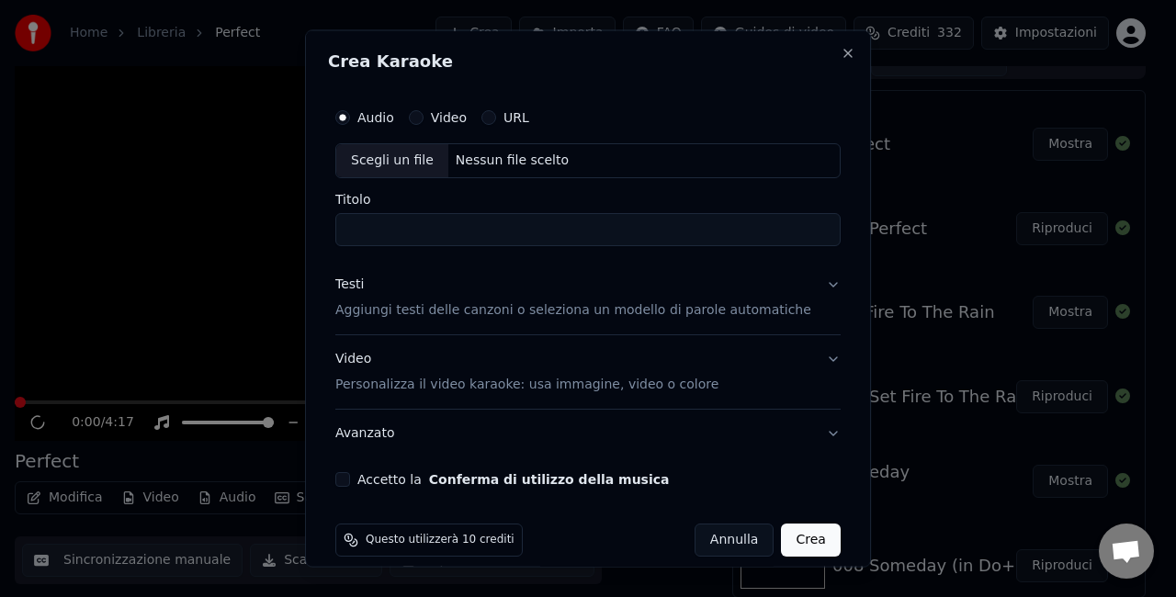
type input "**********"
drag, startPoint x: 363, startPoint y: 480, endPoint x: 377, endPoint y: 483, distance: 14.3
click at [350, 481] on button "Accetto la Conferma di utilizzo della musica" at bounding box center [342, 478] width 15 height 15
click at [799, 538] on button "Crea" at bounding box center [811, 539] width 59 height 33
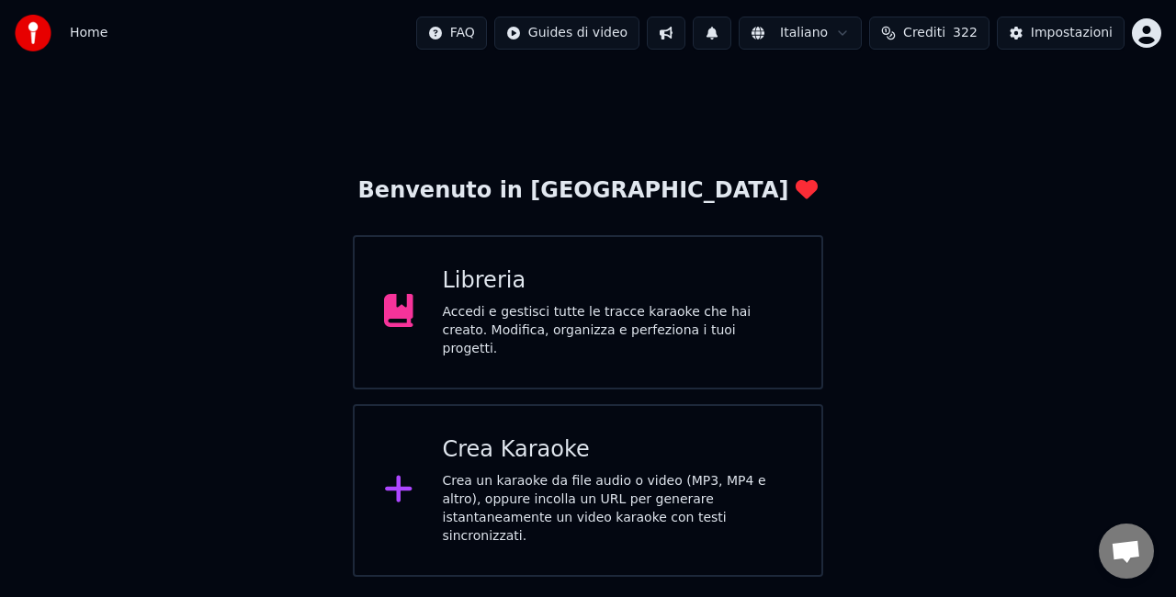
click at [476, 311] on div "Accedi e gestisci tutte le tracce karaoke che hai creato. Modifica, organizza e…" at bounding box center [618, 330] width 350 height 55
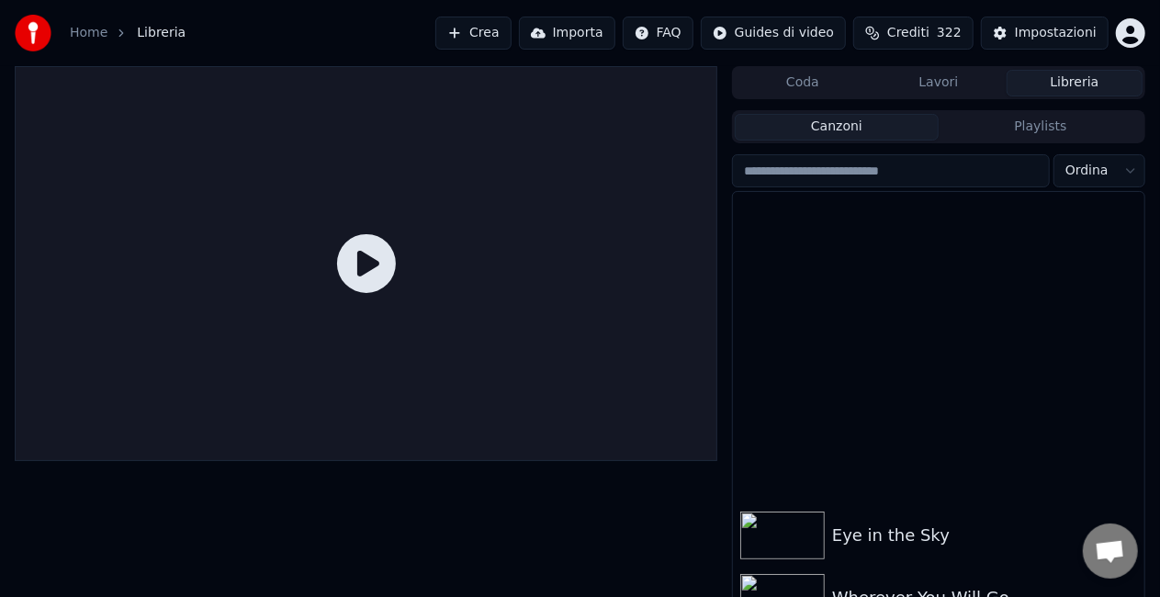
scroll to position [363, 0]
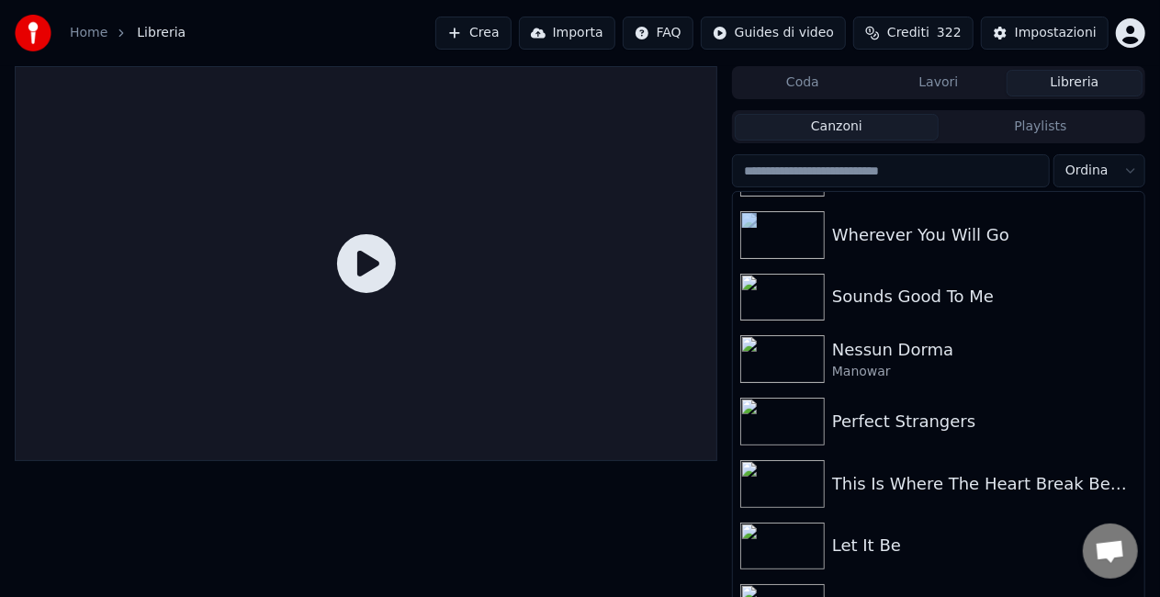
drag, startPoint x: 1129, startPoint y: 263, endPoint x: 1150, endPoint y: 401, distance: 140.3
click at [1150, 402] on div "Coda Lavori Libreria Canzoni Playlists Ordina Eye in the Sky Wherever You Will …" at bounding box center [580, 352] width 1160 height 573
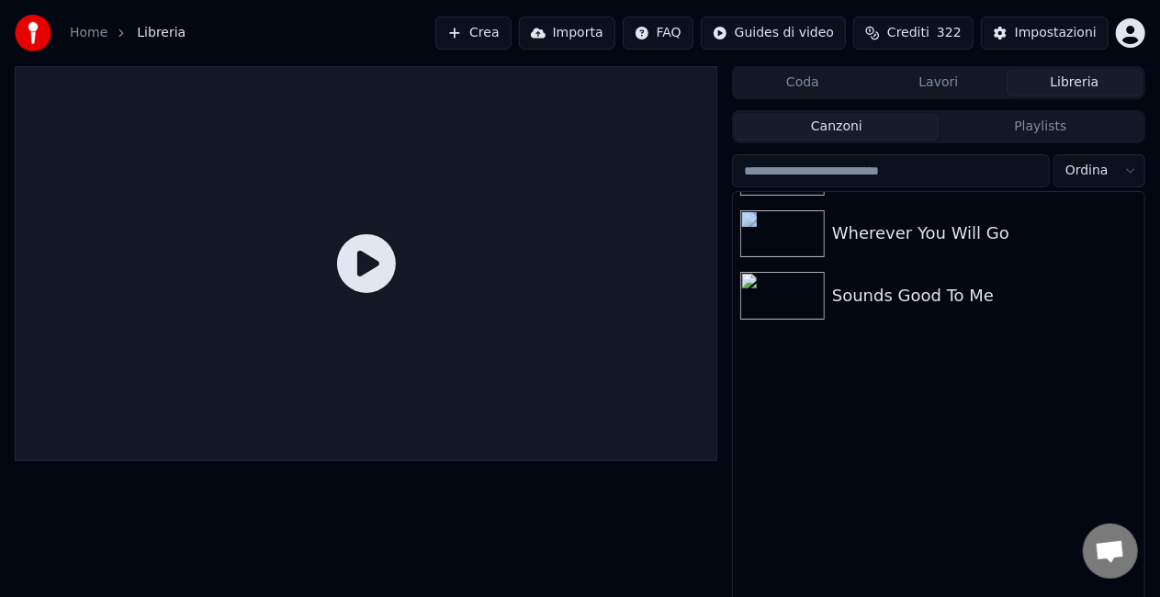
scroll to position [0, 0]
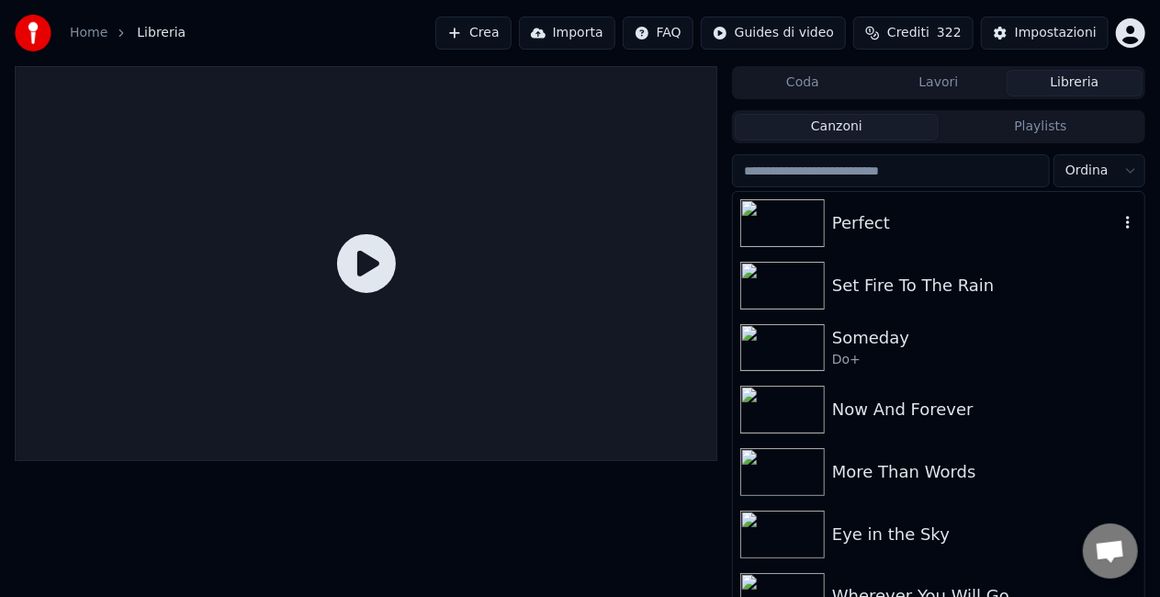
click at [880, 241] on div "Perfect" at bounding box center [939, 223] width 412 height 62
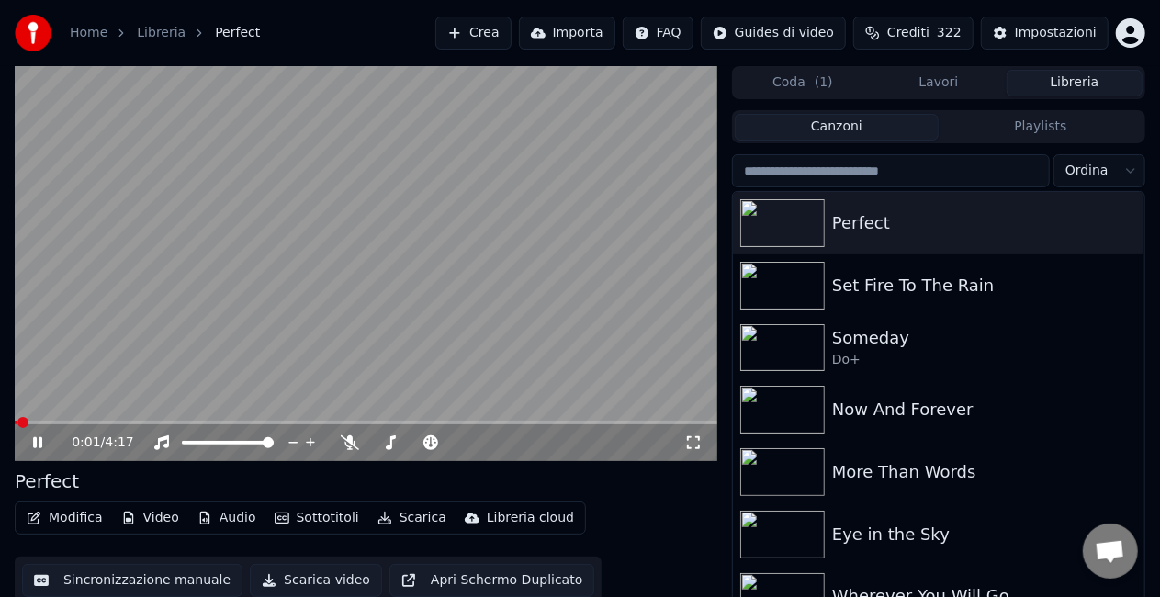
click at [40, 445] on icon at bounding box center [37, 442] width 9 height 11
click at [158, 406] on video at bounding box center [366, 263] width 703 height 395
click at [39, 442] on icon at bounding box center [50, 442] width 42 height 15
click at [922, 224] on div "Perfect" at bounding box center [975, 223] width 287 height 26
click at [474, 32] on button "Crea" at bounding box center [472, 33] width 75 height 33
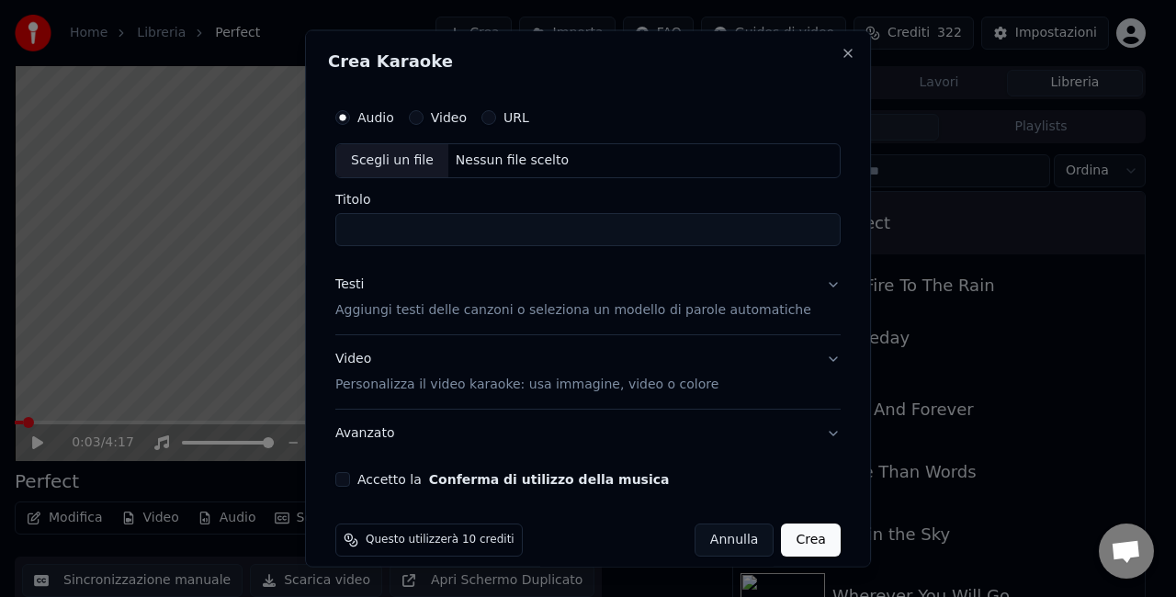
click at [378, 168] on div "Scegli un file" at bounding box center [392, 160] width 112 height 33
type input "**********"
click at [350, 478] on button "Accetto la Conferma di utilizzo della musica" at bounding box center [342, 478] width 15 height 15
click at [786, 544] on button "Crea" at bounding box center [811, 539] width 59 height 33
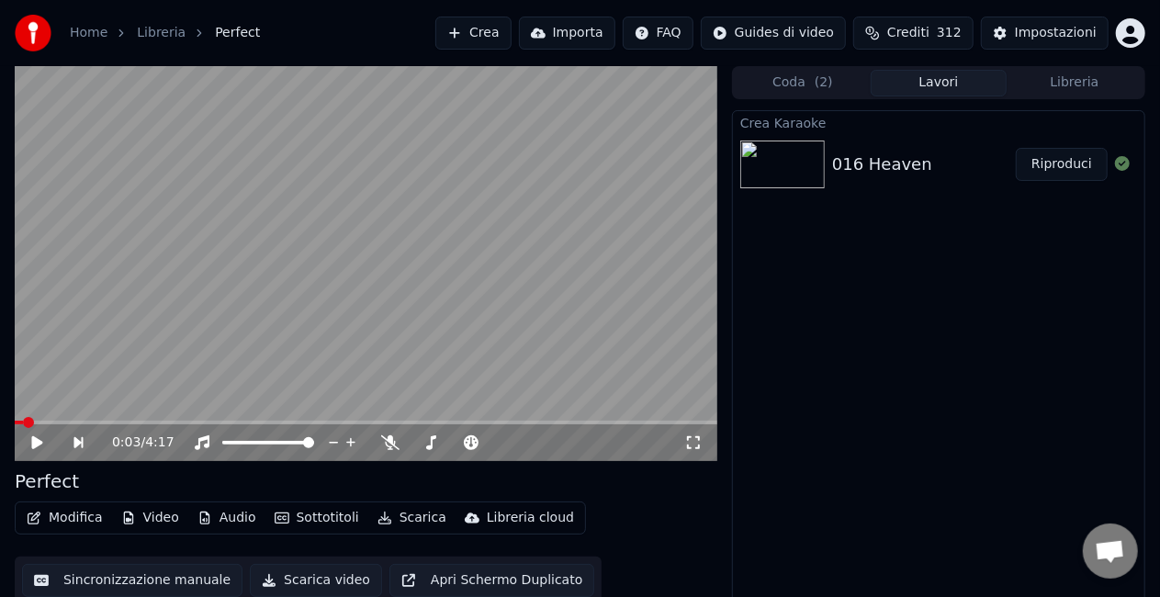
click at [1053, 171] on button "Riproduci" at bounding box center [1062, 164] width 92 height 33
click at [402, 518] on button "Scarica" at bounding box center [412, 518] width 84 height 26
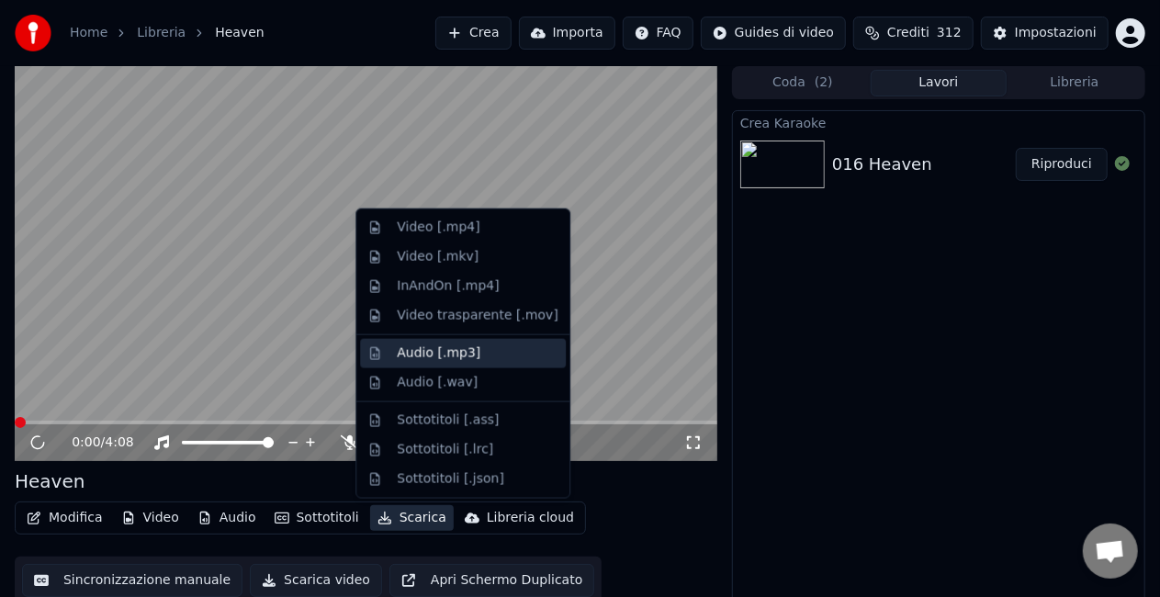
click at [419, 359] on div "Audio [.mp3]" at bounding box center [439, 354] width 84 height 18
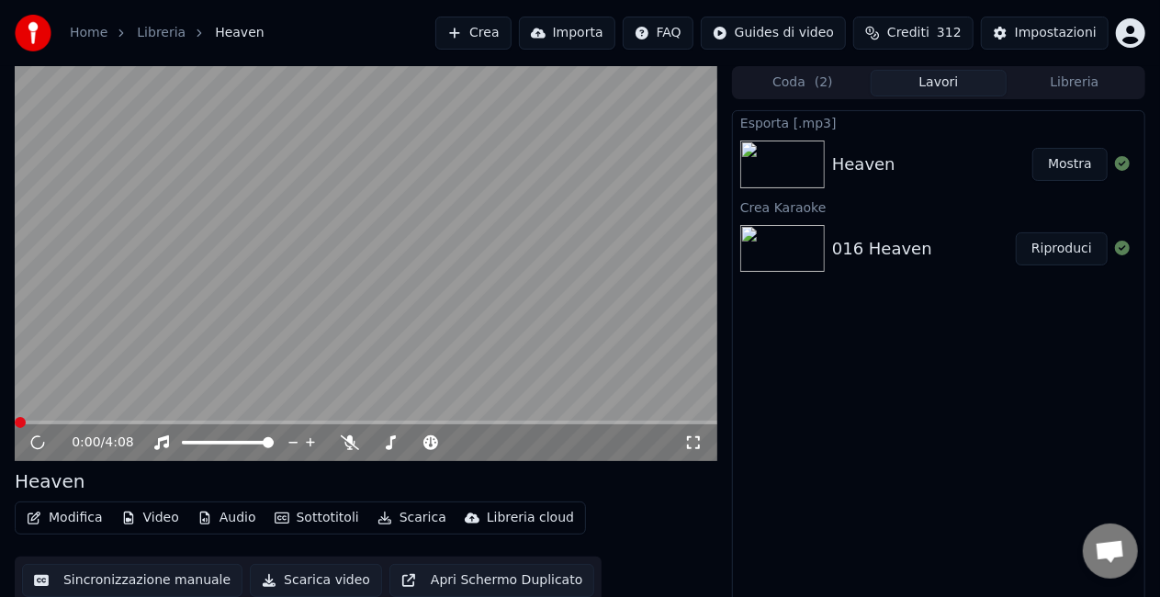
click at [1075, 160] on button "Mostra" at bounding box center [1070, 164] width 75 height 33
click at [186, 364] on video at bounding box center [366, 263] width 703 height 395
click at [452, 31] on button "Crea" at bounding box center [472, 33] width 75 height 33
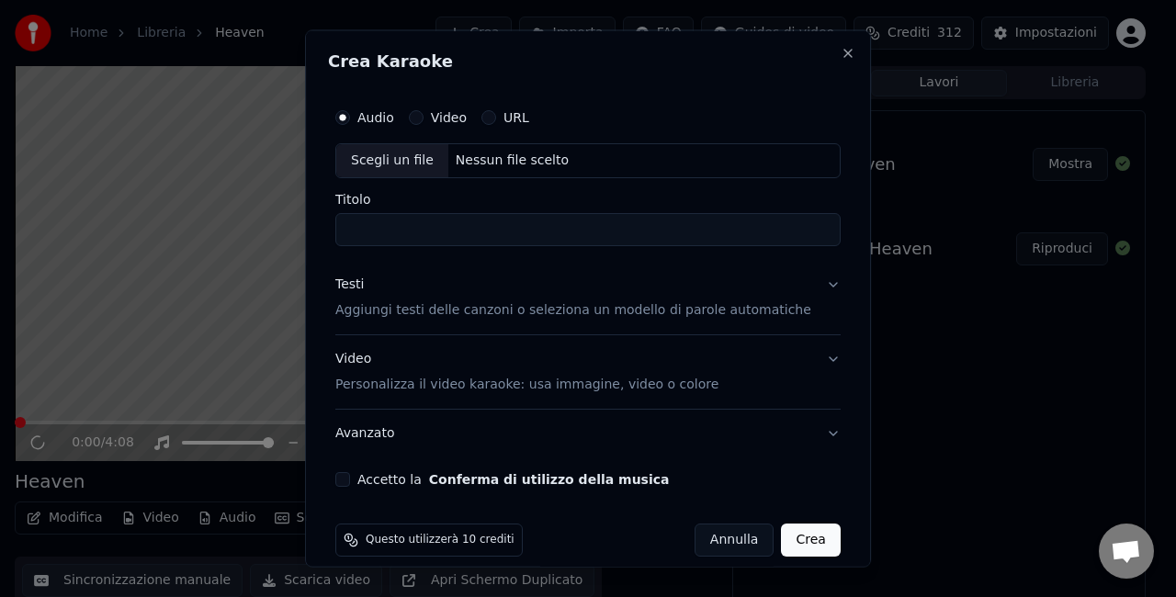
click at [379, 158] on div "Scegli un file" at bounding box center [392, 160] width 112 height 33
type input "**********"
click at [350, 480] on button "Accetto la Conferma di utilizzo della musica" at bounding box center [342, 478] width 15 height 15
click at [782, 548] on button "Crea" at bounding box center [811, 539] width 59 height 33
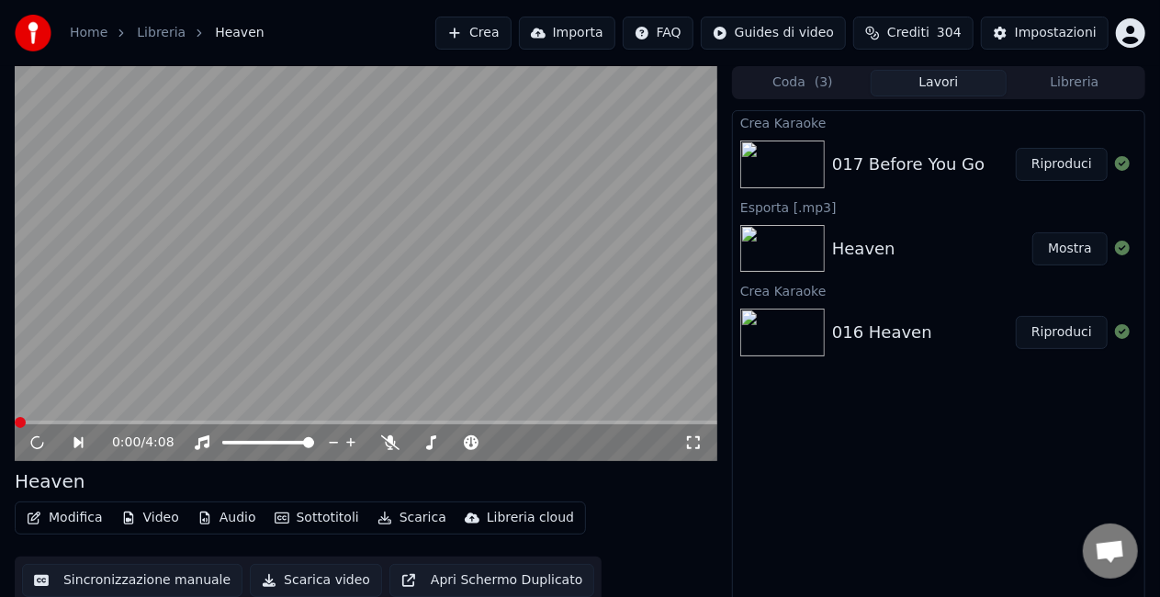
click at [1066, 167] on button "Riproduci" at bounding box center [1062, 164] width 92 height 33
click at [404, 521] on button "Scarica" at bounding box center [412, 518] width 84 height 26
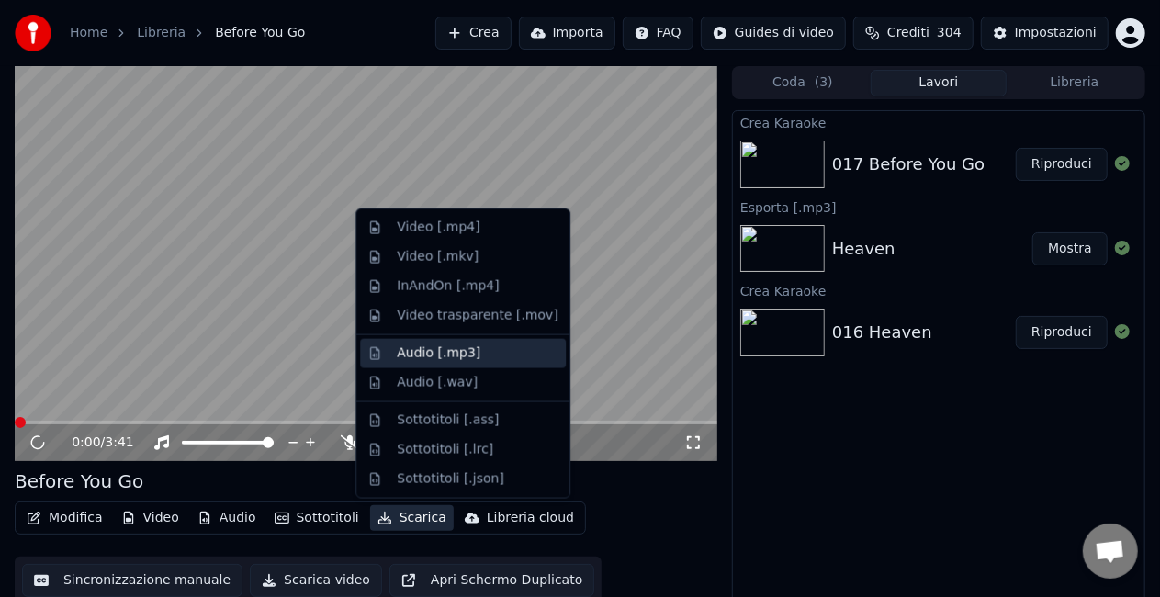
click at [421, 363] on div "Audio [.mp3]" at bounding box center [463, 353] width 206 height 29
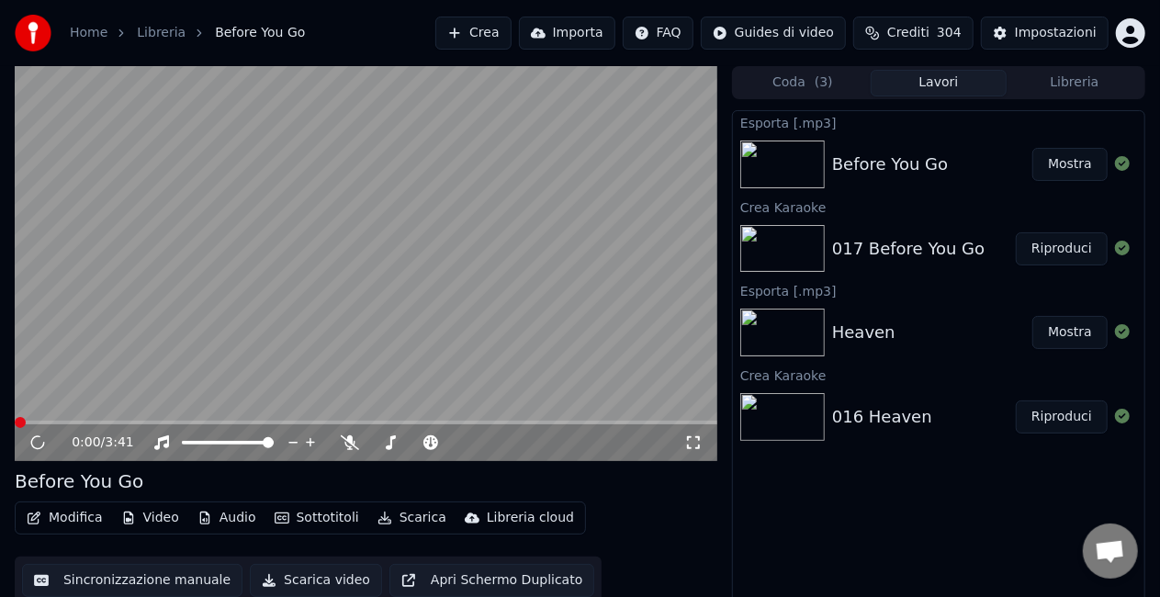
click at [1062, 175] on button "Mostra" at bounding box center [1070, 164] width 75 height 33
click at [177, 373] on video at bounding box center [366, 263] width 703 height 395
click at [463, 40] on button "Crea" at bounding box center [472, 33] width 75 height 33
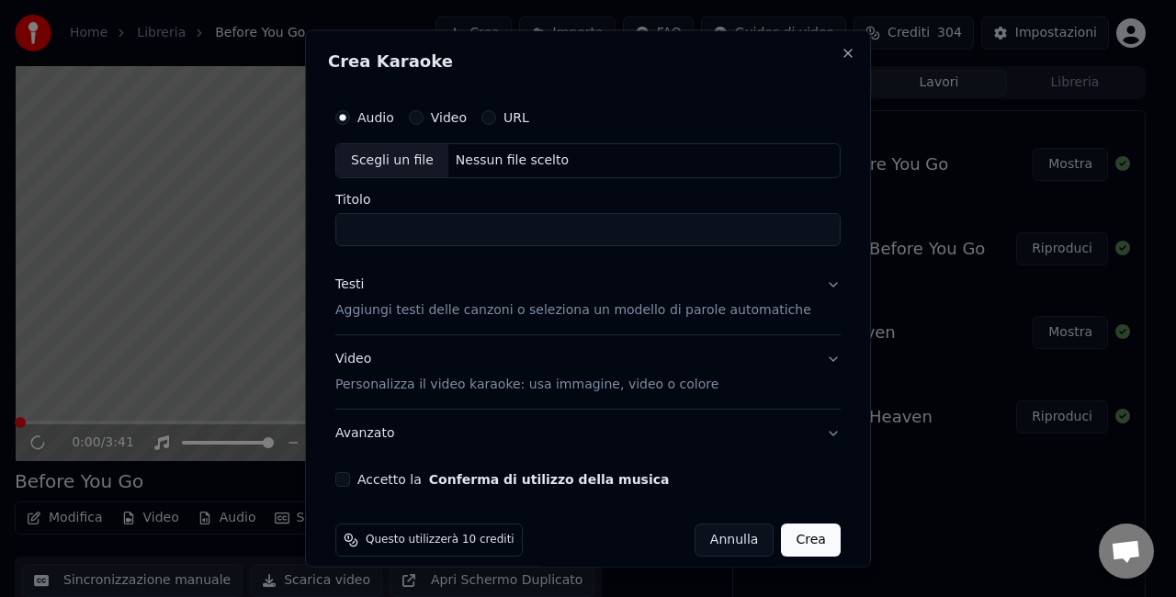
click at [417, 171] on div "Scegli un file" at bounding box center [392, 160] width 112 height 33
type input "**********"
click at [368, 480] on div "Accetto la Conferma di utilizzo della musica" at bounding box center [587, 478] width 505 height 15
click at [350, 483] on button "Accetto la Conferma di utilizzo della musica" at bounding box center [342, 478] width 15 height 15
click at [782, 544] on button "Crea" at bounding box center [811, 539] width 59 height 33
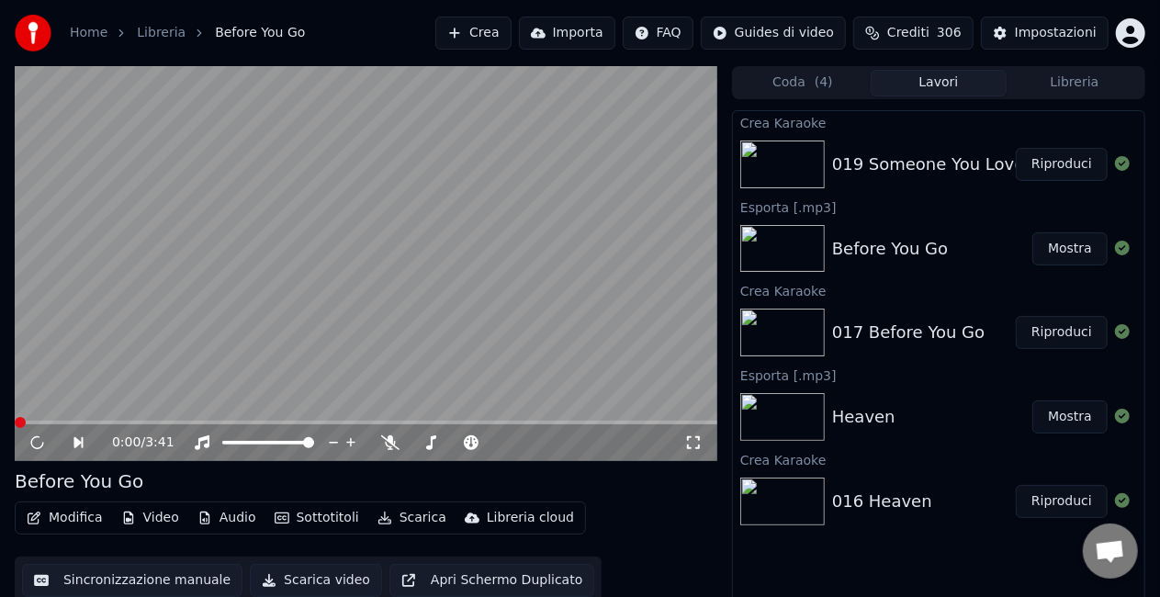
click at [1053, 166] on button "Riproduci" at bounding box center [1062, 164] width 92 height 33
click at [409, 513] on button "Scarica" at bounding box center [412, 518] width 84 height 26
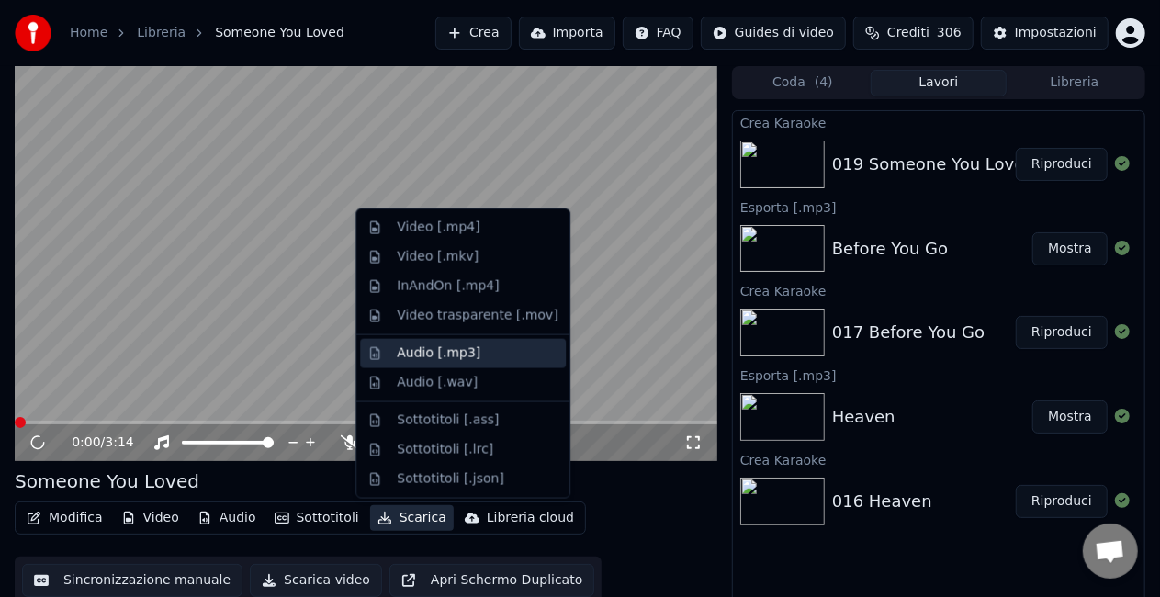
click at [415, 349] on div "Audio [.mp3]" at bounding box center [439, 354] width 84 height 18
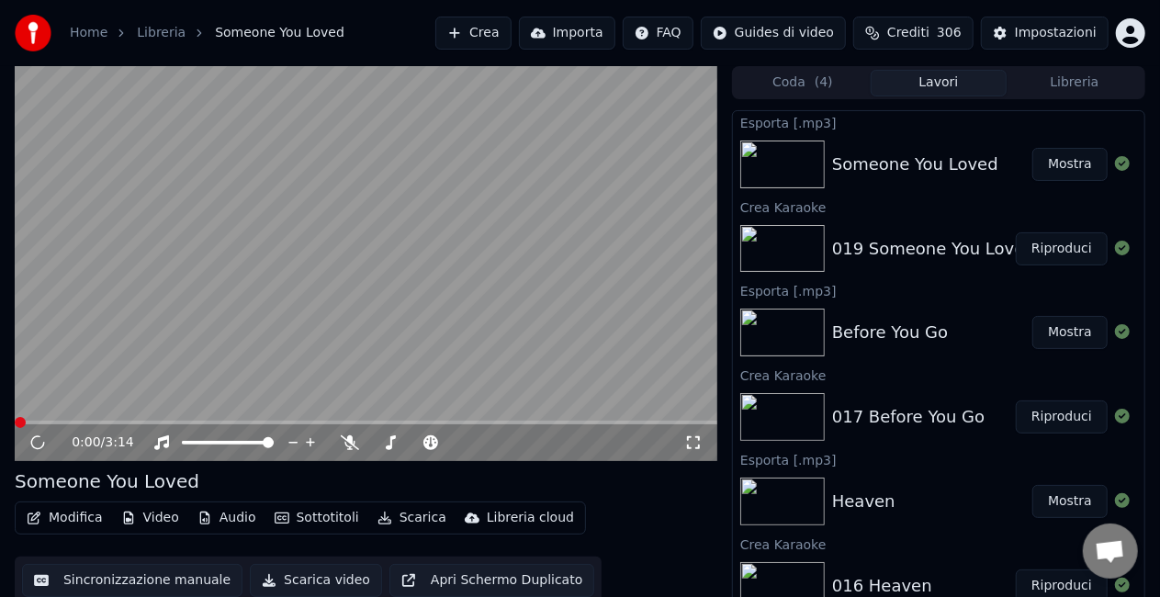
click at [468, 30] on button "Crea" at bounding box center [472, 33] width 75 height 33
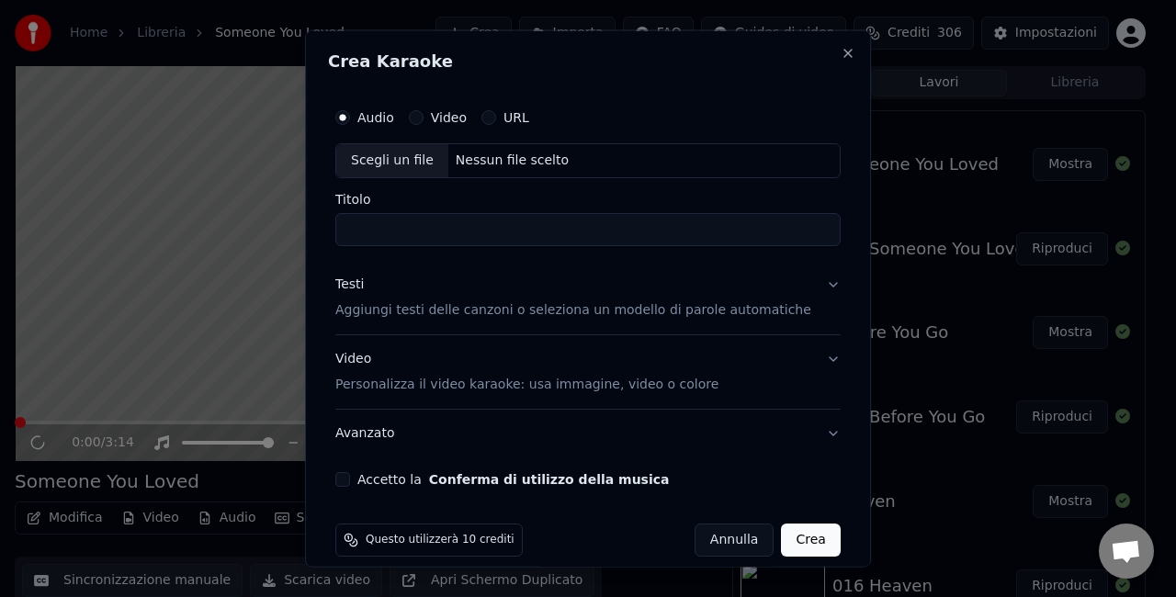
click at [382, 173] on div "Scegli un file" at bounding box center [392, 160] width 112 height 33
type input "**********"
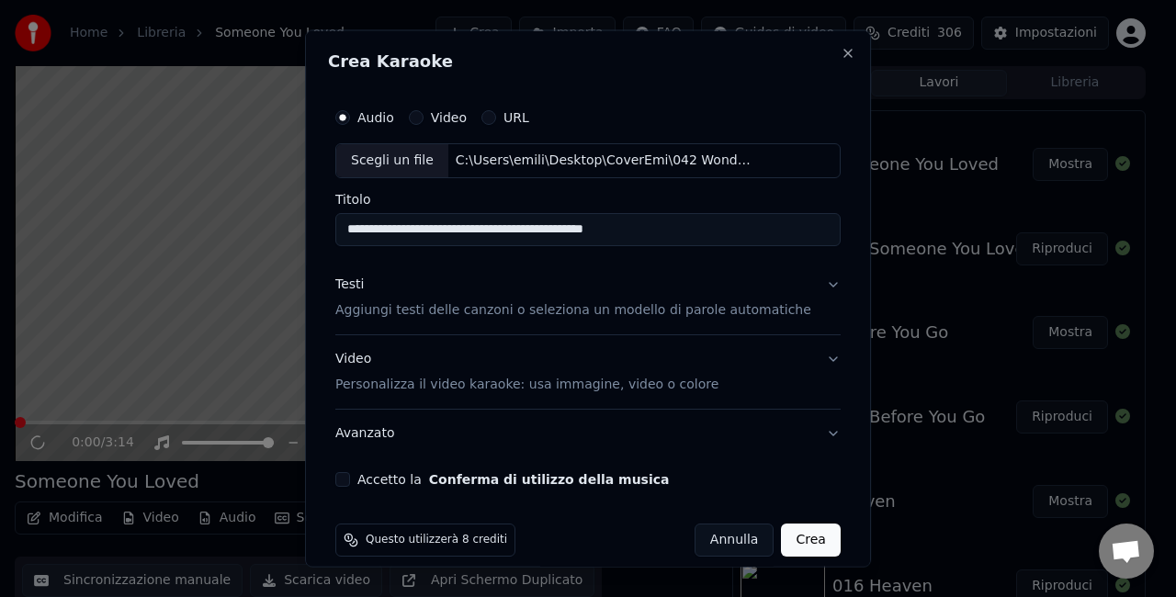
click at [350, 478] on button "Accetto la Conferma di utilizzo della musica" at bounding box center [342, 478] width 15 height 15
click at [797, 545] on button "Crea" at bounding box center [811, 539] width 59 height 33
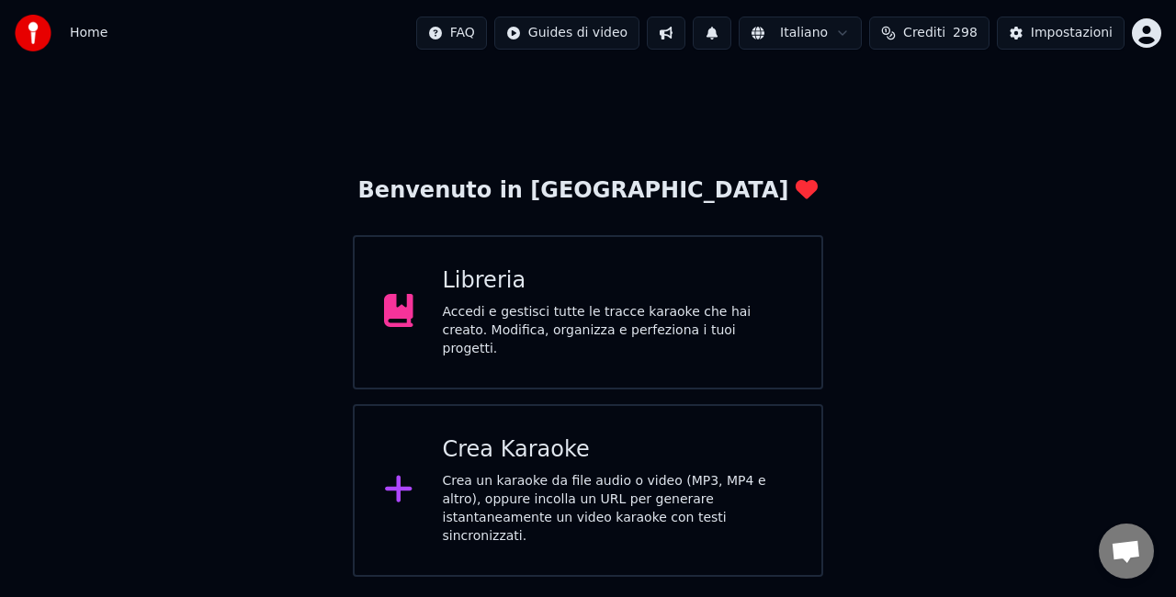
click at [516, 296] on div "Libreria" at bounding box center [618, 280] width 350 height 29
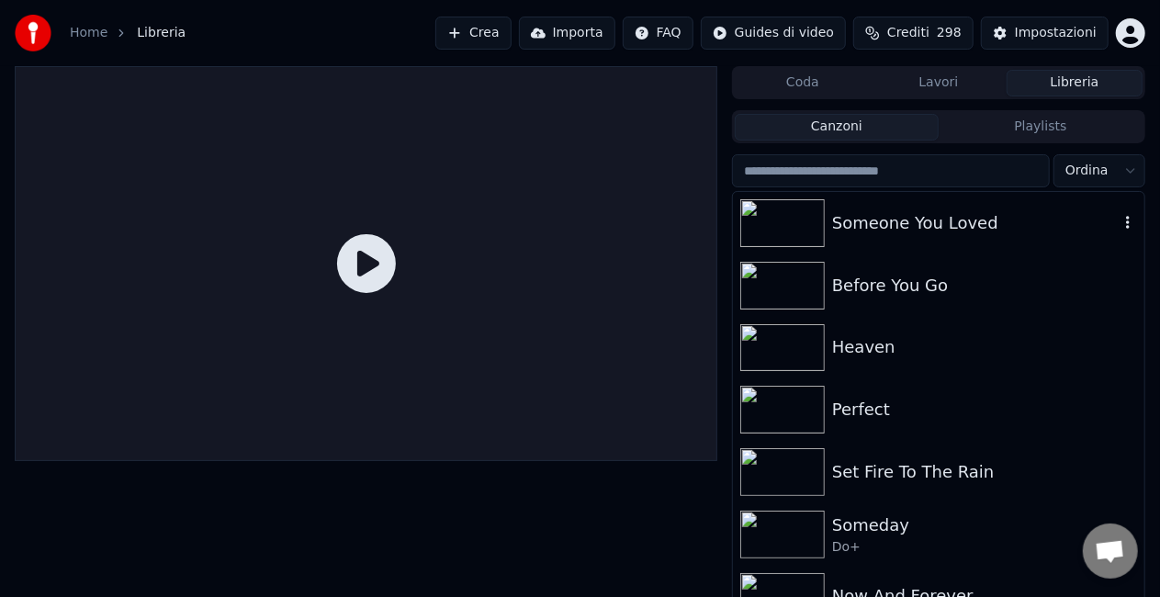
click at [921, 231] on div "Someone You Loved" at bounding box center [975, 223] width 287 height 26
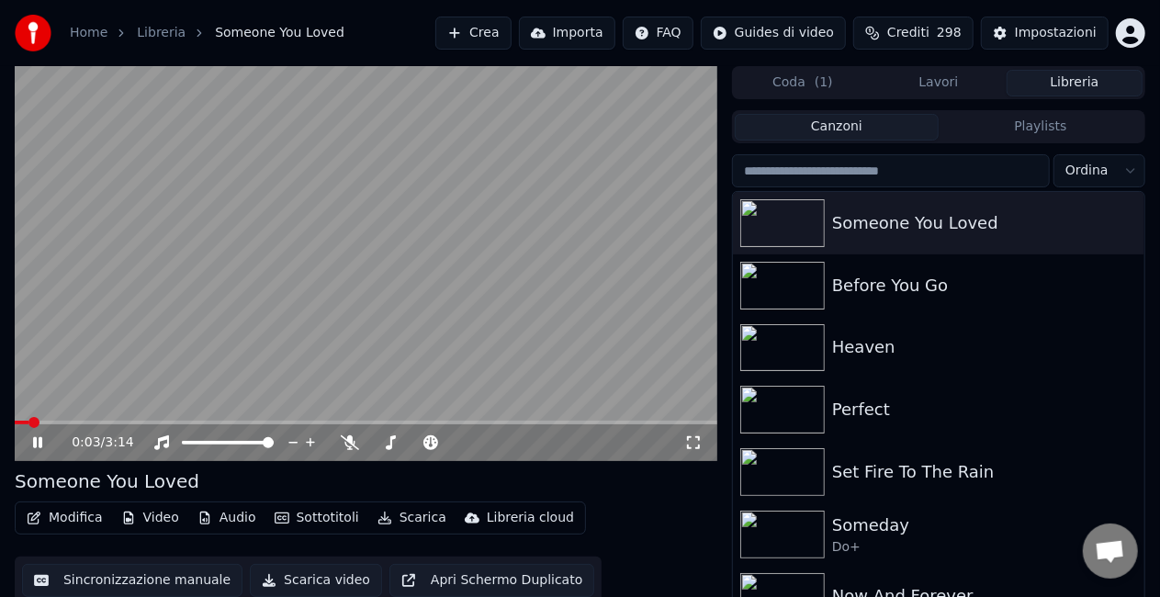
click at [40, 438] on icon at bounding box center [37, 442] width 9 height 11
click at [450, 43] on button "Crea" at bounding box center [472, 33] width 75 height 33
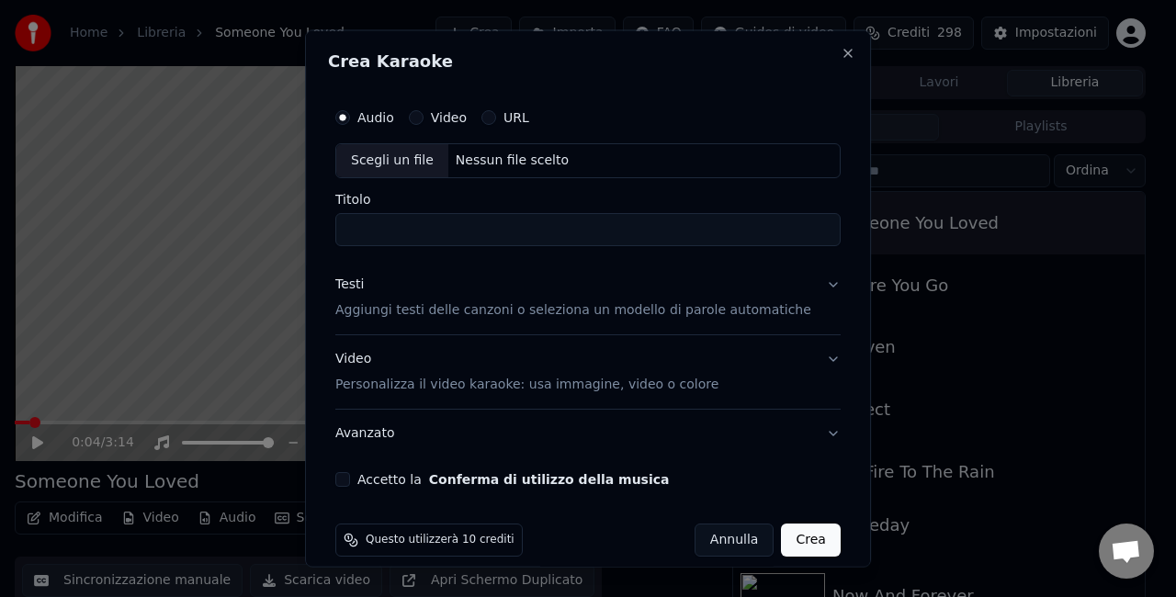
click at [389, 162] on div "Scegli un file" at bounding box center [392, 160] width 112 height 33
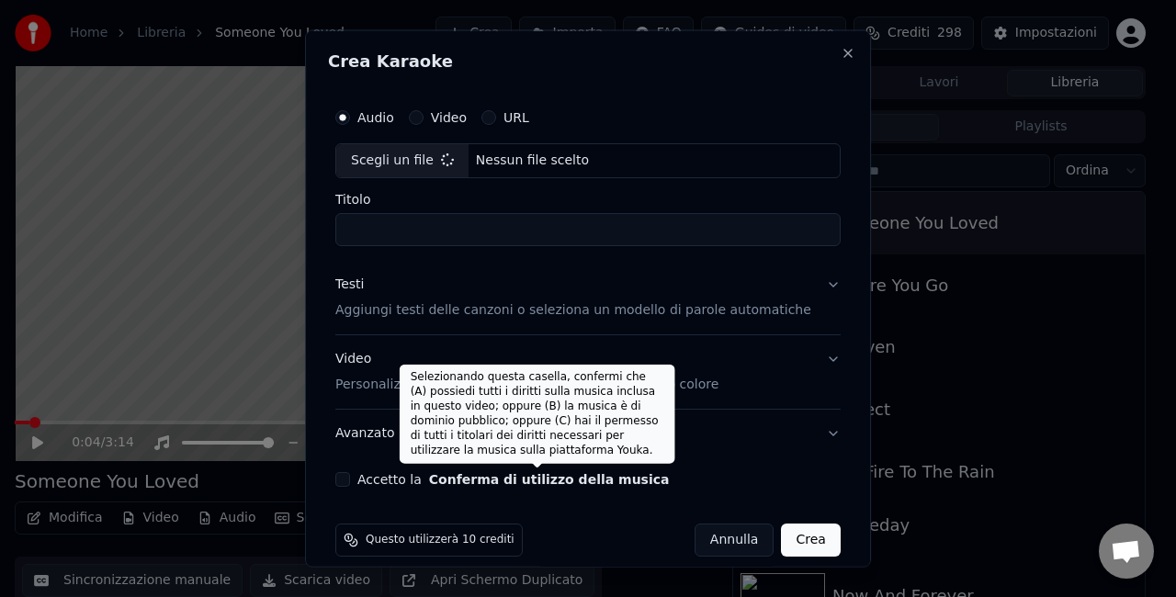
type input "**********"
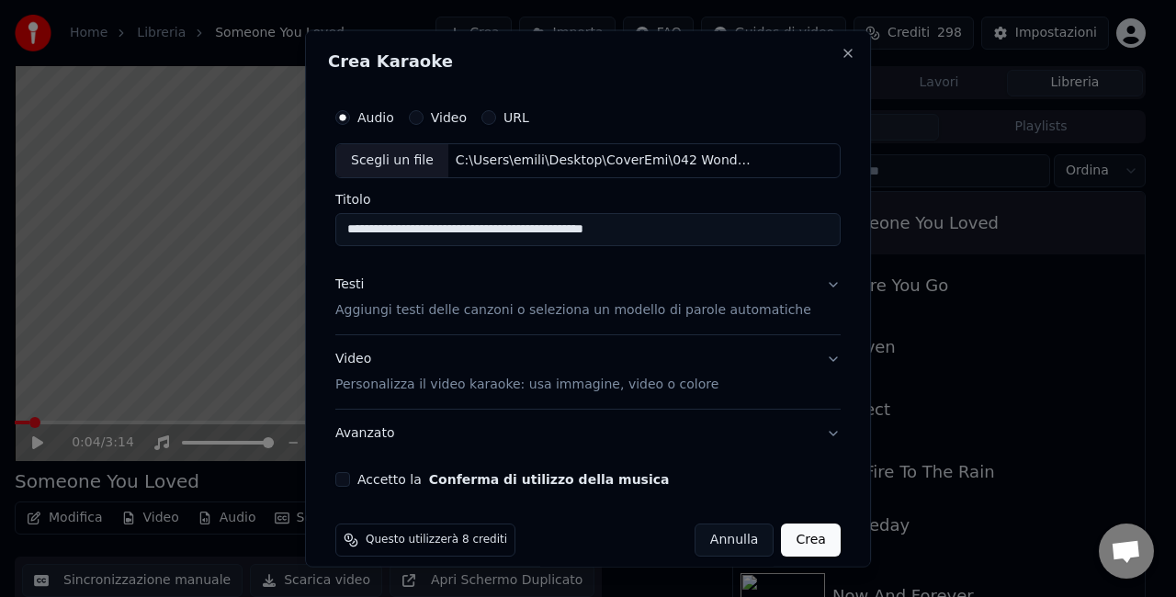
click at [366, 480] on div "Accetto la Conferma di utilizzo della musica" at bounding box center [587, 478] width 505 height 15
click at [350, 479] on button "Accetto la Conferma di utilizzo della musica" at bounding box center [342, 478] width 15 height 15
click at [350, 476] on button "Accetto la Conferma di utilizzo della musica" at bounding box center [342, 478] width 15 height 15
click at [782, 539] on button "Crea" at bounding box center [811, 539] width 59 height 33
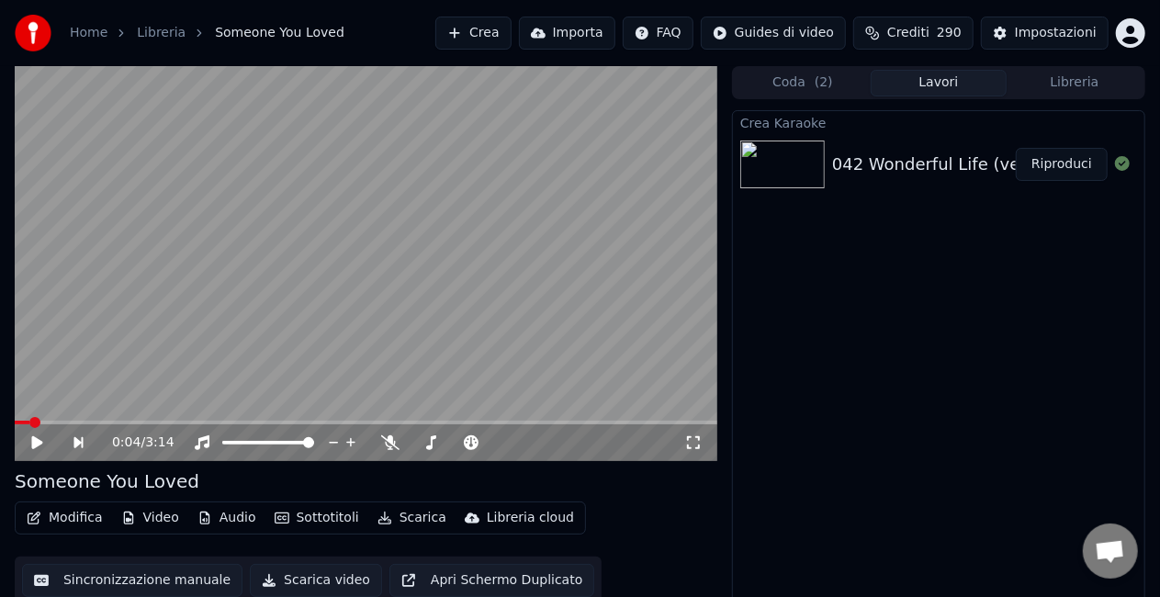
click at [1052, 165] on button "Riproduci" at bounding box center [1062, 164] width 92 height 33
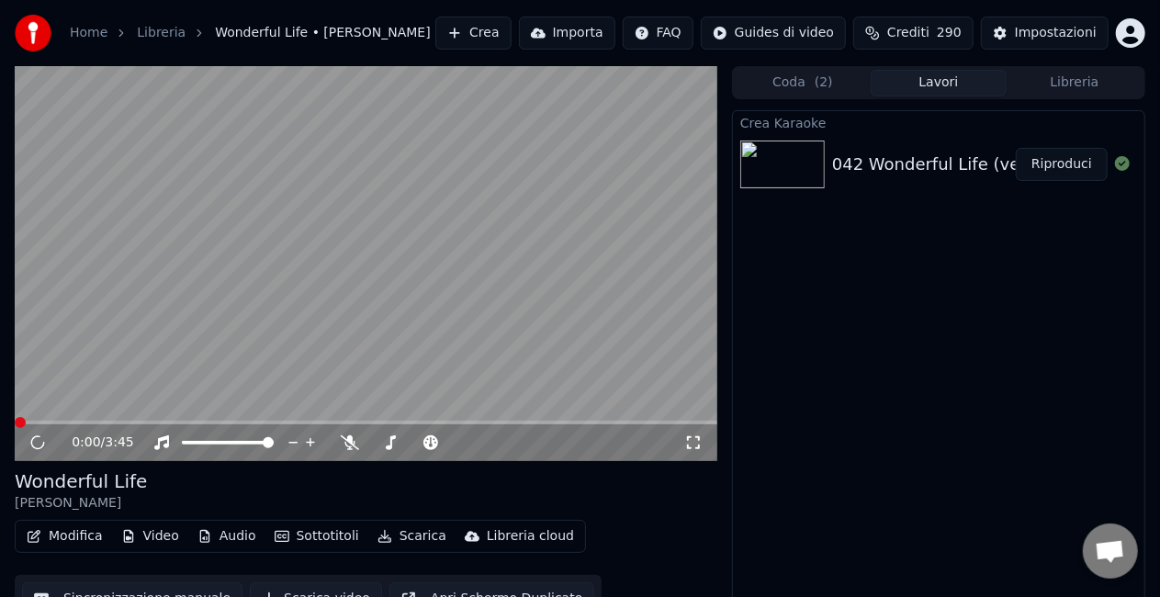
click at [393, 541] on button "Scarica" at bounding box center [412, 537] width 84 height 26
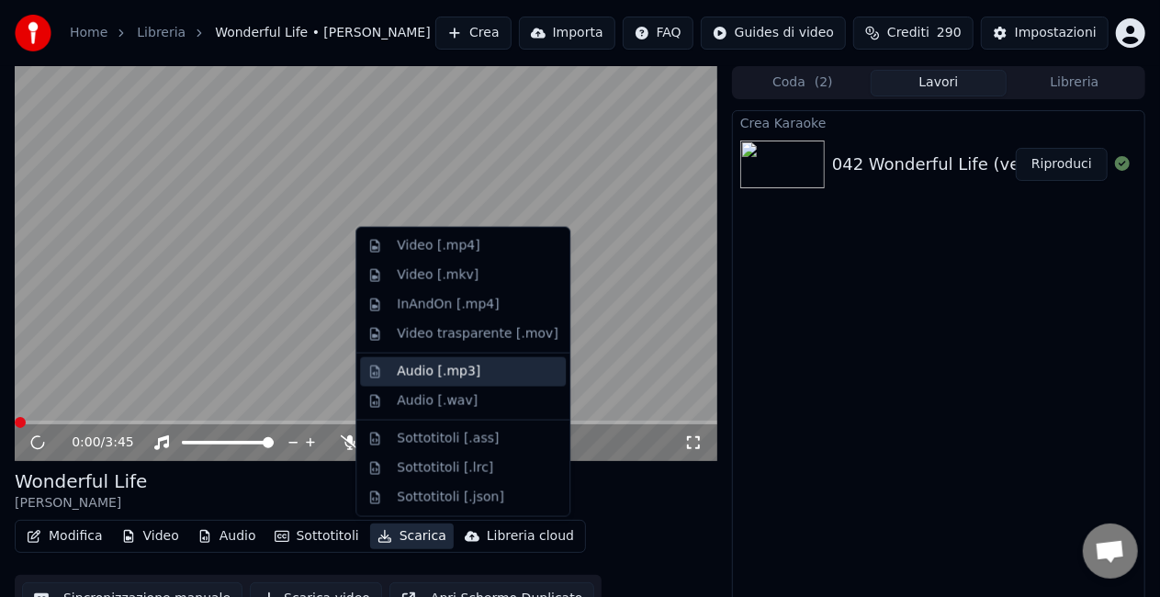
click at [402, 378] on div "Audio [.mp3]" at bounding box center [439, 372] width 84 height 18
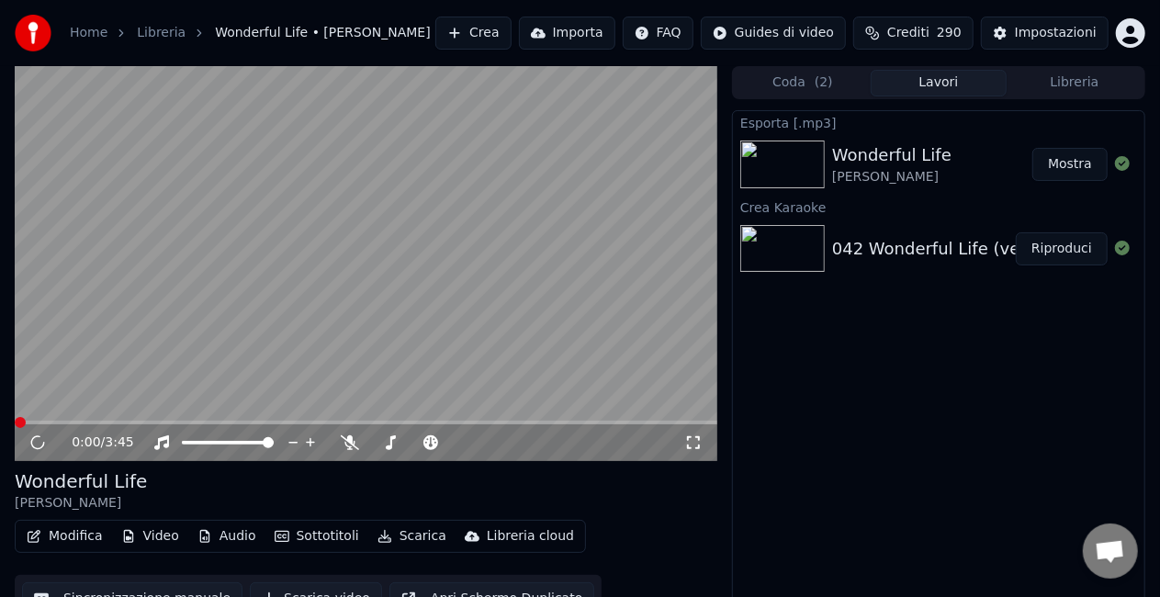
click at [1064, 163] on button "Mostra" at bounding box center [1070, 164] width 75 height 33
click at [455, 29] on button "Crea" at bounding box center [472, 33] width 75 height 33
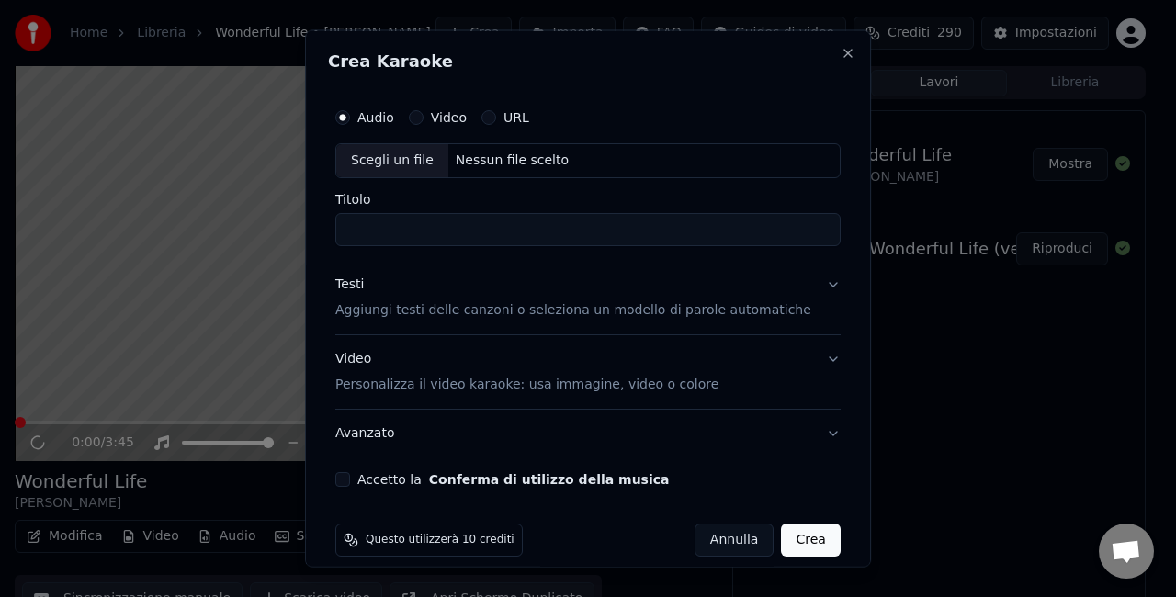
click at [396, 161] on div "Scegli un file" at bounding box center [392, 160] width 112 height 33
type input "**********"
click at [350, 480] on button "Accetto la Conferma di utilizzo della musica" at bounding box center [342, 478] width 15 height 15
click at [782, 548] on button "Crea" at bounding box center [811, 539] width 59 height 33
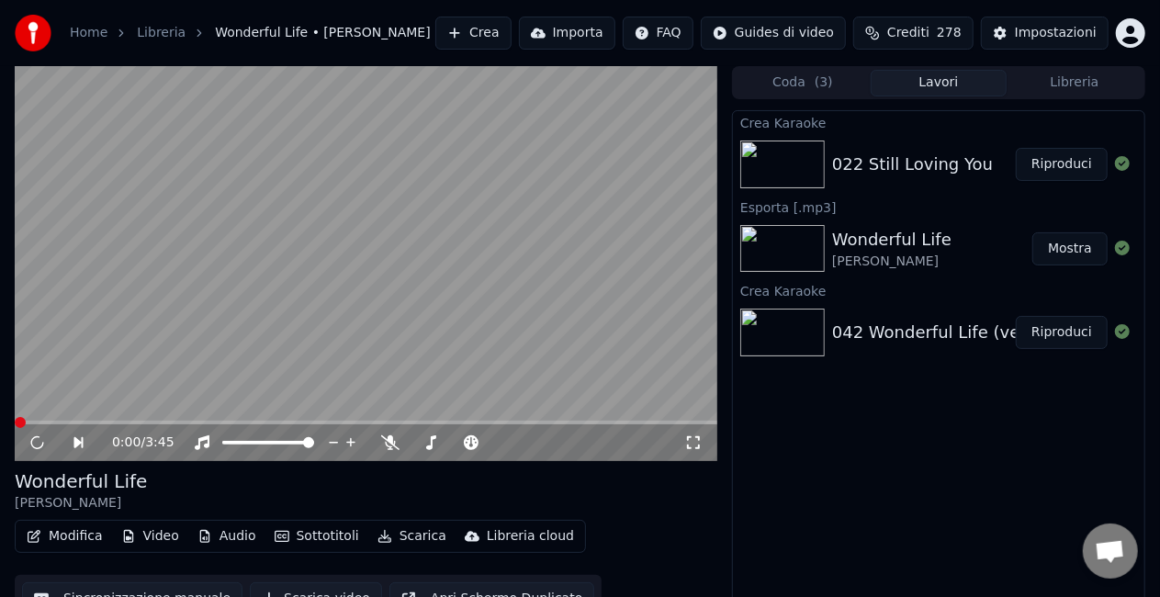
click at [1086, 162] on button "Riproduci" at bounding box center [1062, 164] width 92 height 33
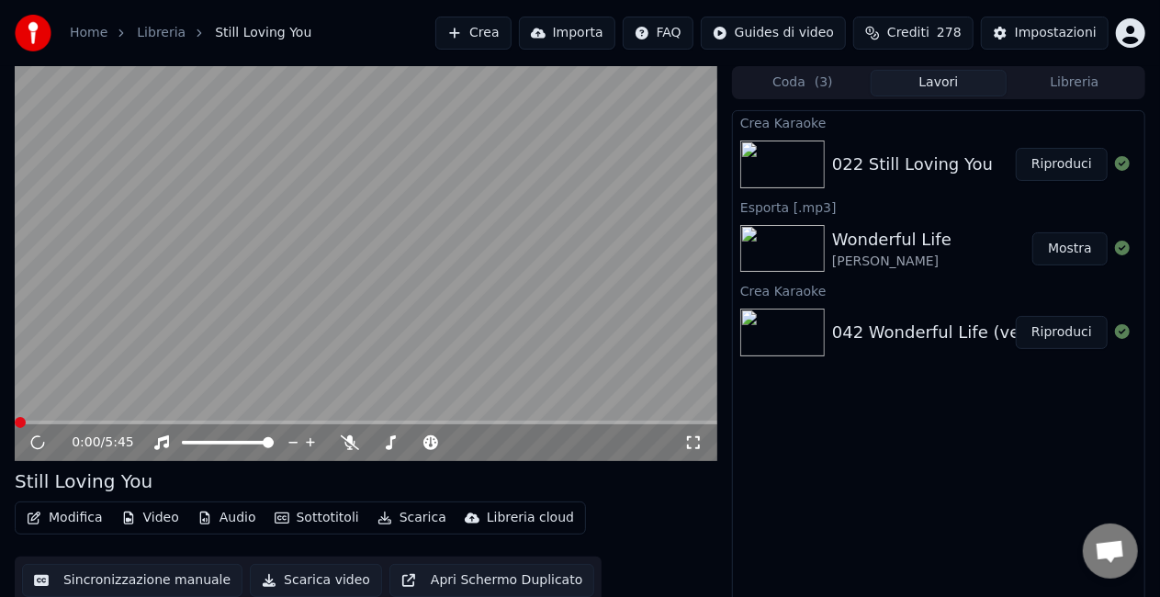
click at [401, 520] on button "Scarica" at bounding box center [412, 518] width 84 height 26
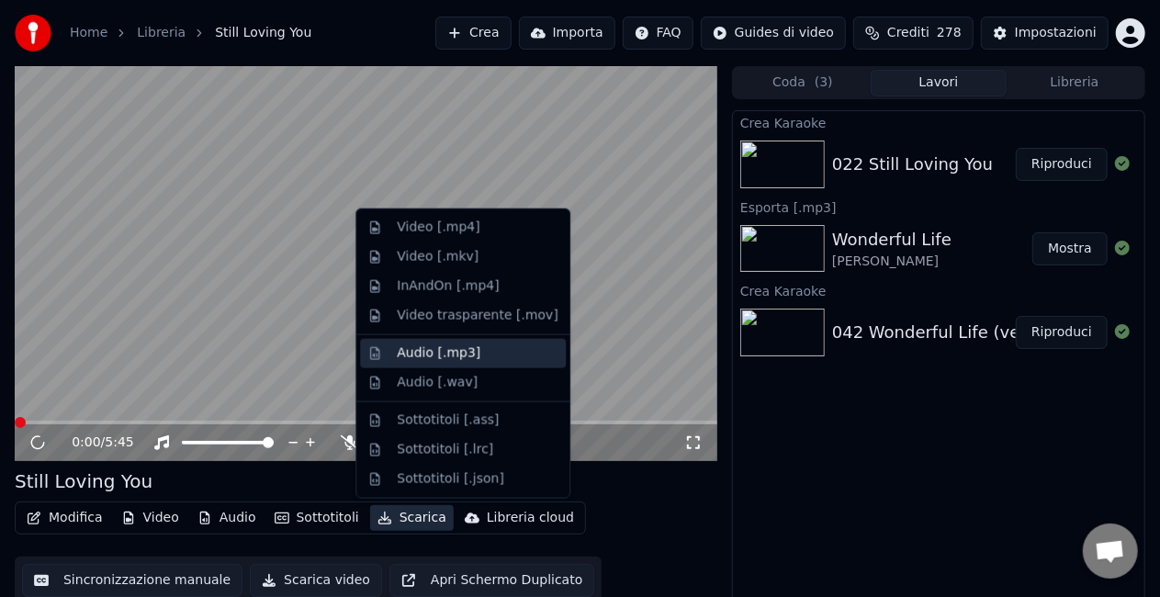
click at [406, 359] on div "Audio [.mp3]" at bounding box center [439, 354] width 84 height 18
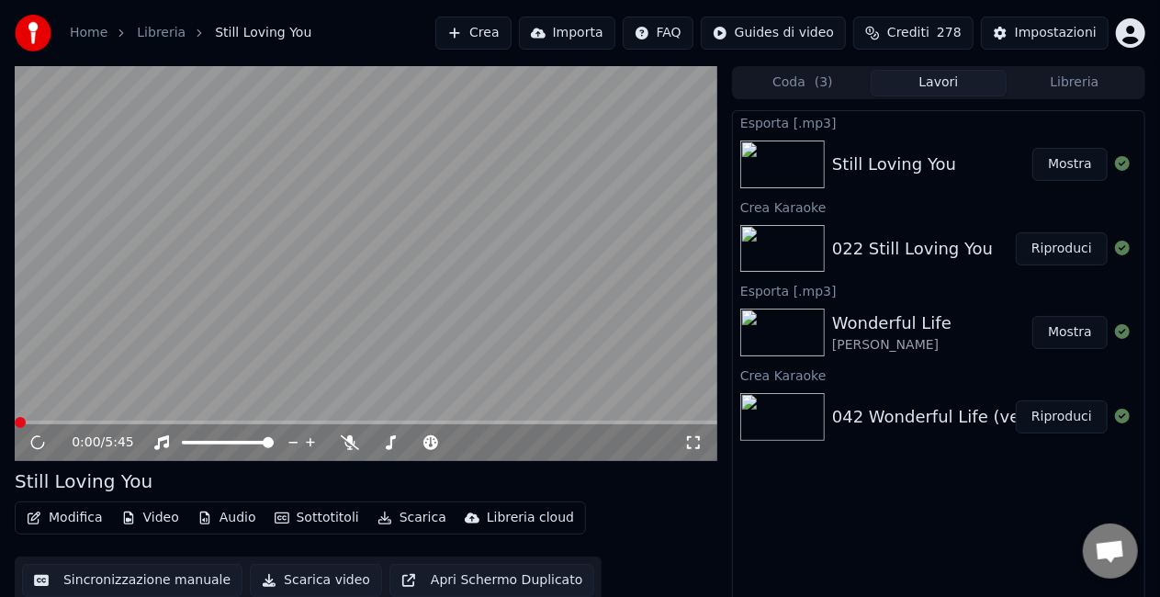
click at [1070, 176] on button "Mostra" at bounding box center [1070, 164] width 75 height 33
click at [141, 302] on video at bounding box center [366, 263] width 703 height 395
click at [465, 31] on button "Crea" at bounding box center [472, 33] width 75 height 33
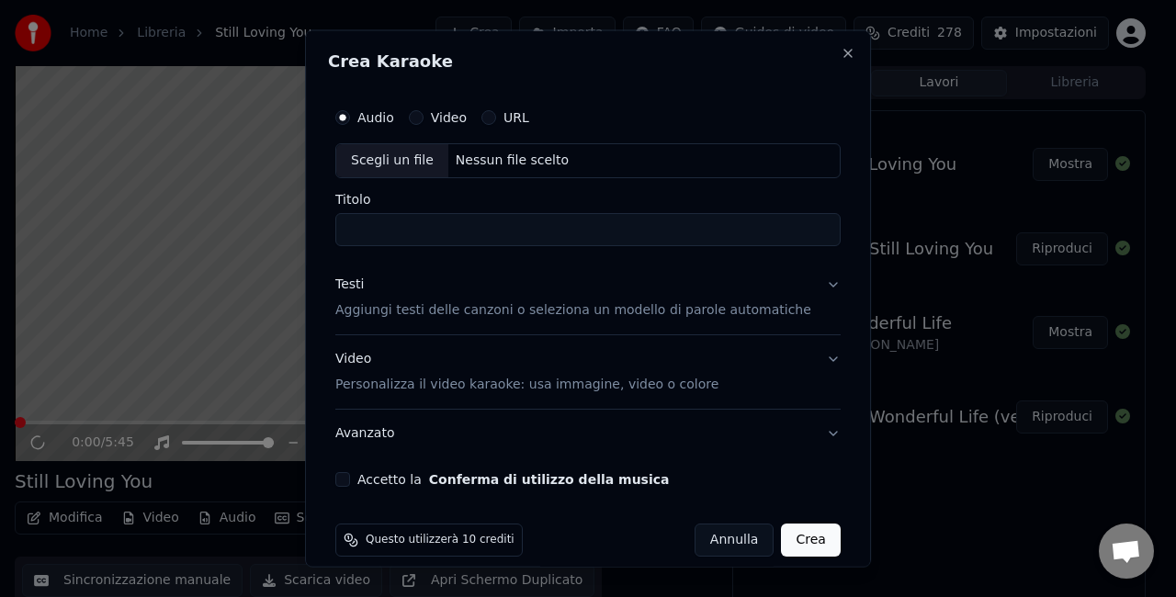
click at [406, 160] on div "Scegli un file" at bounding box center [392, 160] width 112 height 33
type input "**********"
click at [350, 481] on button "Accetto la Conferma di utilizzo della musica" at bounding box center [342, 478] width 15 height 15
click at [782, 546] on button "Crea" at bounding box center [811, 539] width 59 height 33
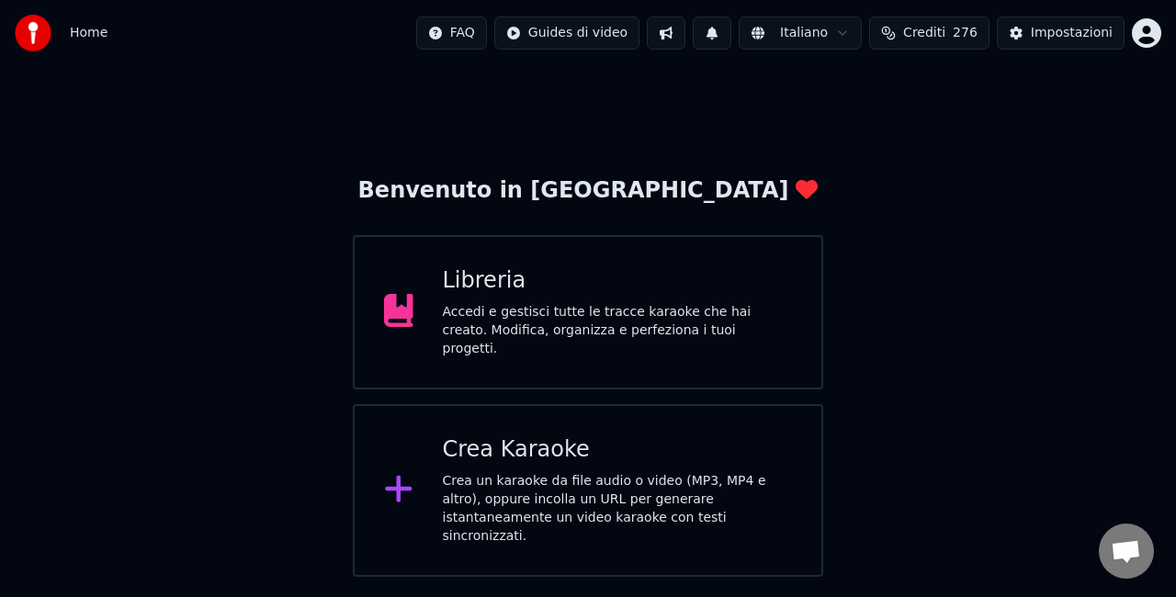
click at [468, 314] on div "Accedi e gestisci tutte le tracce karaoke che hai creato. Modifica, organizza e…" at bounding box center [618, 330] width 350 height 55
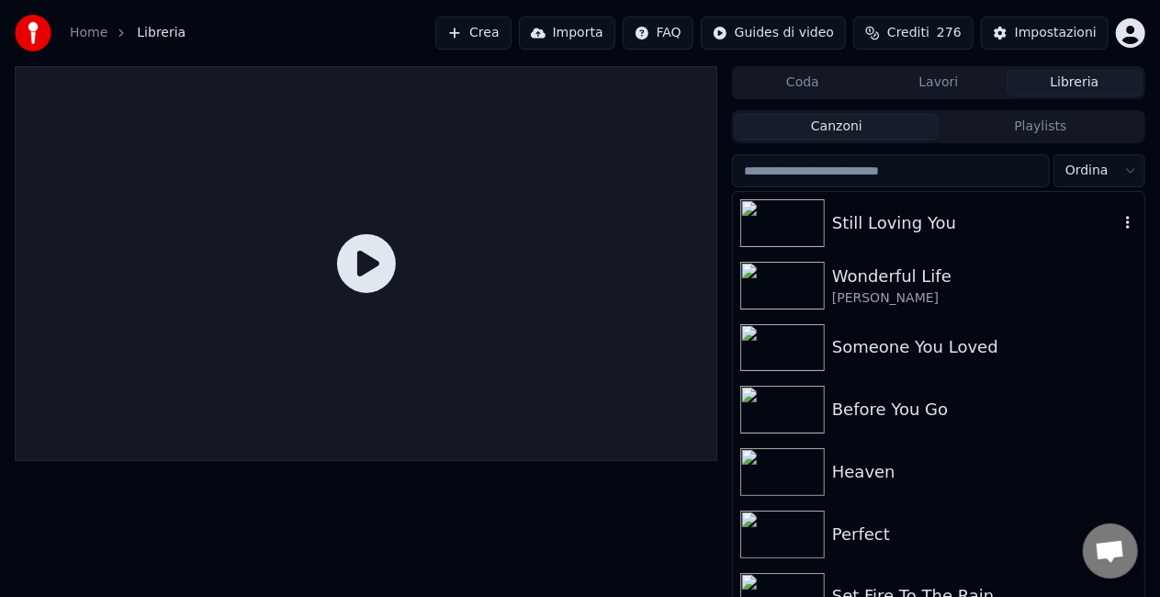
click at [867, 237] on div "Still Loving You" at bounding box center [939, 223] width 412 height 62
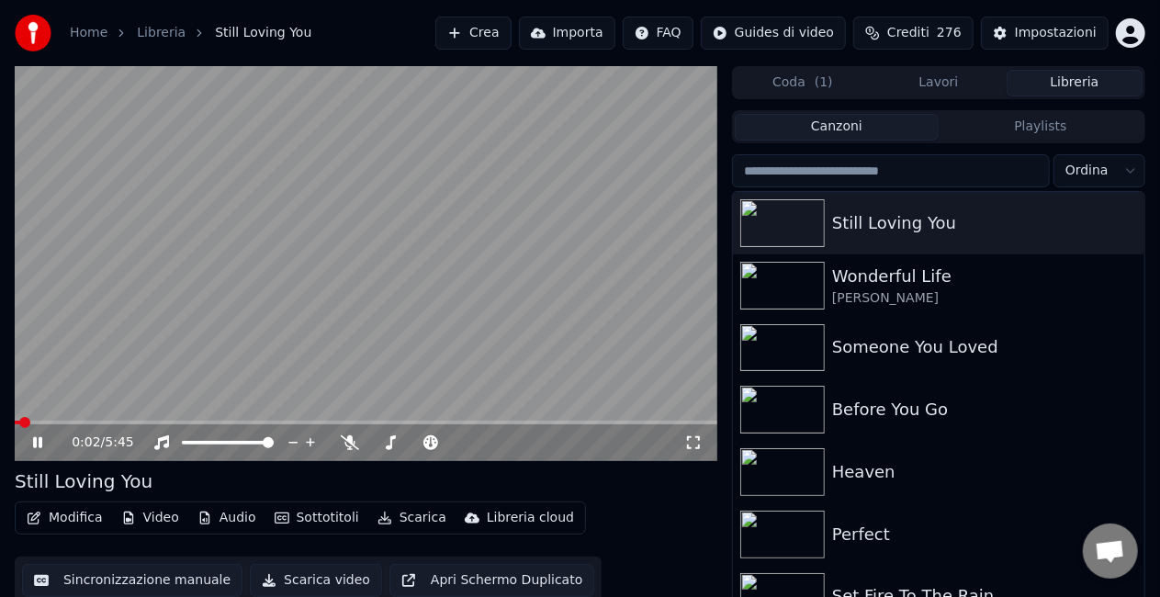
click at [467, 35] on button "Crea" at bounding box center [472, 33] width 75 height 33
click at [154, 421] on span at bounding box center [148, 422] width 11 height 11
click at [41, 439] on icon at bounding box center [37, 442] width 9 height 11
click at [469, 33] on button "Crea" at bounding box center [472, 33] width 75 height 33
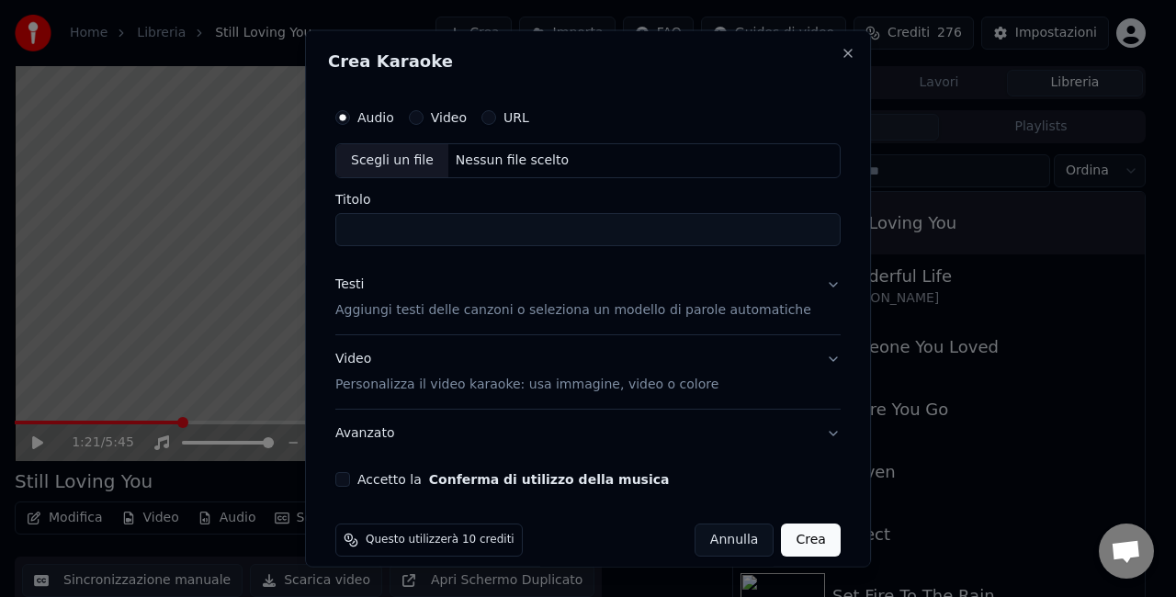
click at [379, 164] on div "Scegli un file" at bounding box center [392, 160] width 112 height 33
type input "**********"
click at [350, 478] on button "Accetto la Conferma di utilizzo della musica" at bounding box center [342, 478] width 15 height 15
click at [799, 542] on button "Crea" at bounding box center [811, 539] width 59 height 33
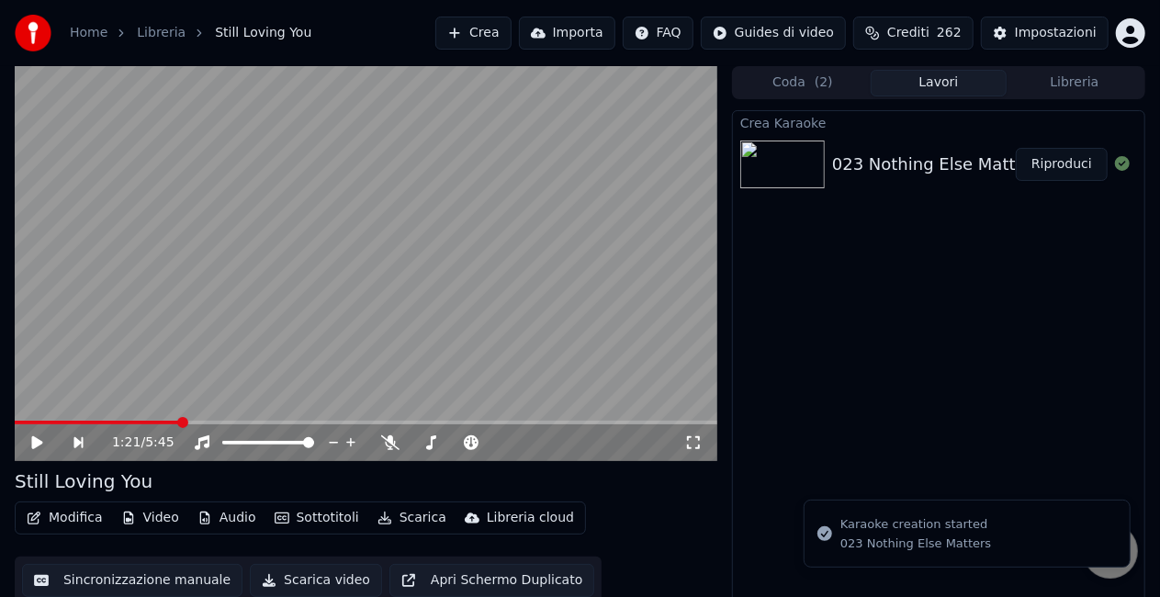
click at [1043, 173] on button "Riproduci" at bounding box center [1062, 164] width 92 height 33
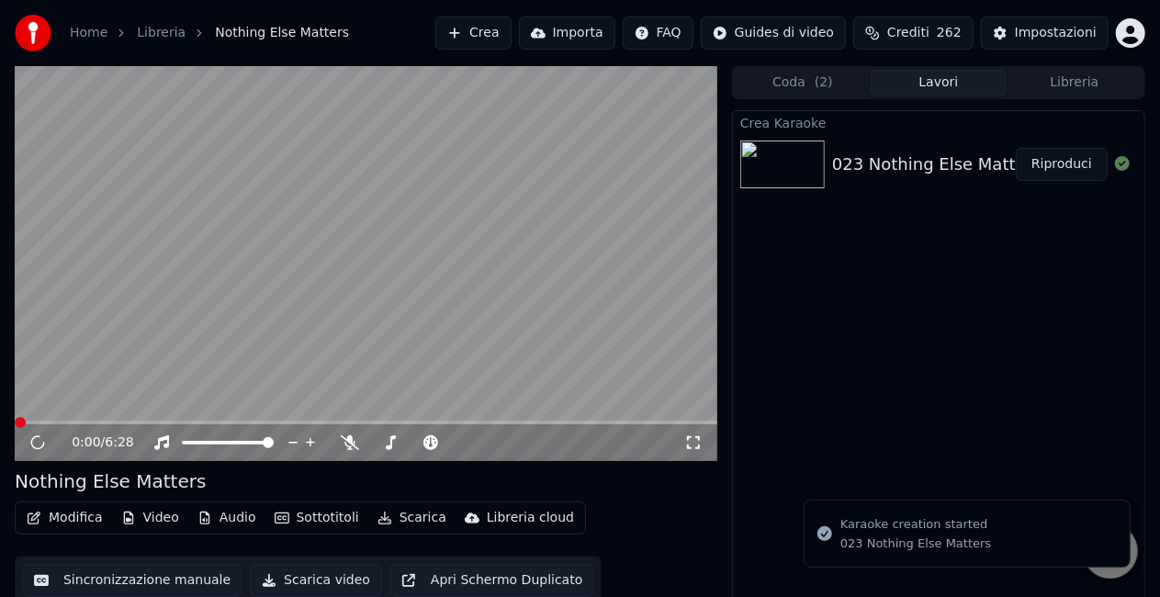
click at [399, 526] on button "Scarica" at bounding box center [412, 518] width 84 height 26
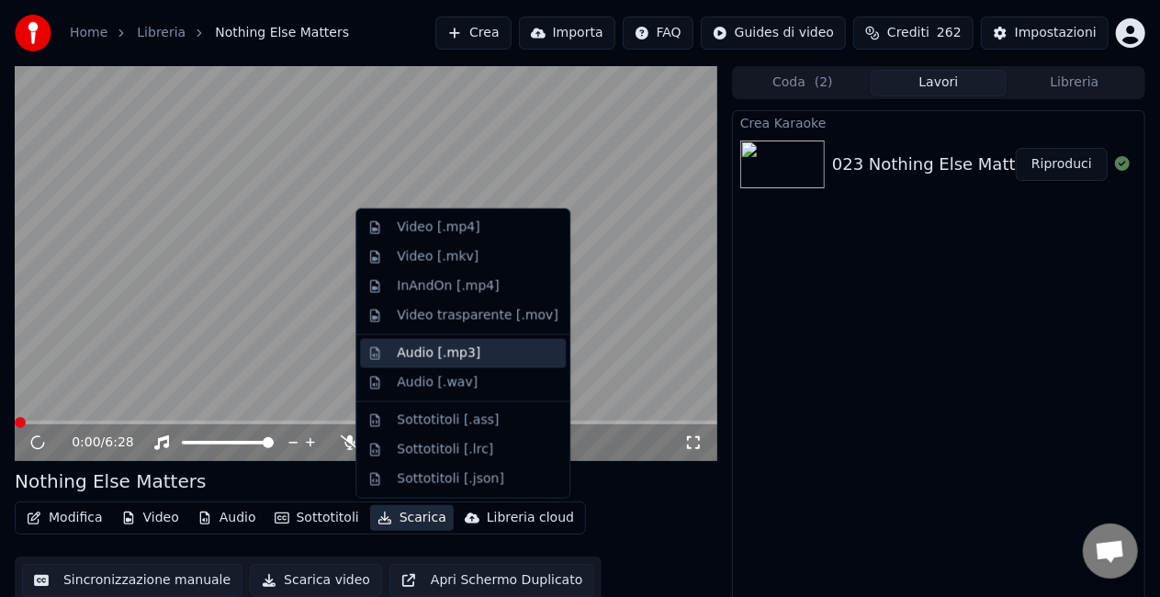
click at [413, 353] on div "Audio [.mp3]" at bounding box center [439, 354] width 84 height 18
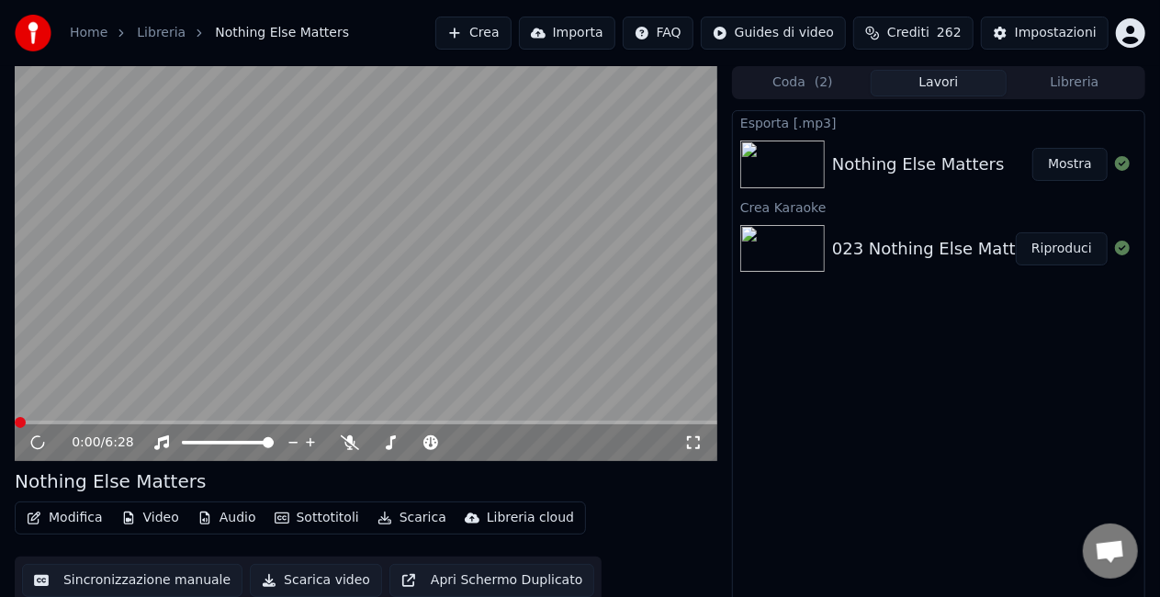
click at [1069, 164] on button "Mostra" at bounding box center [1070, 164] width 75 height 33
click at [154, 355] on video at bounding box center [366, 263] width 703 height 395
click at [38, 447] on icon at bounding box center [50, 442] width 42 height 15
click at [36, 439] on icon at bounding box center [37, 442] width 11 height 13
click at [1073, 251] on button "Riproduci" at bounding box center [1062, 248] width 92 height 33
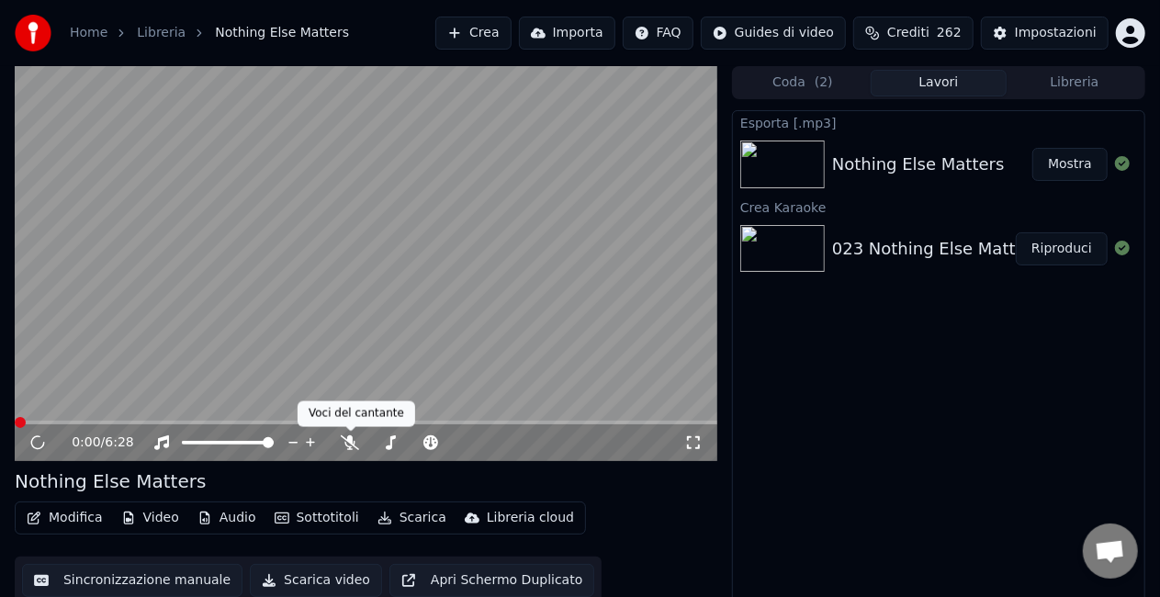
click at [499, 250] on video at bounding box center [366, 263] width 703 height 395
click at [450, 36] on button "Crea" at bounding box center [472, 33] width 75 height 33
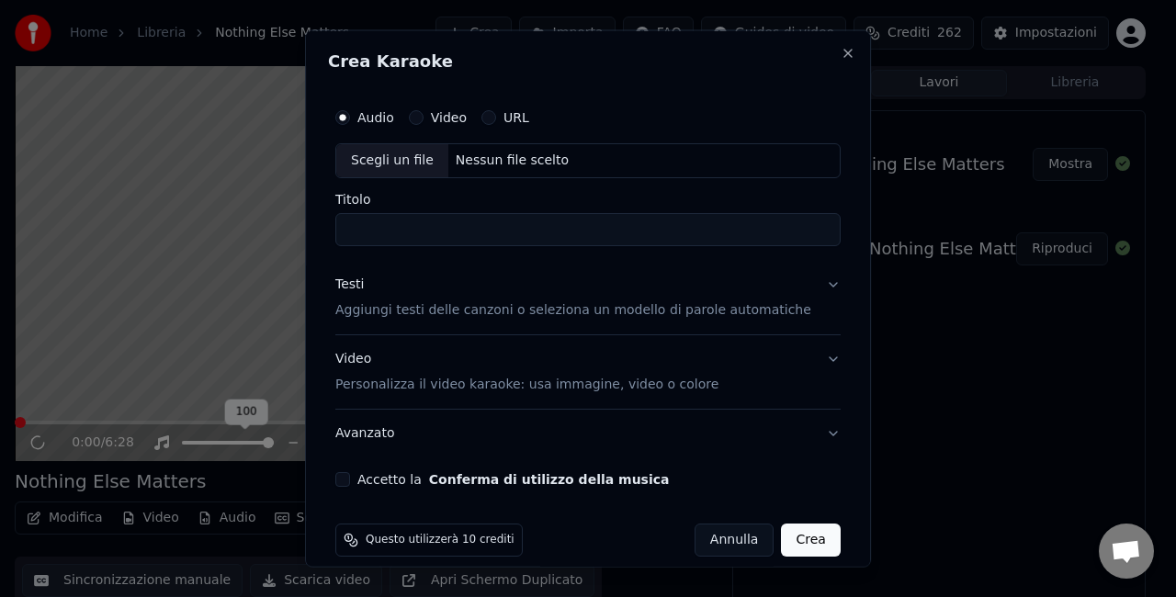
click at [380, 164] on div "Scegli un file" at bounding box center [392, 160] width 112 height 33
type input "**********"
click at [350, 480] on button "Accetto la Conferma di utilizzo della musica" at bounding box center [342, 478] width 15 height 15
click at [786, 540] on button "Crea" at bounding box center [811, 539] width 59 height 33
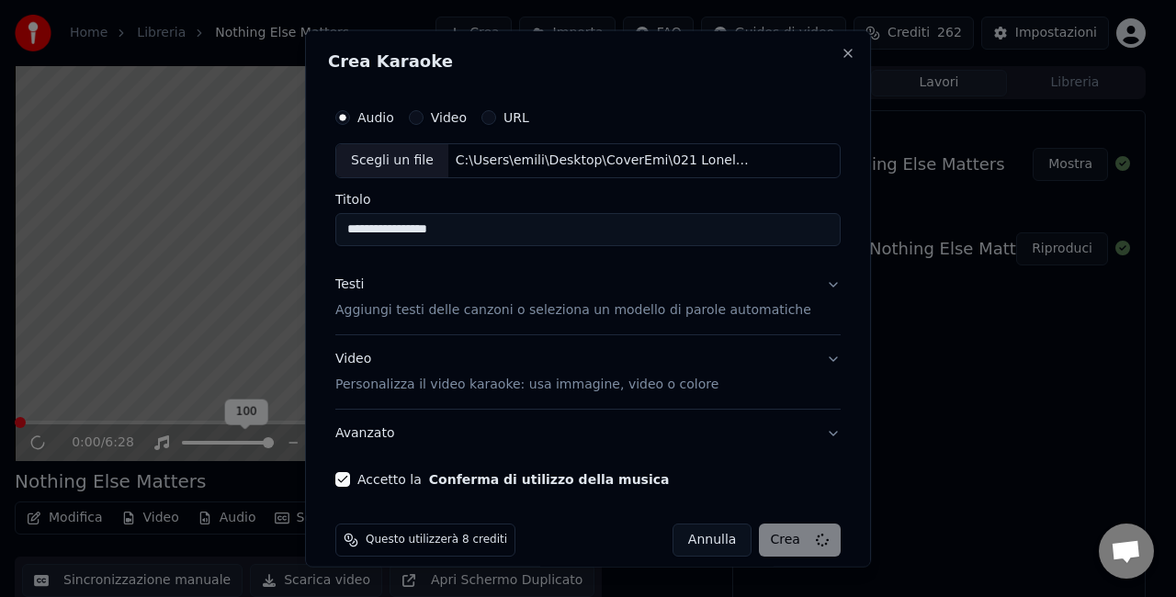
click at [786, 544] on div "[PERSON_NAME]" at bounding box center [757, 539] width 168 height 33
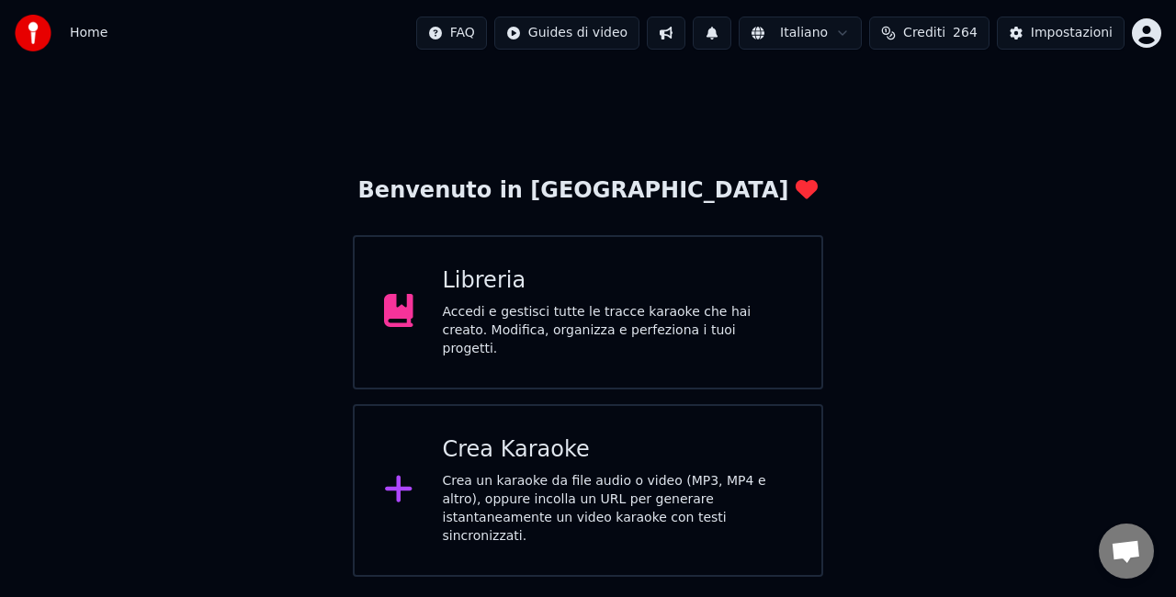
click at [525, 308] on div "Accedi e gestisci tutte le tracce karaoke che hai creato. Modifica, organizza e…" at bounding box center [618, 330] width 350 height 55
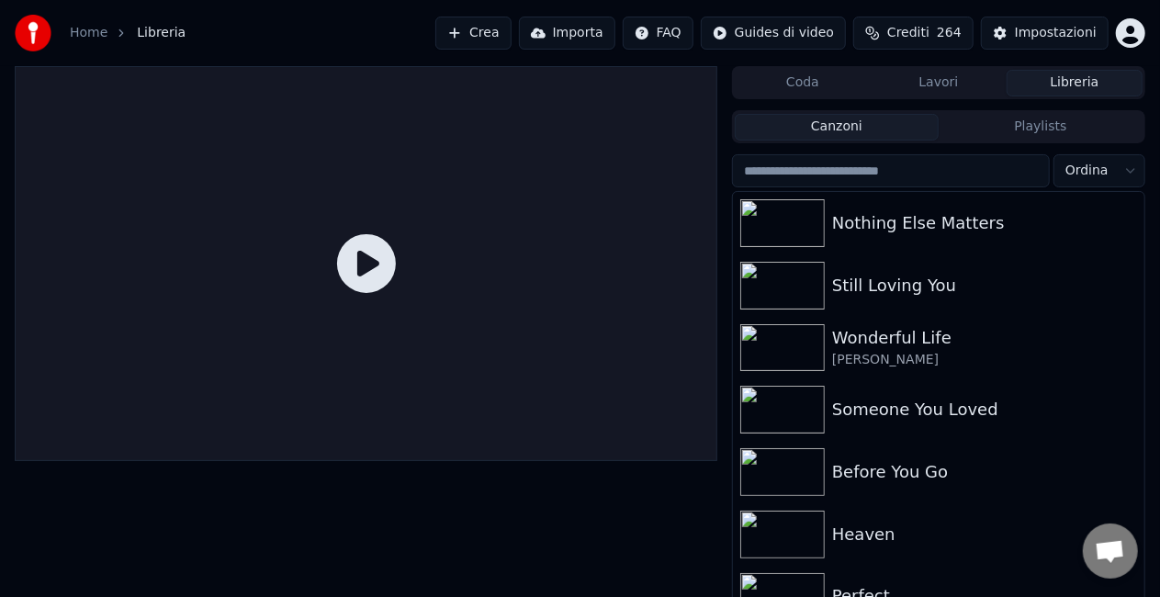
click at [479, 40] on button "Crea" at bounding box center [472, 33] width 75 height 33
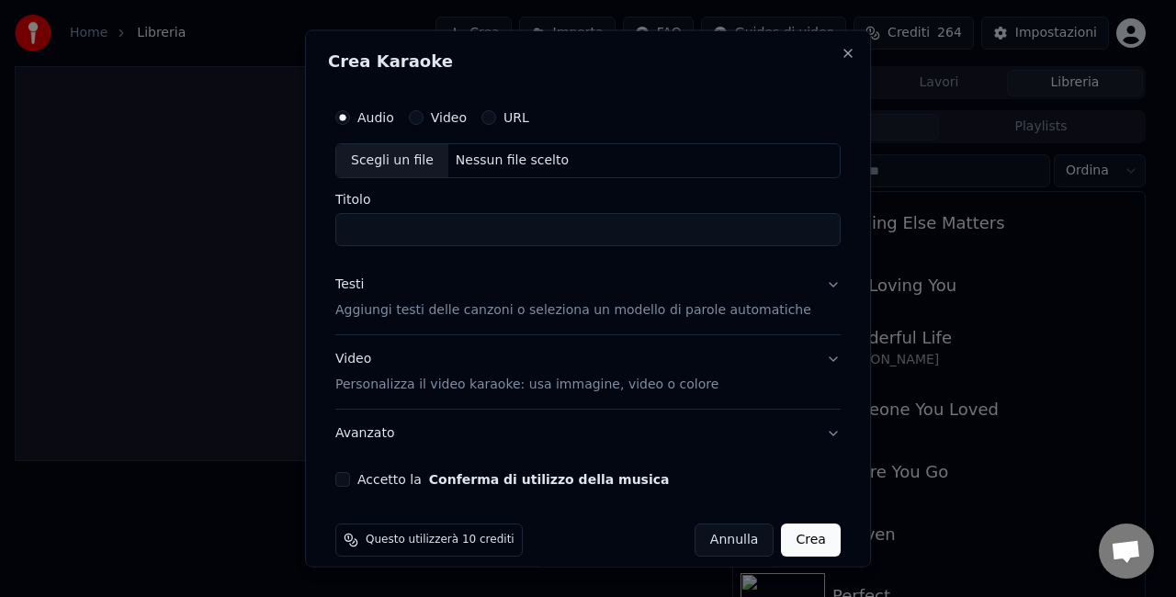
click at [364, 168] on div "Scegli un file" at bounding box center [392, 160] width 112 height 33
type input "**********"
click at [350, 474] on button "Accetto la Conferma di utilizzo della musica" at bounding box center [342, 478] width 15 height 15
click at [782, 548] on button "Crea" at bounding box center [811, 539] width 59 height 33
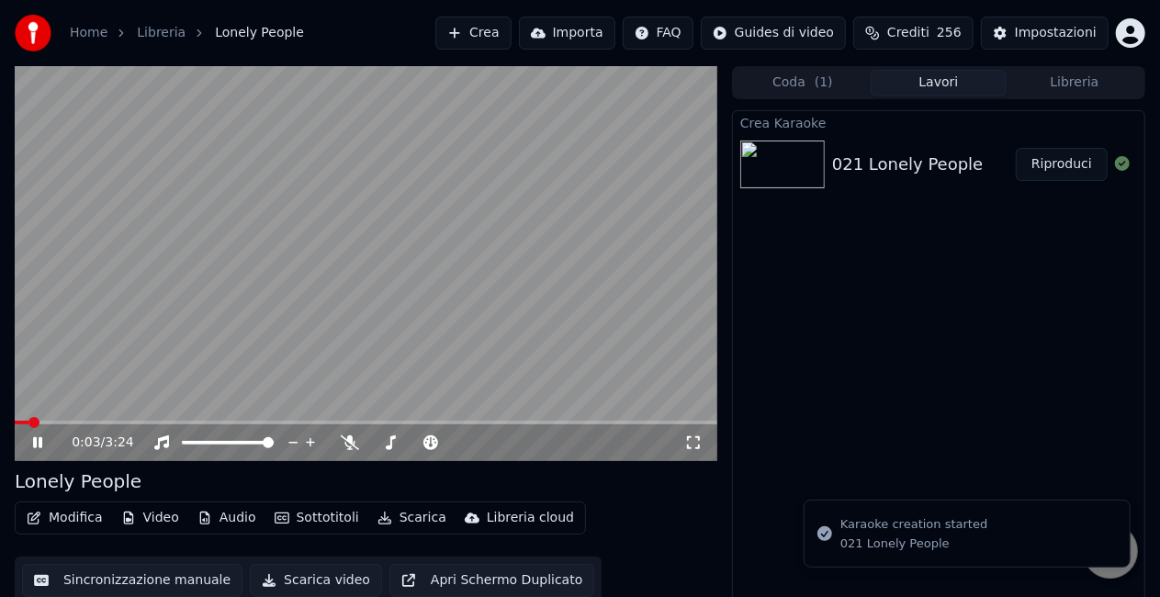
click at [39, 441] on icon at bounding box center [37, 442] width 9 height 11
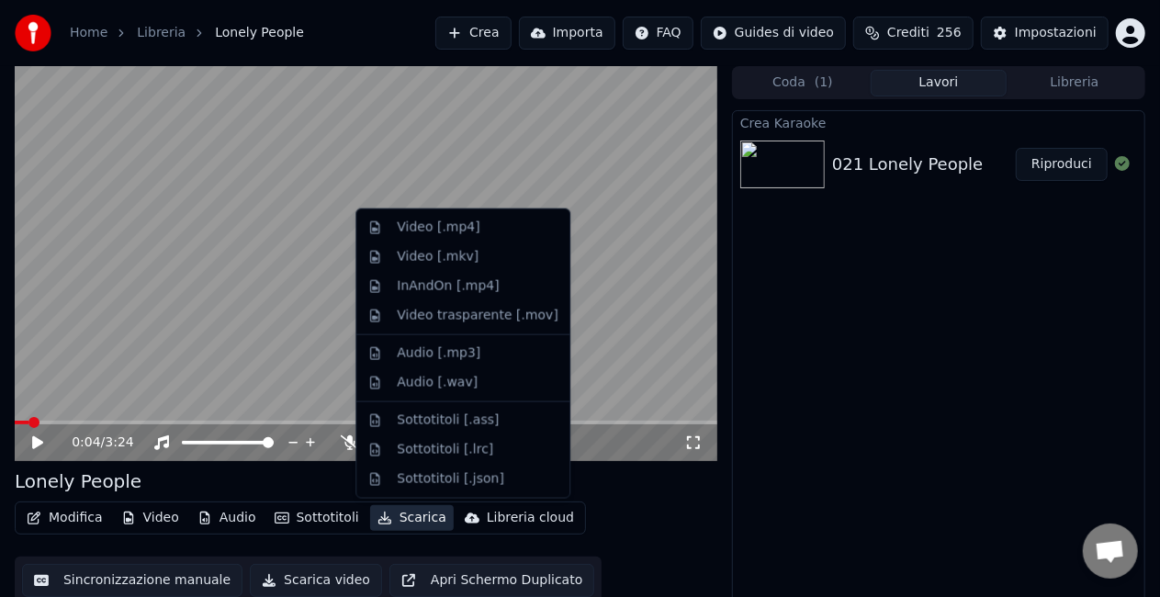
click at [404, 518] on button "Scarica" at bounding box center [412, 518] width 84 height 26
click at [420, 356] on div "Audio [.mp3]" at bounding box center [439, 354] width 84 height 18
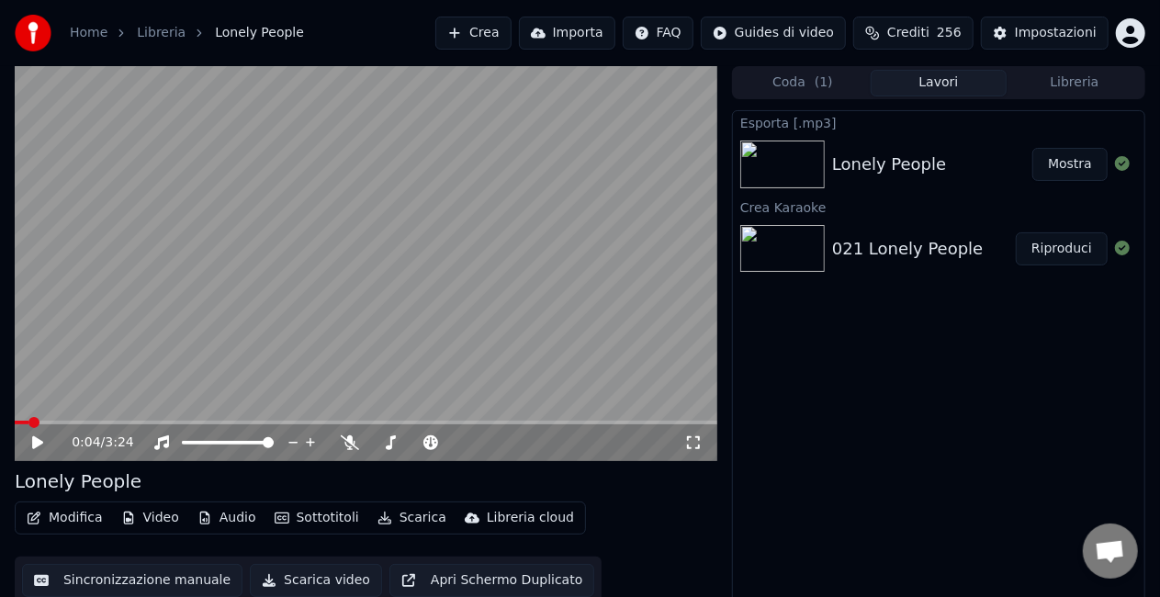
click at [1073, 163] on button "Mostra" at bounding box center [1070, 164] width 75 height 33
drag, startPoint x: 164, startPoint y: 384, endPoint x: 182, endPoint y: 371, distance: 22.4
click at [164, 384] on video at bounding box center [366, 263] width 703 height 395
click at [40, 442] on icon at bounding box center [37, 442] width 9 height 11
click at [466, 35] on button "Crea" at bounding box center [472, 33] width 75 height 33
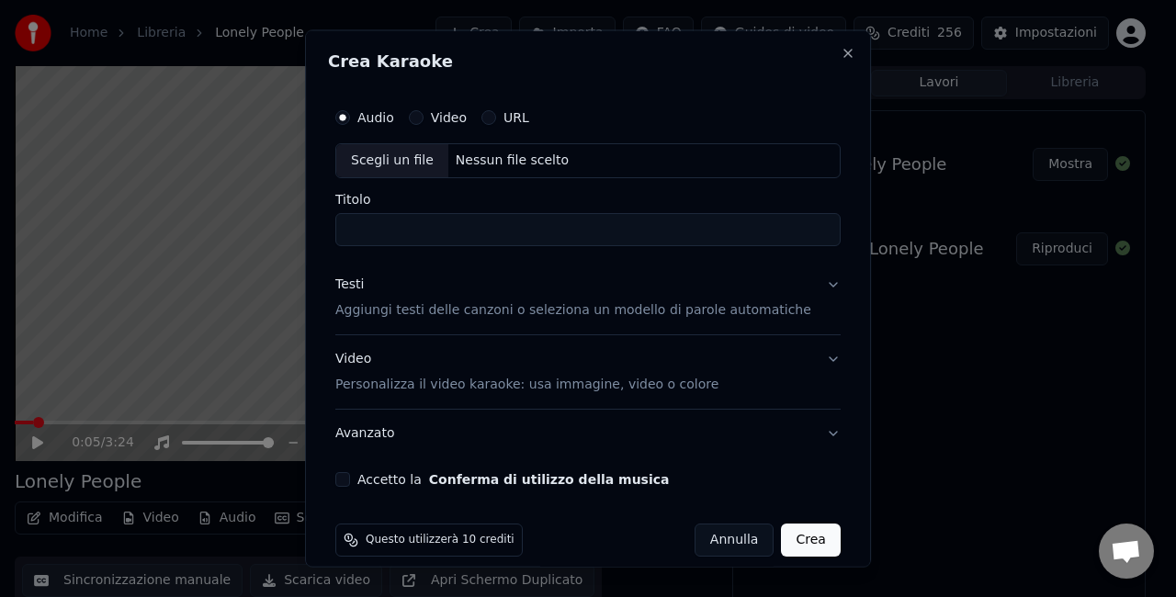
click at [384, 161] on div "Scegli un file" at bounding box center [392, 160] width 112 height 33
type input "**********"
click at [350, 481] on button "Accetto la Conferma di utilizzo della musica" at bounding box center [342, 478] width 15 height 15
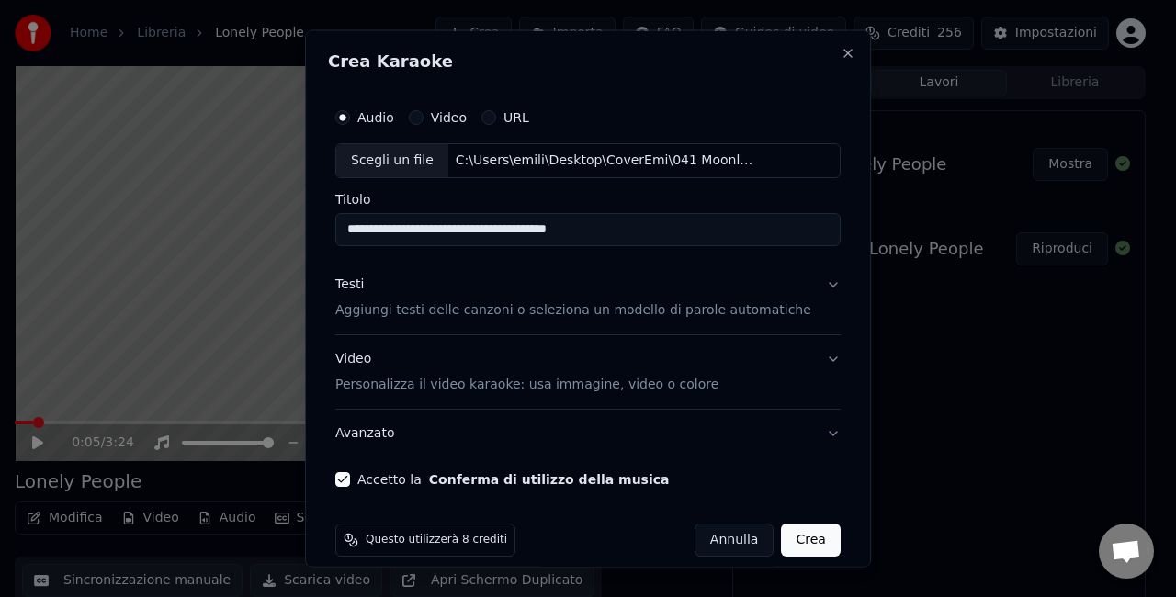
click at [782, 542] on button "Crea" at bounding box center [811, 539] width 59 height 33
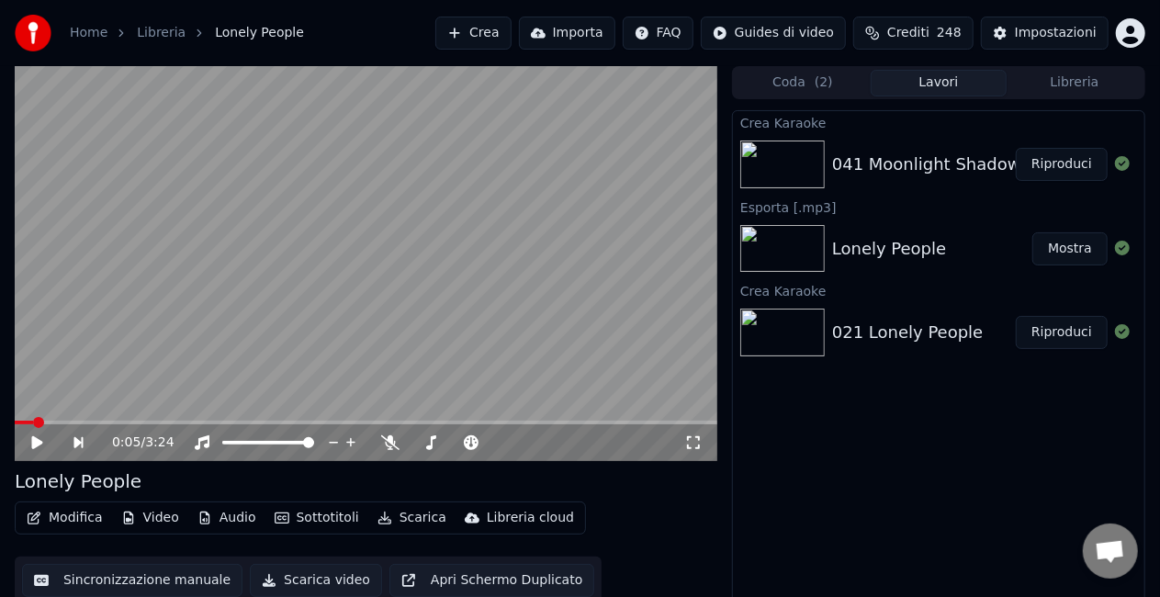
click at [1073, 164] on button "Riproduci" at bounding box center [1062, 164] width 92 height 33
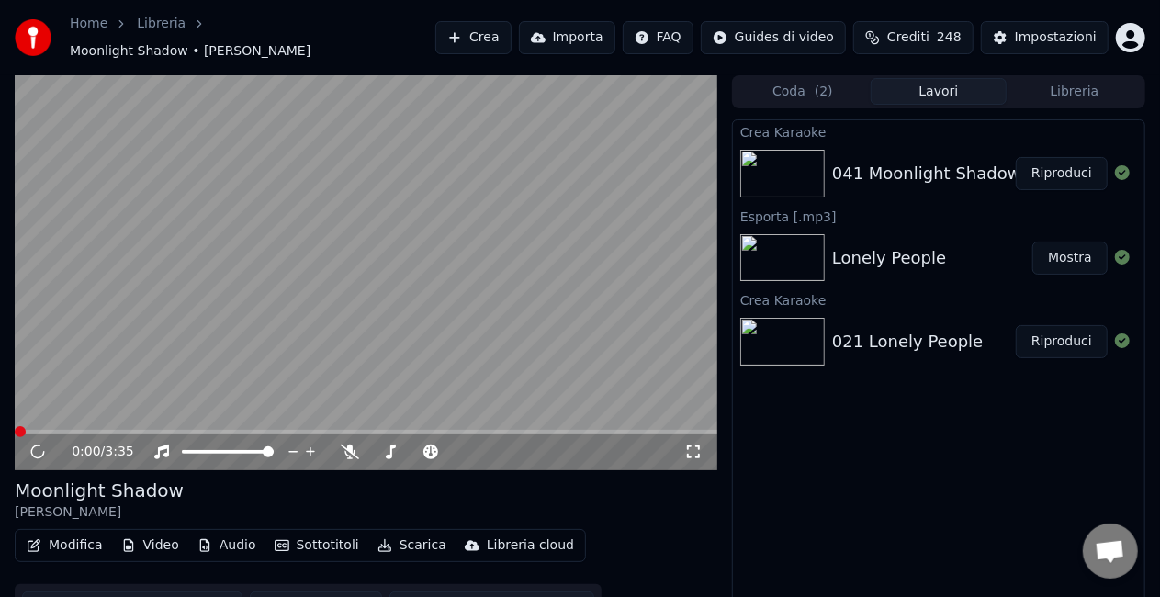
click at [410, 540] on button "Scarica" at bounding box center [412, 546] width 84 height 26
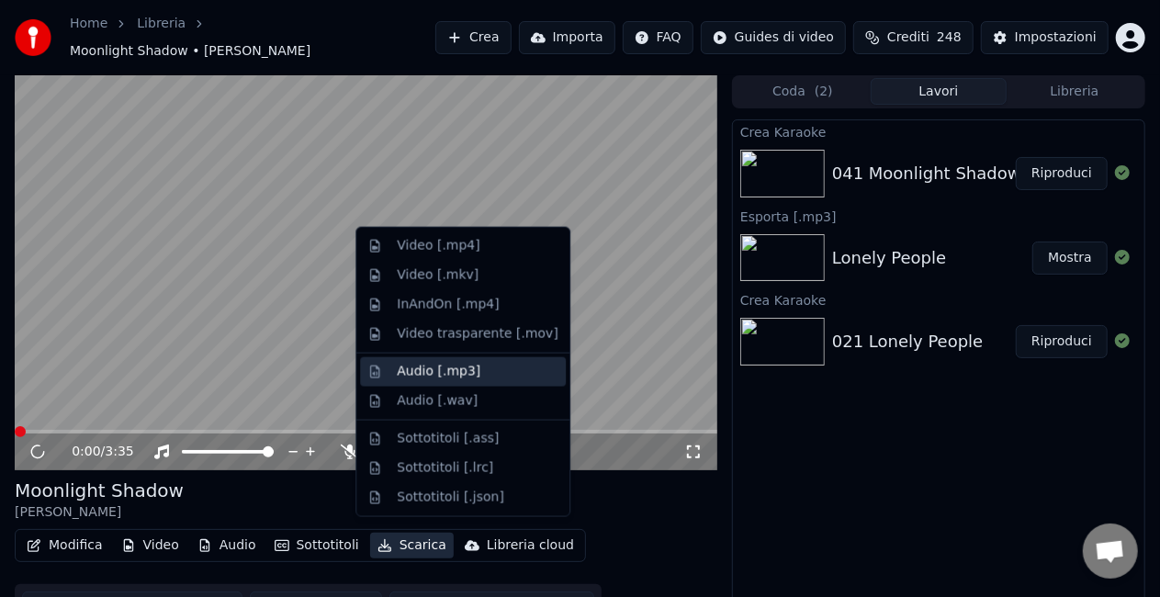
click at [405, 377] on div "Audio [.mp3]" at bounding box center [439, 372] width 84 height 18
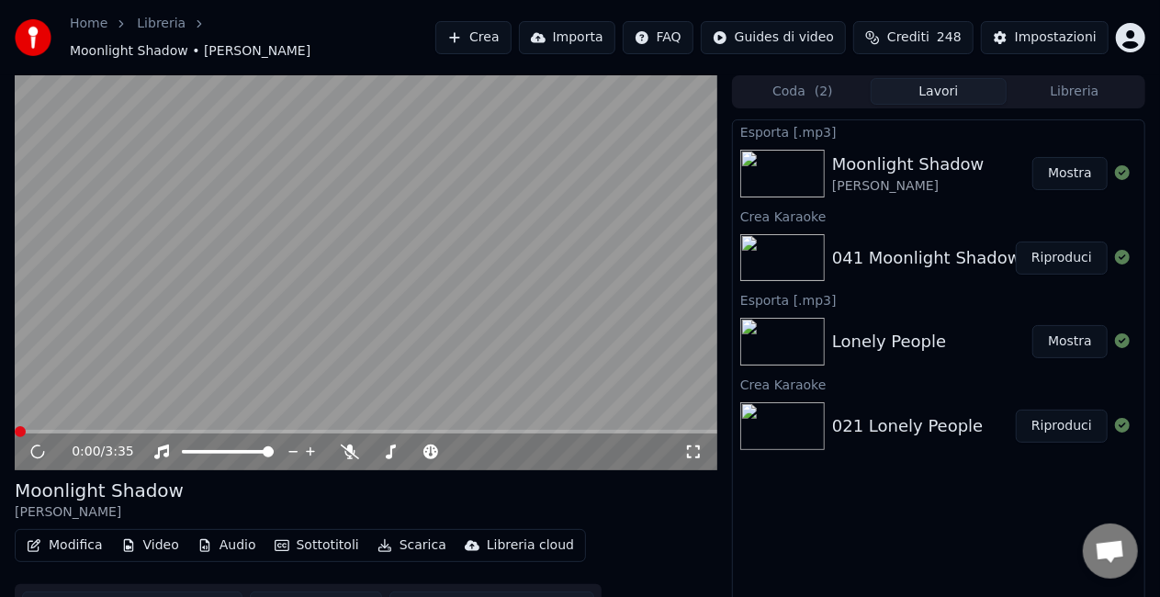
click at [1089, 162] on button "Mostra" at bounding box center [1070, 173] width 75 height 33
click at [181, 373] on video at bounding box center [366, 272] width 703 height 395
click at [469, 40] on button "Crea" at bounding box center [472, 37] width 75 height 33
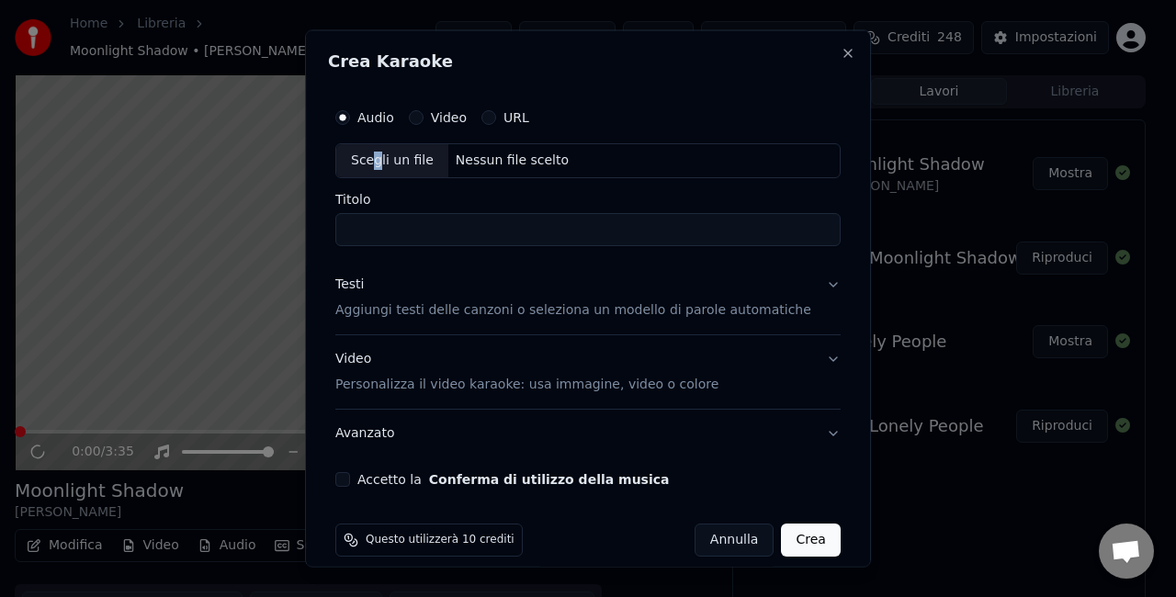
click at [389, 164] on div "Scegli un file" at bounding box center [392, 160] width 112 height 33
type input "**********"
click at [786, 548] on button "Crea" at bounding box center [811, 539] width 59 height 33
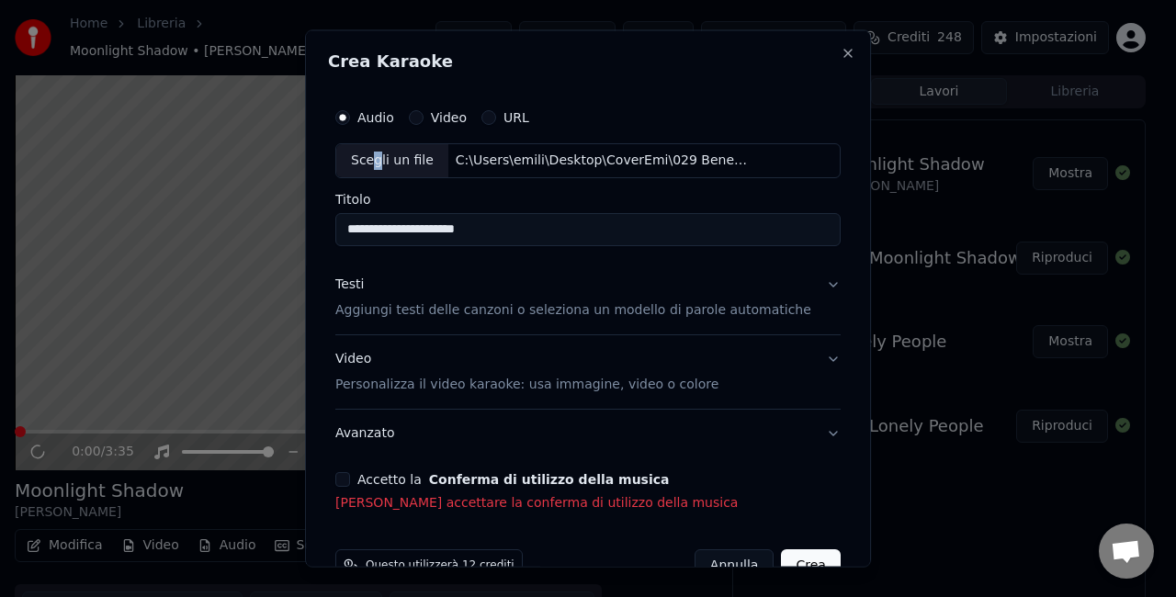
click at [350, 483] on button "Accetto la Conferma di utilizzo della musica" at bounding box center [342, 478] width 15 height 15
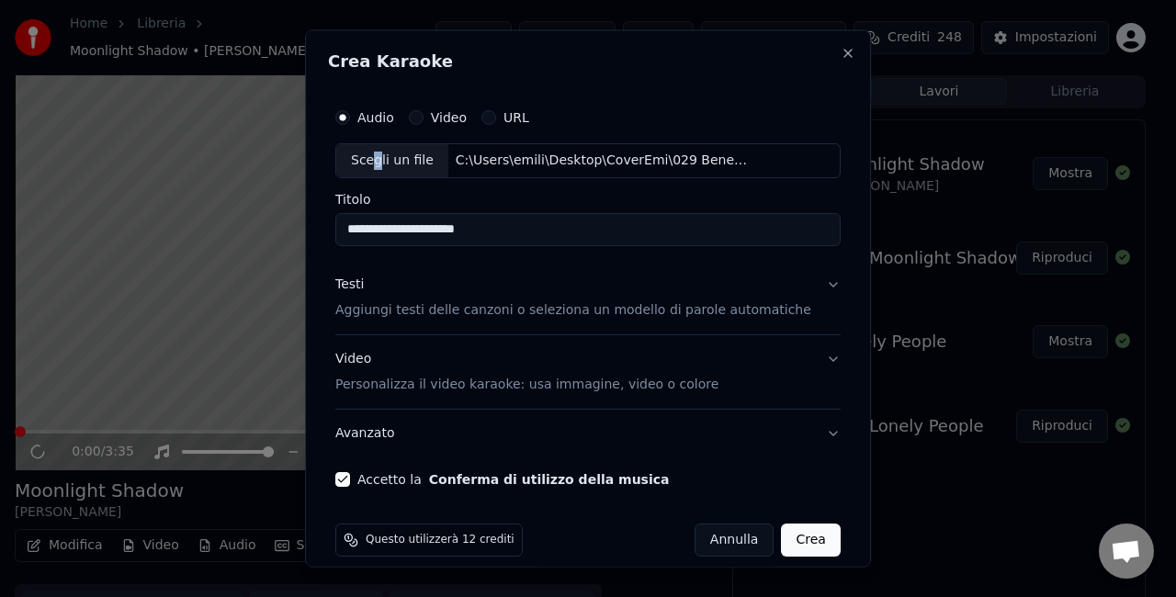
click at [782, 543] on button "Crea" at bounding box center [811, 539] width 59 height 33
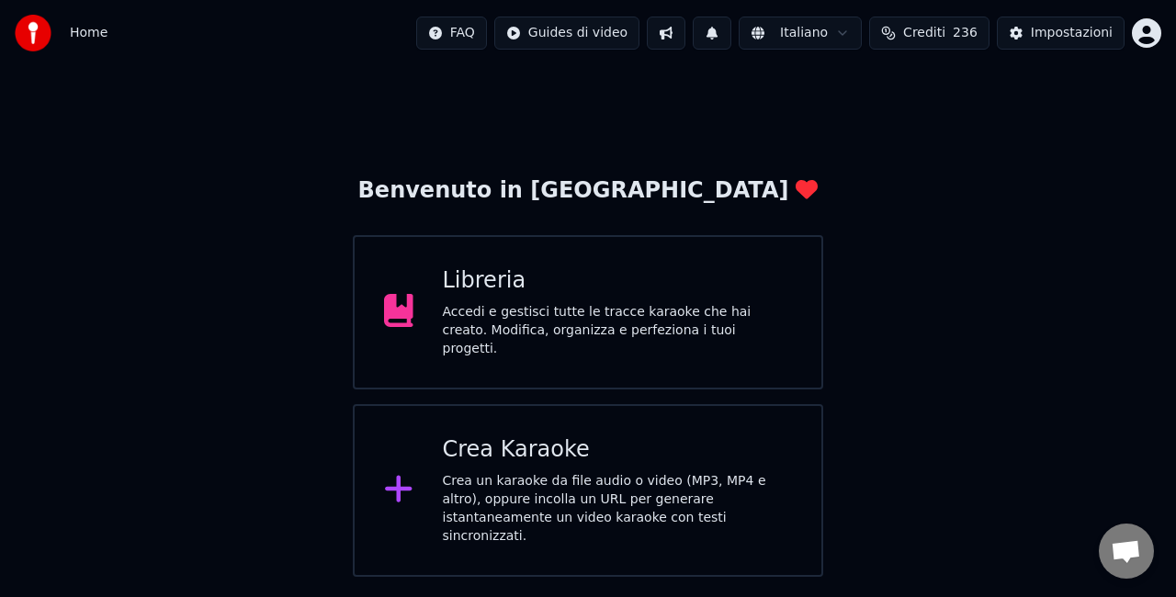
click at [469, 296] on div "Libreria" at bounding box center [618, 280] width 350 height 29
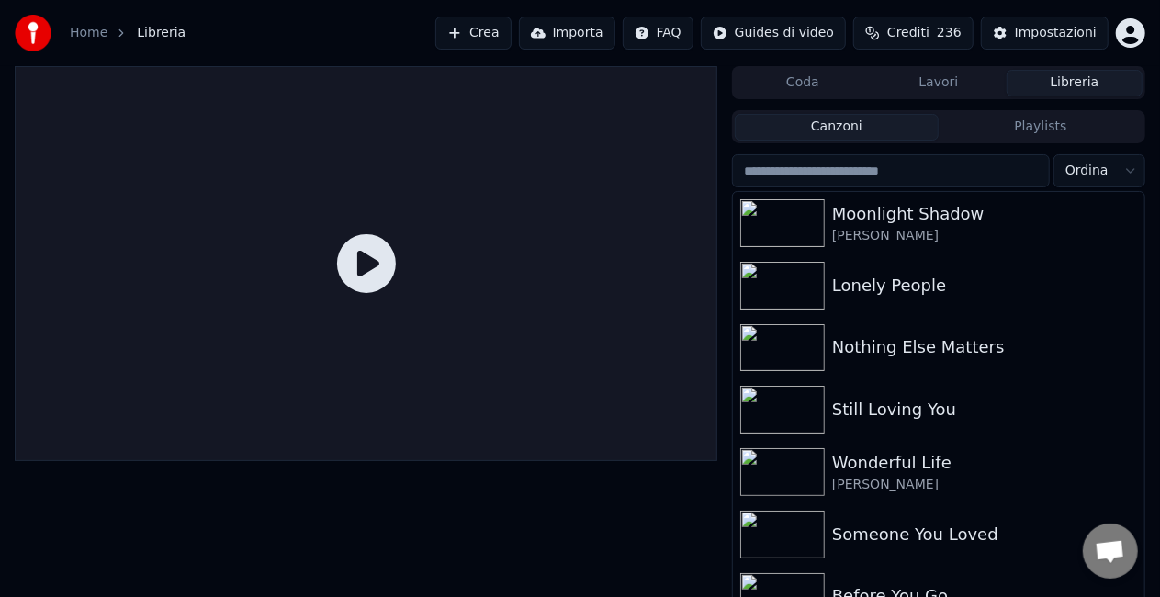
click at [469, 45] on button "Crea" at bounding box center [472, 33] width 75 height 33
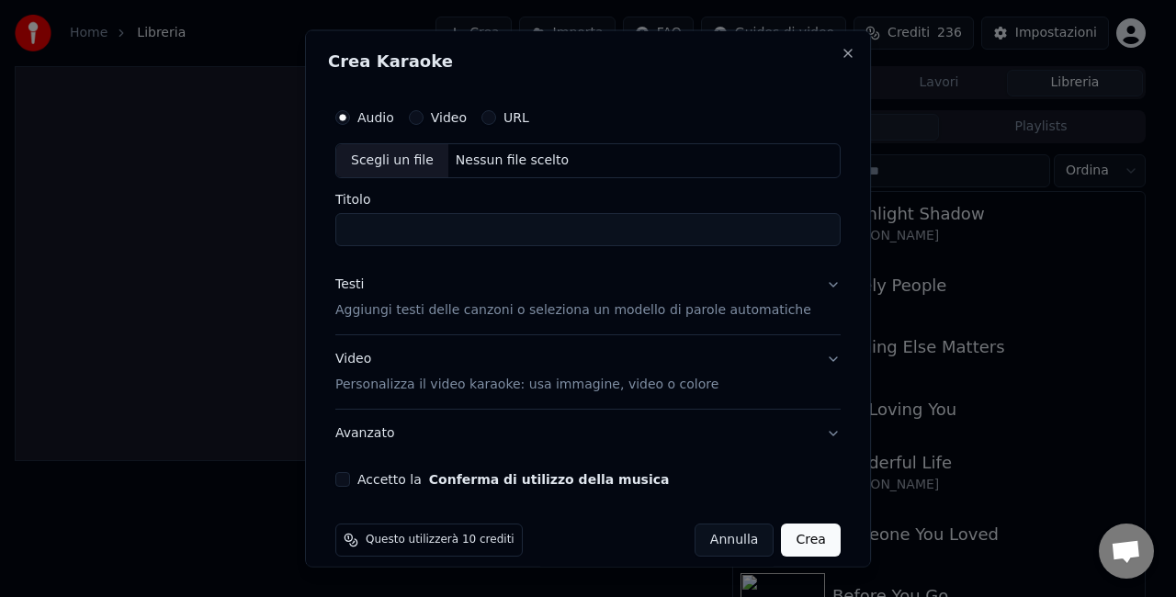
click at [382, 158] on div "Scegli un file" at bounding box center [392, 160] width 112 height 33
type input "**********"
click at [350, 478] on button "Accetto la Conferma di utilizzo della musica" at bounding box center [342, 478] width 15 height 15
click at [782, 537] on button "Crea" at bounding box center [811, 539] width 59 height 33
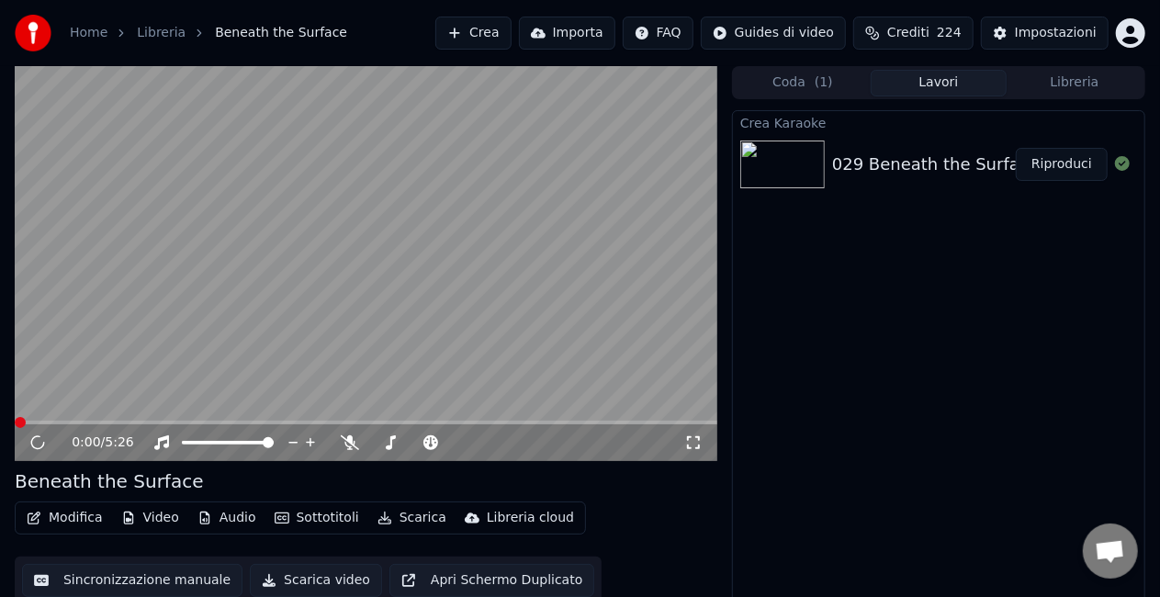
click at [1038, 168] on button "Riproduci" at bounding box center [1062, 164] width 92 height 33
click at [413, 522] on button "Scarica" at bounding box center [412, 518] width 84 height 26
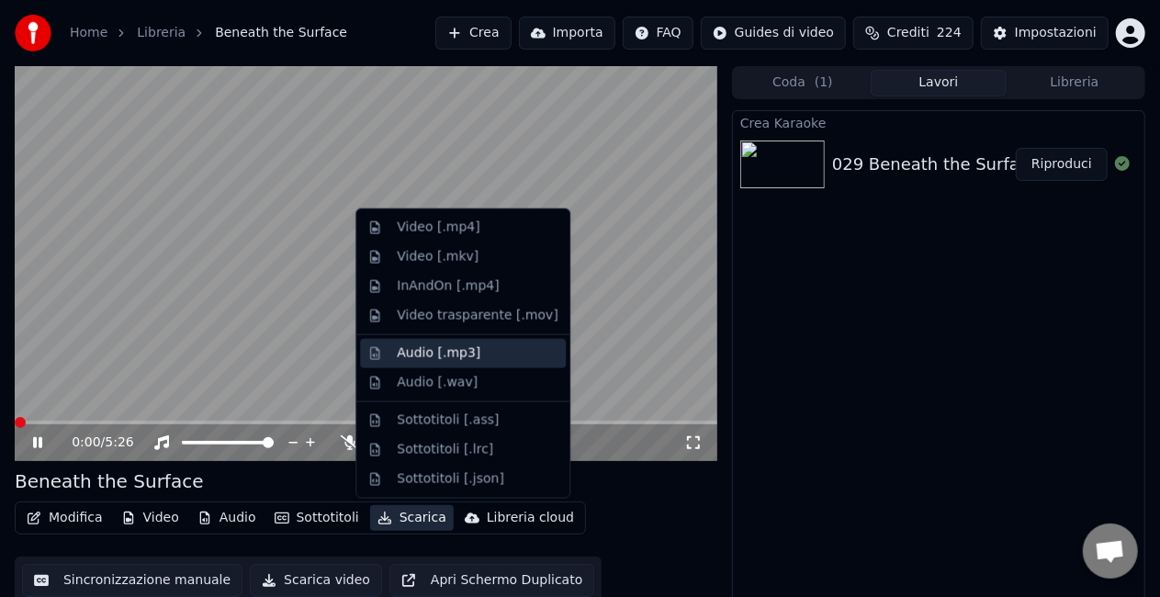
click at [420, 353] on div "Audio [.mp3]" at bounding box center [439, 354] width 84 height 18
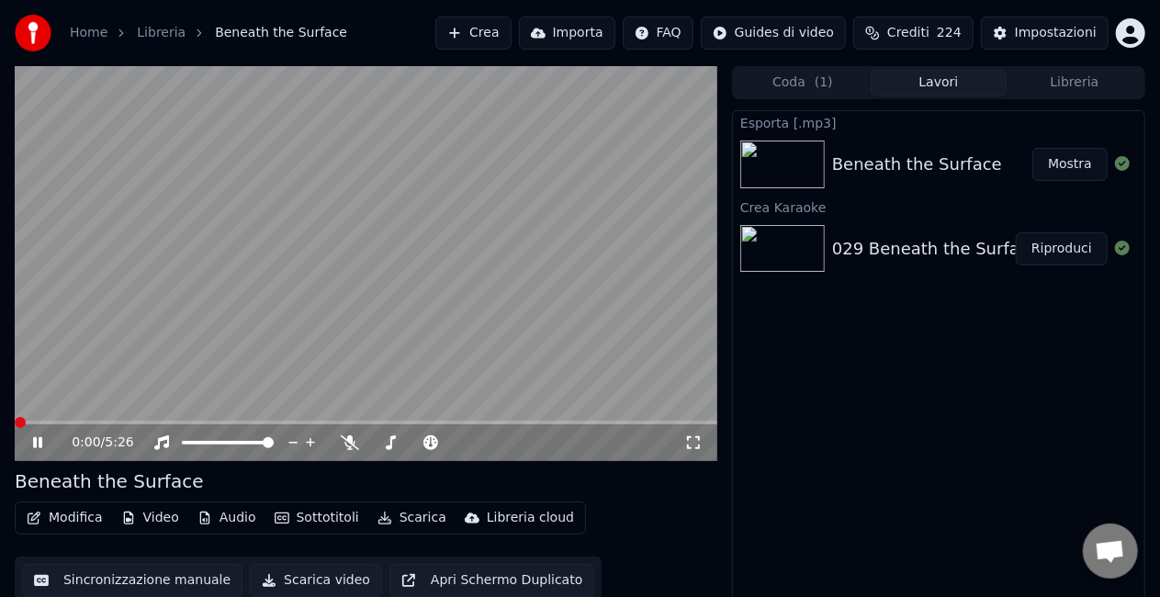
click at [1084, 169] on button "Mostra" at bounding box center [1070, 164] width 75 height 33
click at [125, 197] on video at bounding box center [366, 263] width 703 height 395
click at [470, 42] on button "Crea" at bounding box center [472, 33] width 75 height 33
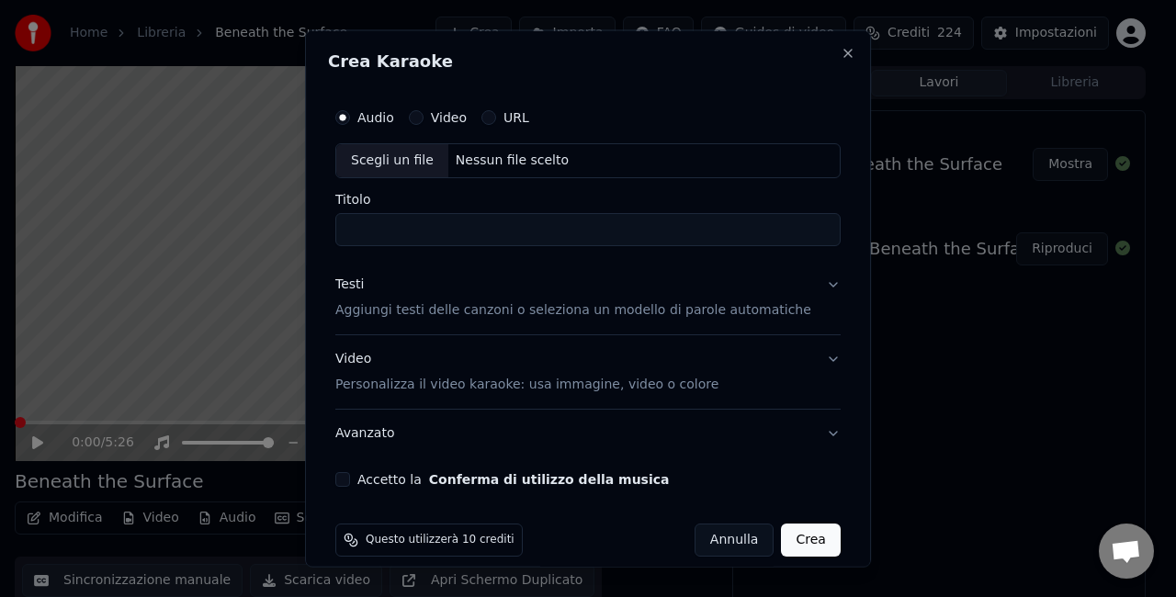
click at [380, 161] on div "Scegli un file" at bounding box center [392, 160] width 112 height 33
type input "********"
click at [350, 480] on button "Accetto la Conferma di utilizzo della musica" at bounding box center [342, 478] width 15 height 15
click at [782, 546] on button "Crea" at bounding box center [811, 539] width 59 height 33
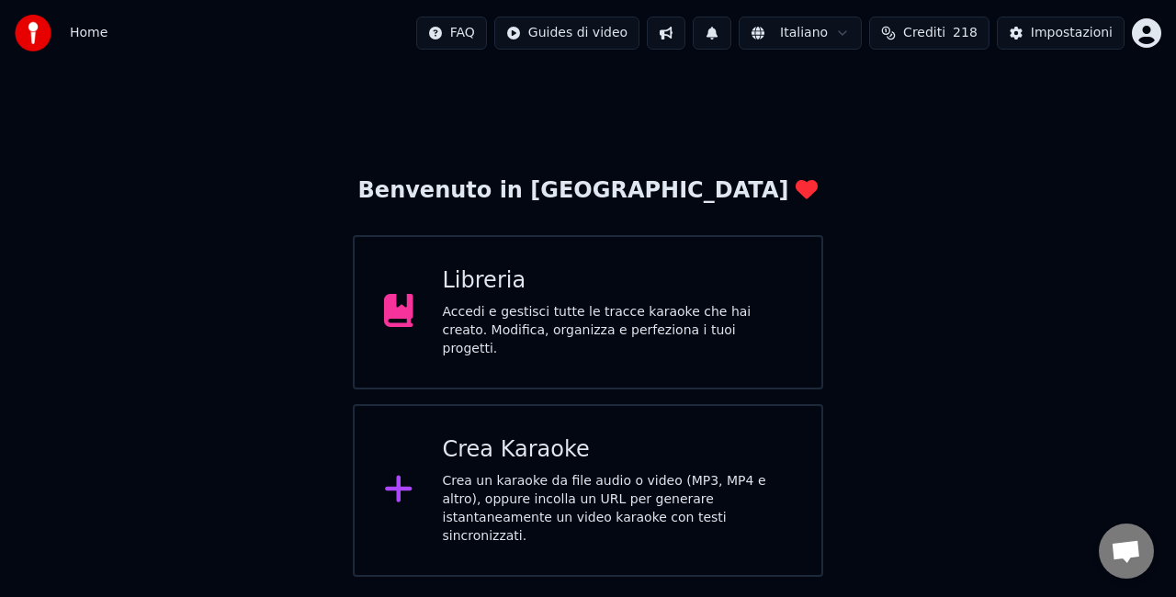
click at [495, 334] on div "Accedi e gestisci tutte le tracce karaoke che hai creato. Modifica, organizza e…" at bounding box center [618, 330] width 350 height 55
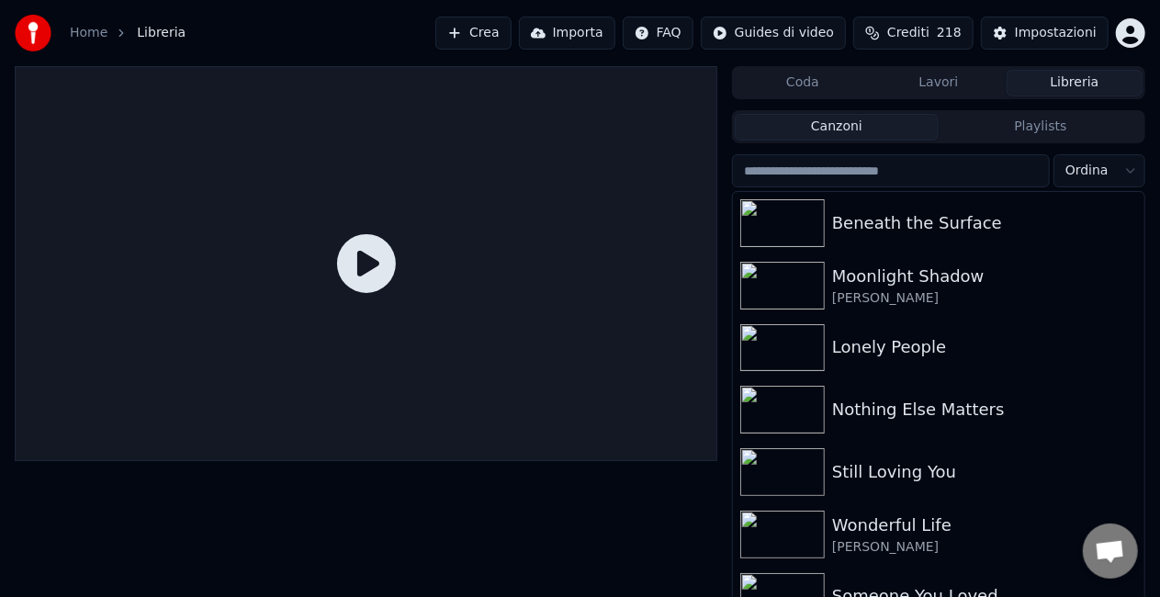
click at [450, 41] on button "Crea" at bounding box center [472, 33] width 75 height 33
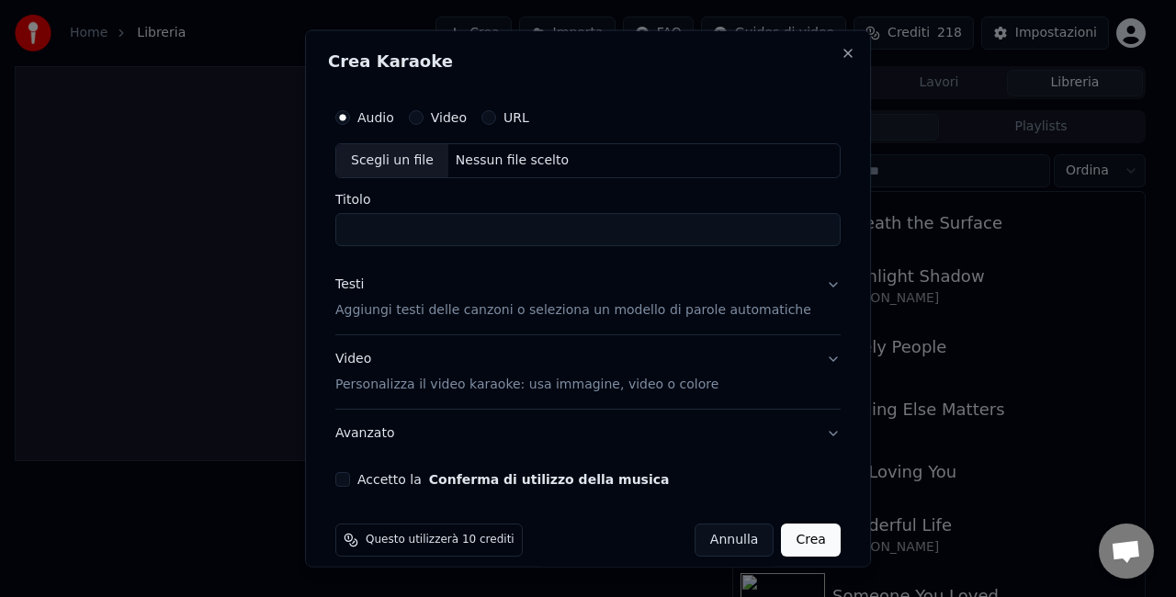
click at [390, 160] on div "Scegli un file" at bounding box center [392, 160] width 112 height 33
type input "********"
click at [350, 478] on button "Accetto la Conferma di utilizzo della musica" at bounding box center [342, 478] width 15 height 15
click at [782, 546] on button "Crea" at bounding box center [811, 539] width 59 height 33
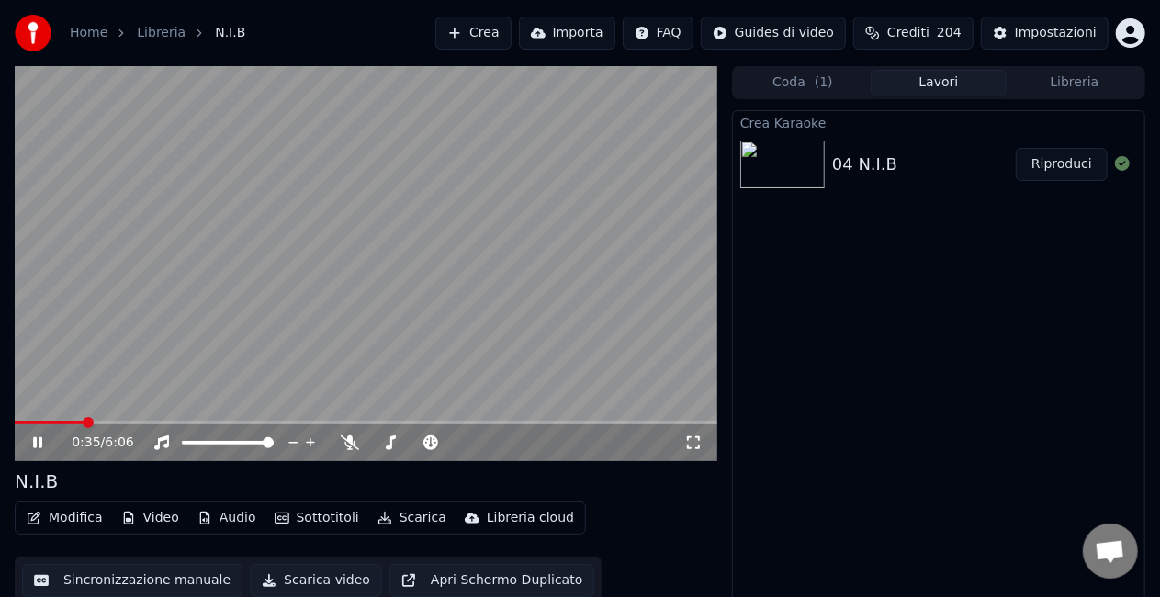
click at [35, 441] on icon at bounding box center [37, 442] width 9 height 11
click at [404, 524] on button "Scarica" at bounding box center [412, 518] width 84 height 26
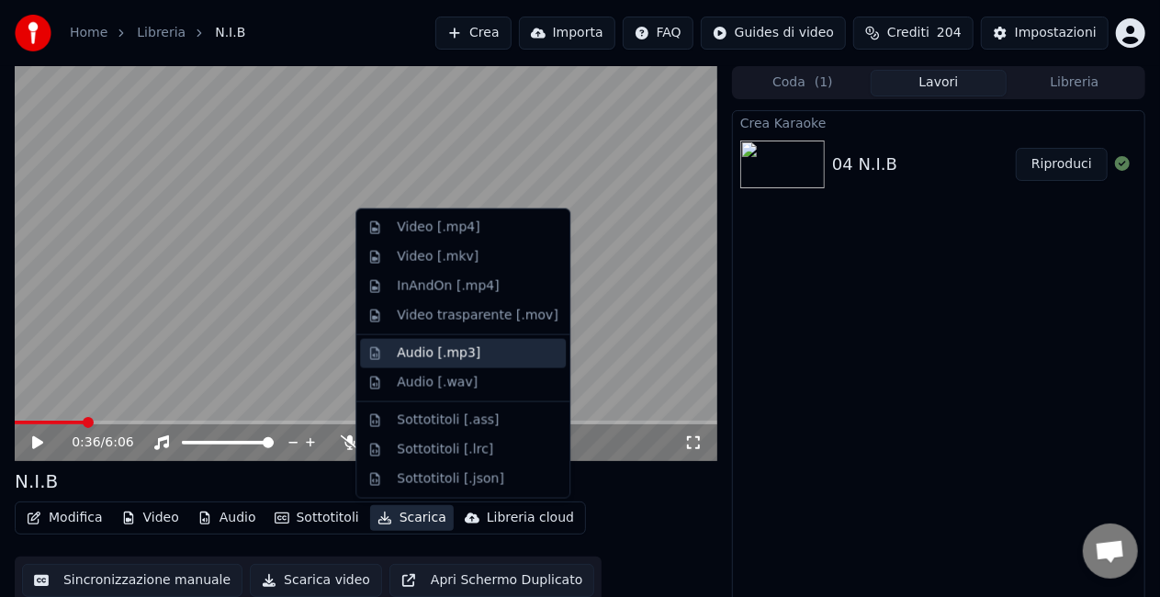
click at [413, 355] on div "Audio [.mp3]" at bounding box center [439, 354] width 84 height 18
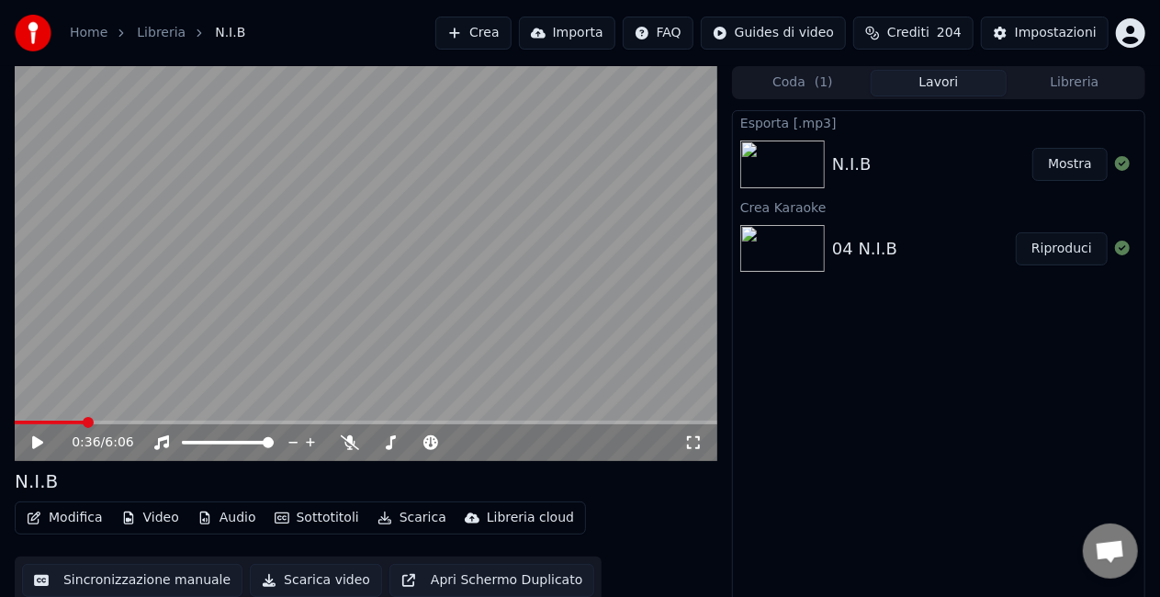
click at [1046, 176] on button "Mostra" at bounding box center [1070, 164] width 75 height 33
click at [138, 396] on video at bounding box center [366, 263] width 703 height 395
click at [39, 442] on icon at bounding box center [50, 442] width 42 height 15
click at [469, 32] on button "Crea" at bounding box center [472, 33] width 75 height 33
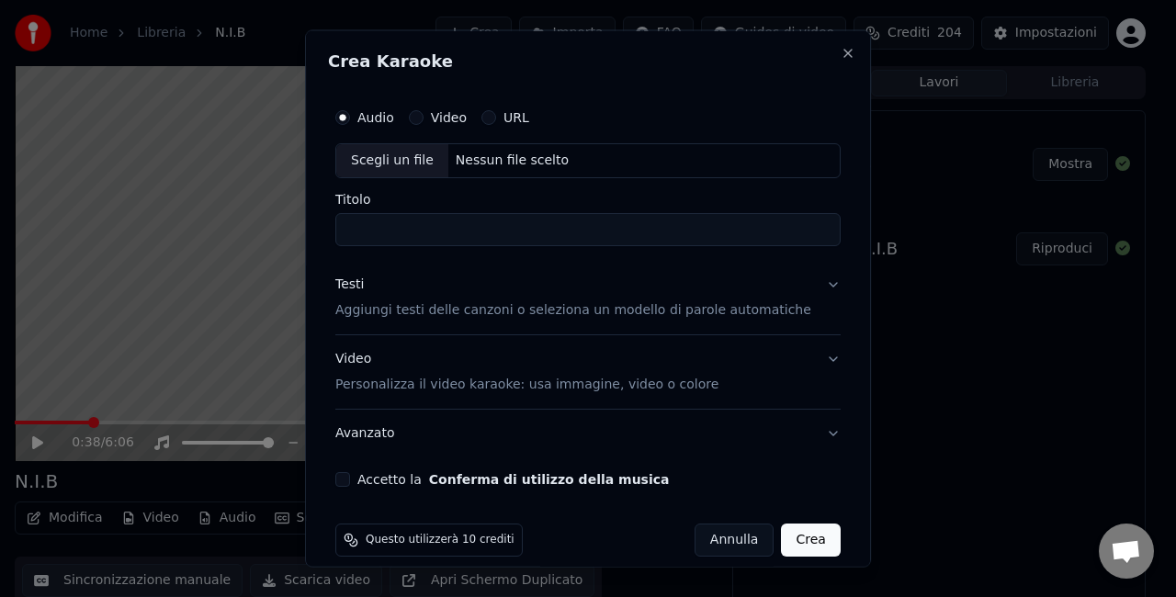
click at [386, 169] on div "Scegli un file" at bounding box center [392, 160] width 112 height 33
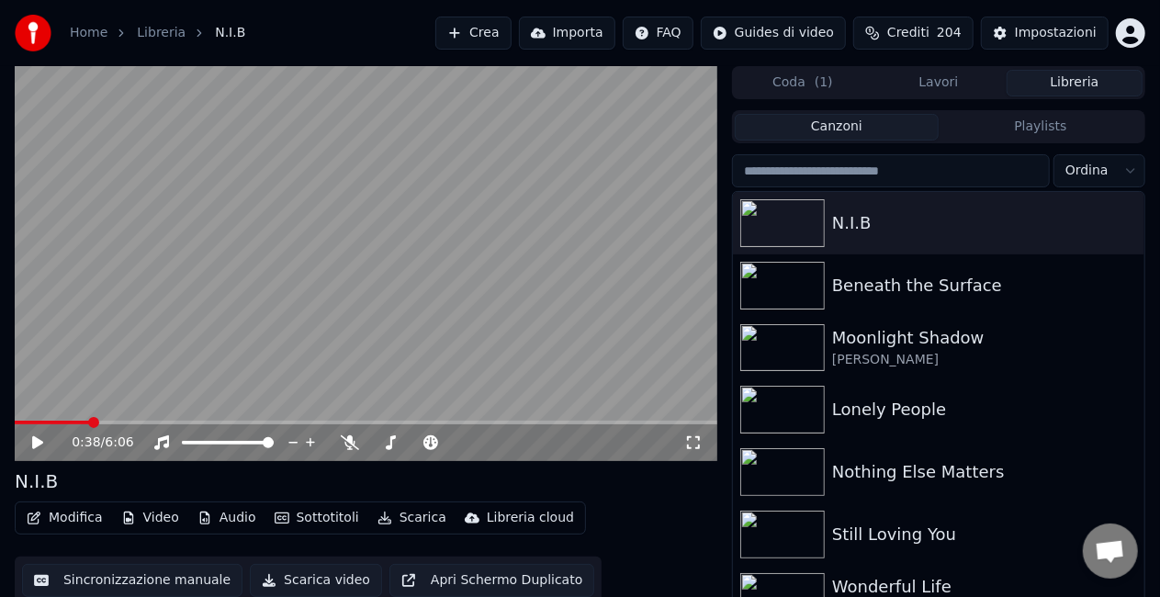
click at [1052, 90] on button "Libreria" at bounding box center [1075, 83] width 136 height 27
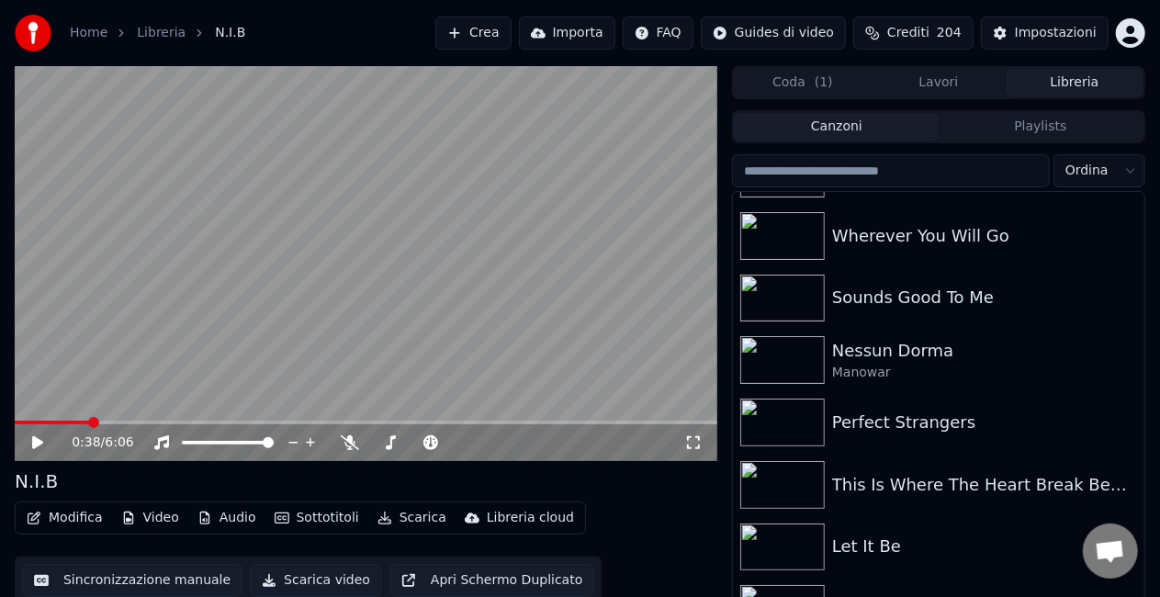
scroll to position [988, 0]
click at [887, 483] on div "This Is Where The Heart Break Begins" at bounding box center [975, 483] width 287 height 26
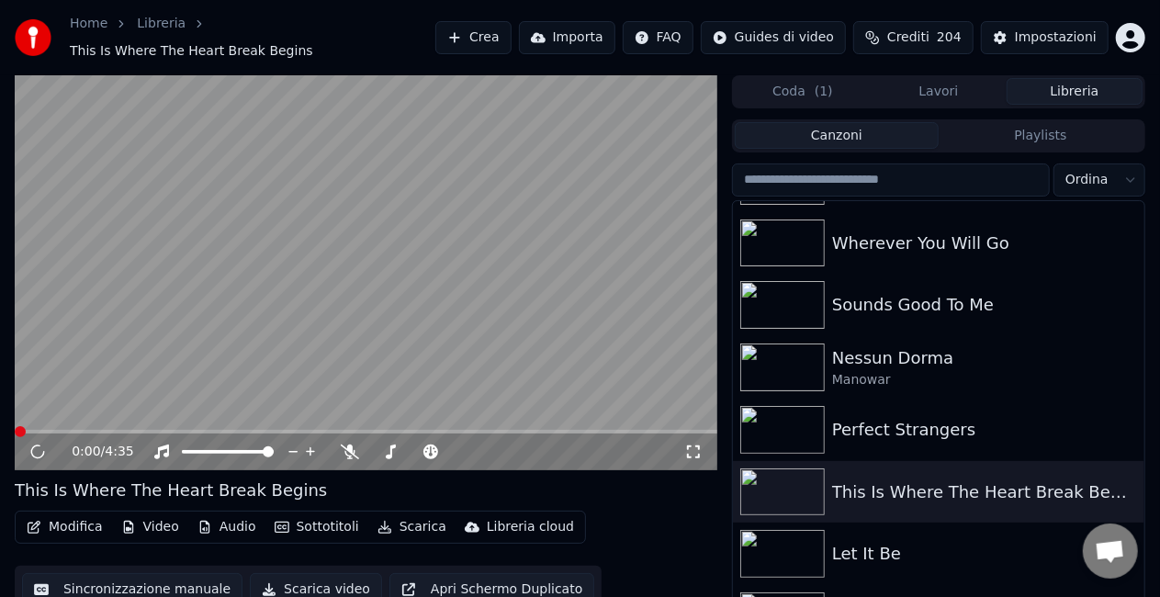
click at [400, 519] on button "Scarica" at bounding box center [412, 528] width 84 height 26
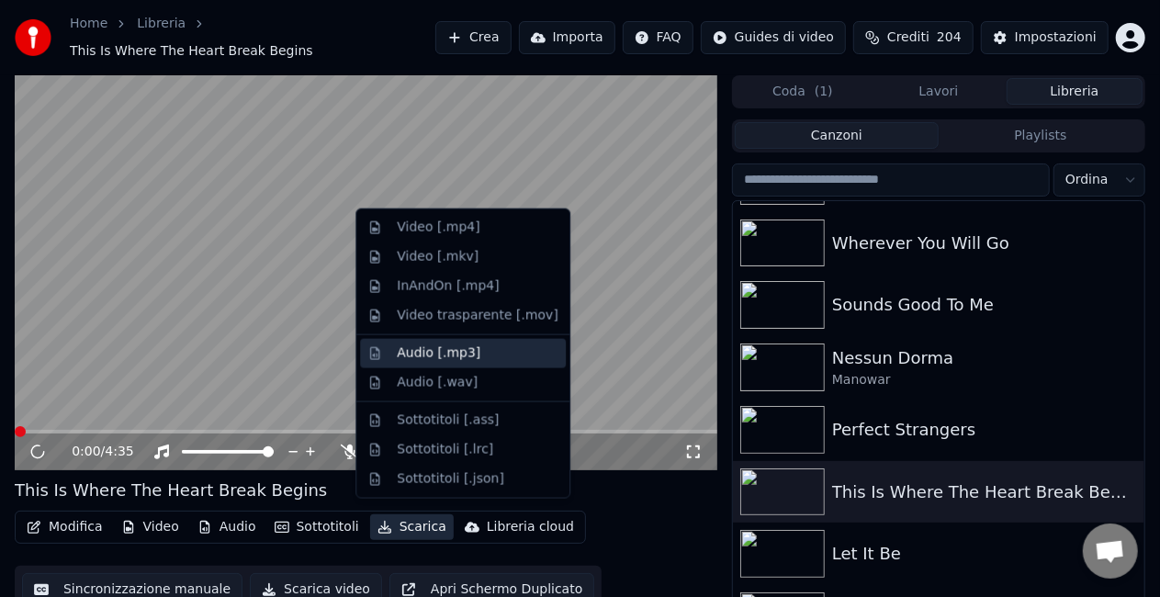
click at [408, 354] on div "Audio [.mp3]" at bounding box center [439, 354] width 84 height 18
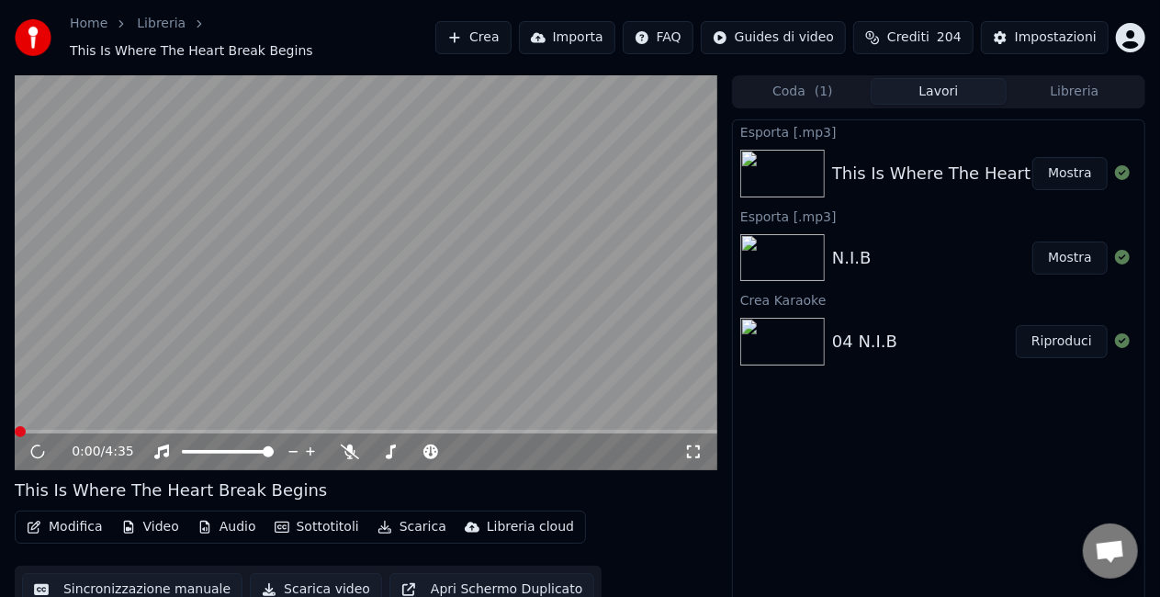
click at [1075, 164] on button "Mostra" at bounding box center [1070, 173] width 75 height 33
click at [74, 343] on video at bounding box center [366, 272] width 703 height 395
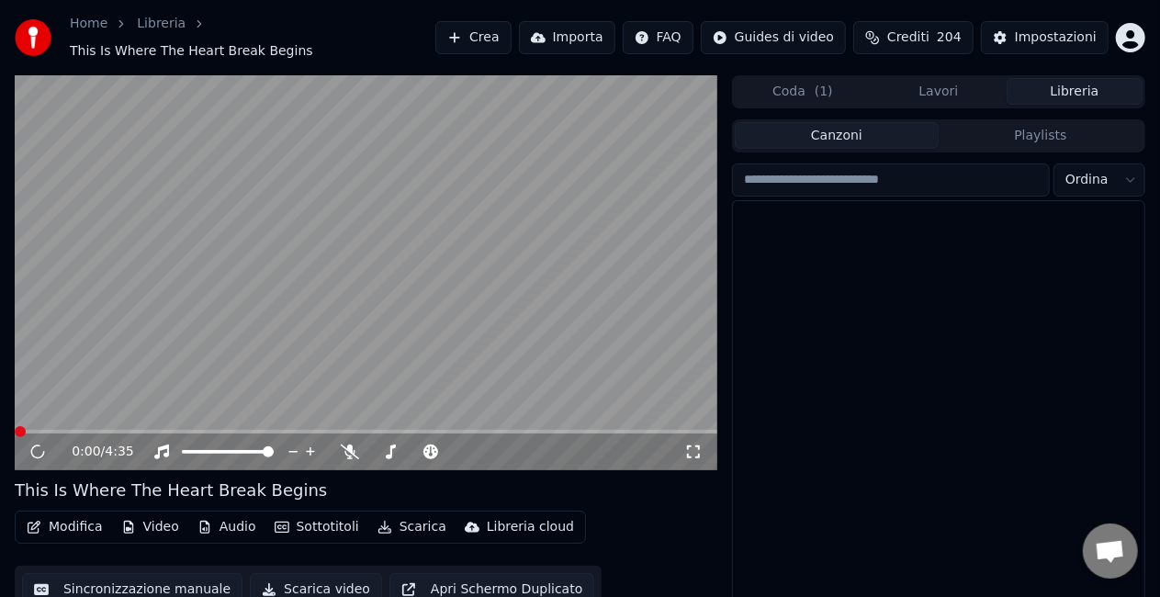
click at [1057, 95] on button "Libreria" at bounding box center [1075, 91] width 136 height 27
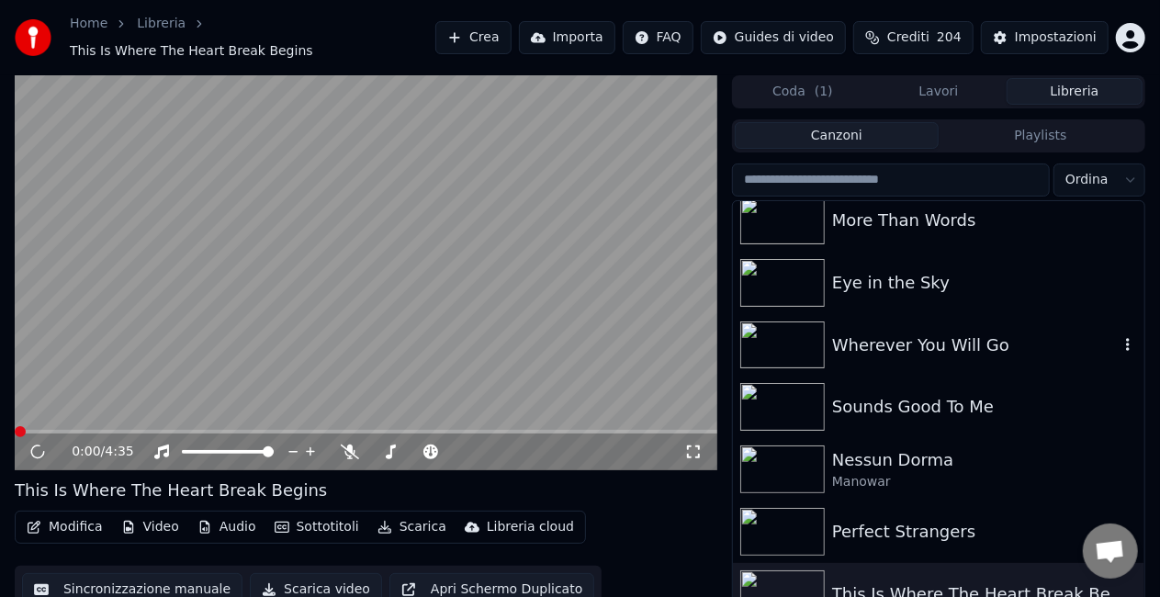
scroll to position [915, 0]
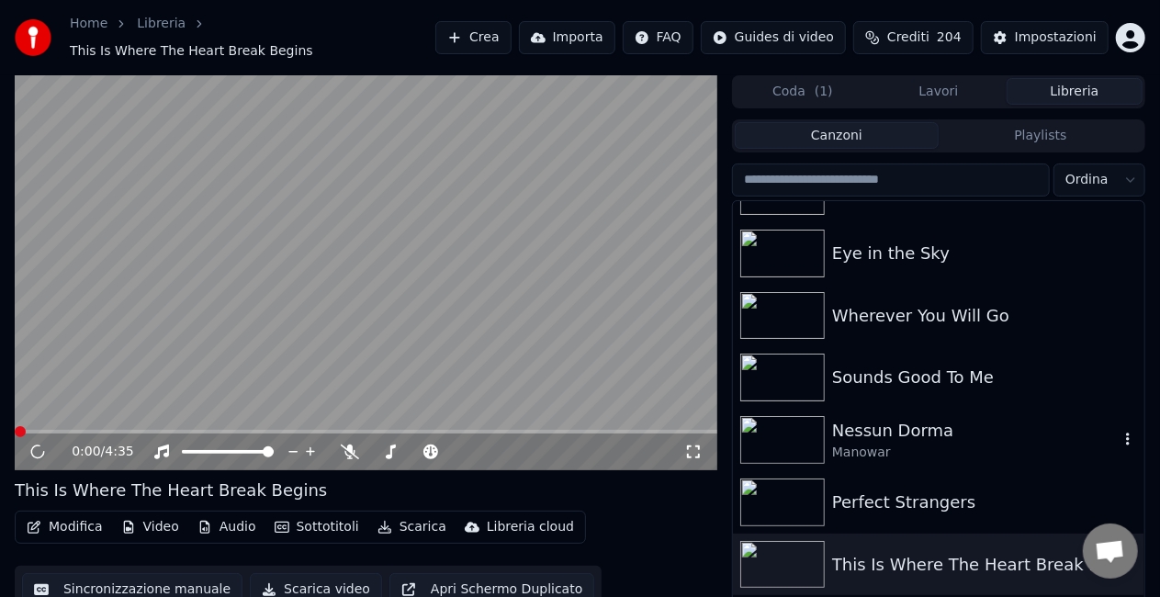
click at [907, 444] on div "Manowar" at bounding box center [975, 453] width 287 height 18
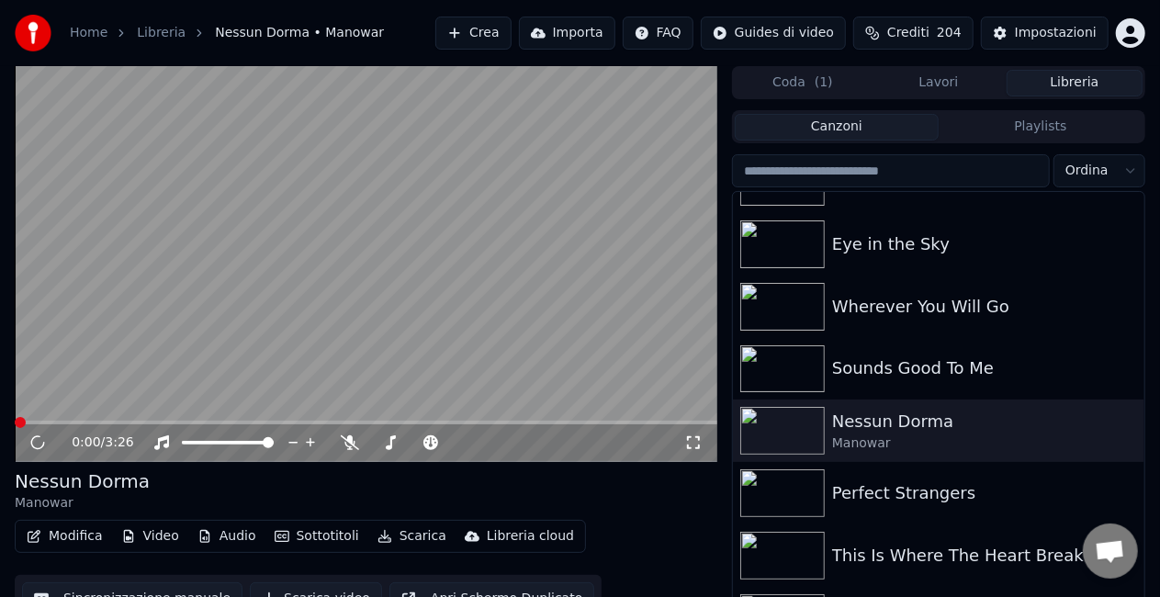
click at [404, 538] on button "Scarica" at bounding box center [412, 537] width 84 height 26
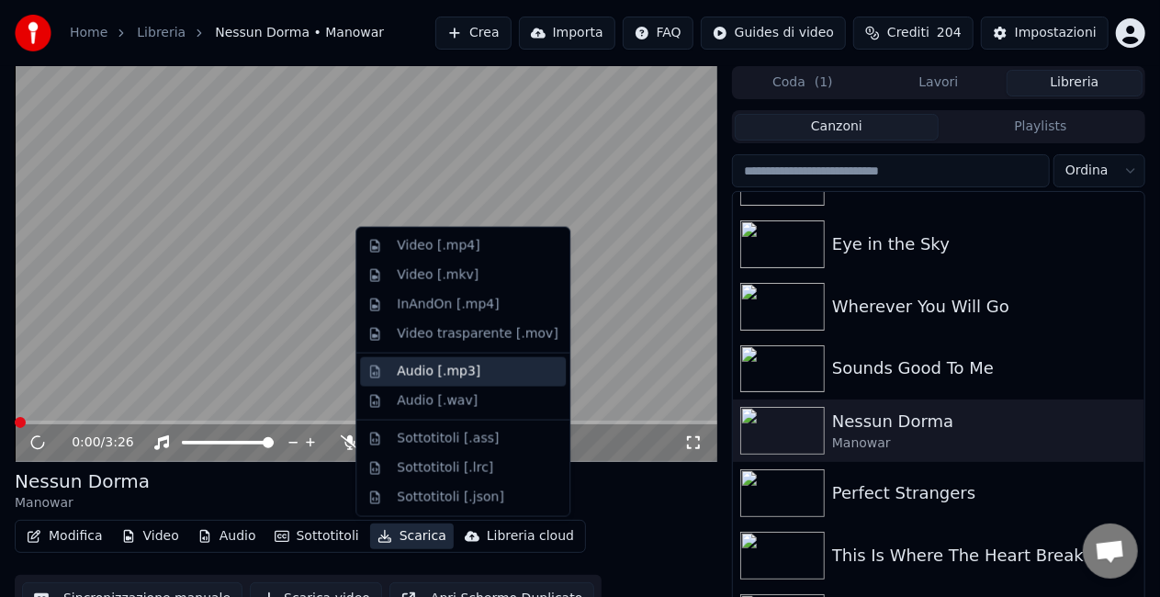
click at [434, 371] on div "Audio [.mp3]" at bounding box center [439, 372] width 84 height 18
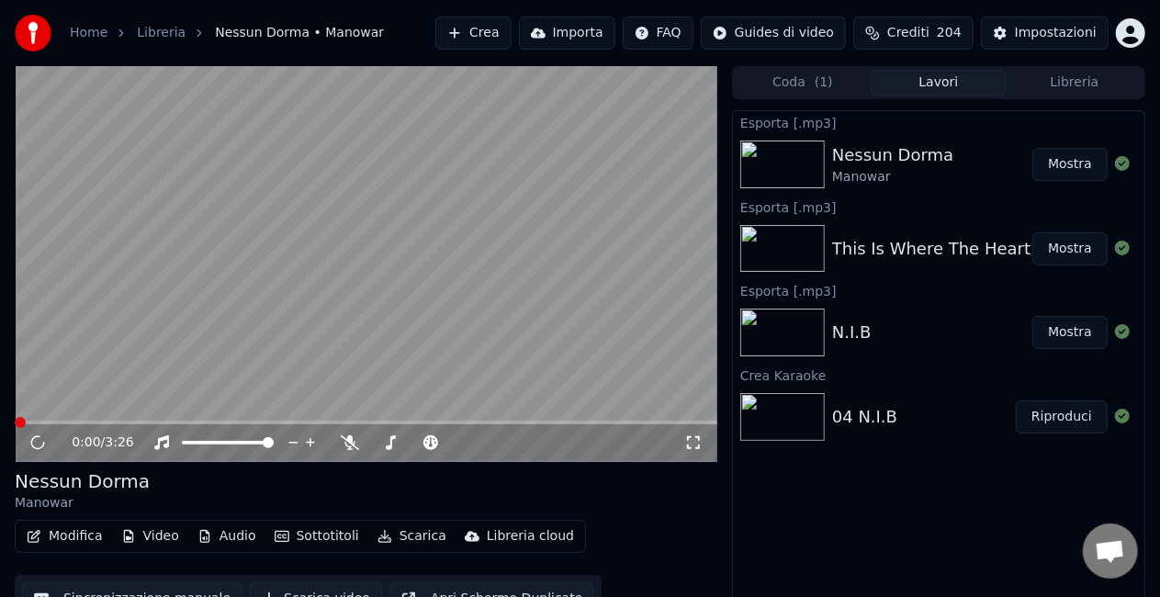
click at [1084, 162] on button "Mostra" at bounding box center [1070, 164] width 75 height 33
